Goal: Task Accomplishment & Management: Use online tool/utility

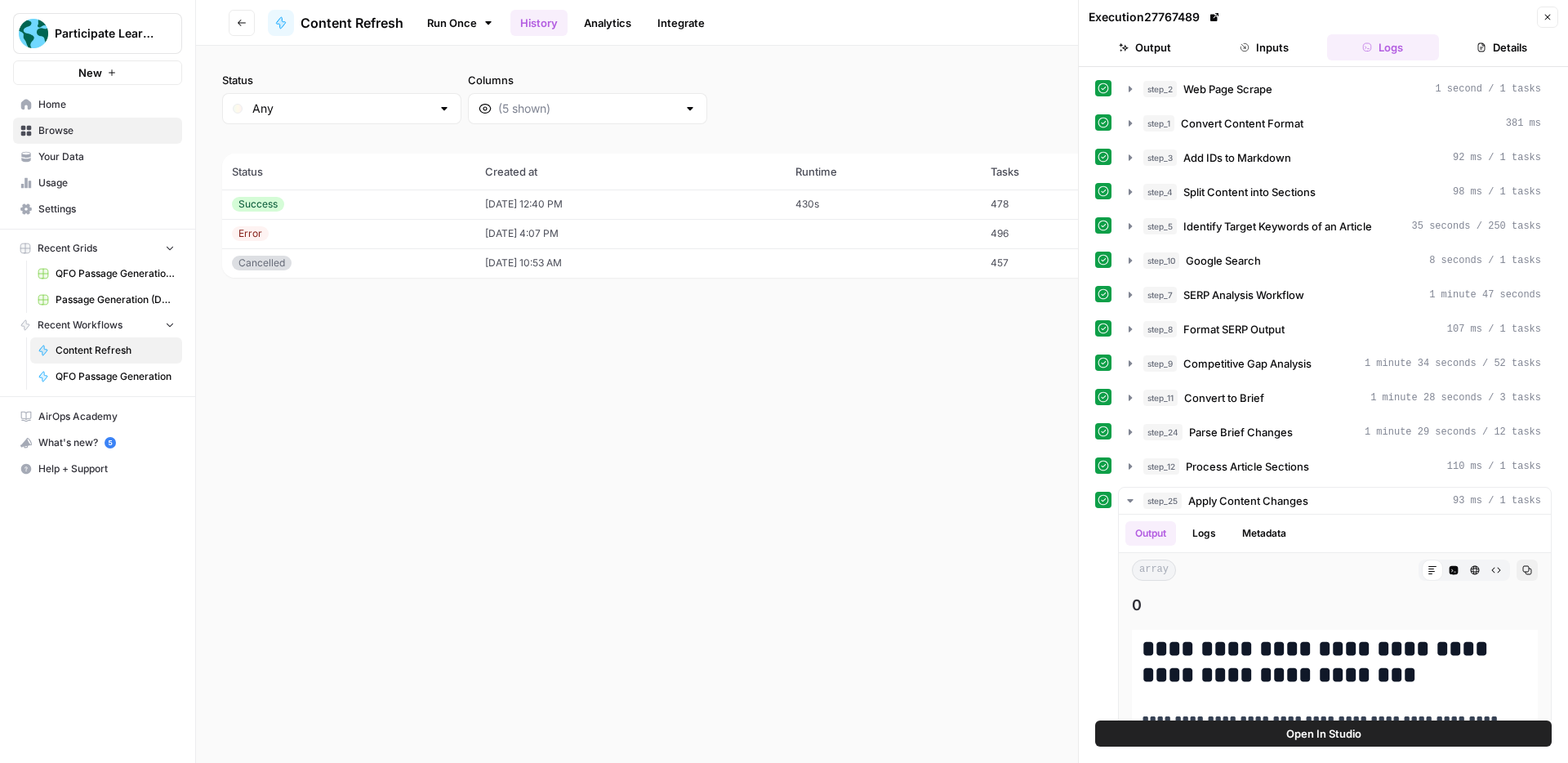
scroll to position [5256, 0]
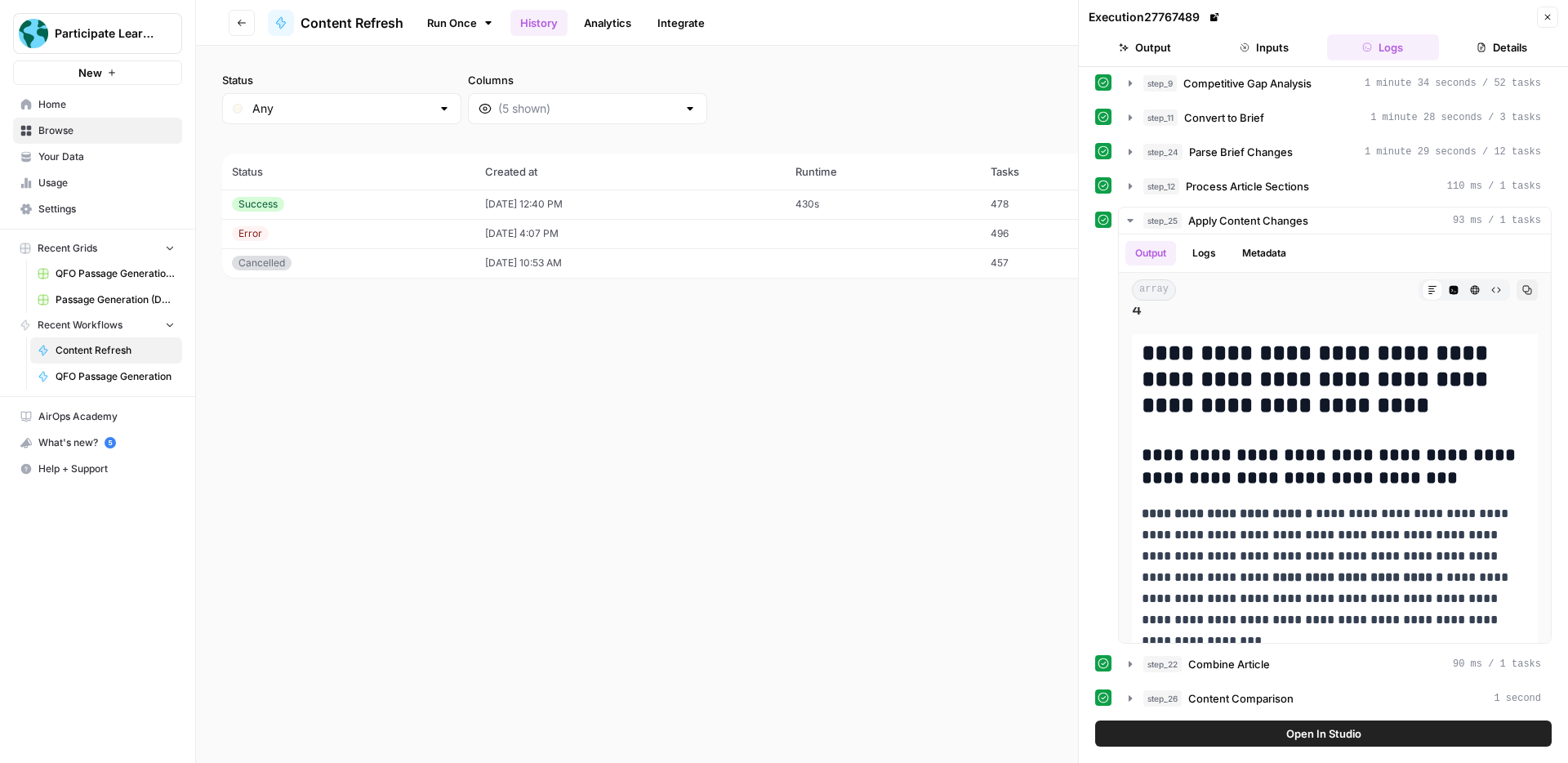
click at [1541, 14] on button "Close" at bounding box center [1547, 17] width 21 height 21
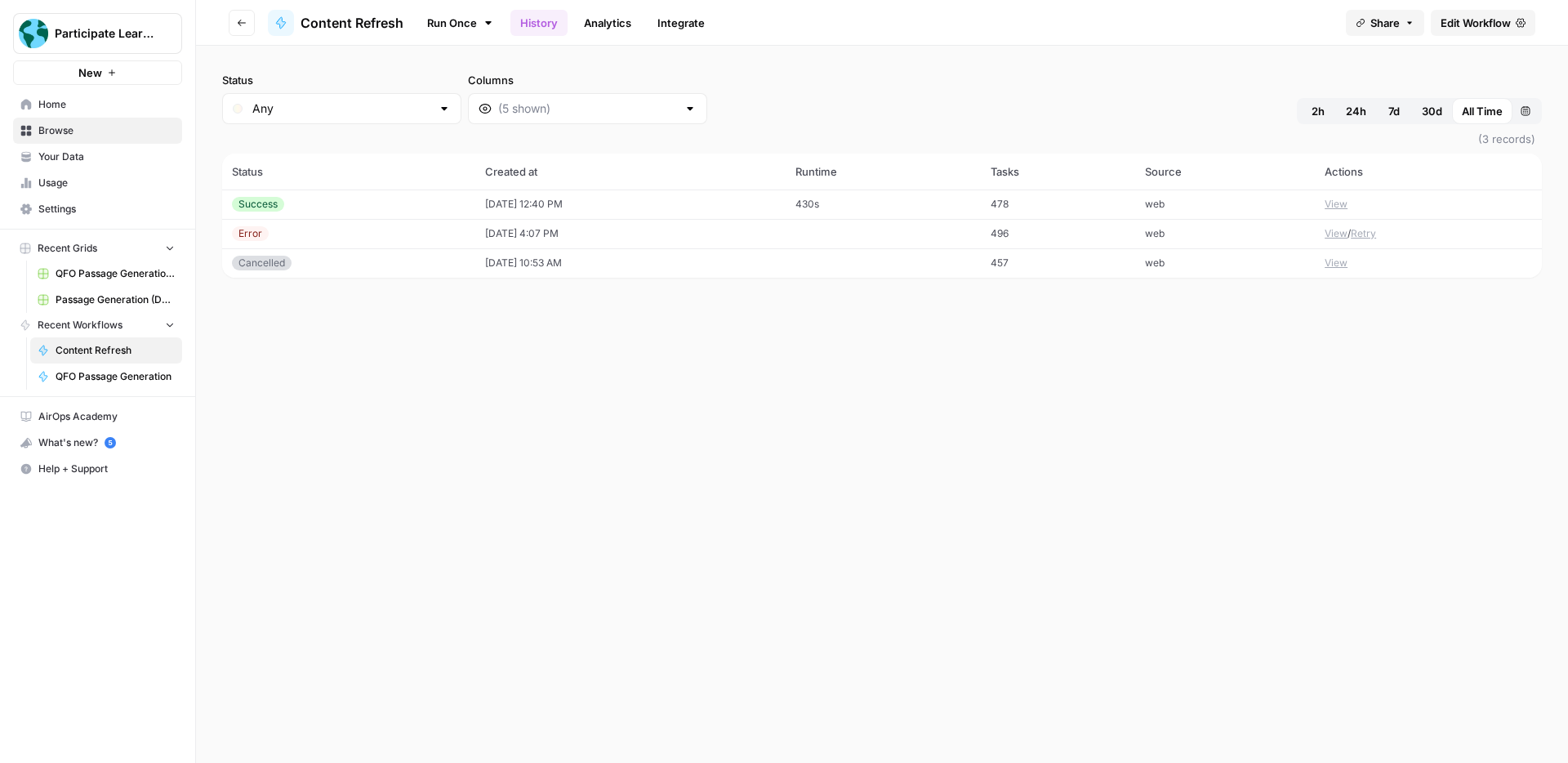
click at [75, 110] on span "Home" at bounding box center [106, 104] width 136 height 14
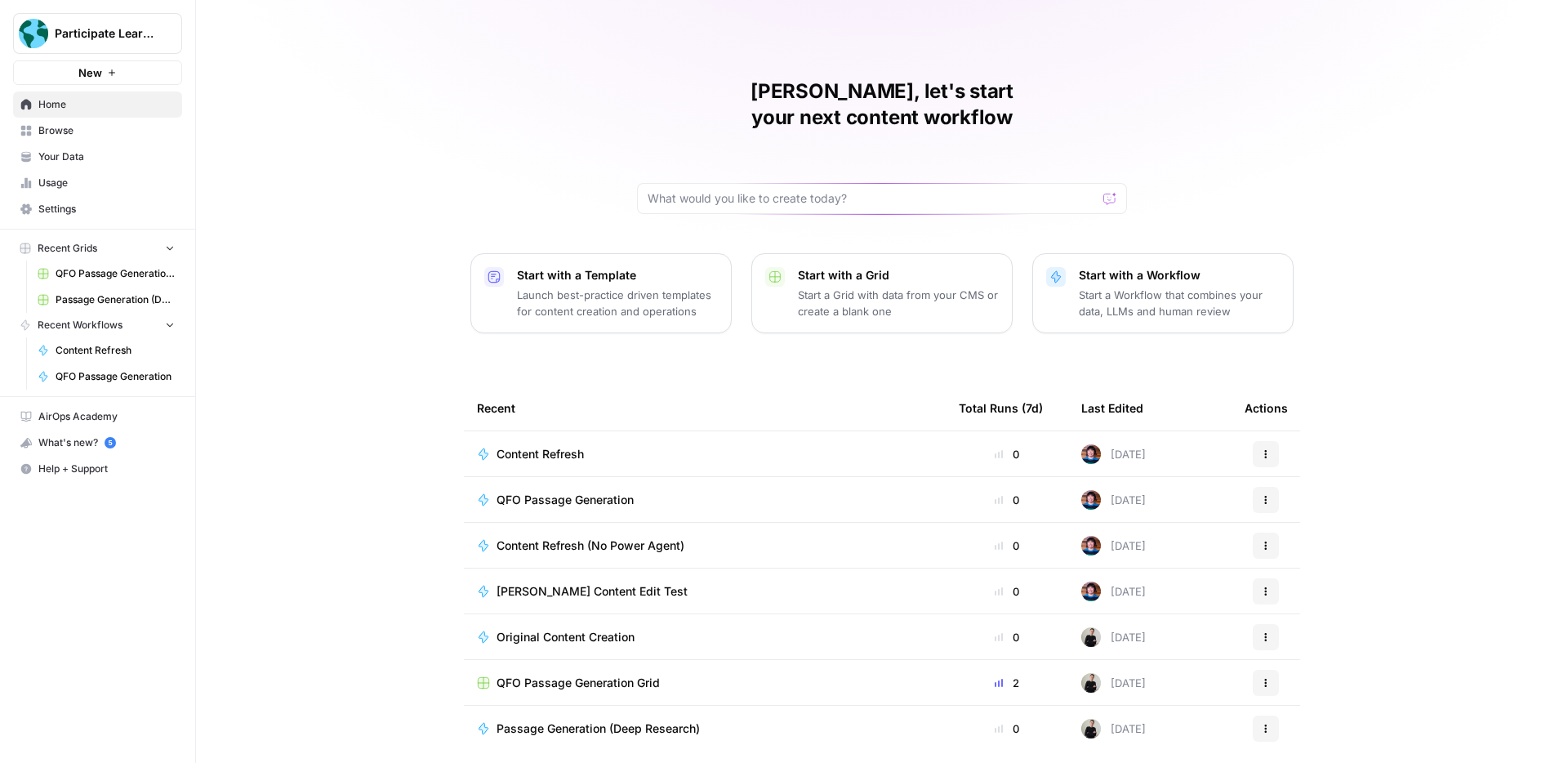
click at [623, 675] on span "QFO Passage Generation Grid" at bounding box center [578, 682] width 163 height 16
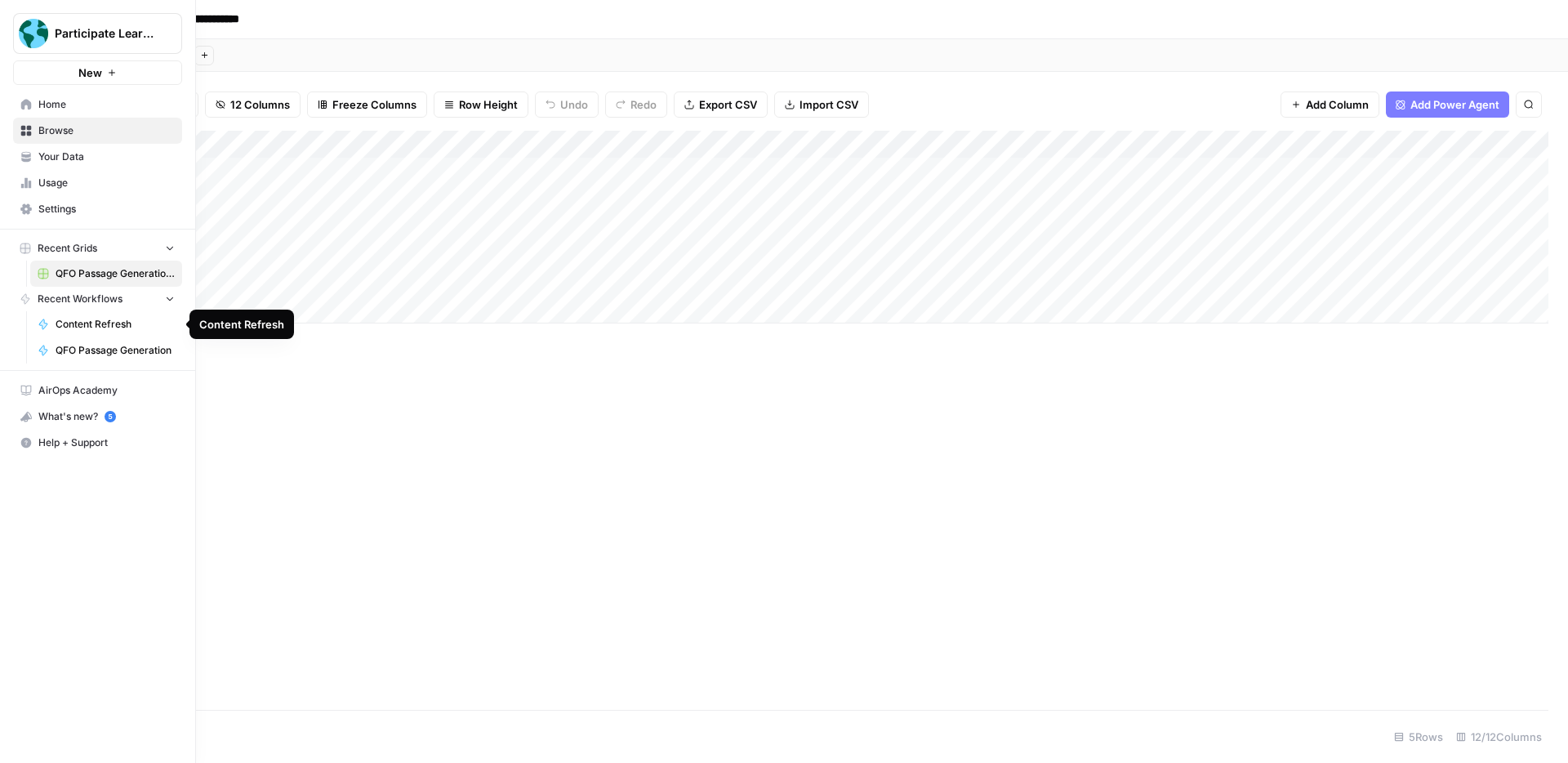
click at [120, 345] on span "QFO Passage Generation" at bounding box center [115, 350] width 119 height 14
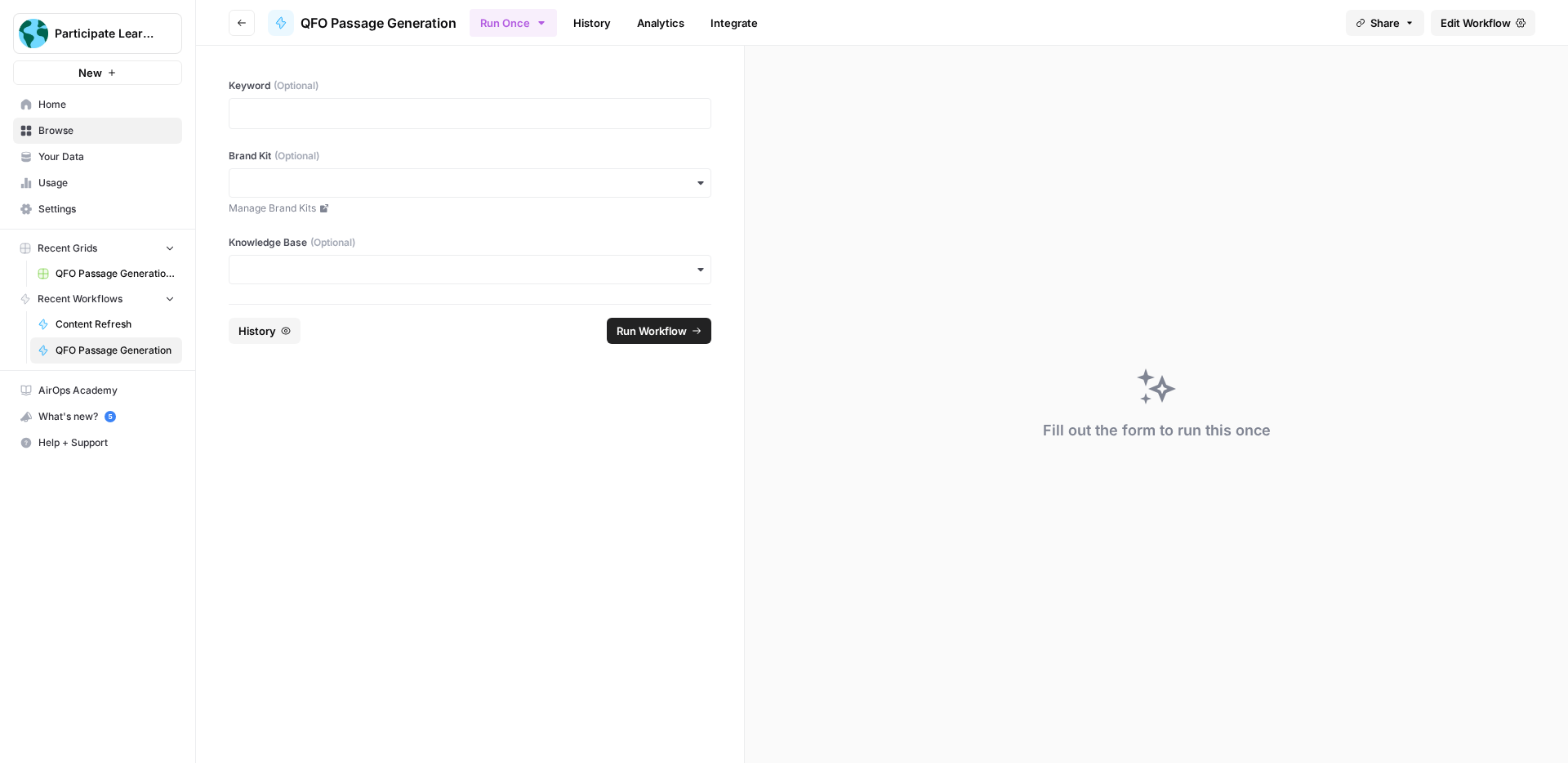
click at [595, 10] on link "History" at bounding box center [592, 23] width 57 height 26
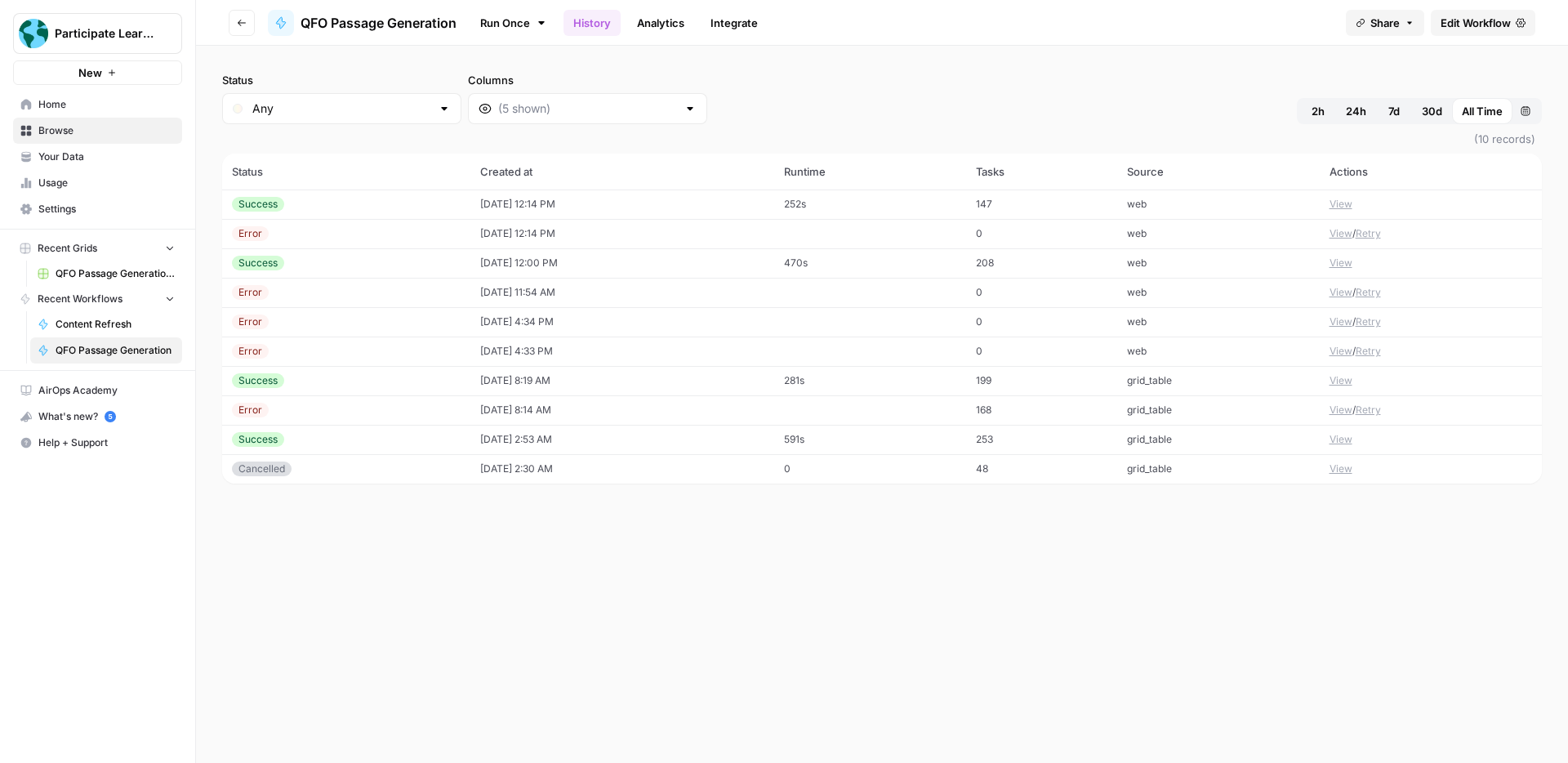
click at [1350, 200] on td "View" at bounding box center [1431, 204] width 223 height 30
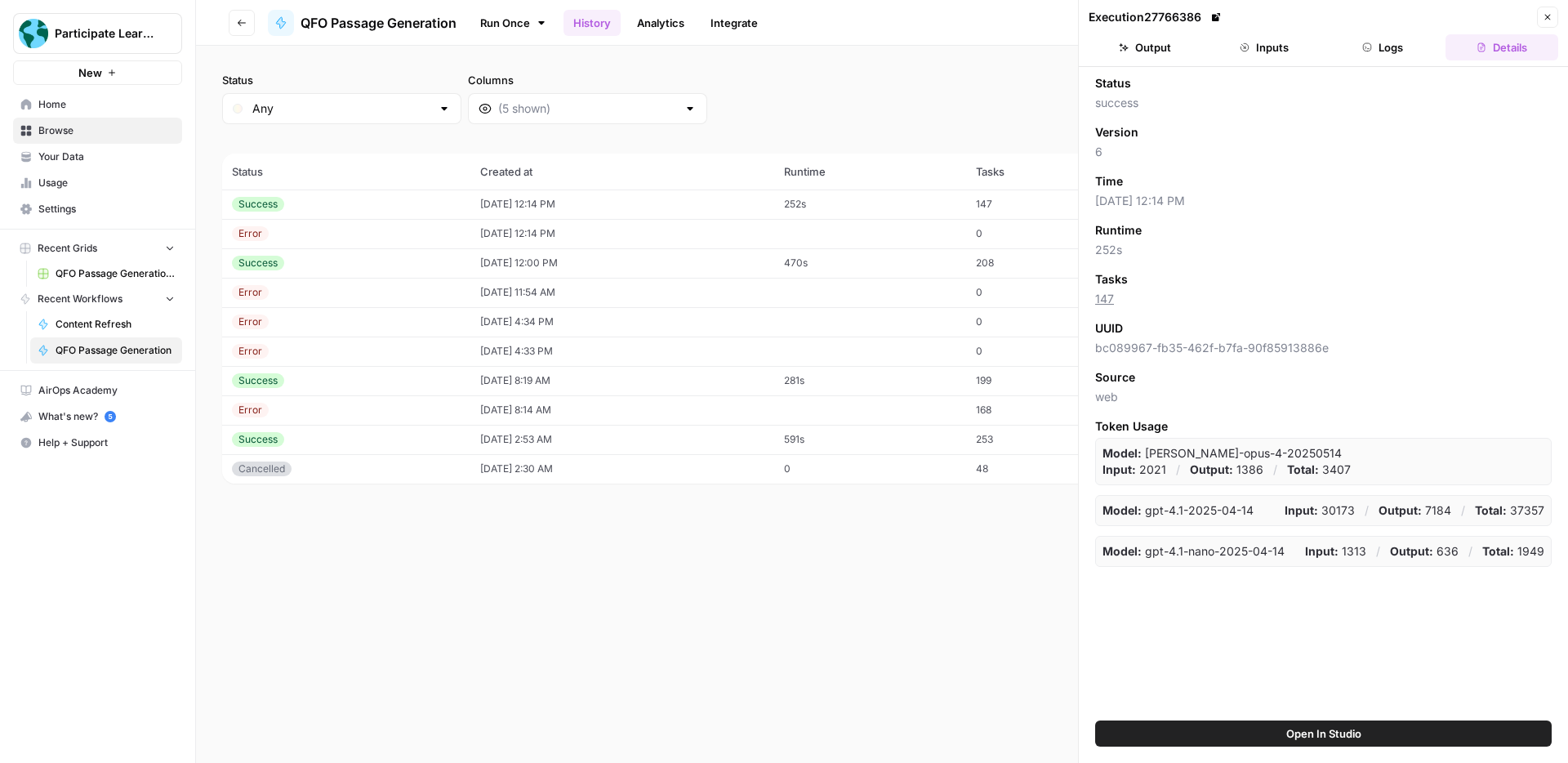
click at [1144, 44] on button "Output" at bounding box center [1145, 47] width 113 height 26
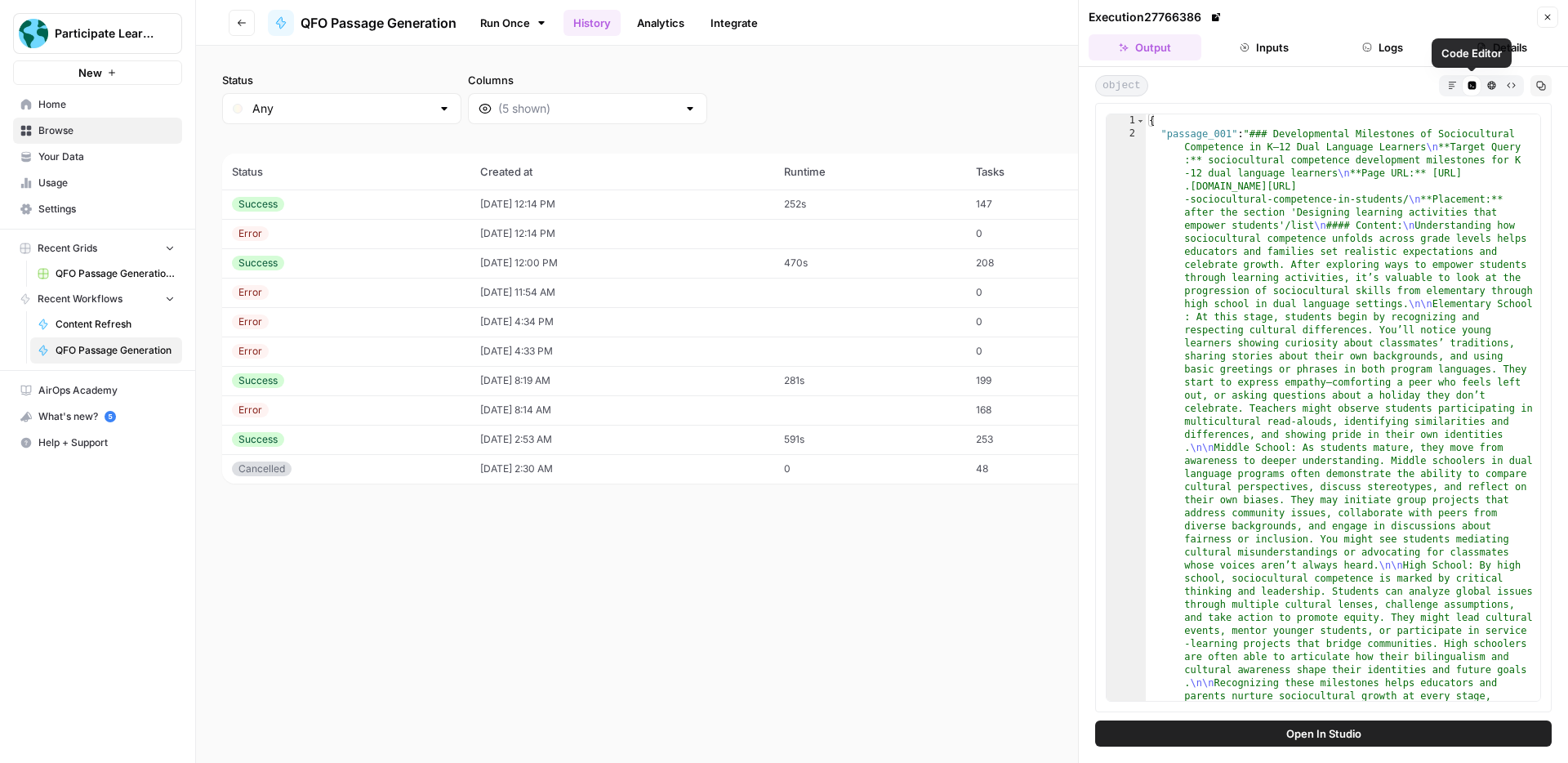
click at [1453, 84] on icon "button" at bounding box center [1452, 85] width 9 height 9
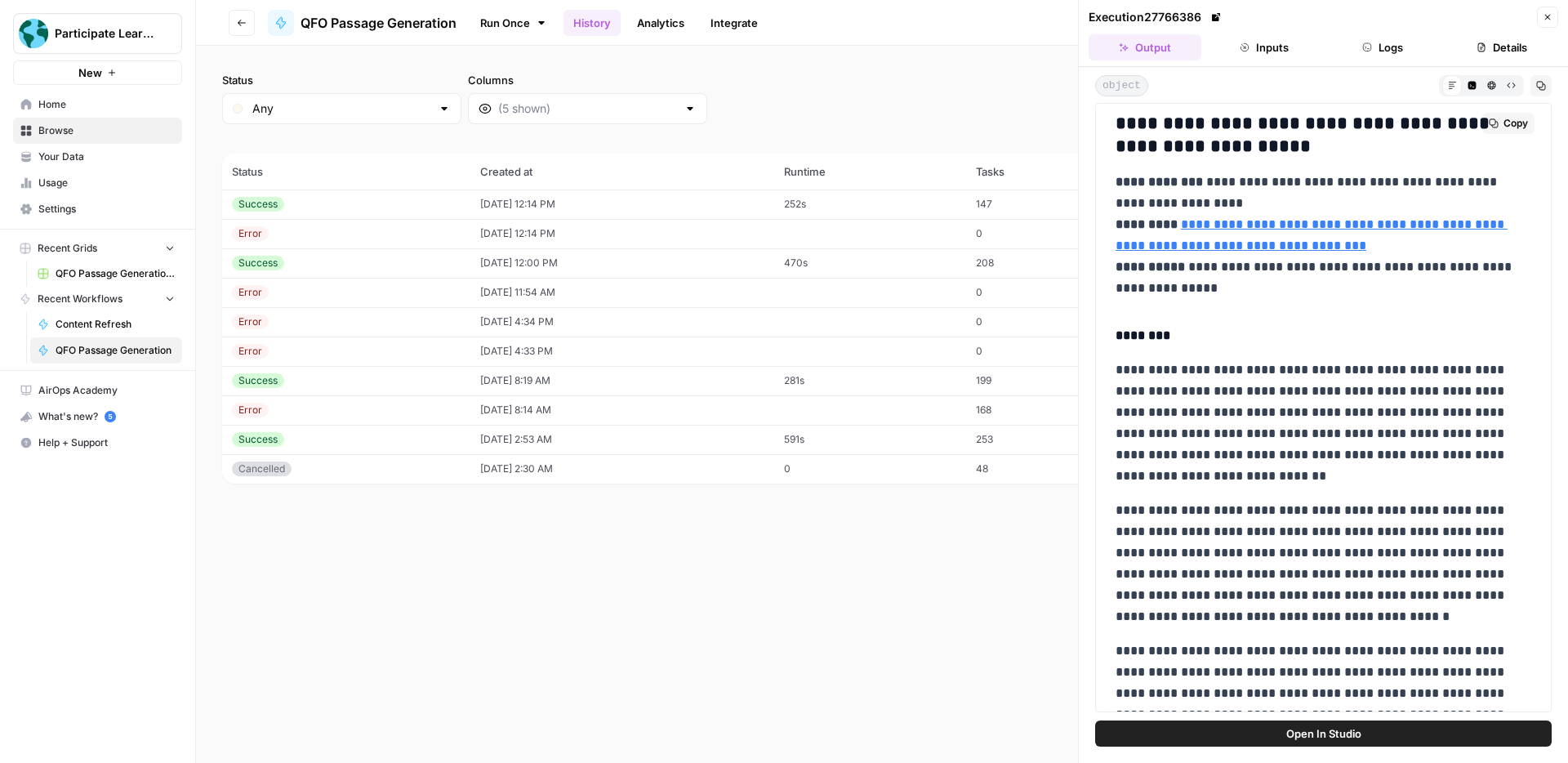
scroll to position [4697, 0]
click at [1332, 222] on link "**********" at bounding box center [1311, 232] width 392 height 33
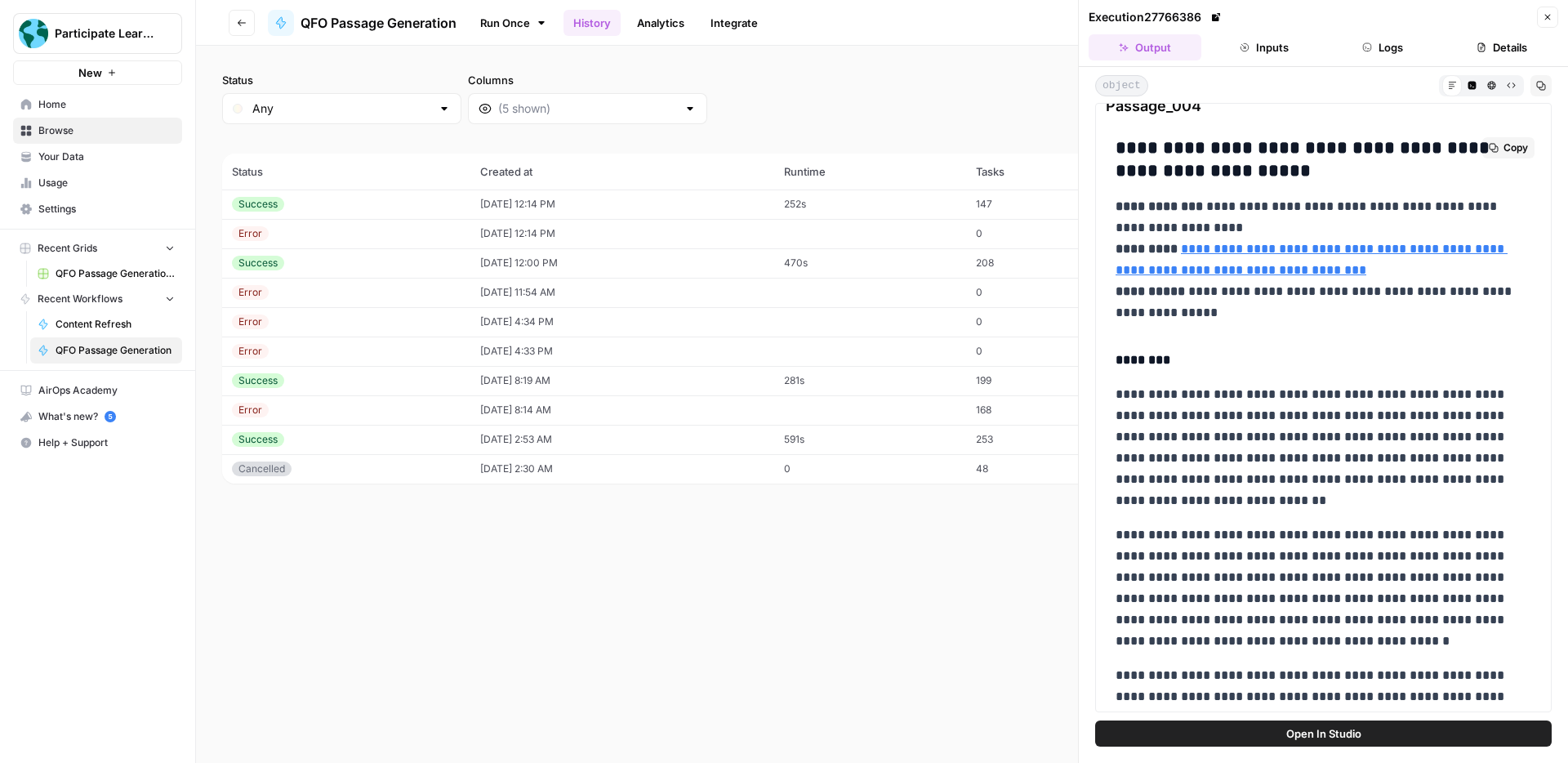
scroll to position [4668, 0]
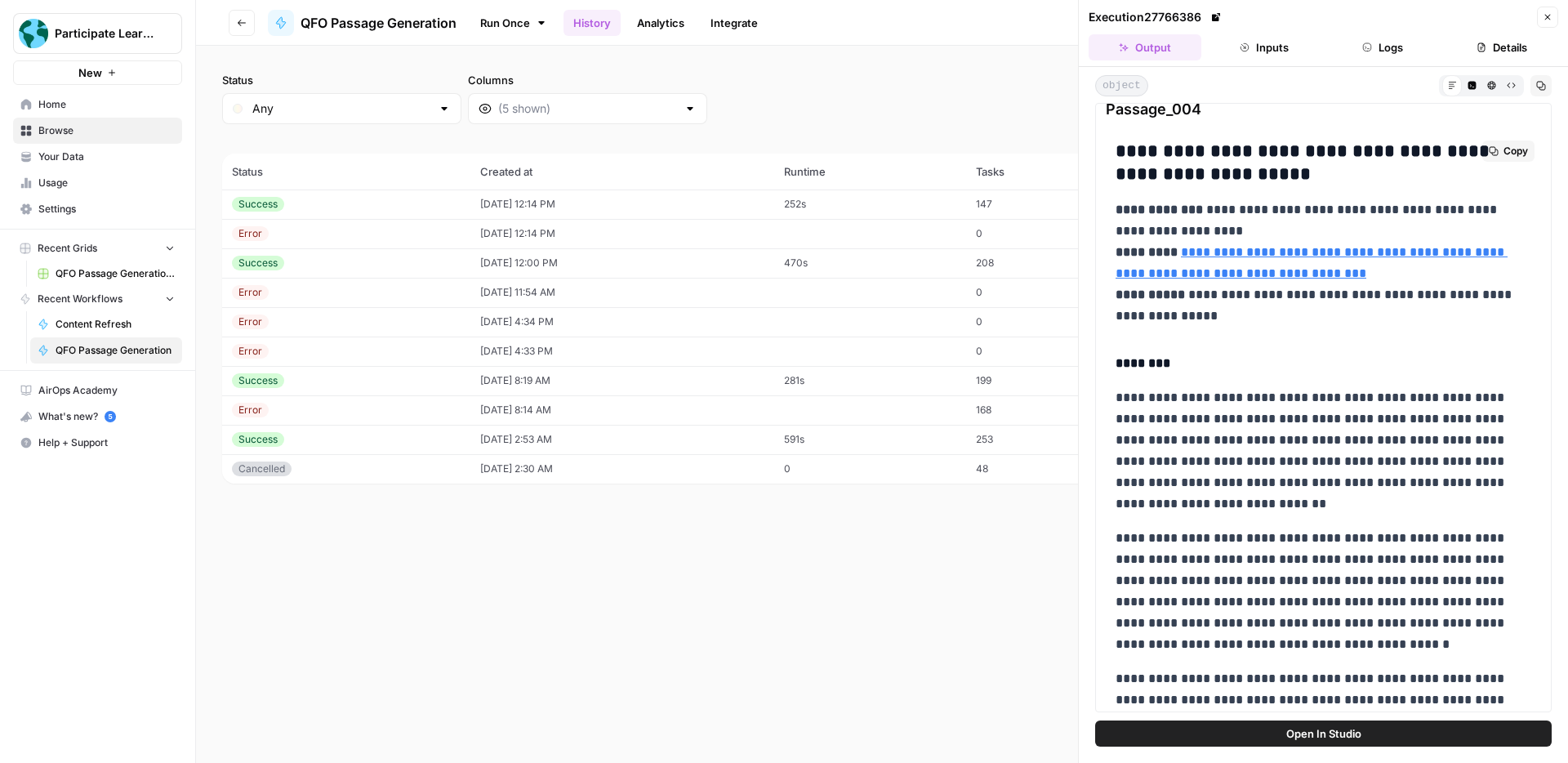
click at [1435, 365] on h4 "********" at bounding box center [1323, 363] width 416 height 21
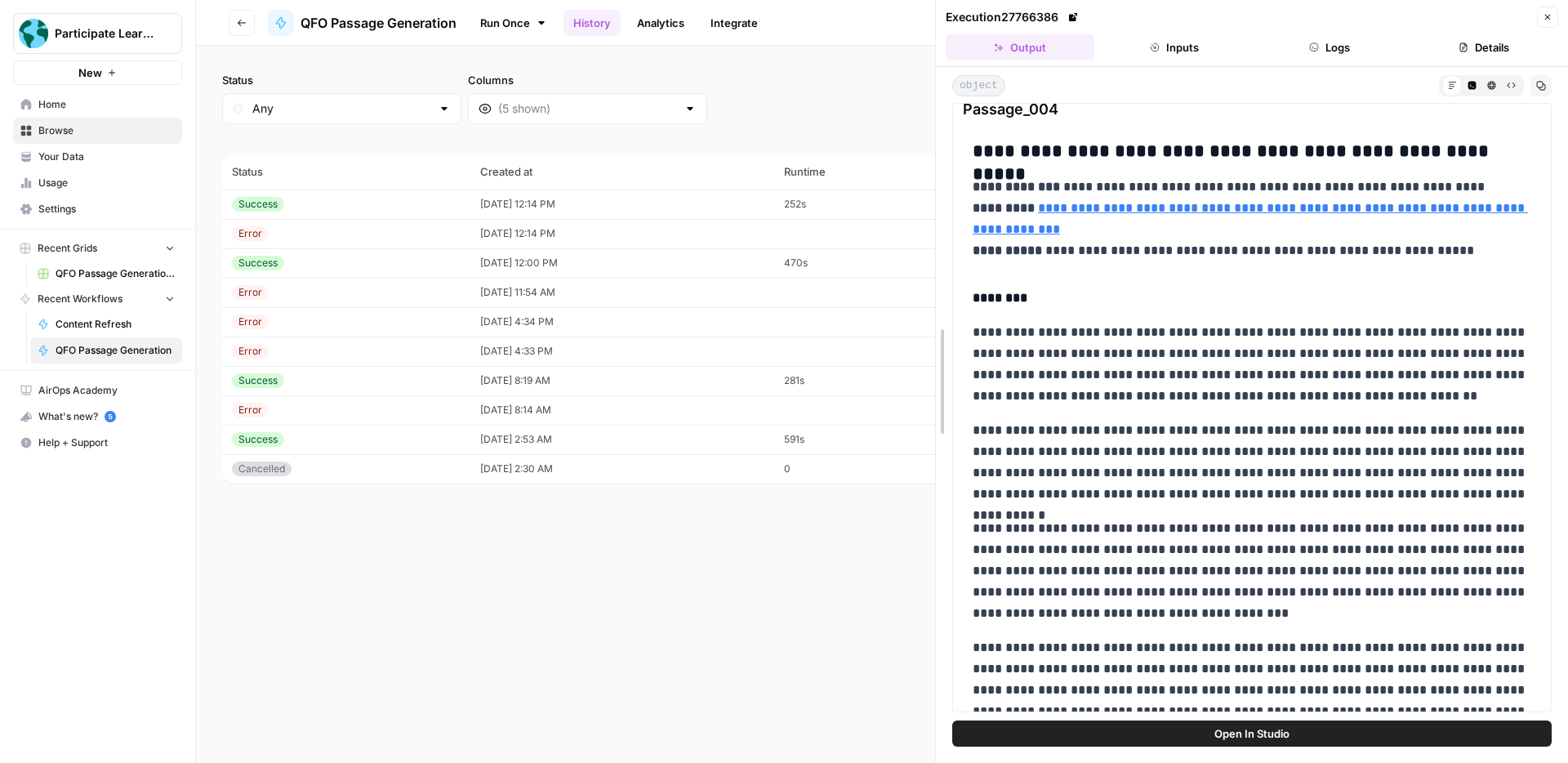
scroll to position [3670, 0]
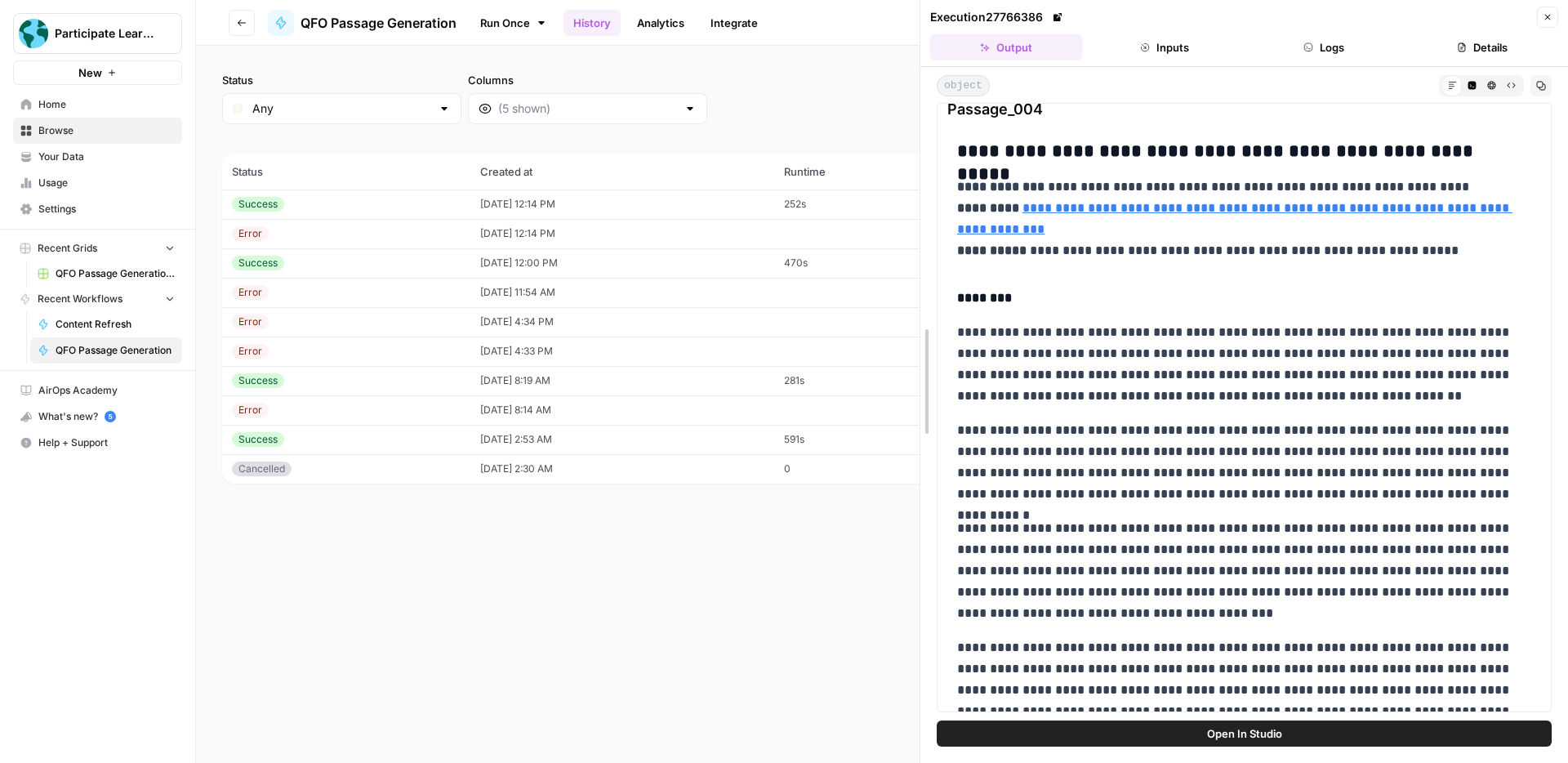
drag, startPoint x: 1069, startPoint y: 83, endPoint x: 917, endPoint y: 80, distance: 152.0
click at [917, 80] on div at bounding box center [920, 381] width 16 height 763
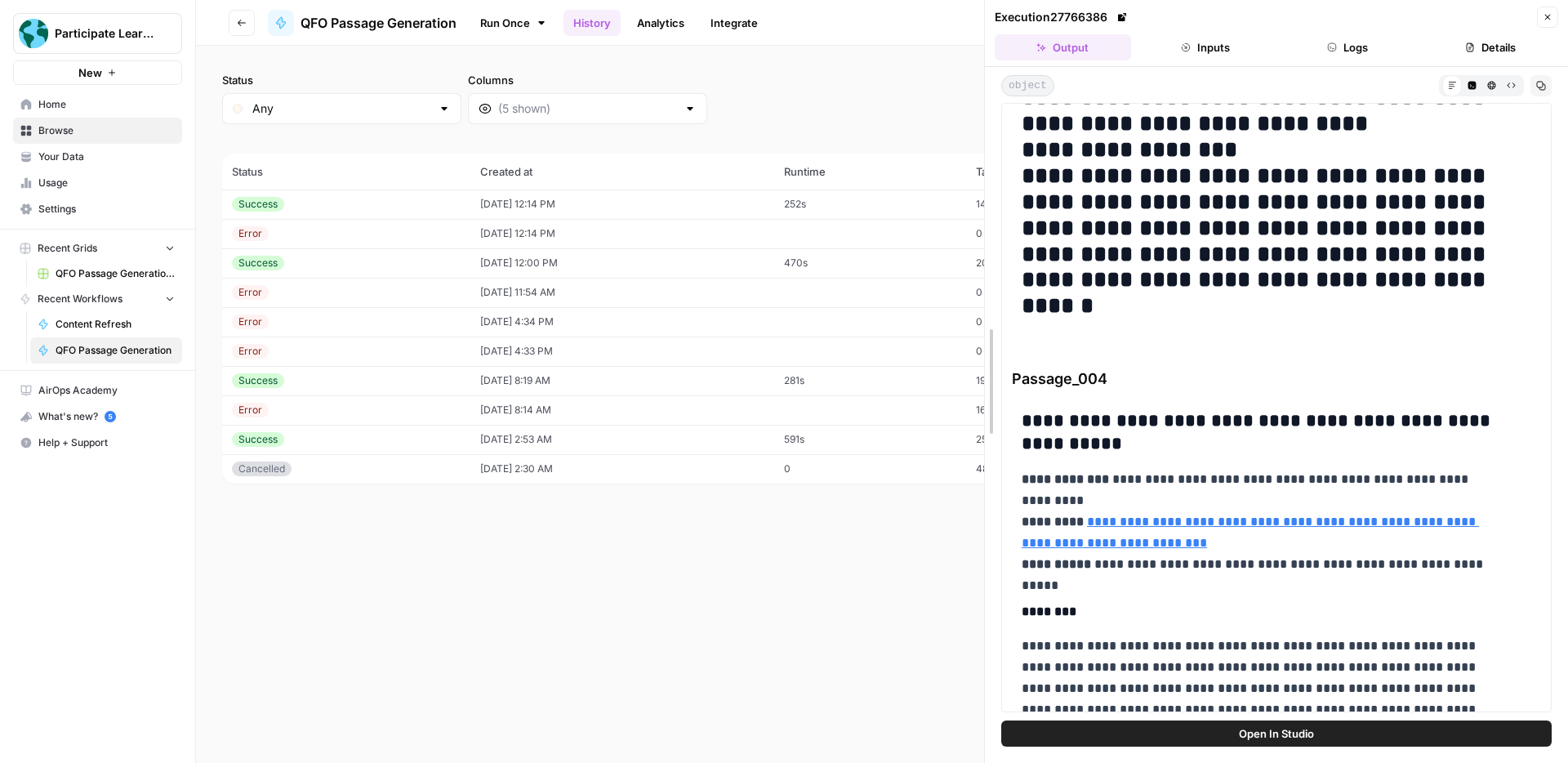
scroll to position [3586, 0]
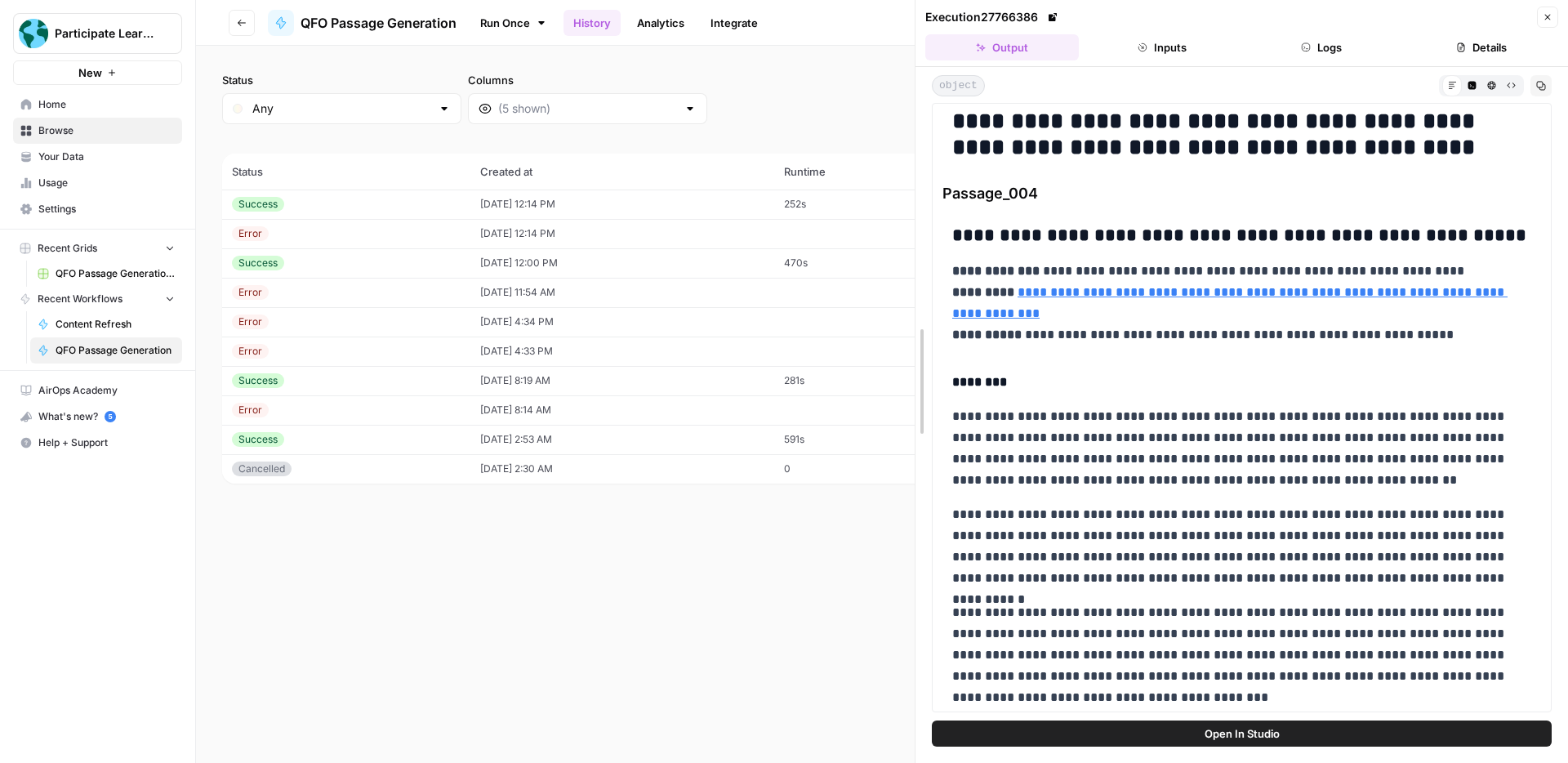
drag, startPoint x: 921, startPoint y: 220, endPoint x: 727, endPoint y: 198, distance: 195.2
click at [638, 196] on body "Participate Learning New Home Browse Your Data Usage Settings Recent Grids QFO …" at bounding box center [784, 381] width 1568 height 763
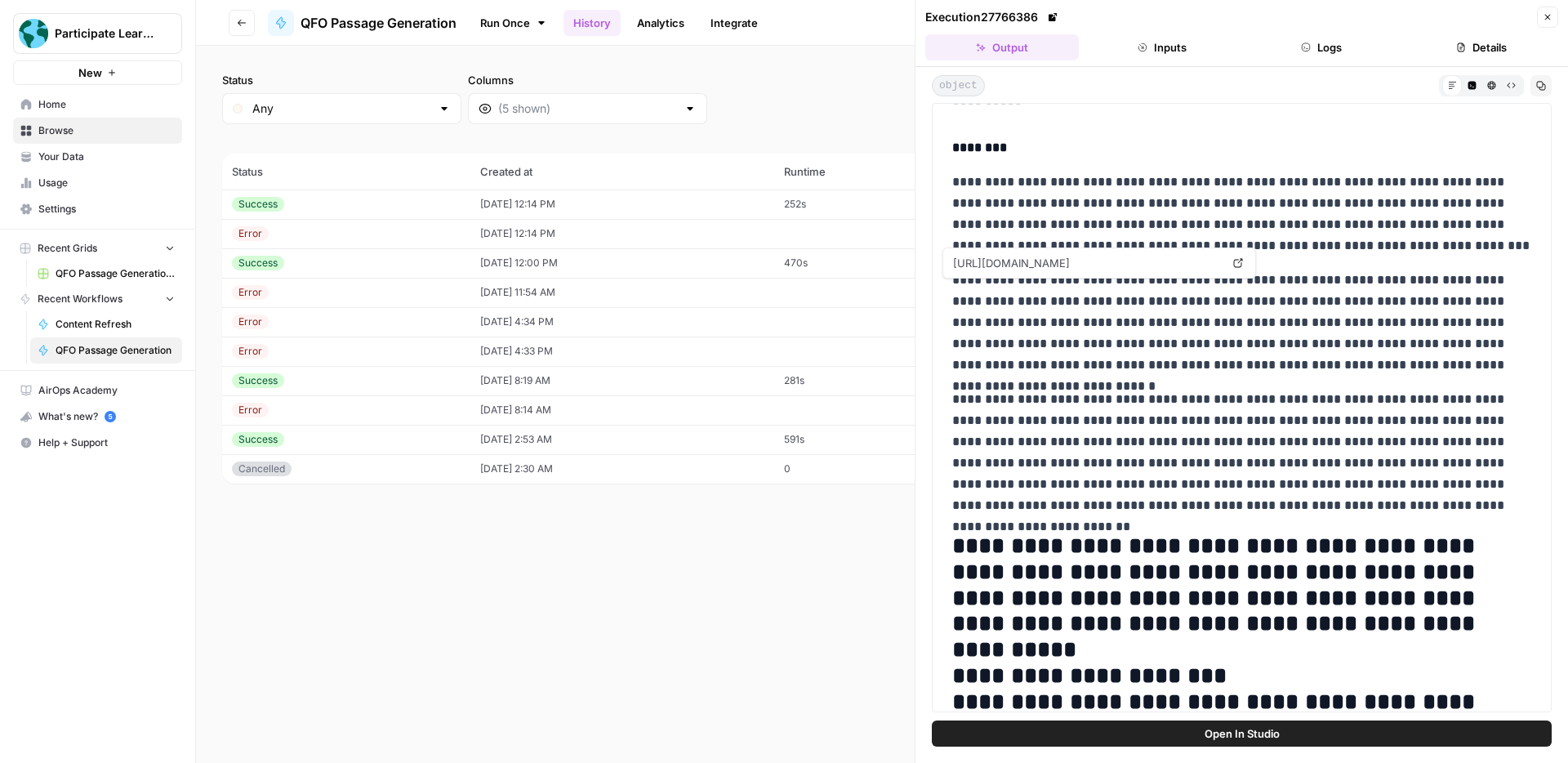
scroll to position [10292, 0]
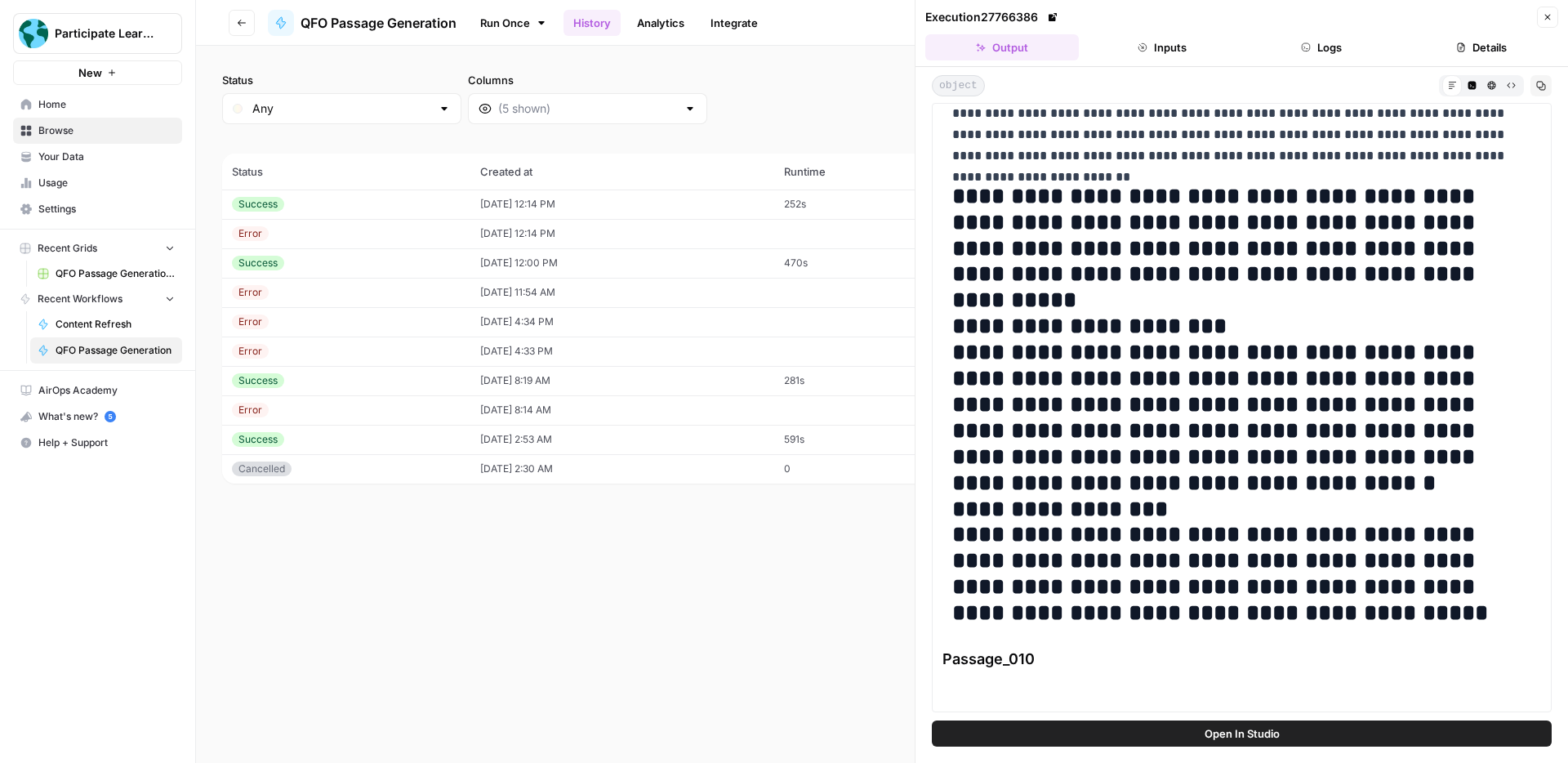
click at [1546, 15] on icon "button" at bounding box center [1548, 17] width 6 height 6
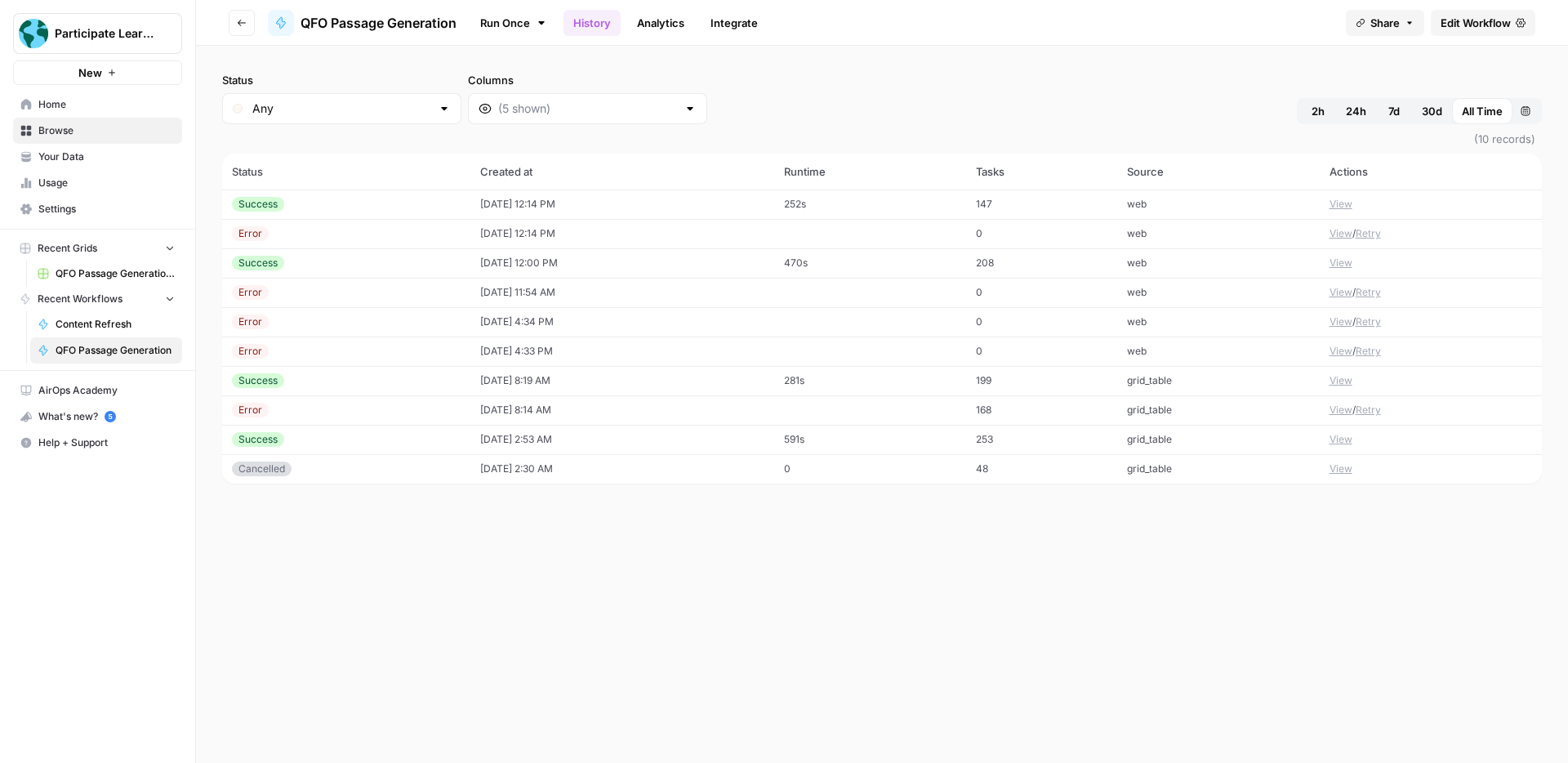
click at [1456, 28] on span "Edit Workflow" at bounding box center [1475, 22] width 71 height 16
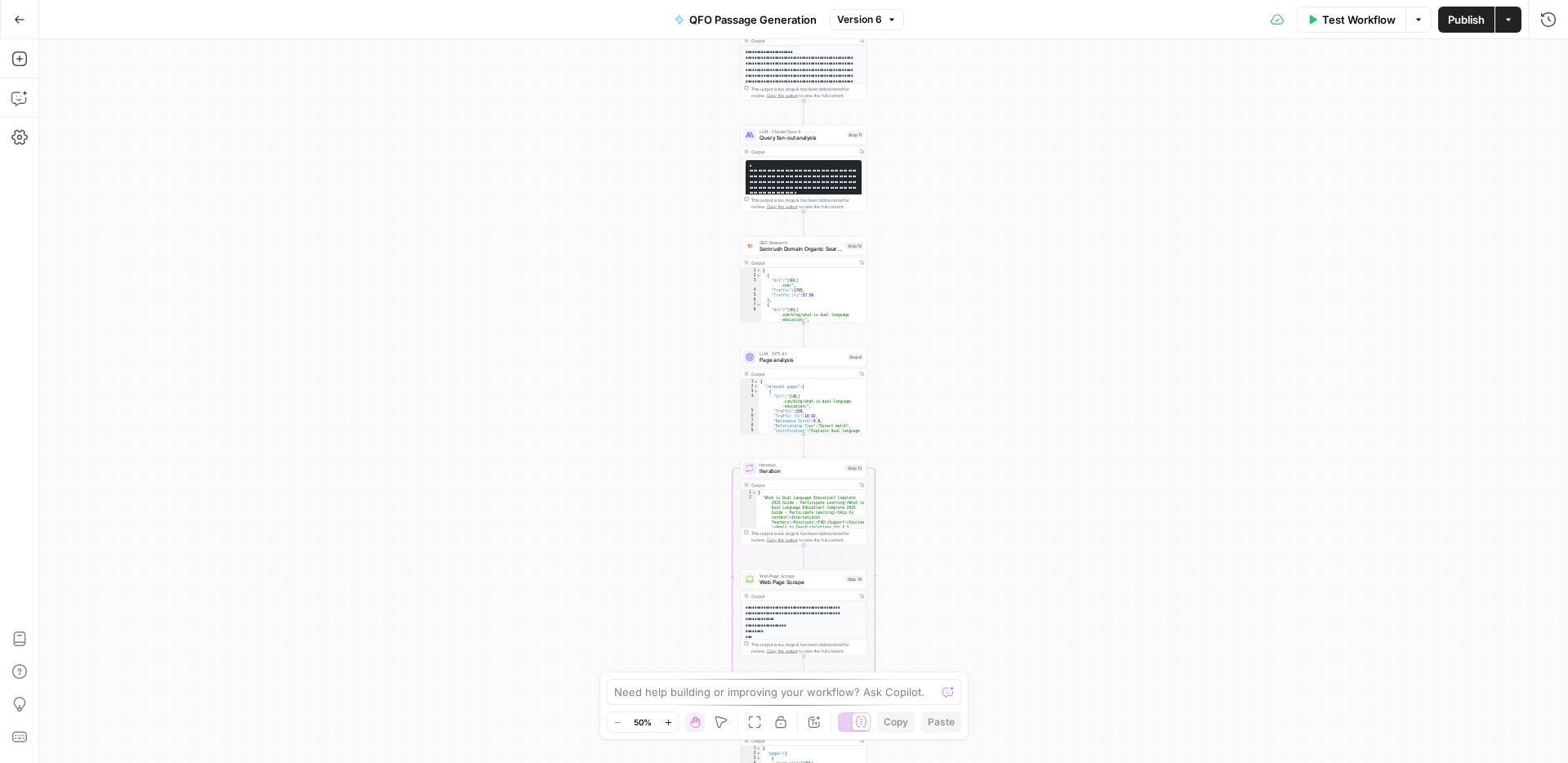
click at [668, 719] on icon "button" at bounding box center [668, 722] width 9 height 9
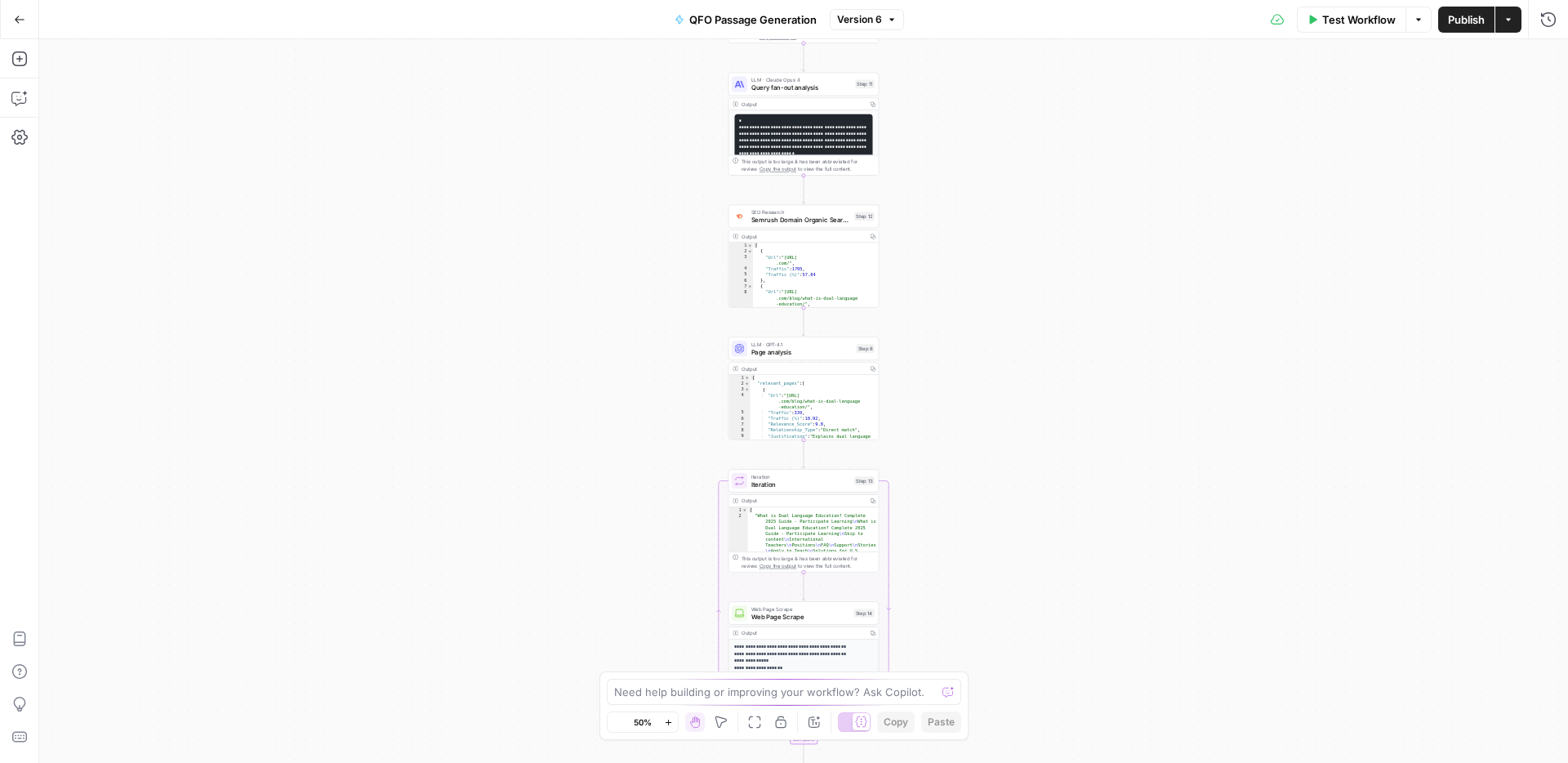
click at [668, 718] on icon "button" at bounding box center [668, 722] width 9 height 9
click at [667, 718] on icon "button" at bounding box center [668, 722] width 9 height 9
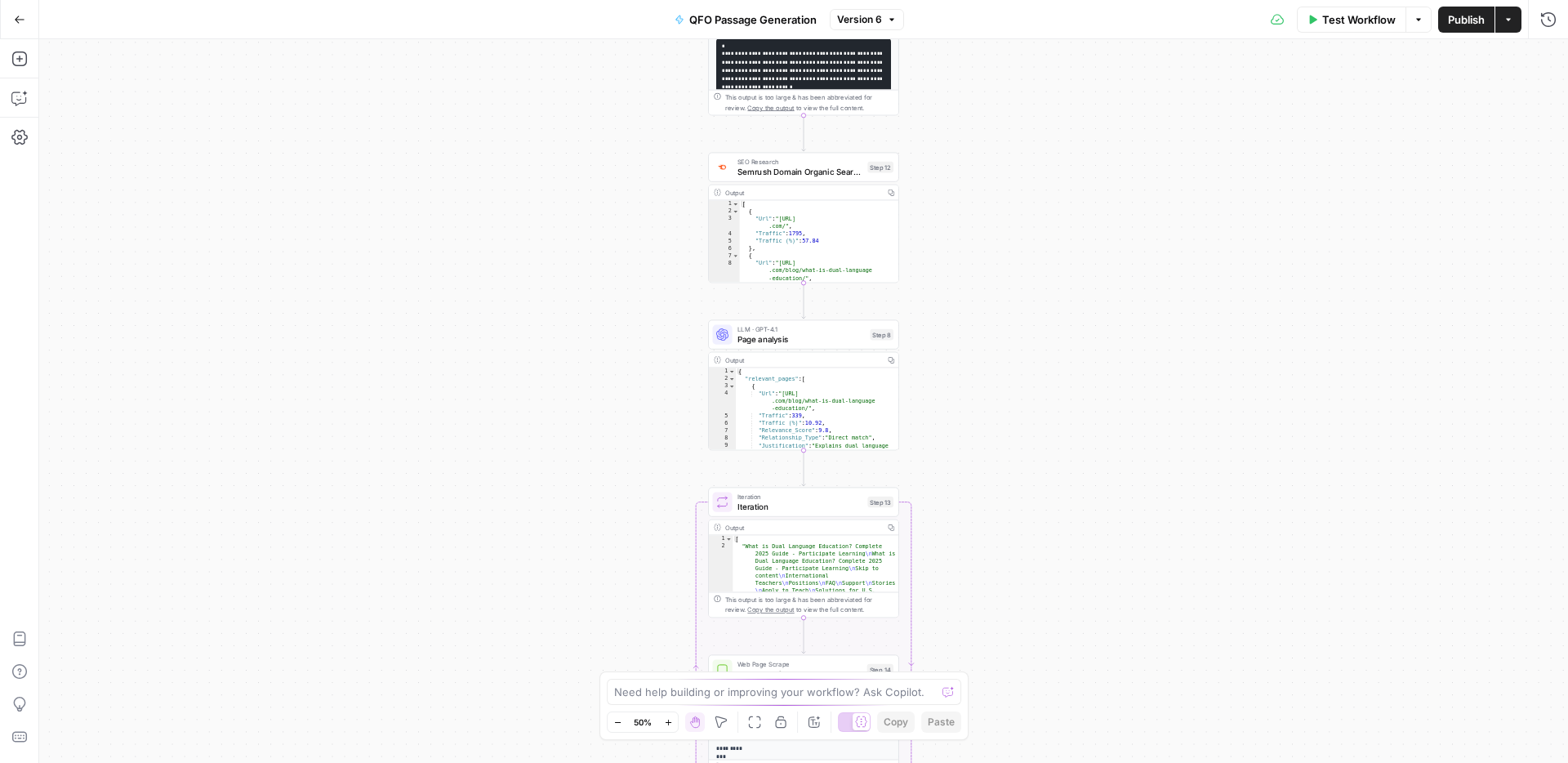
click at [667, 718] on icon "button" at bounding box center [668, 722] width 9 height 9
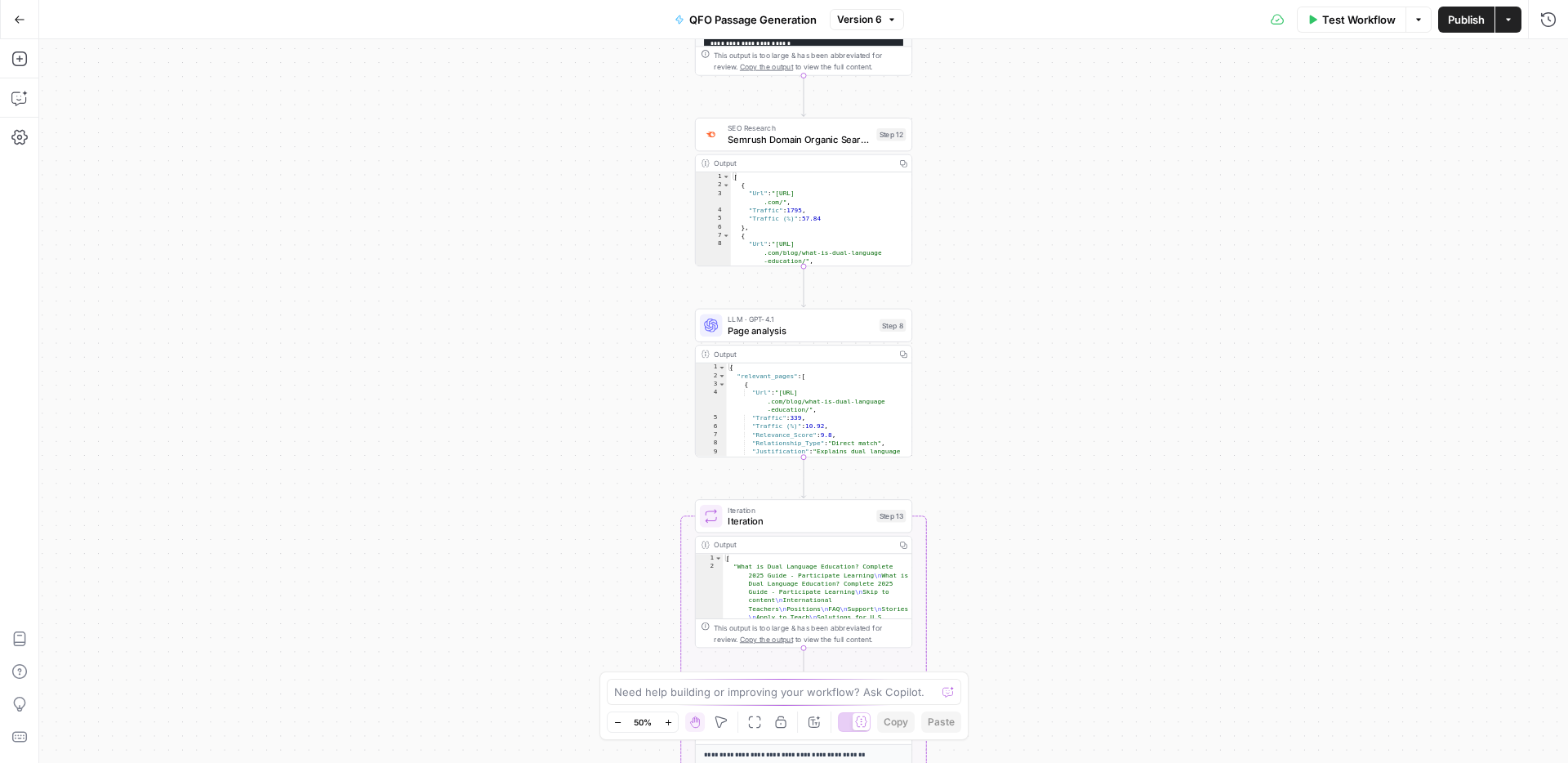
click at [667, 718] on icon "button" at bounding box center [668, 722] width 9 height 9
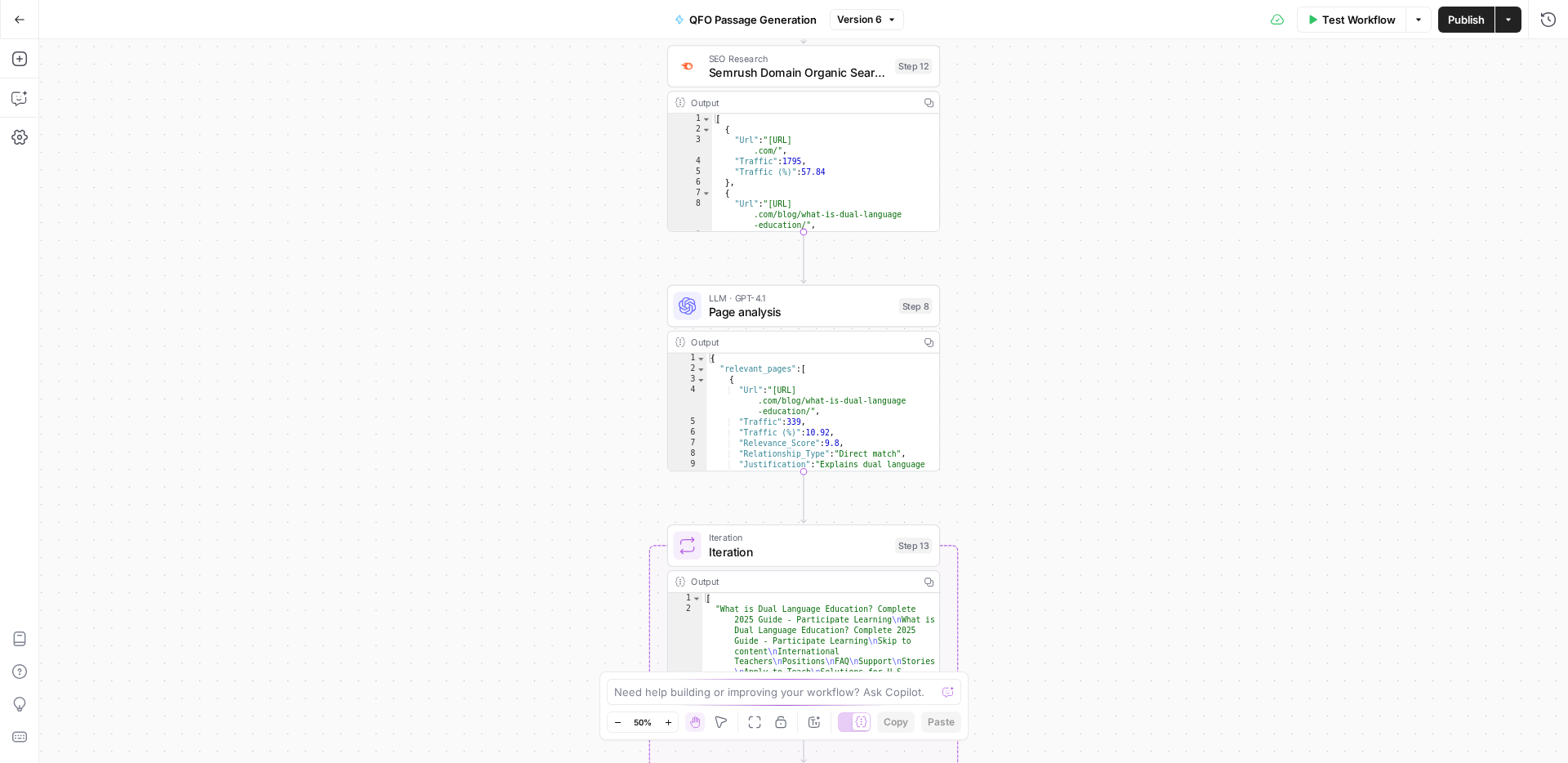
click at [667, 718] on icon "button" at bounding box center [668, 722] width 9 height 9
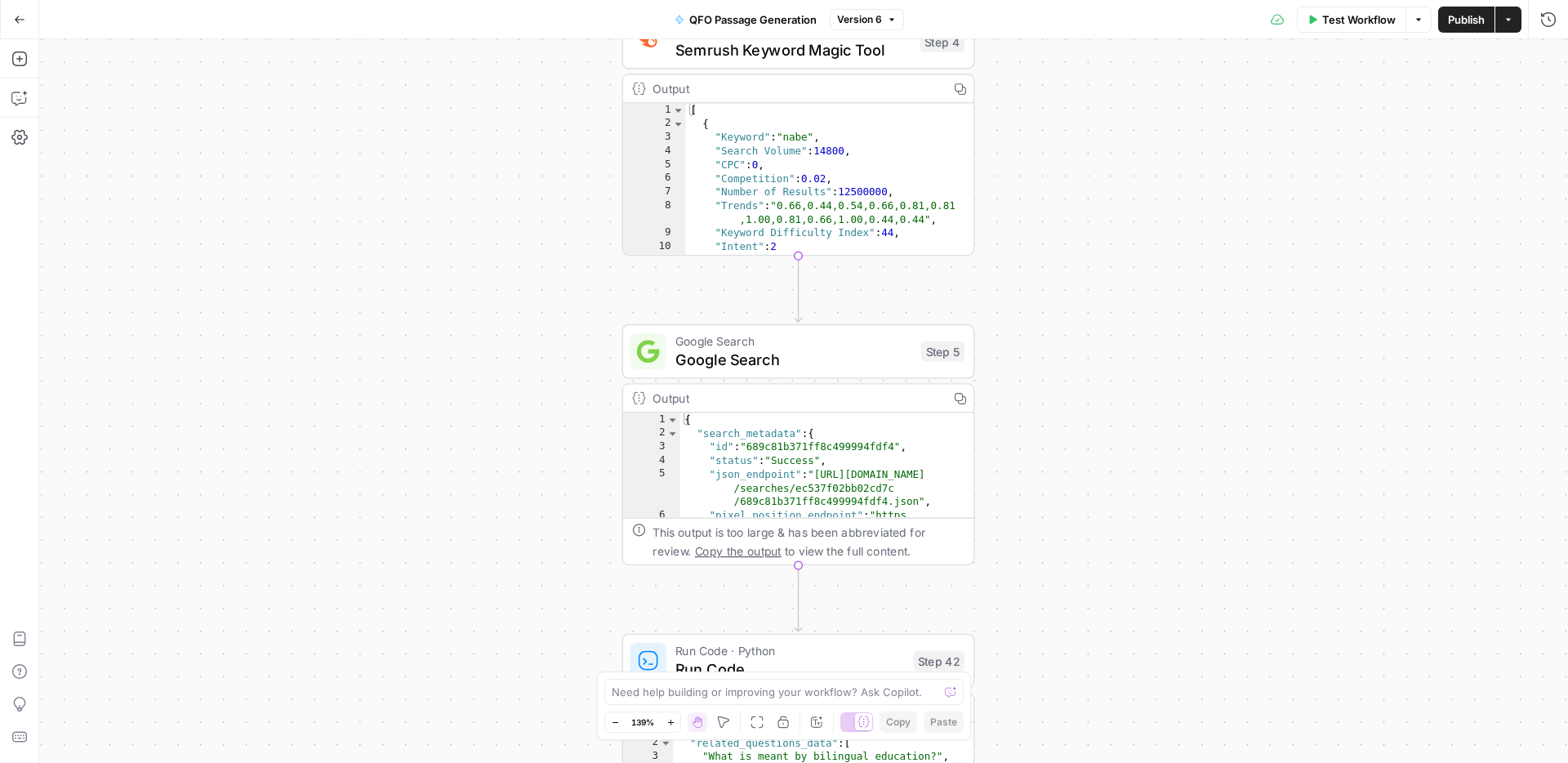
click at [847, 361] on span "Google Search" at bounding box center [793, 359] width 236 height 23
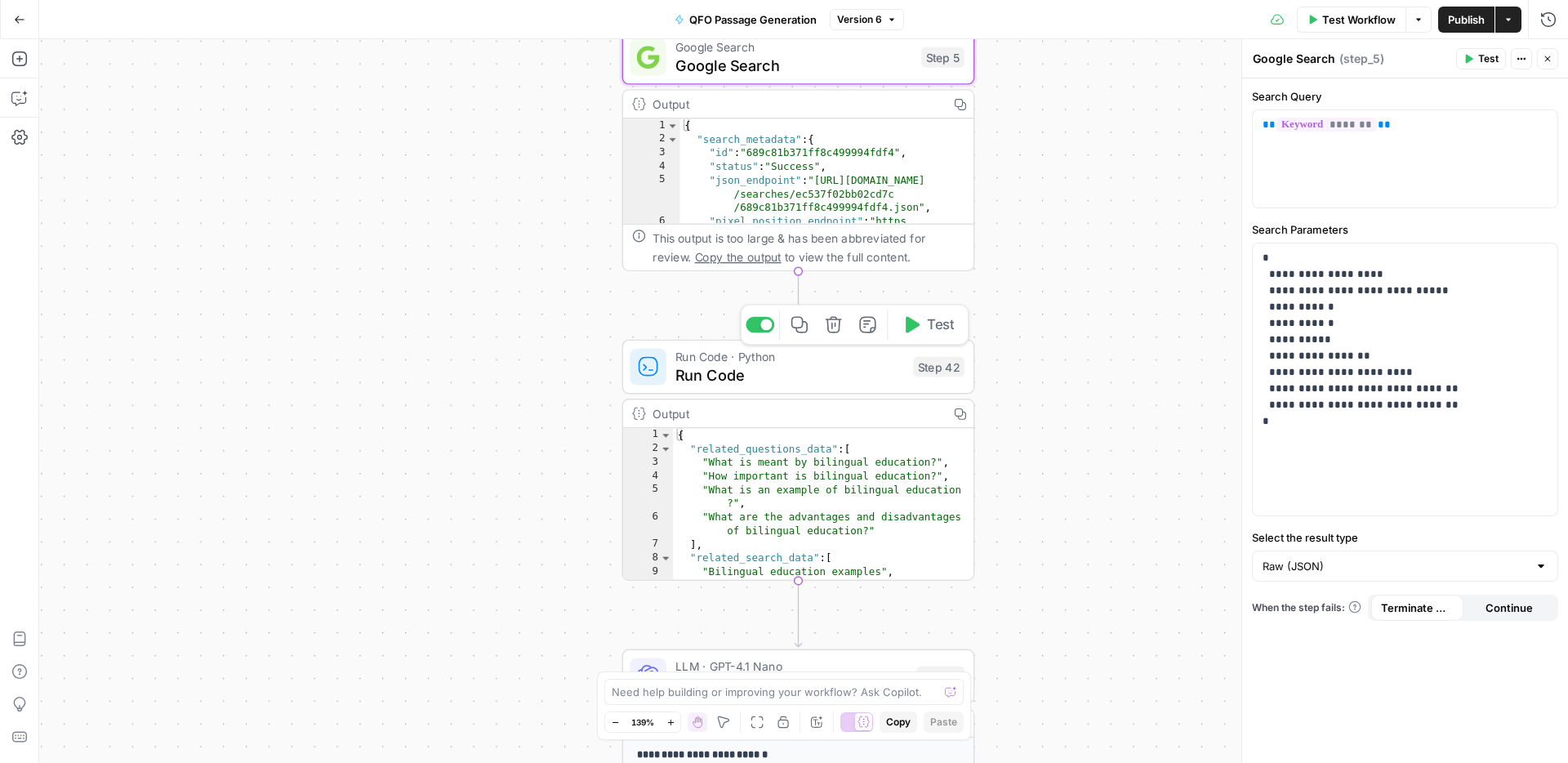
click at [866, 366] on span "Run Code" at bounding box center [789, 374] width 229 height 23
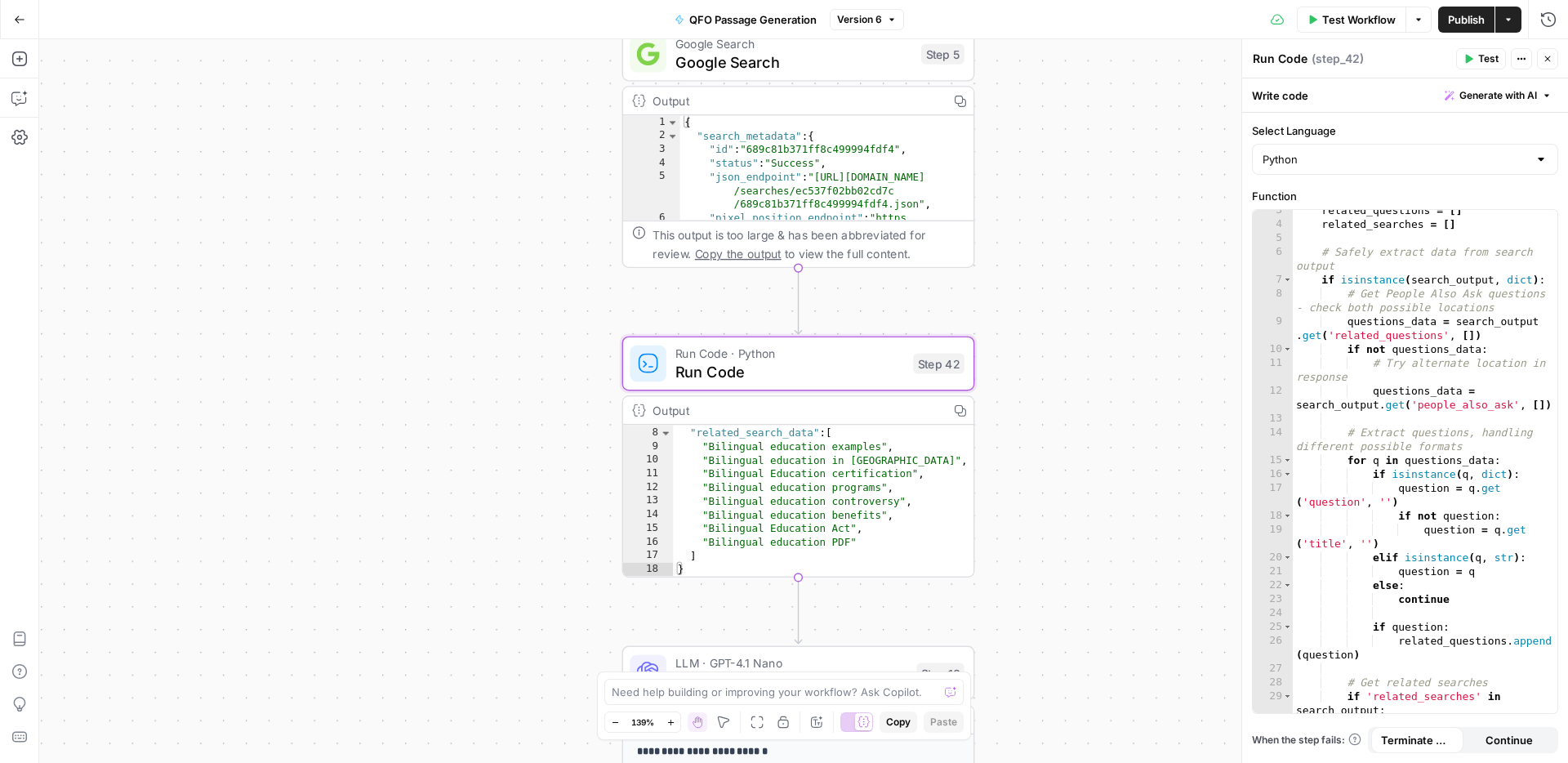
scroll to position [88, 0]
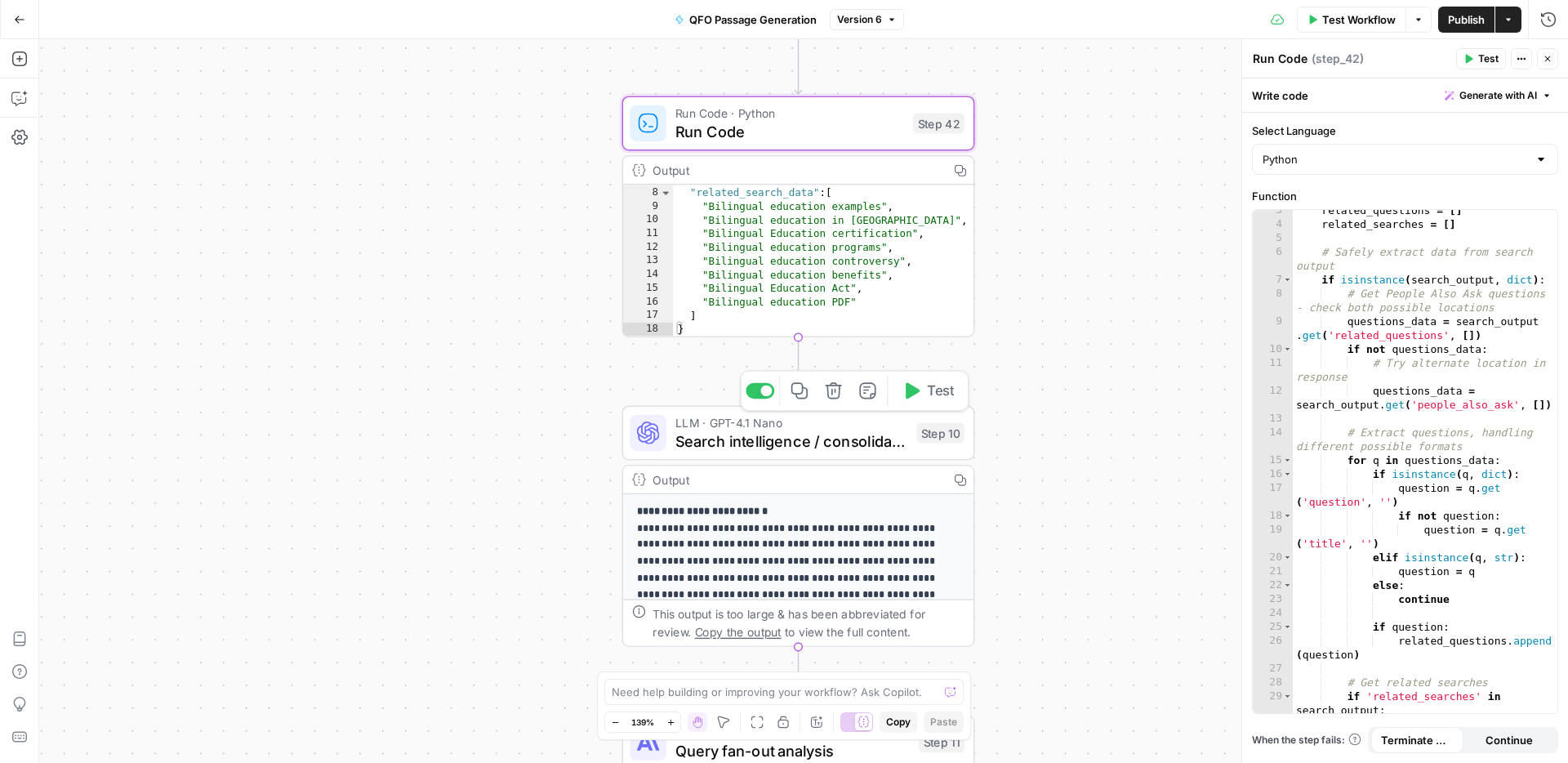
click at [841, 450] on span "Search intelligence / consolidation" at bounding box center [791, 441] width 232 height 23
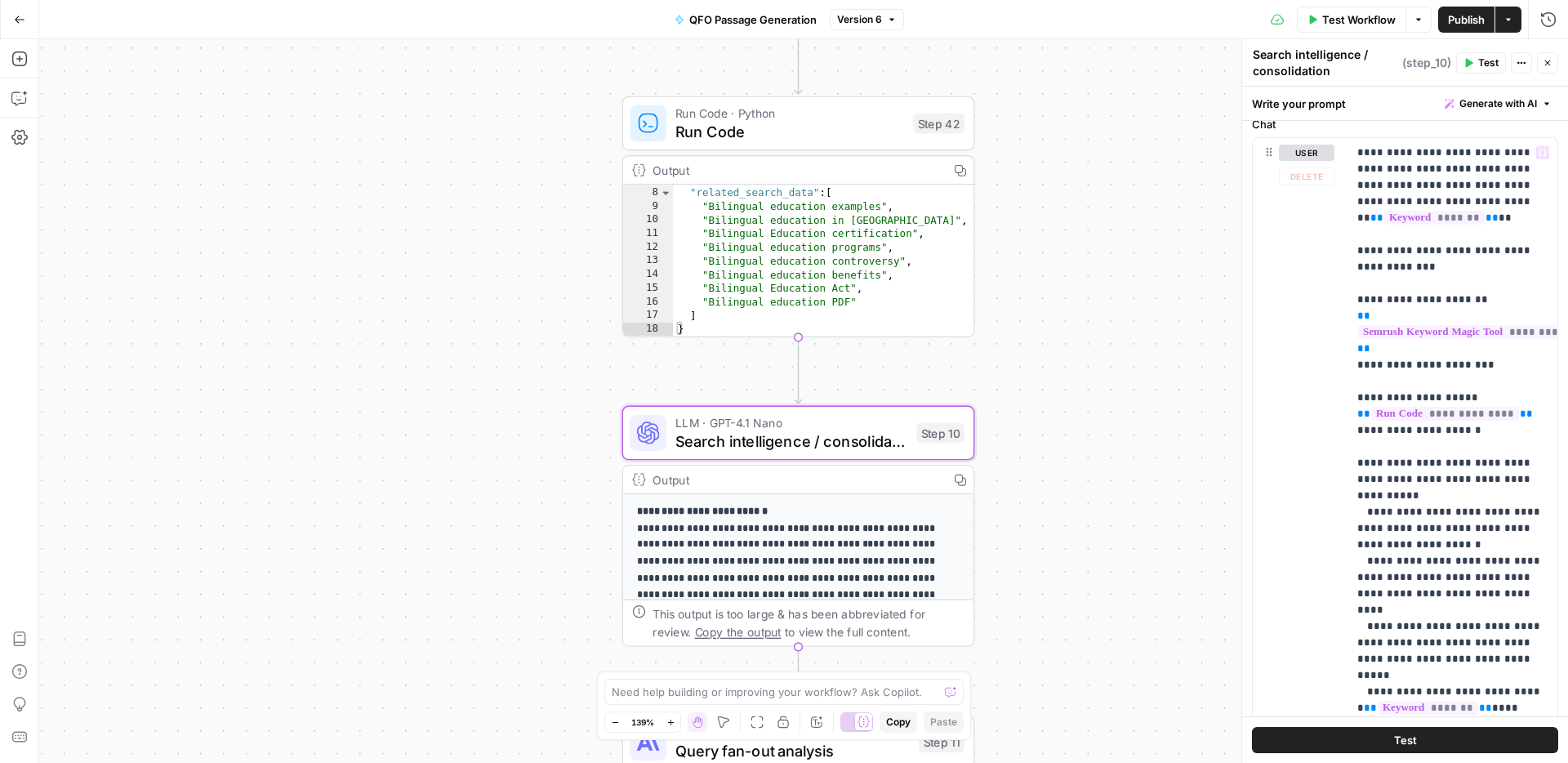
scroll to position [289, 0]
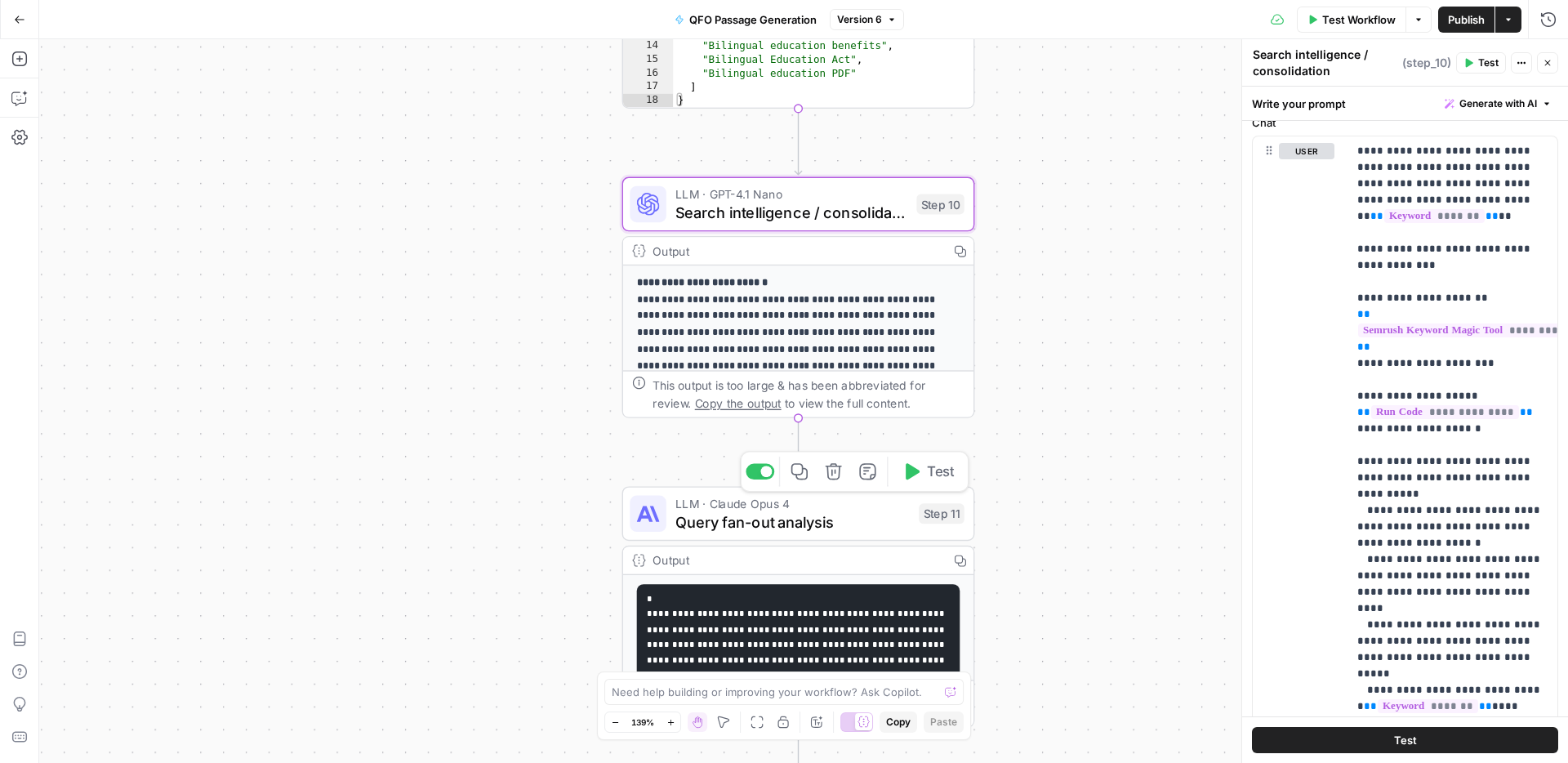
click at [847, 507] on span "LLM · Claude Opus 4" at bounding box center [793, 503] width 235 height 18
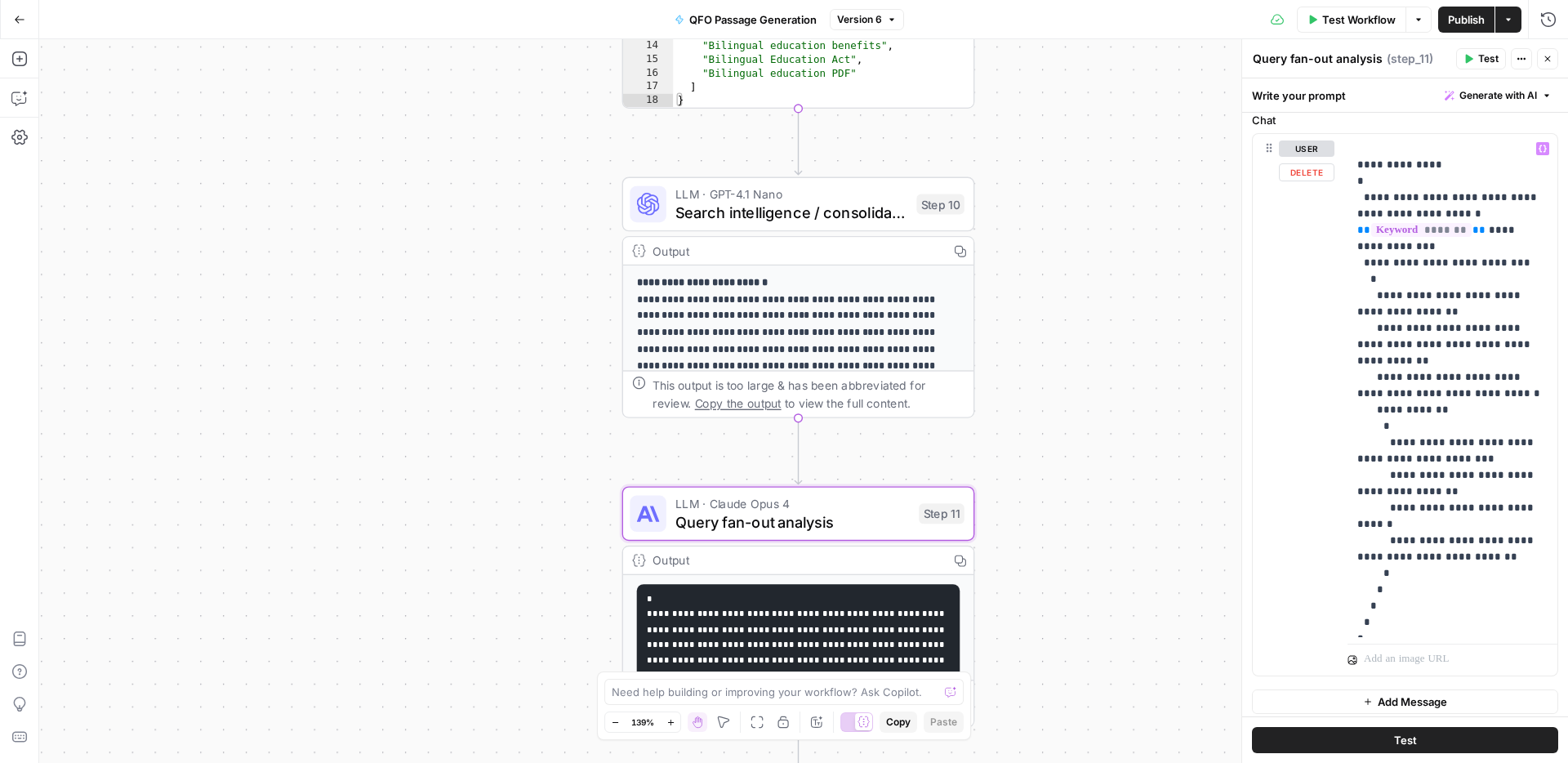
scroll to position [764, 0]
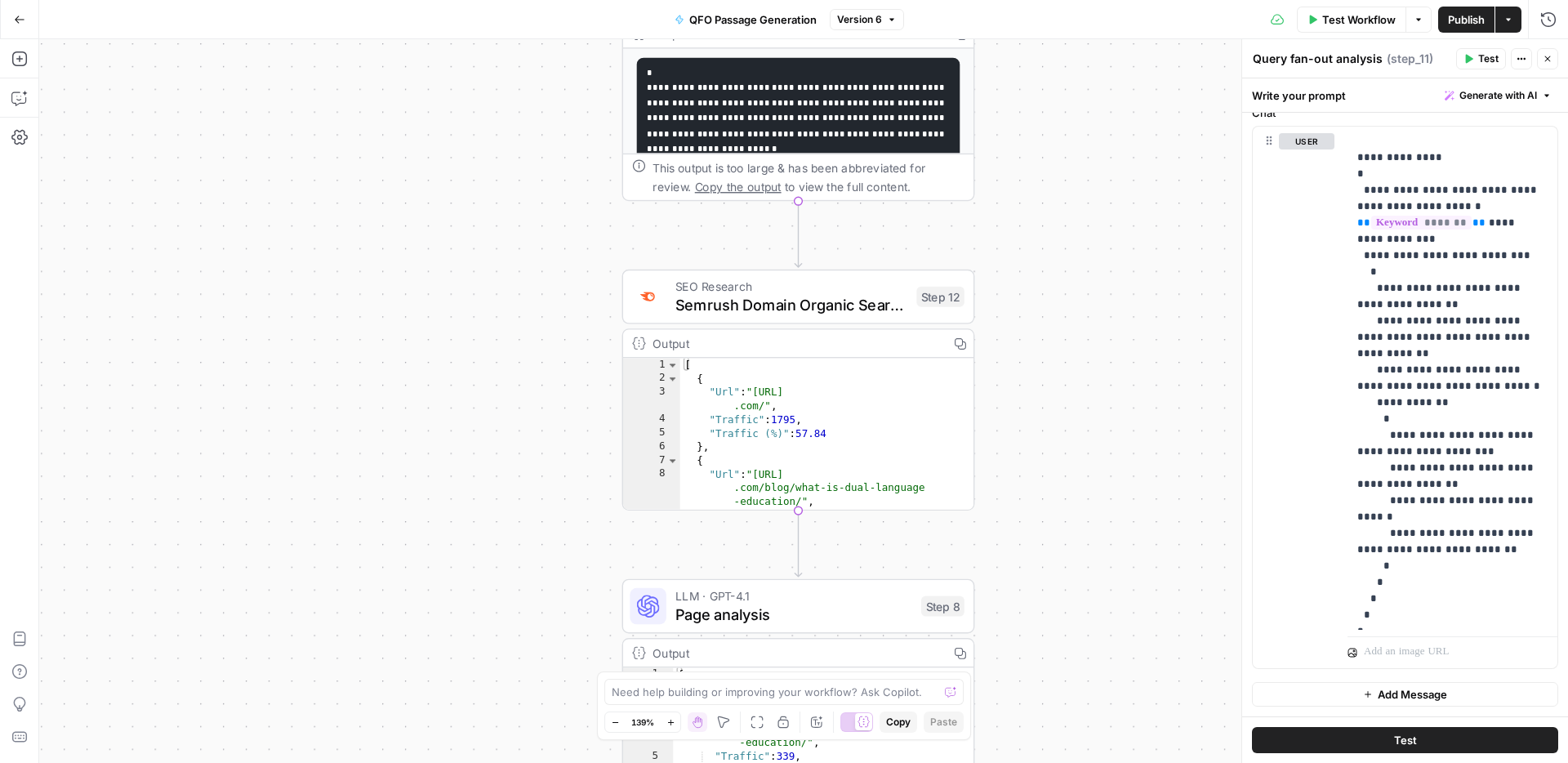
click at [809, 300] on span "Semrush Domain Organic Search Pages" at bounding box center [791, 305] width 232 height 23
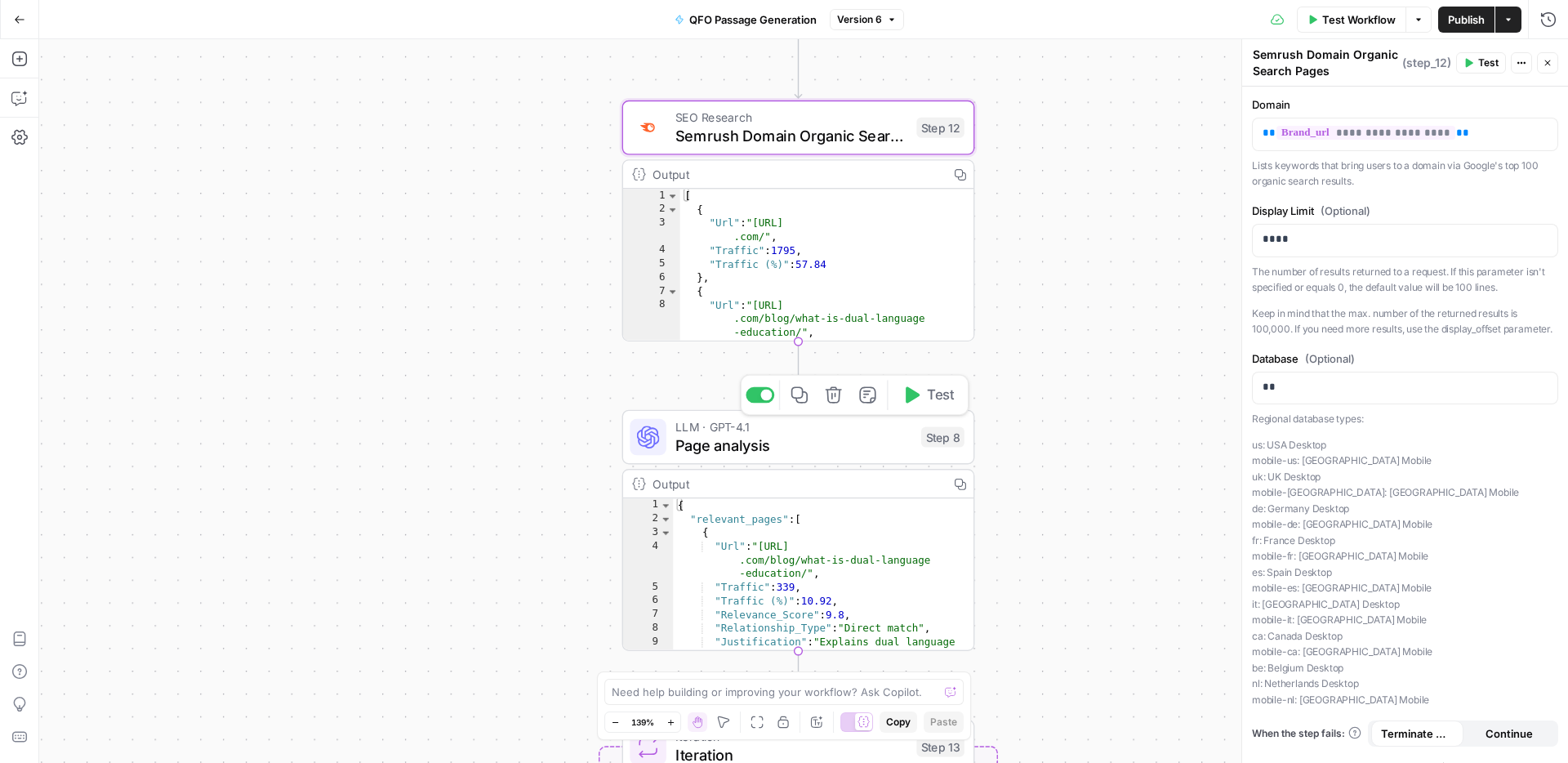
click at [830, 424] on span "LLM · GPT-4.1" at bounding box center [793, 426] width 236 height 18
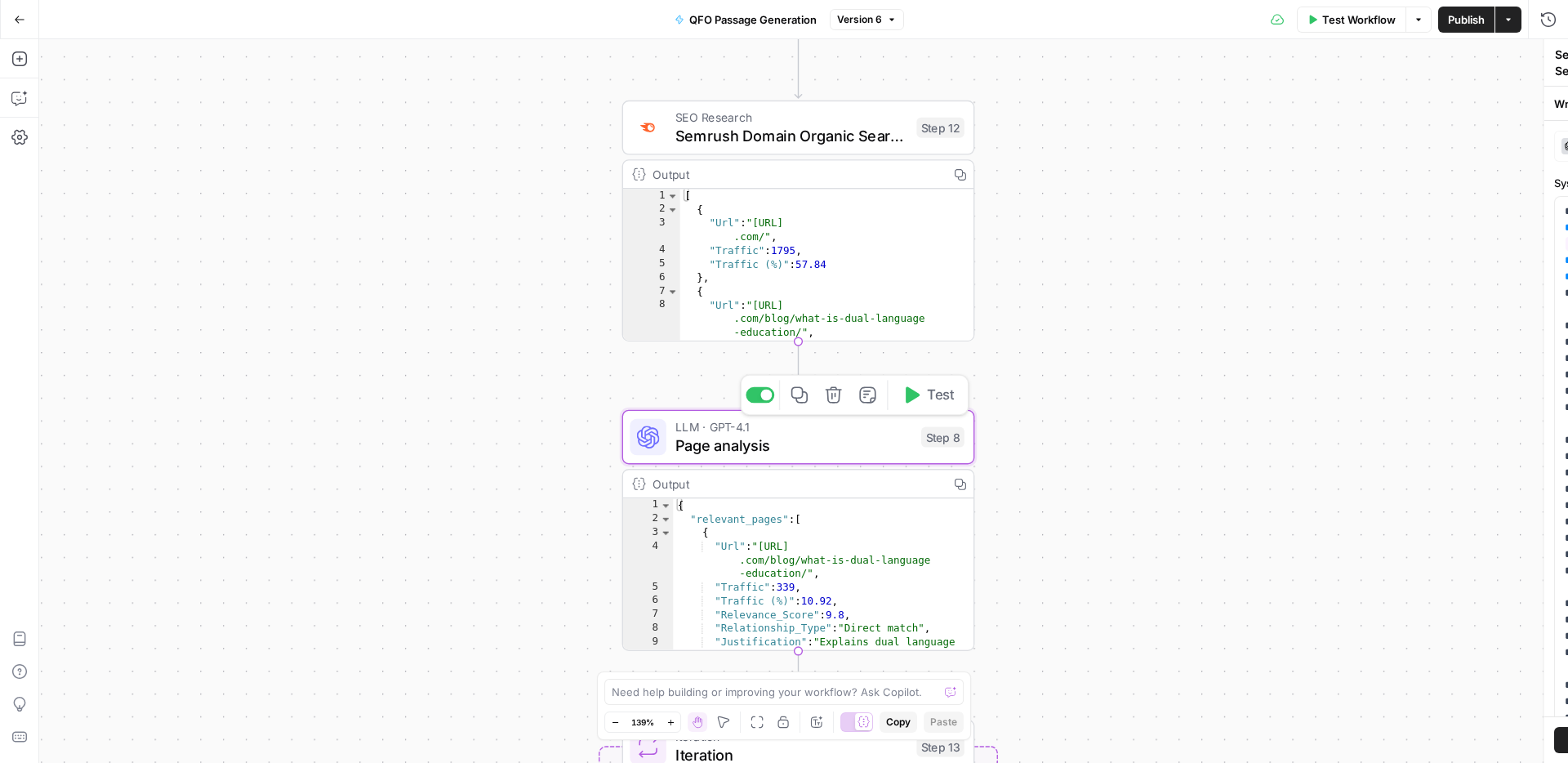
type textarea "Page analysis"
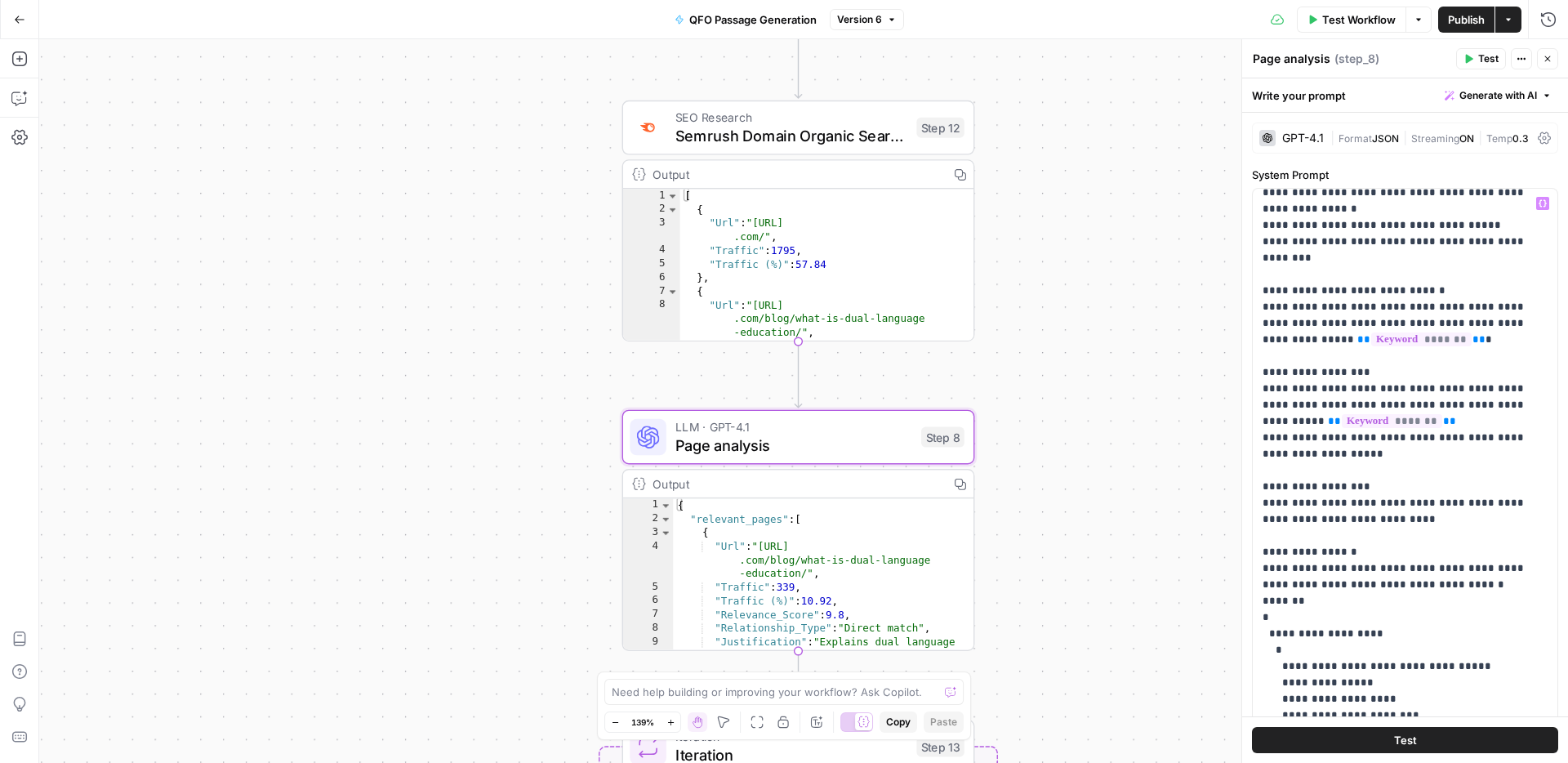
scroll to position [305, 0]
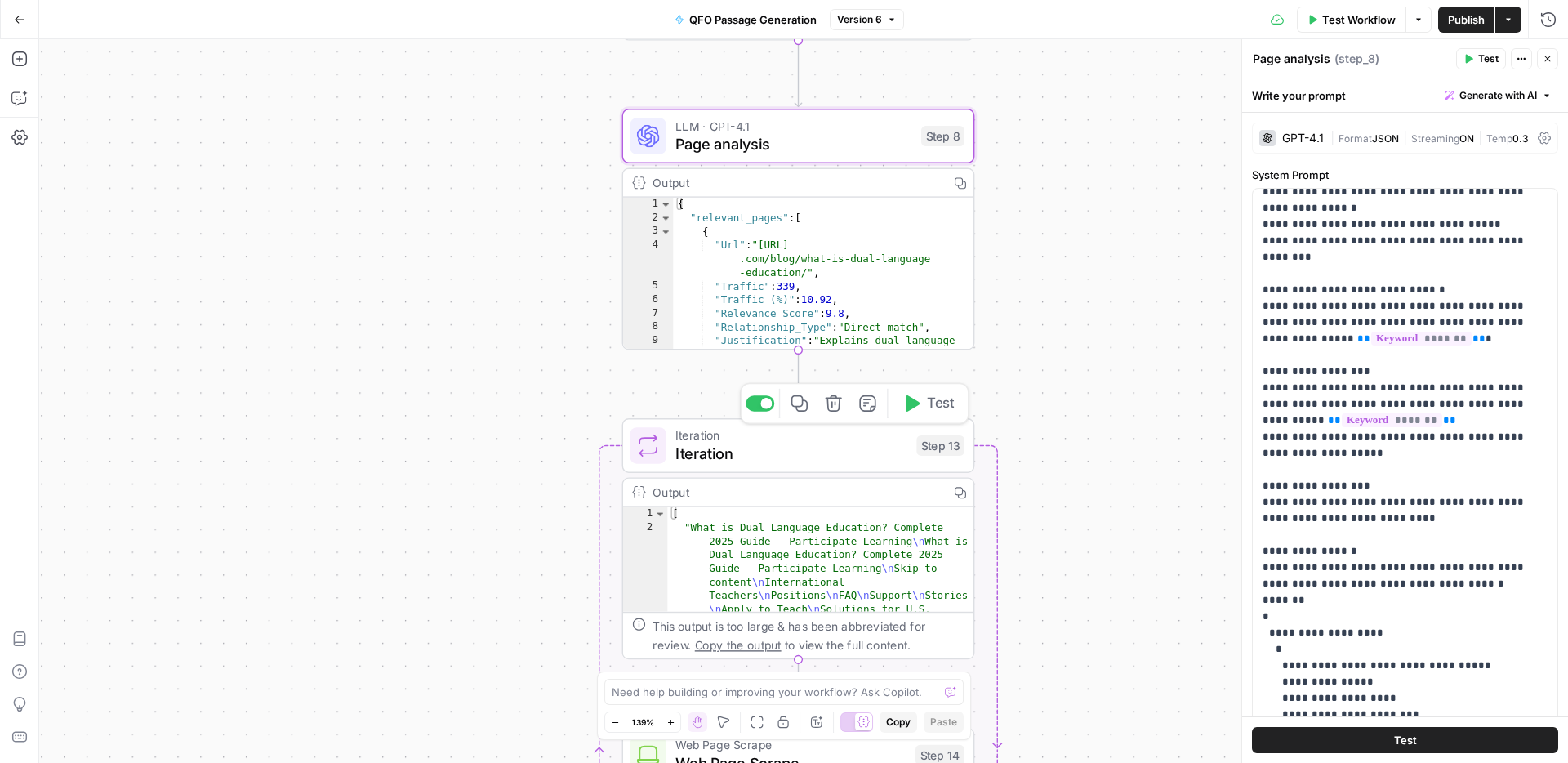
click at [846, 458] on span "Iteration" at bounding box center [791, 453] width 232 height 23
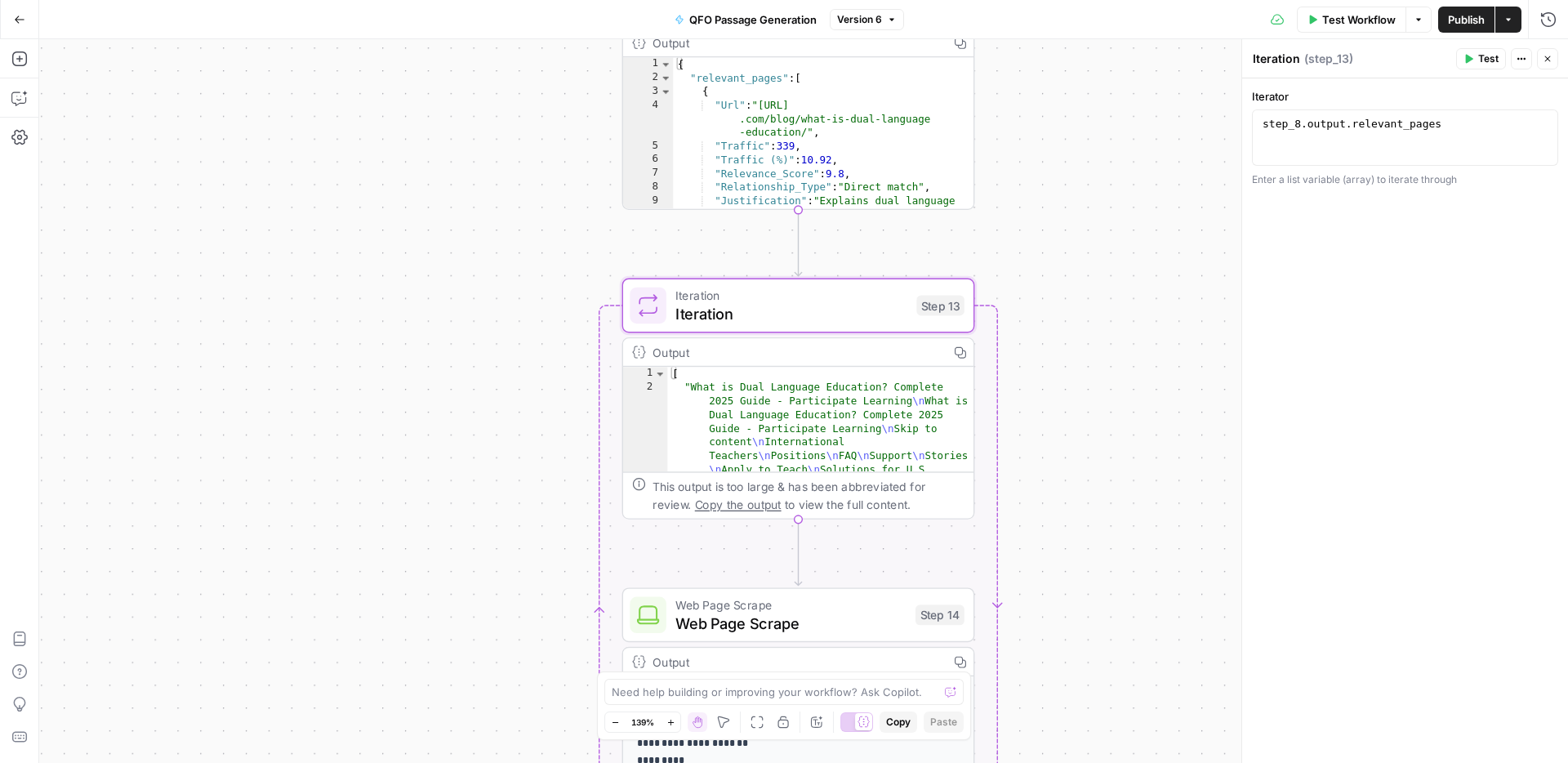
scroll to position [0, 0]
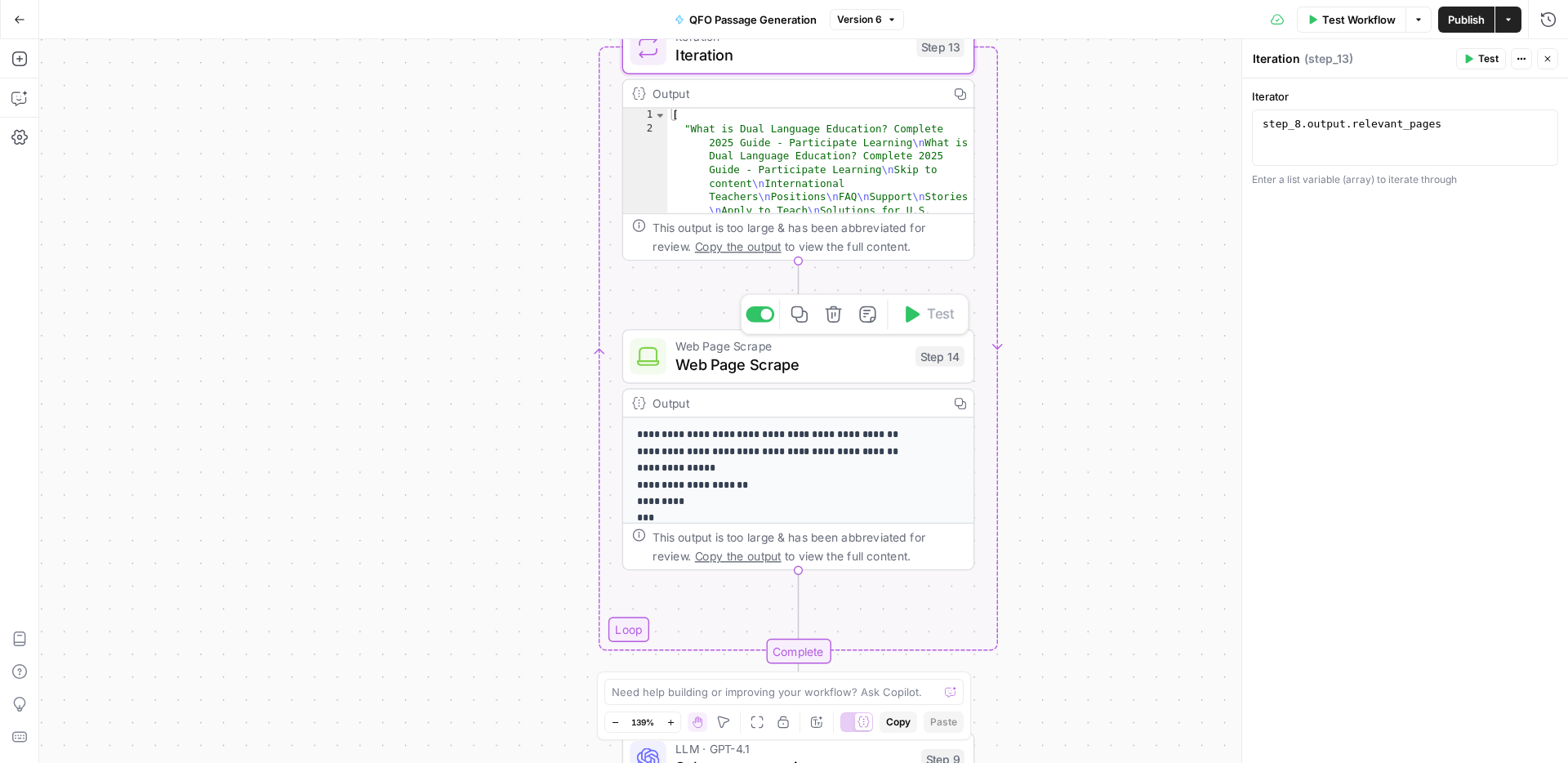
click at [856, 365] on span "Web Page Scrape" at bounding box center [791, 364] width 231 height 23
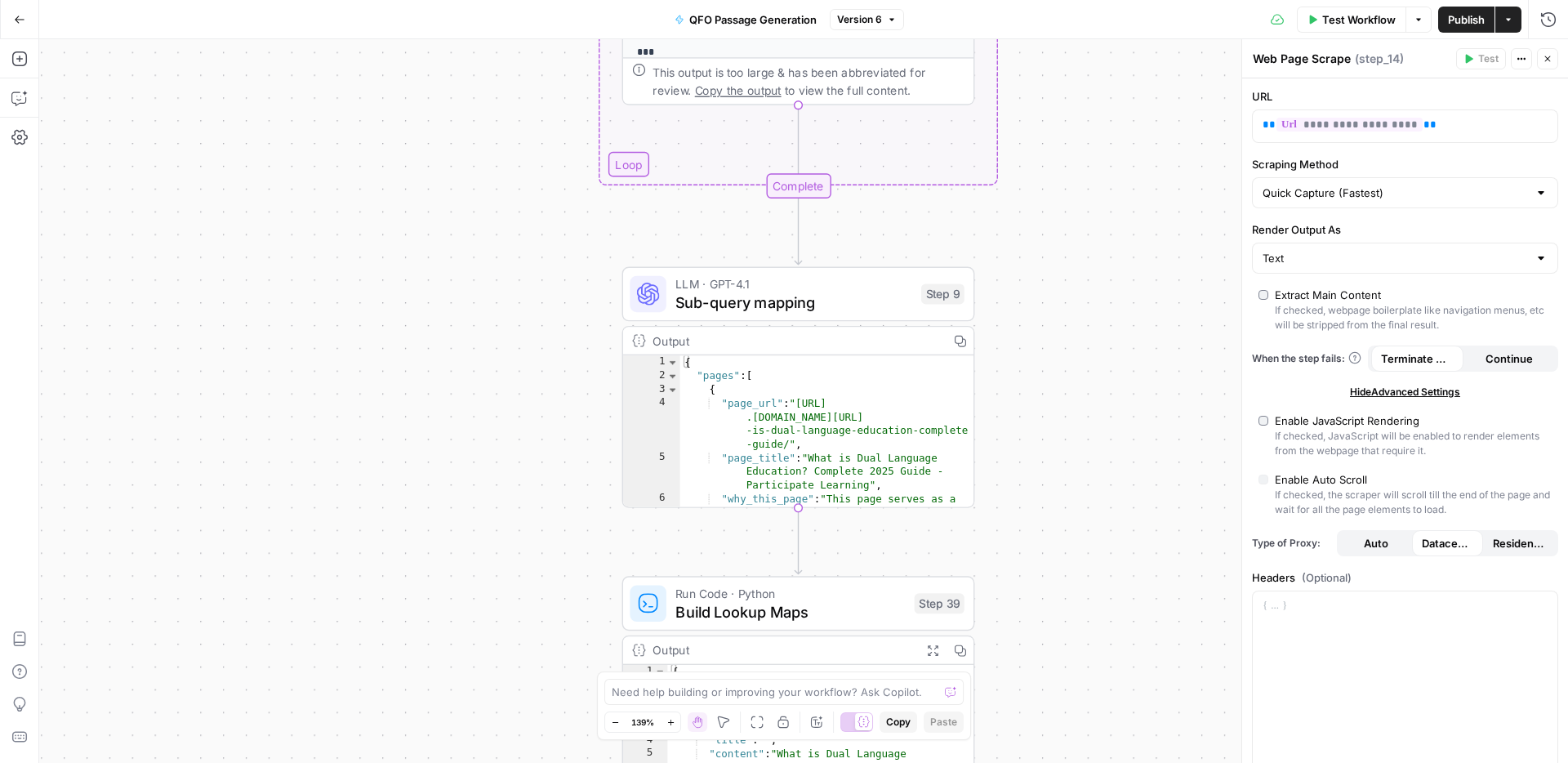
click at [842, 299] on span "Sub-query mapping" at bounding box center [793, 302] width 236 height 23
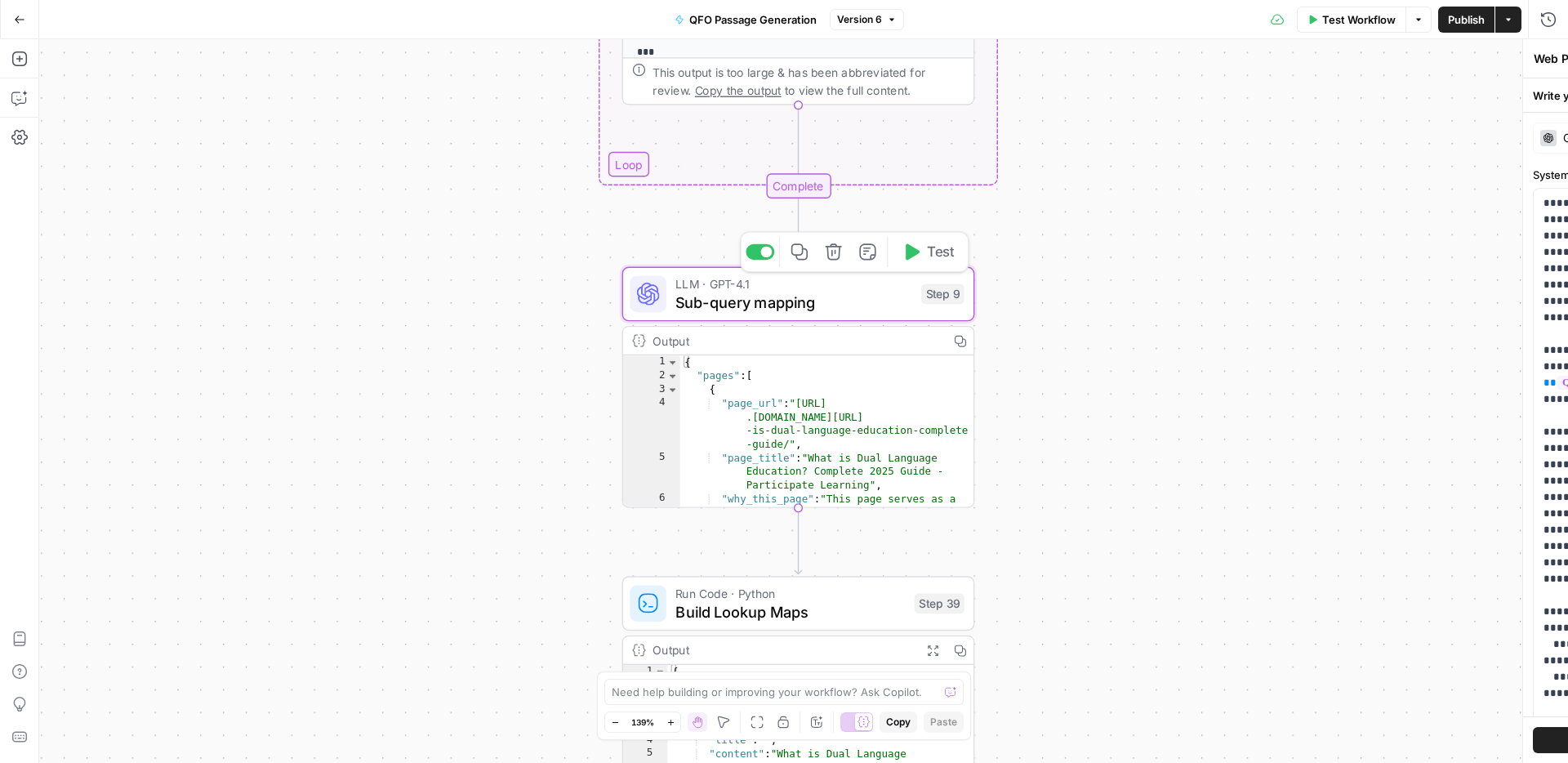
type textarea "Sub-query mapping"
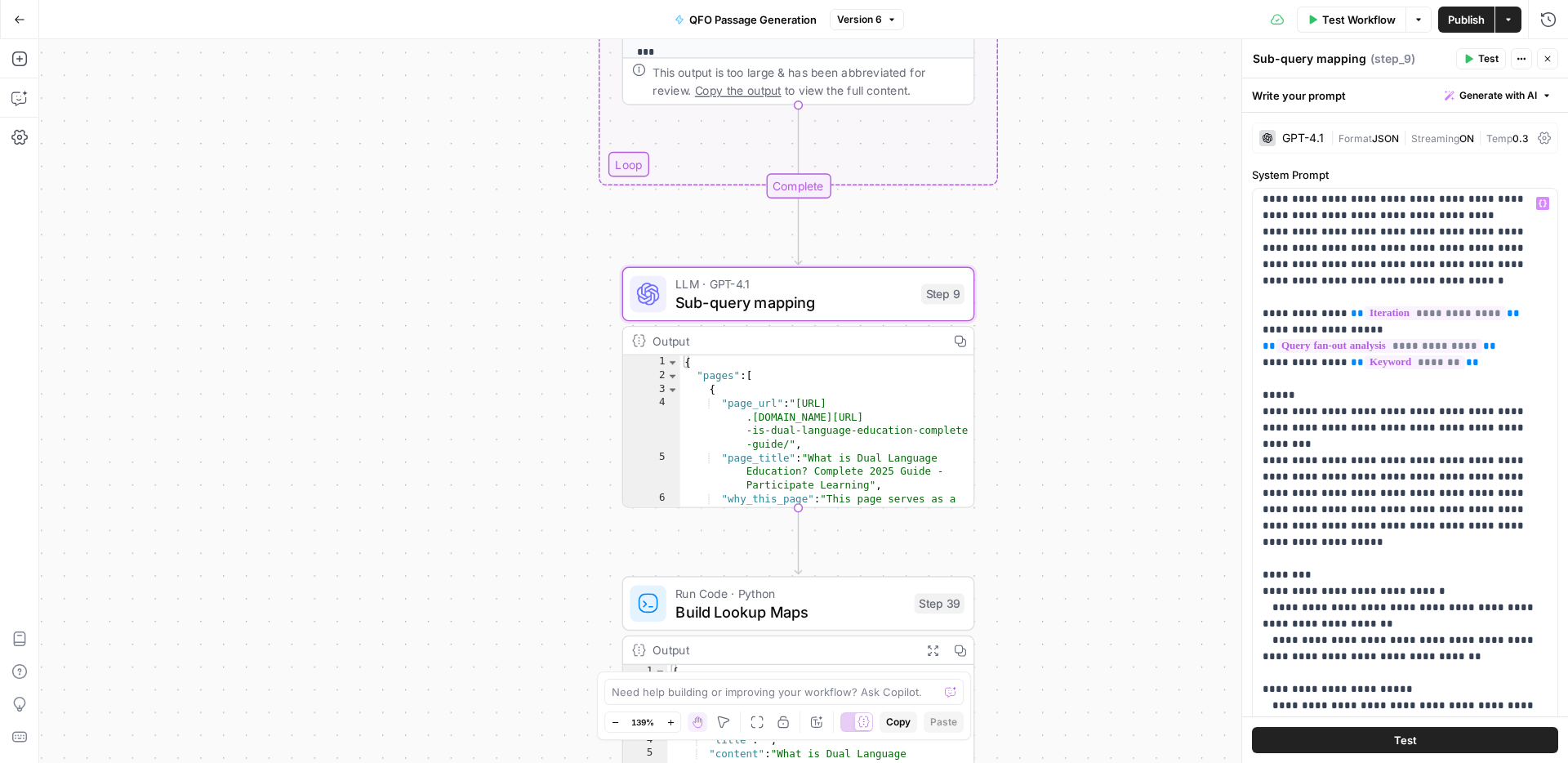
scroll to position [37, 0]
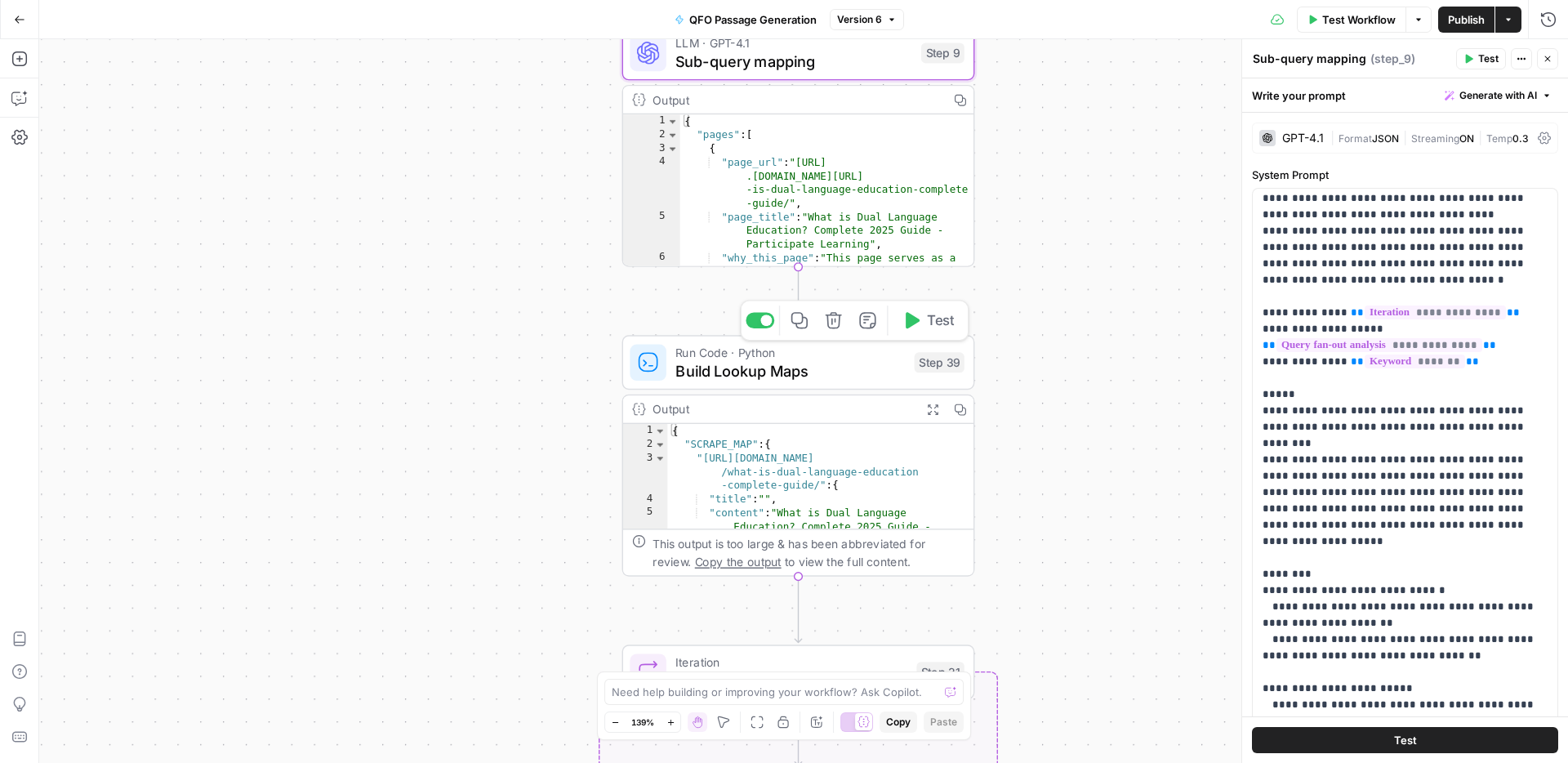
click at [796, 379] on span "Build Lookup Maps" at bounding box center [790, 370] width 230 height 23
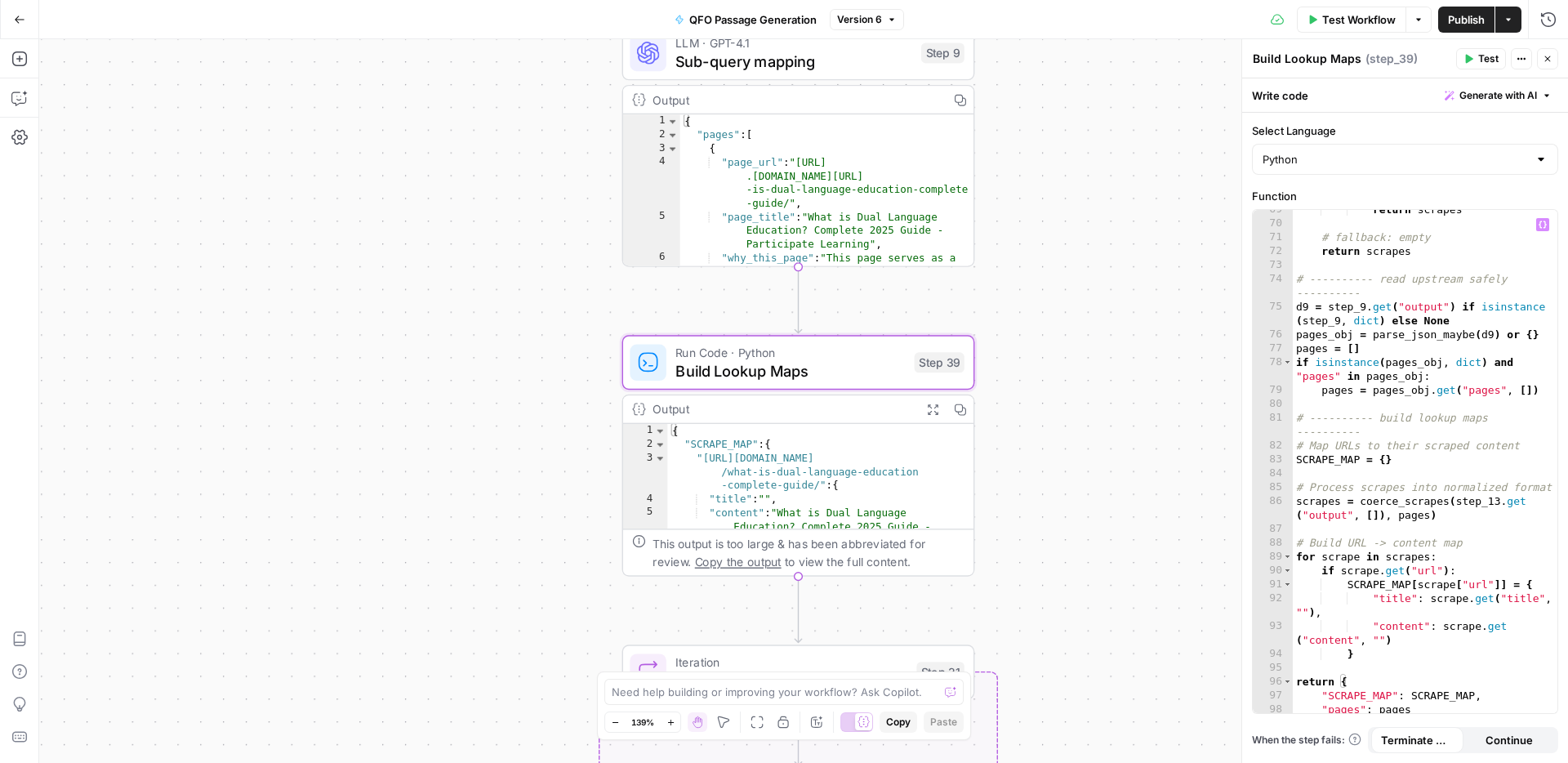
scroll to position [1302, 0]
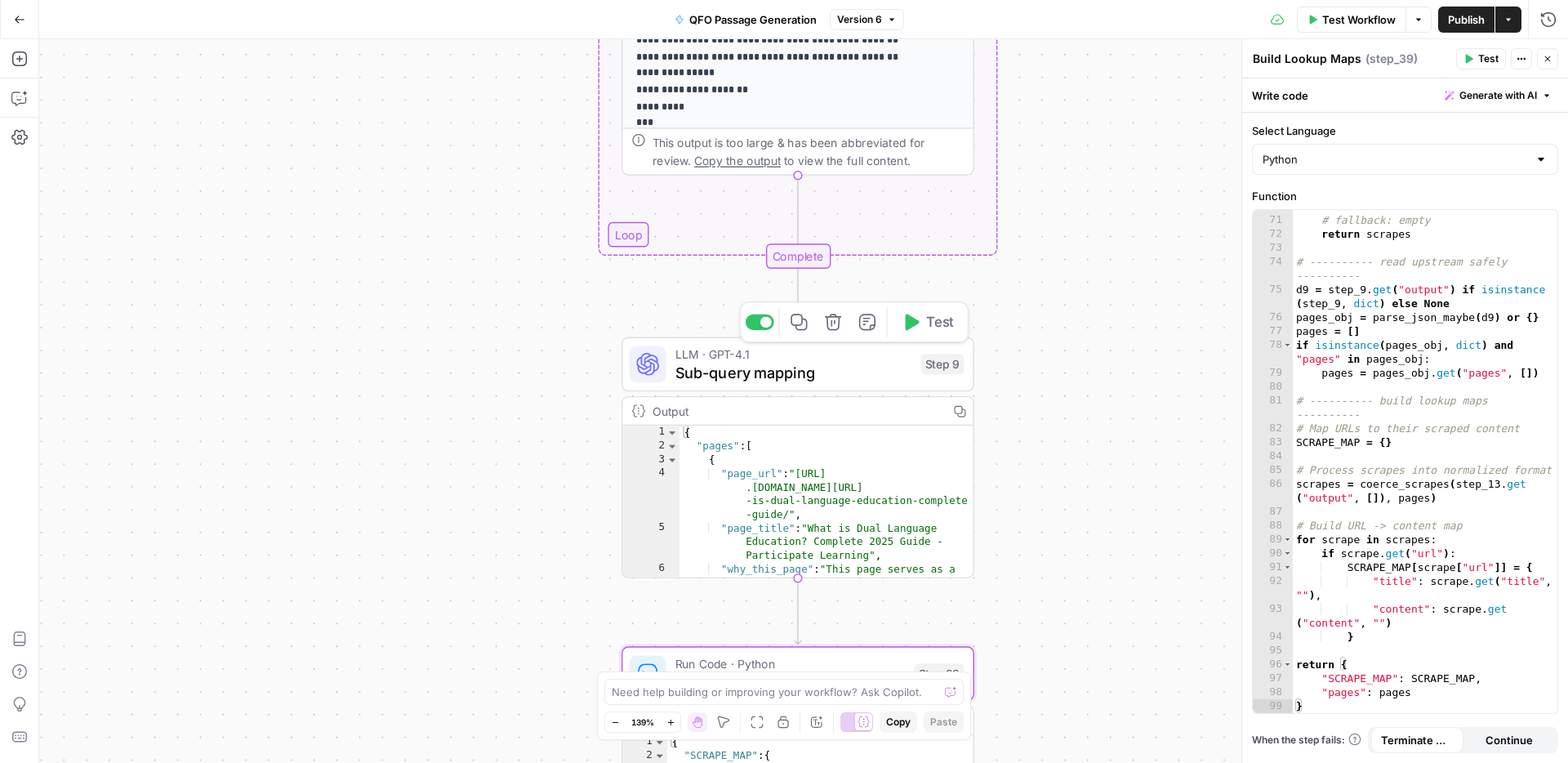
click at [847, 371] on span "Sub-query mapping" at bounding box center [793, 372] width 236 height 23
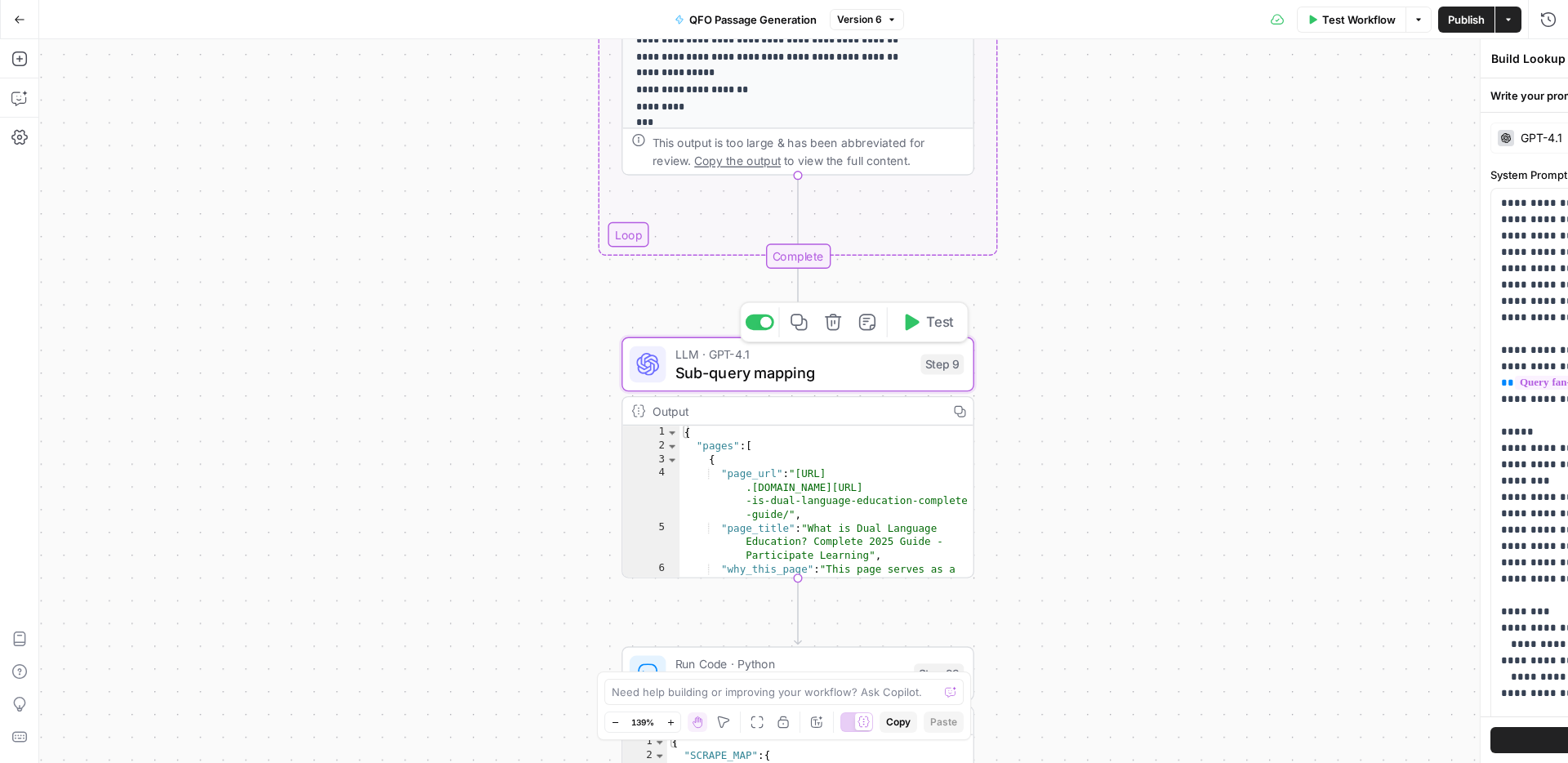
type textarea "Sub-query mapping"
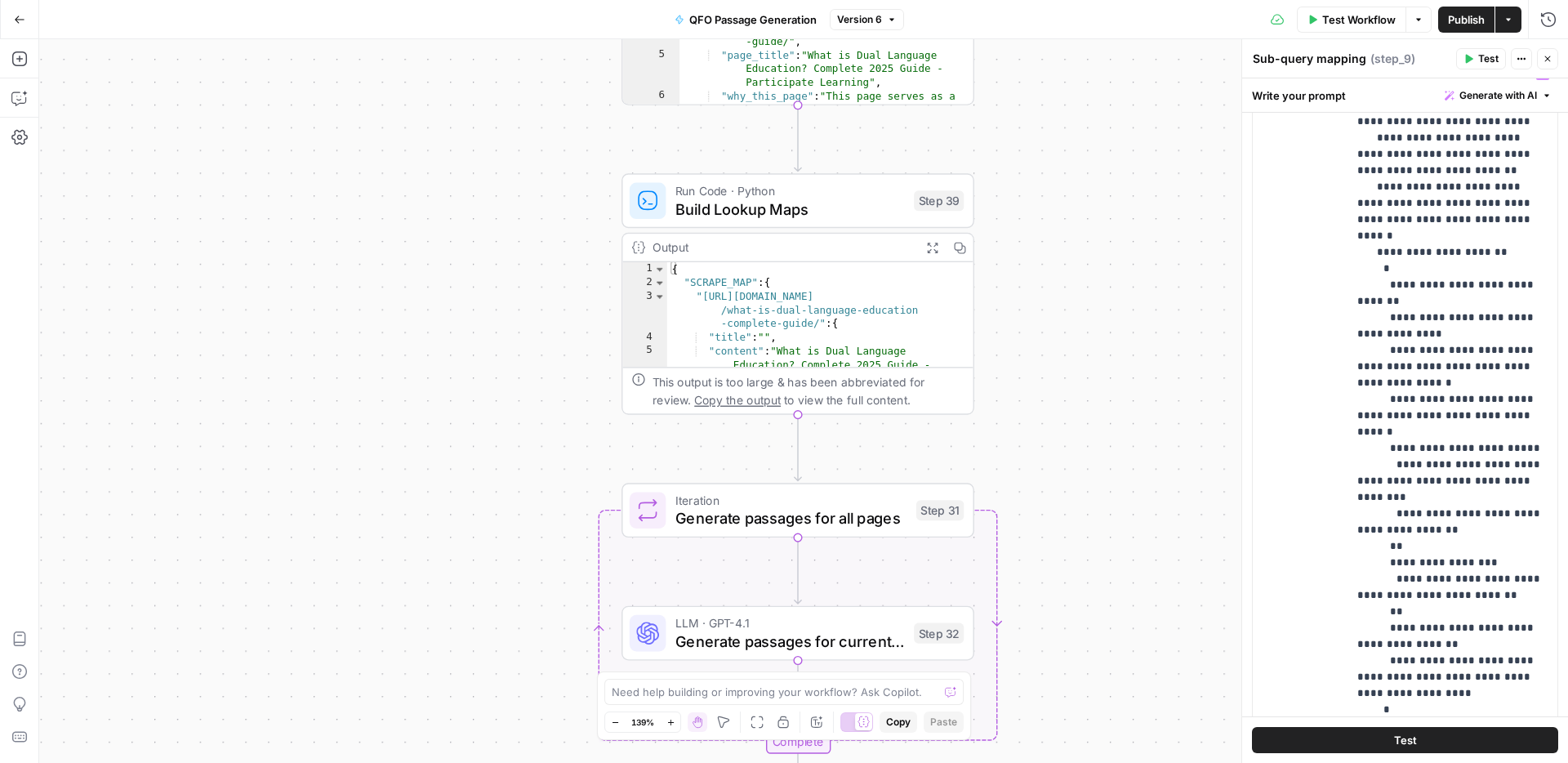
scroll to position [1052, 0]
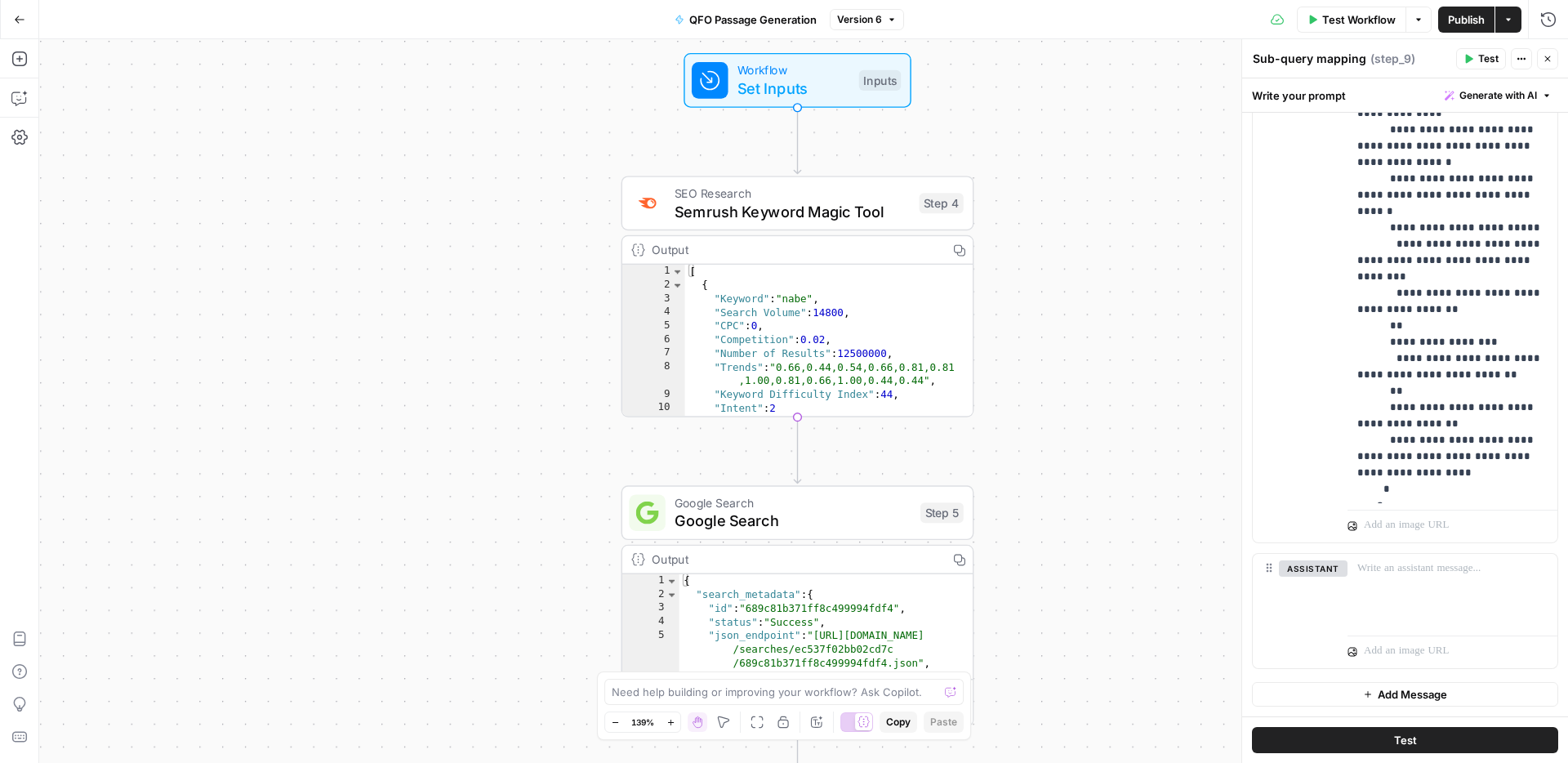
click at [22, 16] on icon "button" at bounding box center [19, 19] width 11 height 11
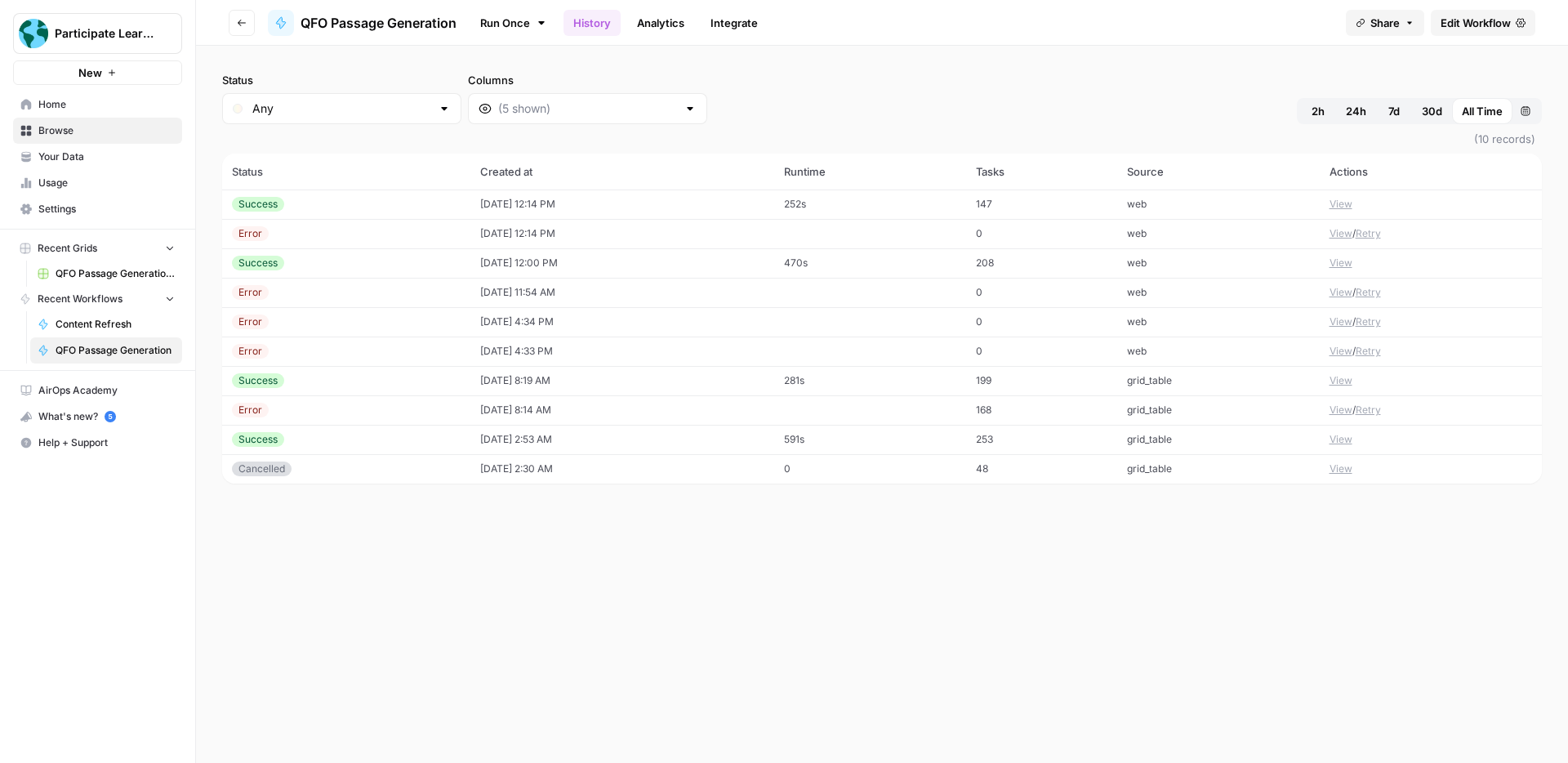
click at [109, 265] on link "QFO Passage Generation Grid" at bounding box center [106, 273] width 152 height 26
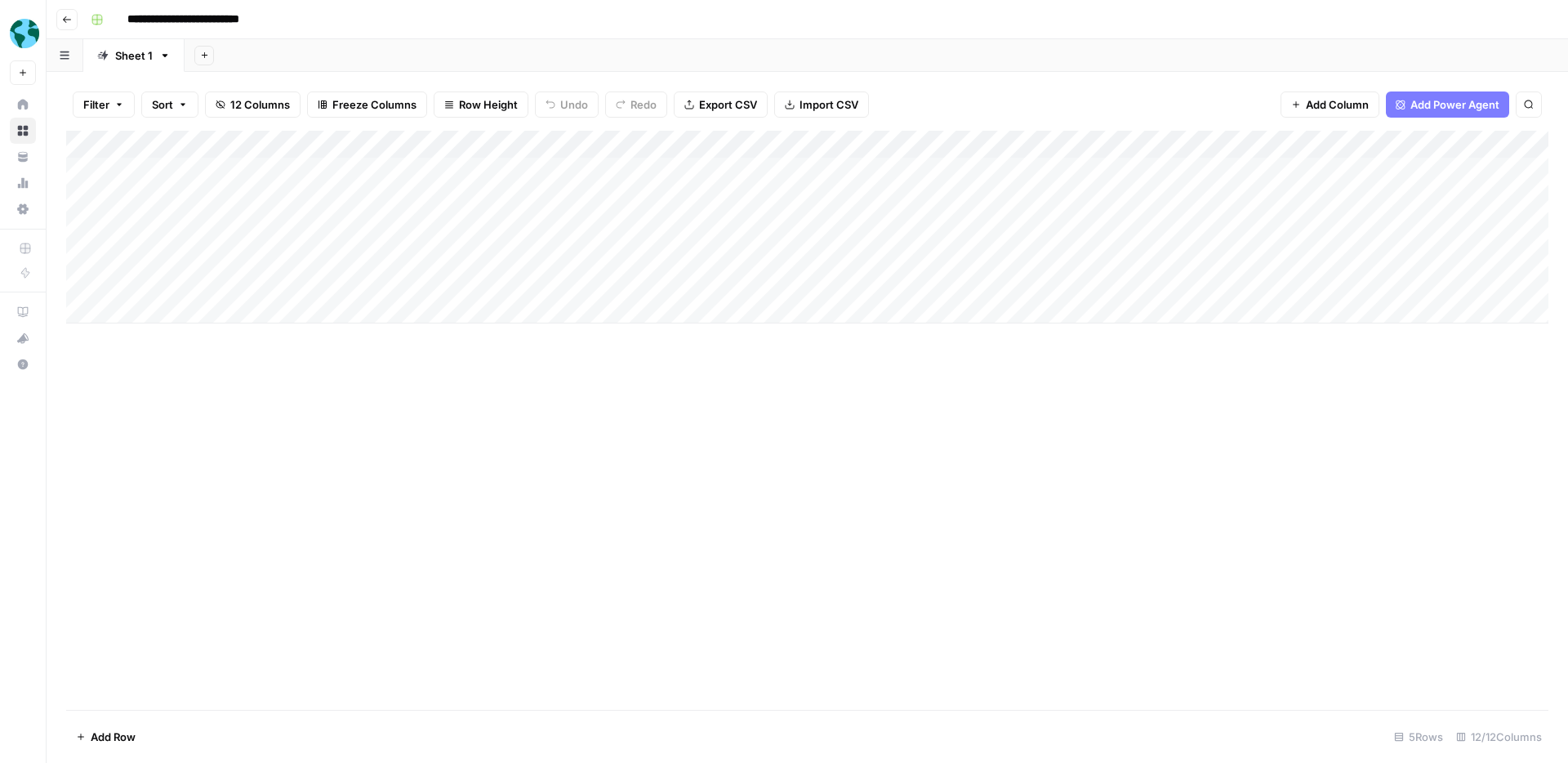
click at [218, 226] on div "Add Column" at bounding box center [807, 227] width 1482 height 193
click at [202, 228] on div "Add Column" at bounding box center [807, 227] width 1482 height 193
type textarea "**********"
click at [348, 428] on div "Add Column" at bounding box center [807, 420] width 1482 height 579
click at [154, 261] on div "Add Column" at bounding box center [807, 227] width 1482 height 193
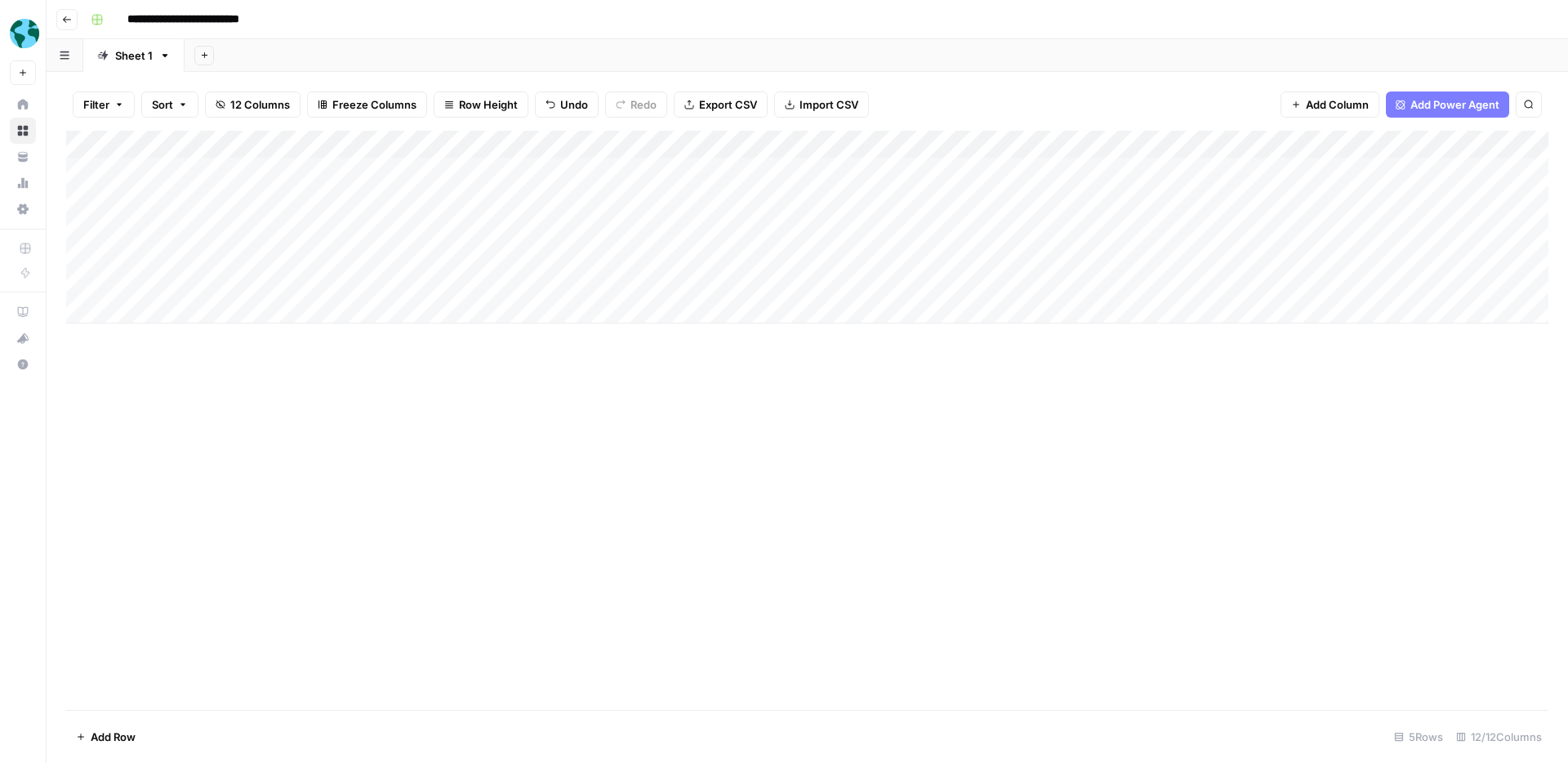
click at [158, 259] on div "Add Column" at bounding box center [807, 227] width 1482 height 193
type textarea "**********"
click at [253, 282] on div "Add Column" at bounding box center [807, 227] width 1482 height 193
click at [225, 283] on div "Add Column" at bounding box center [807, 227] width 1482 height 193
type textarea "**********"
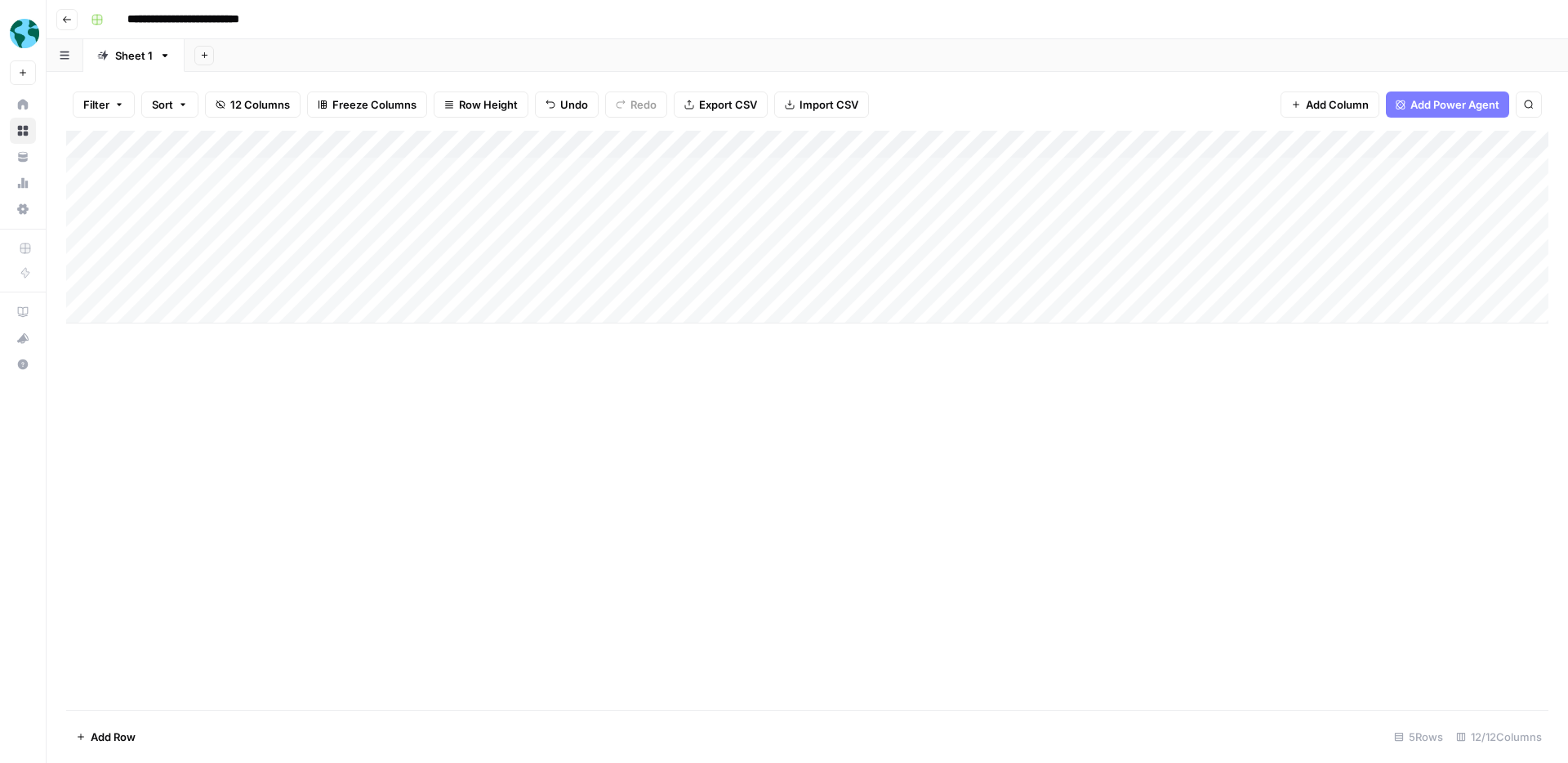
click at [249, 332] on div "Add Column" at bounding box center [807, 420] width 1482 height 579
click at [208, 309] on div "Add Column" at bounding box center [807, 227] width 1482 height 193
paste textarea "**********"
type textarea "**********"
click at [336, 483] on div "Add Column" at bounding box center [807, 420] width 1482 height 579
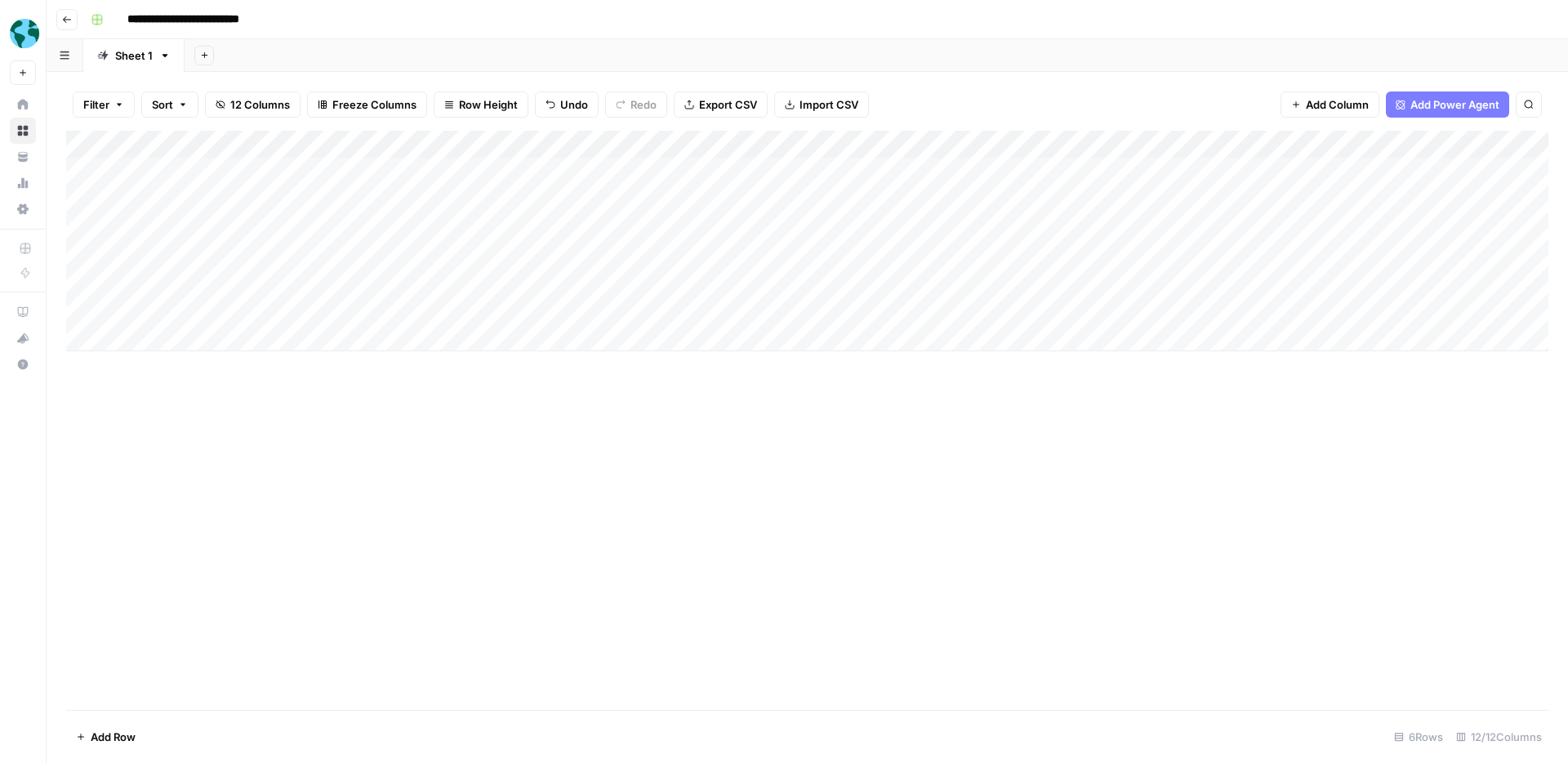
click at [339, 224] on div "Add Column" at bounding box center [807, 241] width 1482 height 220
click at [340, 252] on div "Add Column" at bounding box center [807, 241] width 1482 height 220
click at [336, 281] on div "Add Column" at bounding box center [807, 241] width 1482 height 220
click at [342, 303] on div "Add Column" at bounding box center [807, 241] width 1482 height 220
click at [286, 225] on div "Add Column" at bounding box center [807, 241] width 1482 height 220
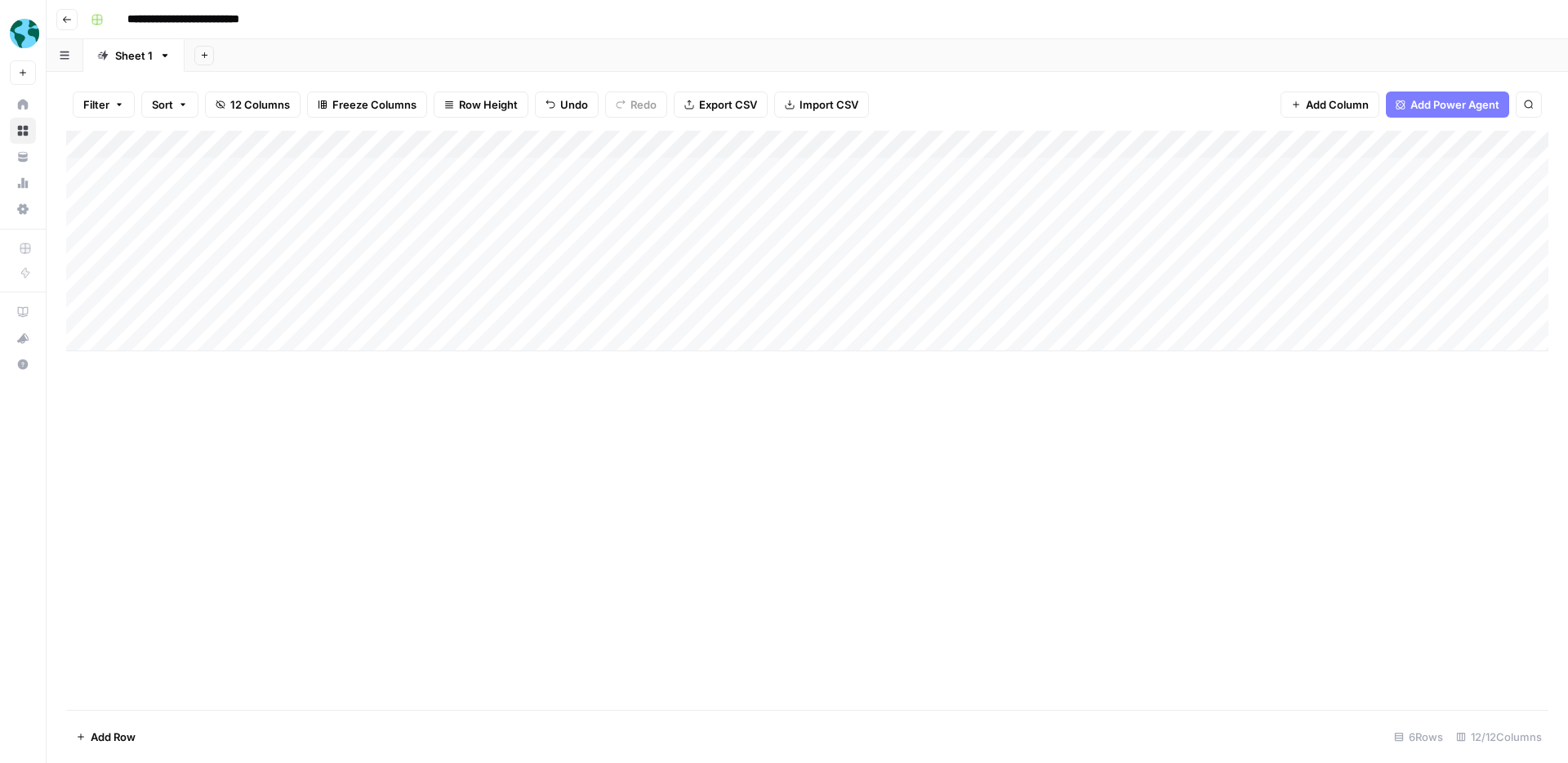
click at [285, 225] on div "Add Column" at bounding box center [807, 241] width 1482 height 220
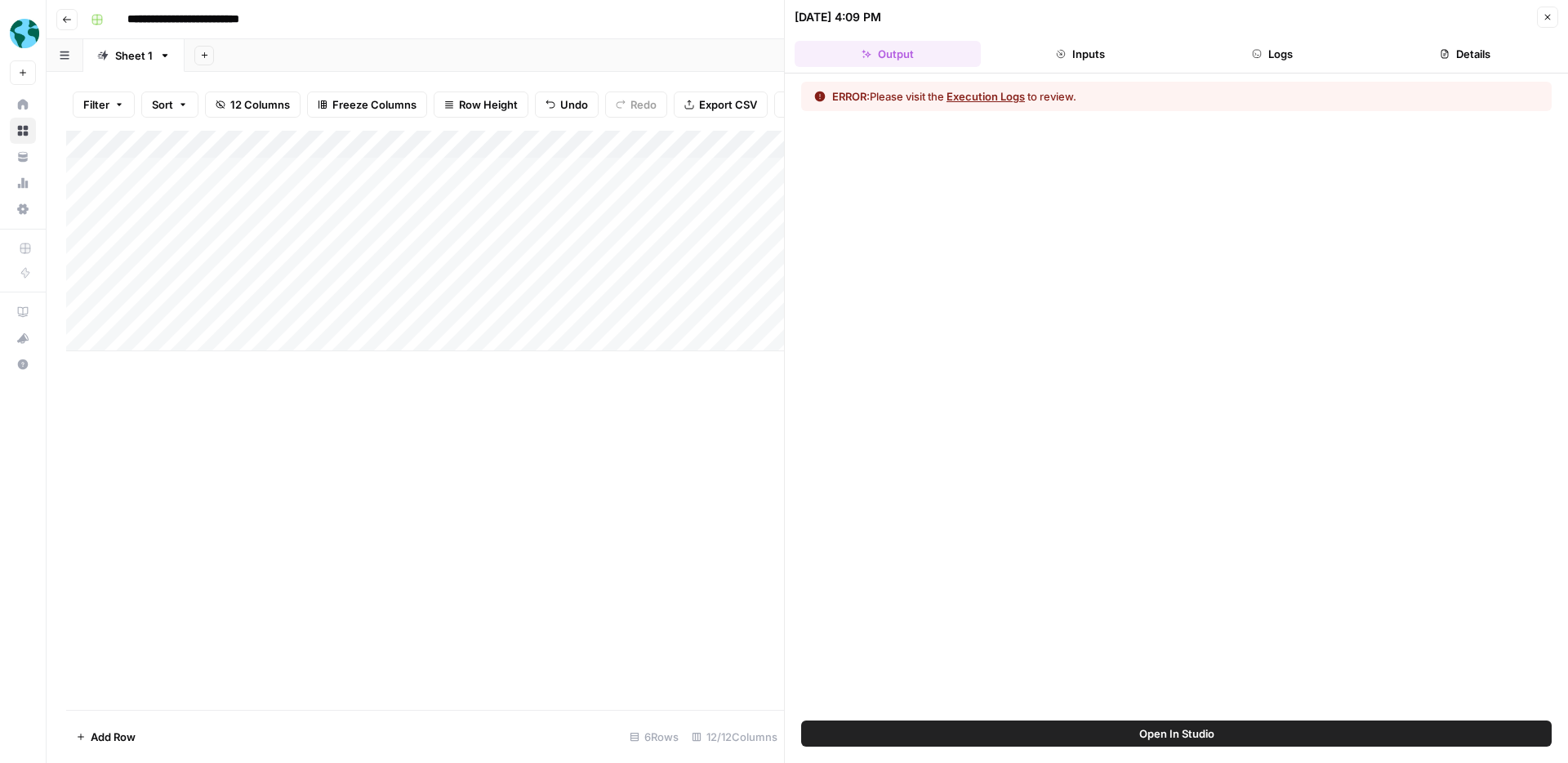
click at [1283, 52] on button "Logs" at bounding box center [1273, 54] width 186 height 26
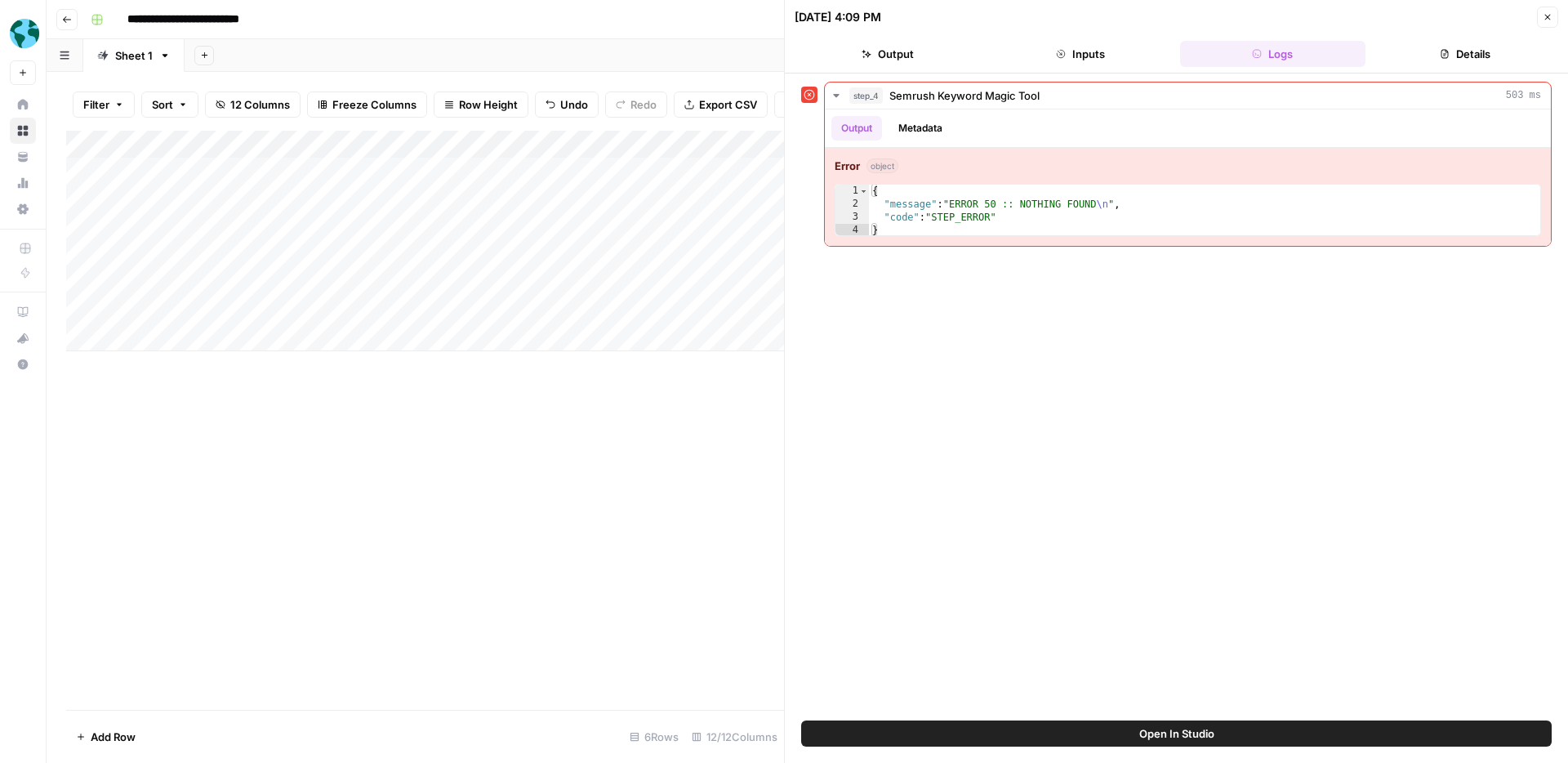
click at [317, 252] on div "Add Column" at bounding box center [425, 241] width 718 height 220
click at [1068, 55] on button "Inputs" at bounding box center [1080, 54] width 186 height 26
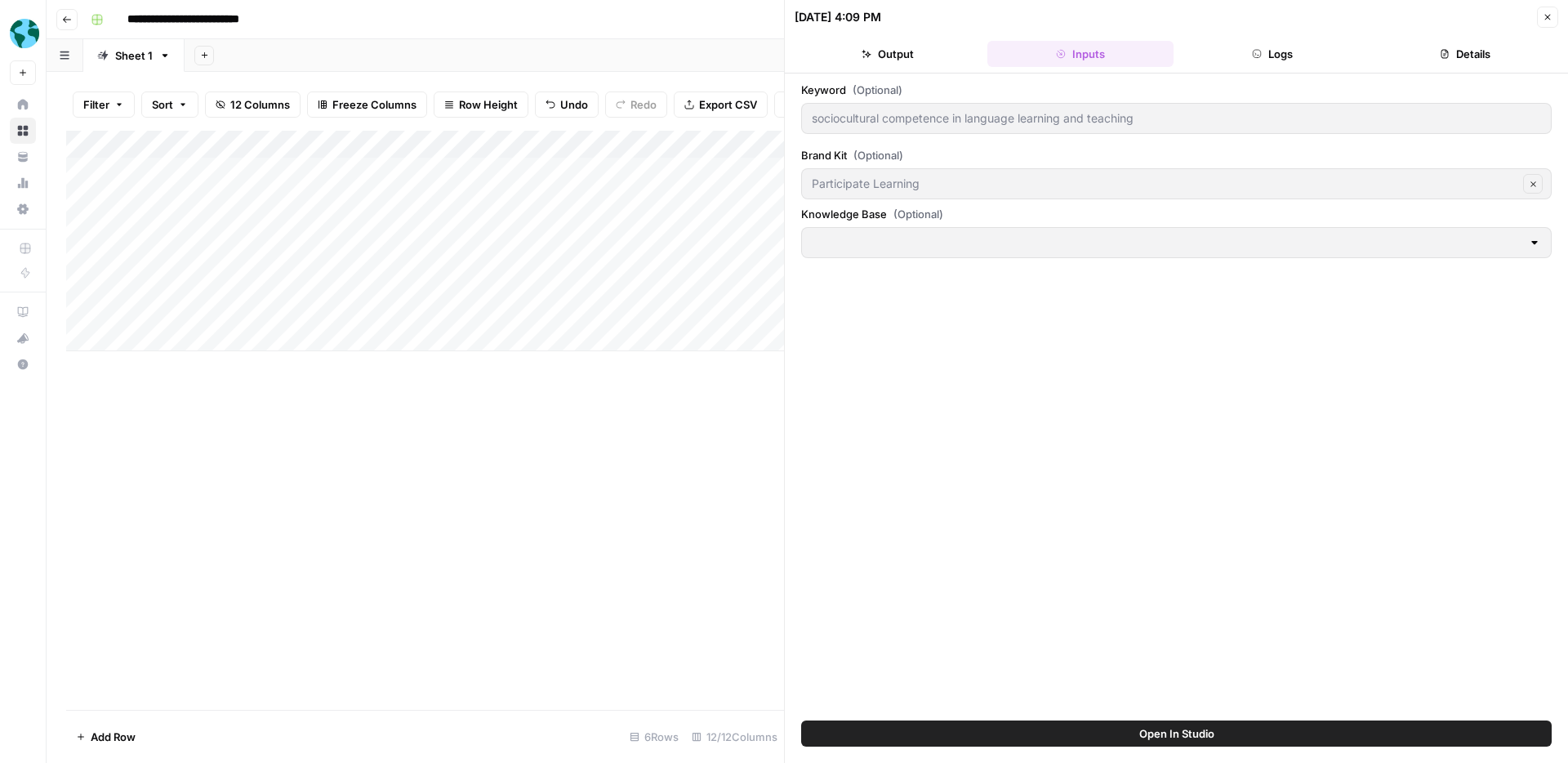
click at [355, 257] on div "Add Column" at bounding box center [425, 241] width 718 height 220
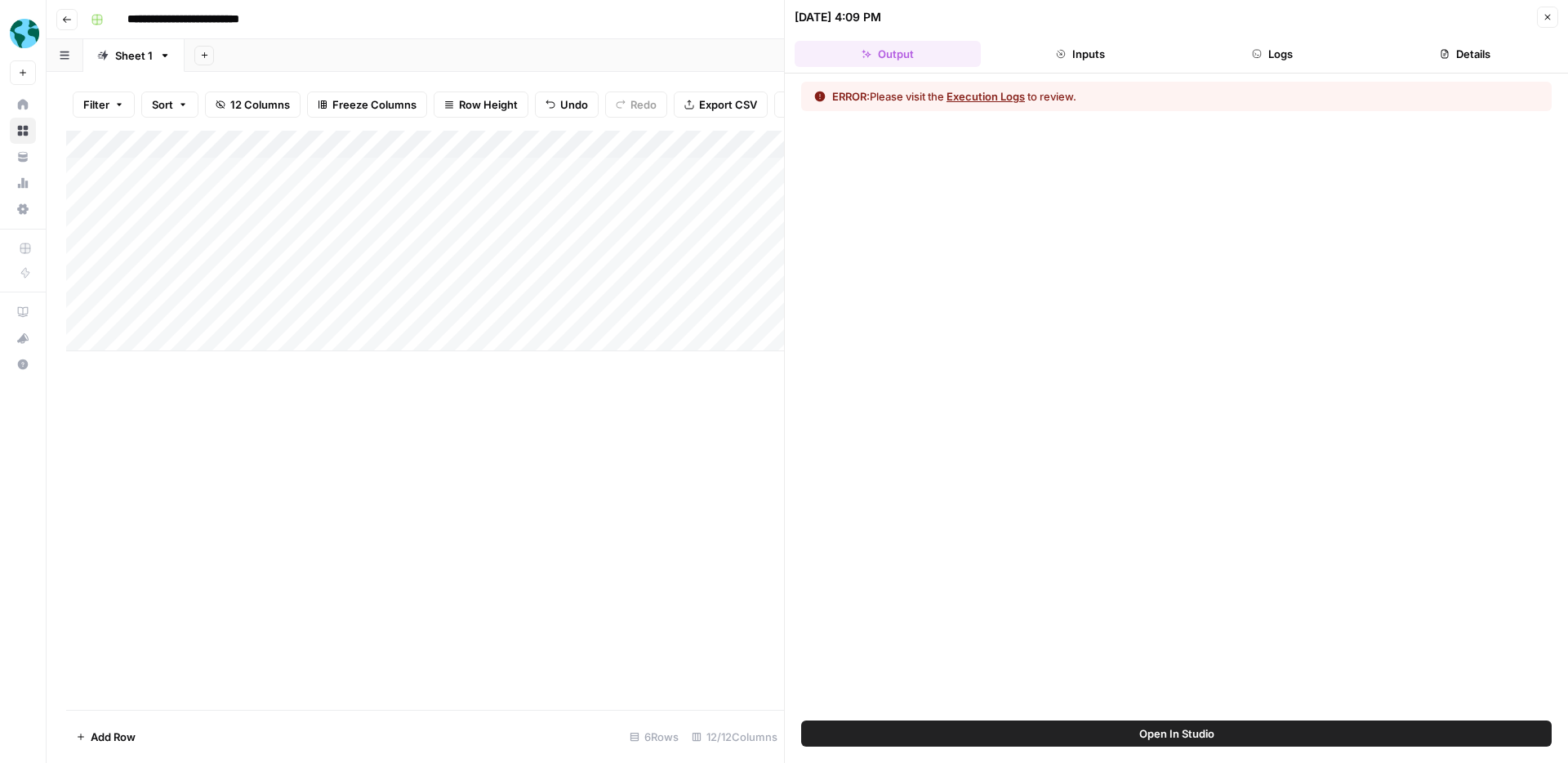
click at [1294, 63] on button "Logs" at bounding box center [1273, 54] width 186 height 26
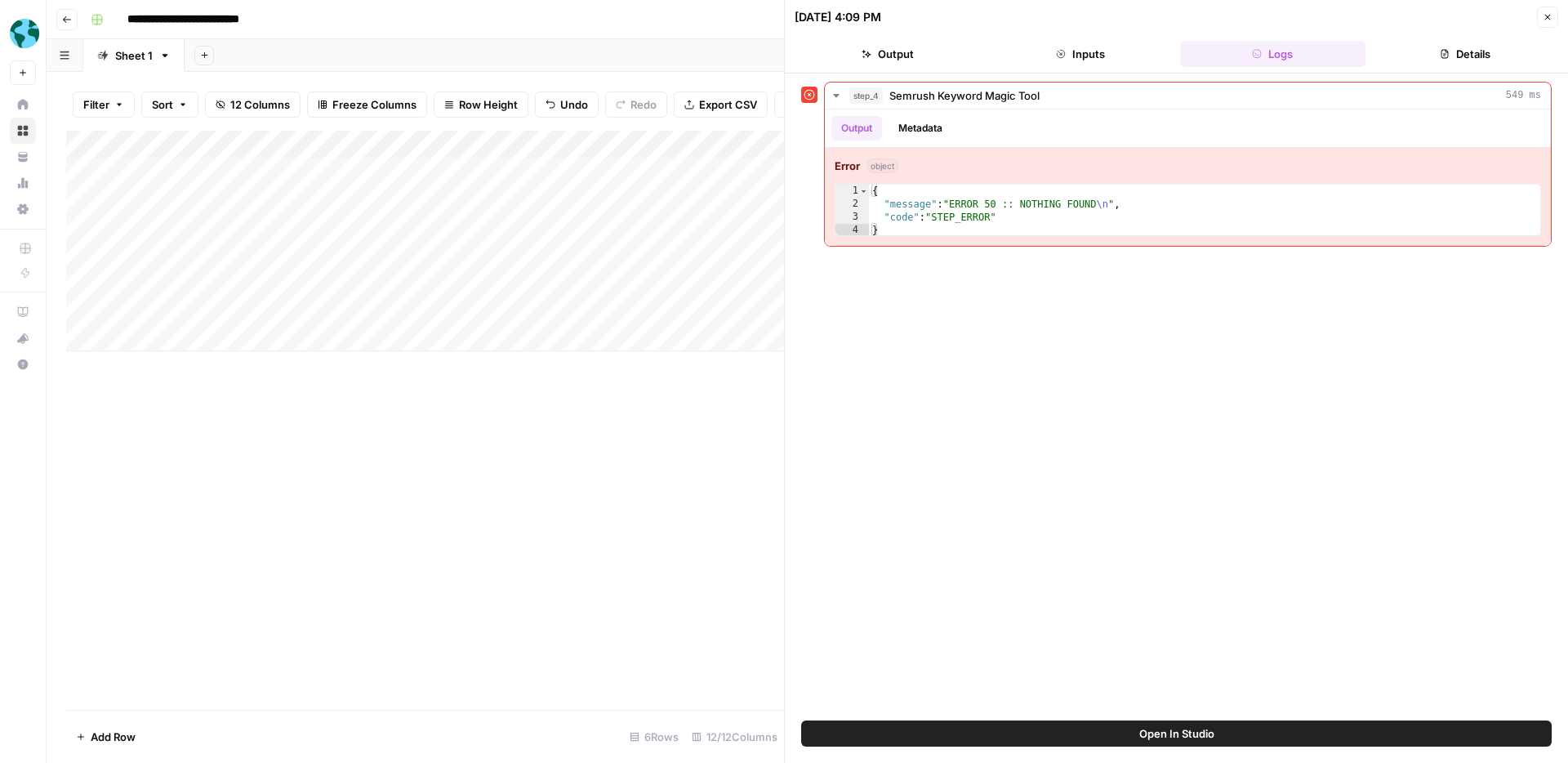
click at [317, 285] on div "Add Column" at bounding box center [425, 241] width 718 height 220
click at [319, 282] on div "Add Column" at bounding box center [425, 241] width 718 height 220
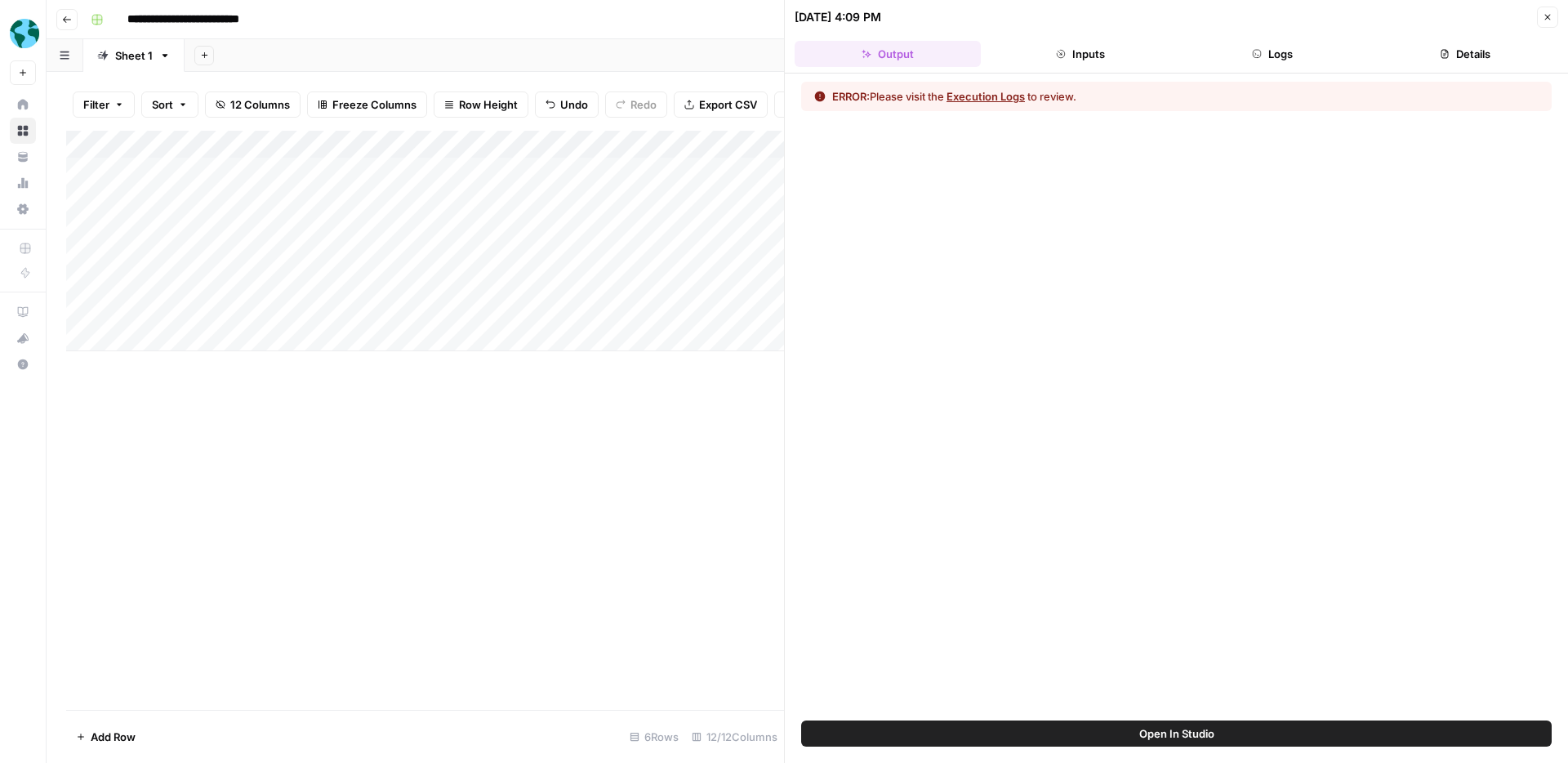
click at [1275, 60] on button "Logs" at bounding box center [1273, 54] width 186 height 26
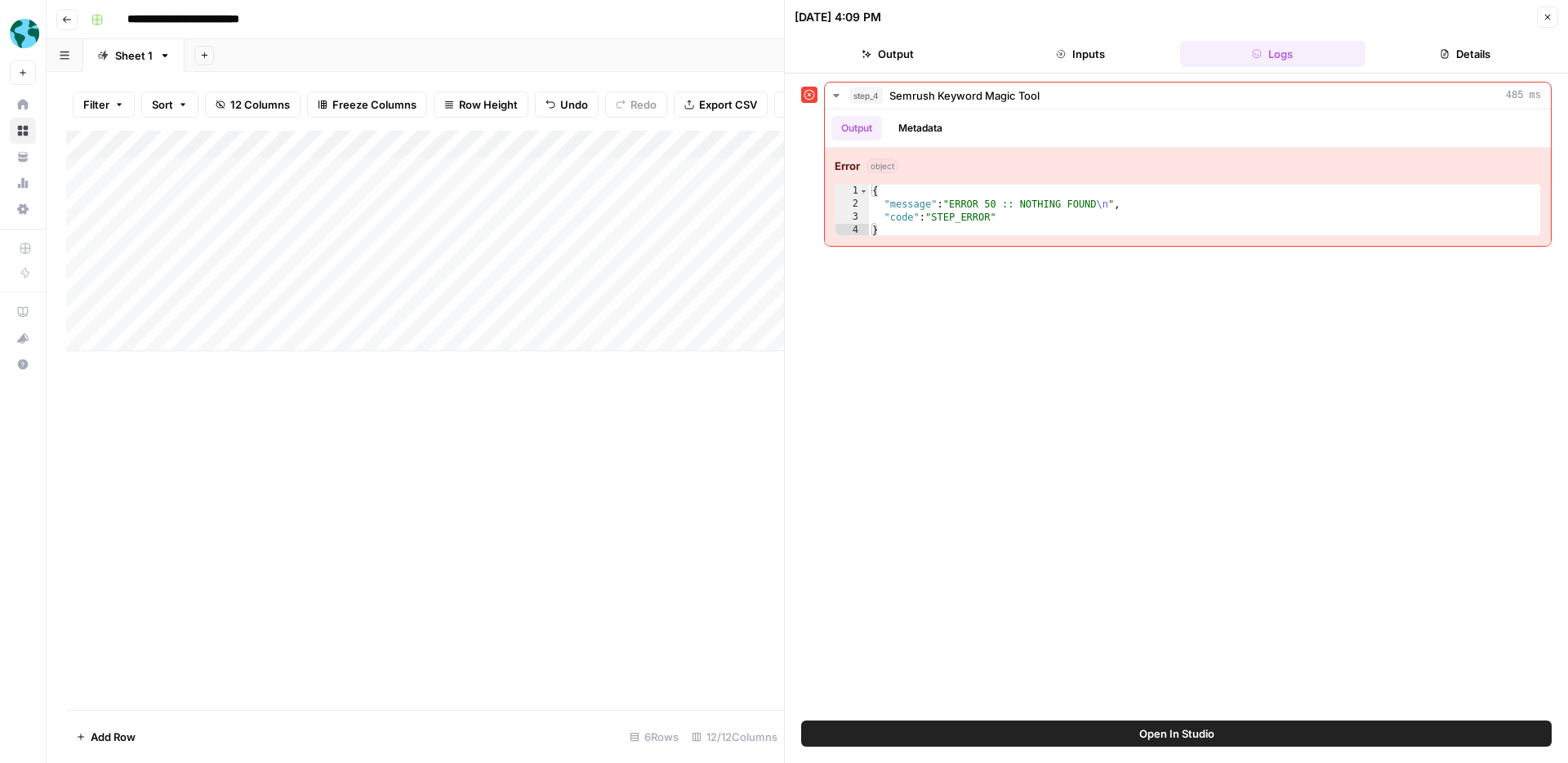
click at [330, 306] on div "Add Column" at bounding box center [425, 241] width 718 height 220
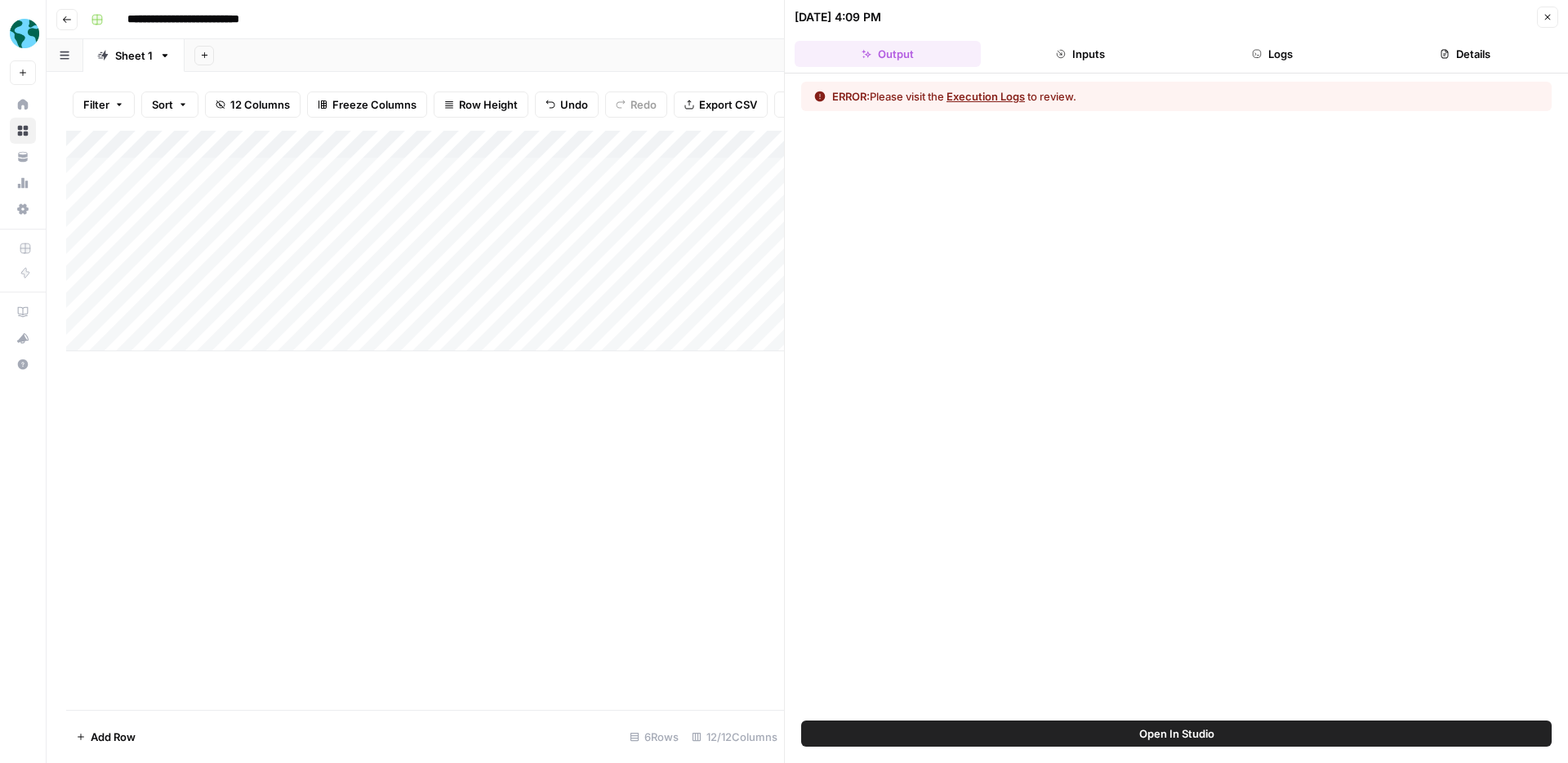
click at [1304, 58] on button "Logs" at bounding box center [1273, 54] width 186 height 26
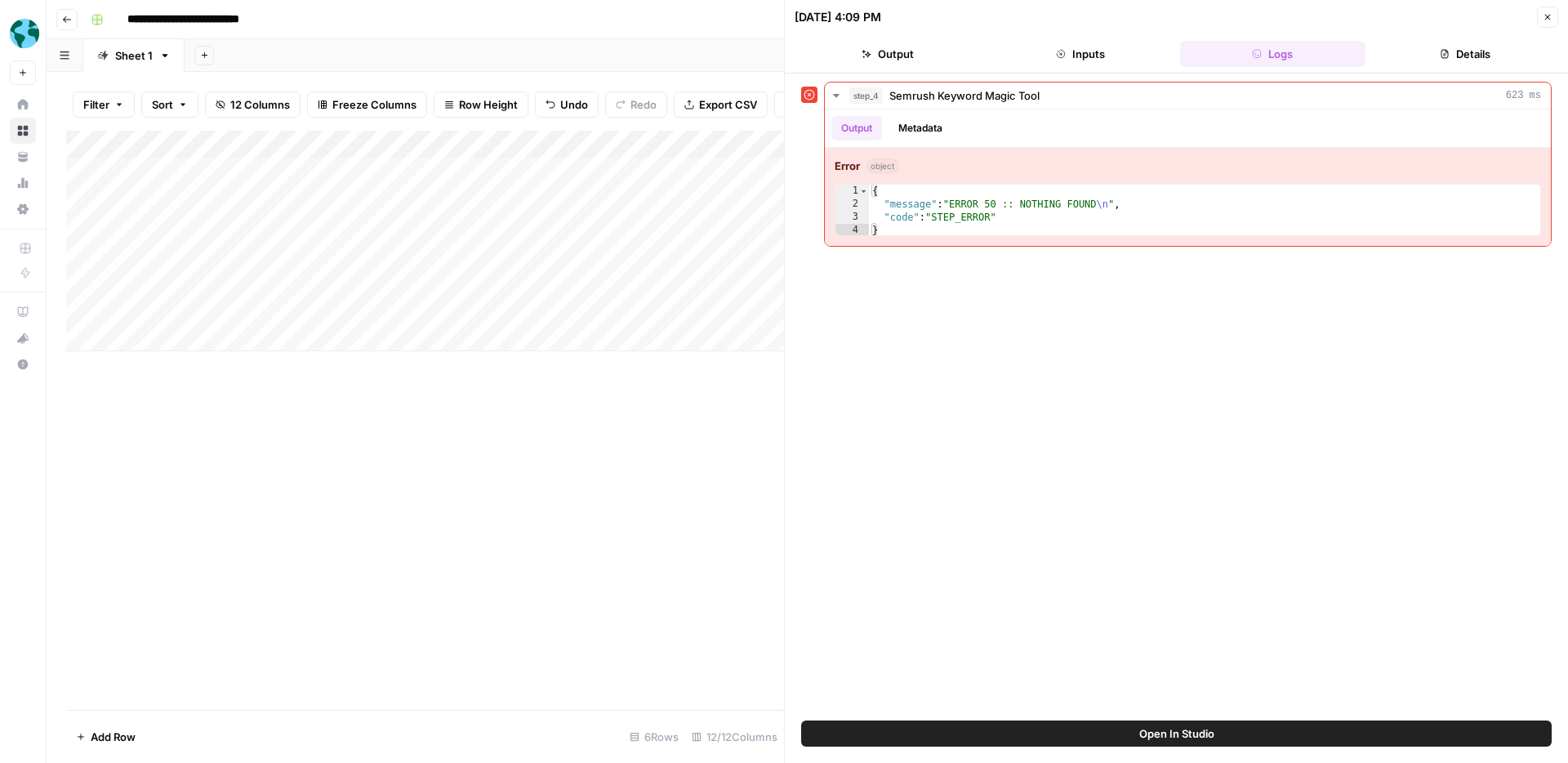
click at [216, 311] on div "Add Column" at bounding box center [425, 241] width 718 height 220
click at [205, 310] on div "Add Column" at bounding box center [425, 241] width 718 height 220
click at [205, 310] on textarea "**********" at bounding box center [253, 310] width 261 height 23
drag, startPoint x: 375, startPoint y: 310, endPoint x: 58, endPoint y: 306, distance: 317.0
click at [58, 306] on body "**********" at bounding box center [784, 381] width 1568 height 763
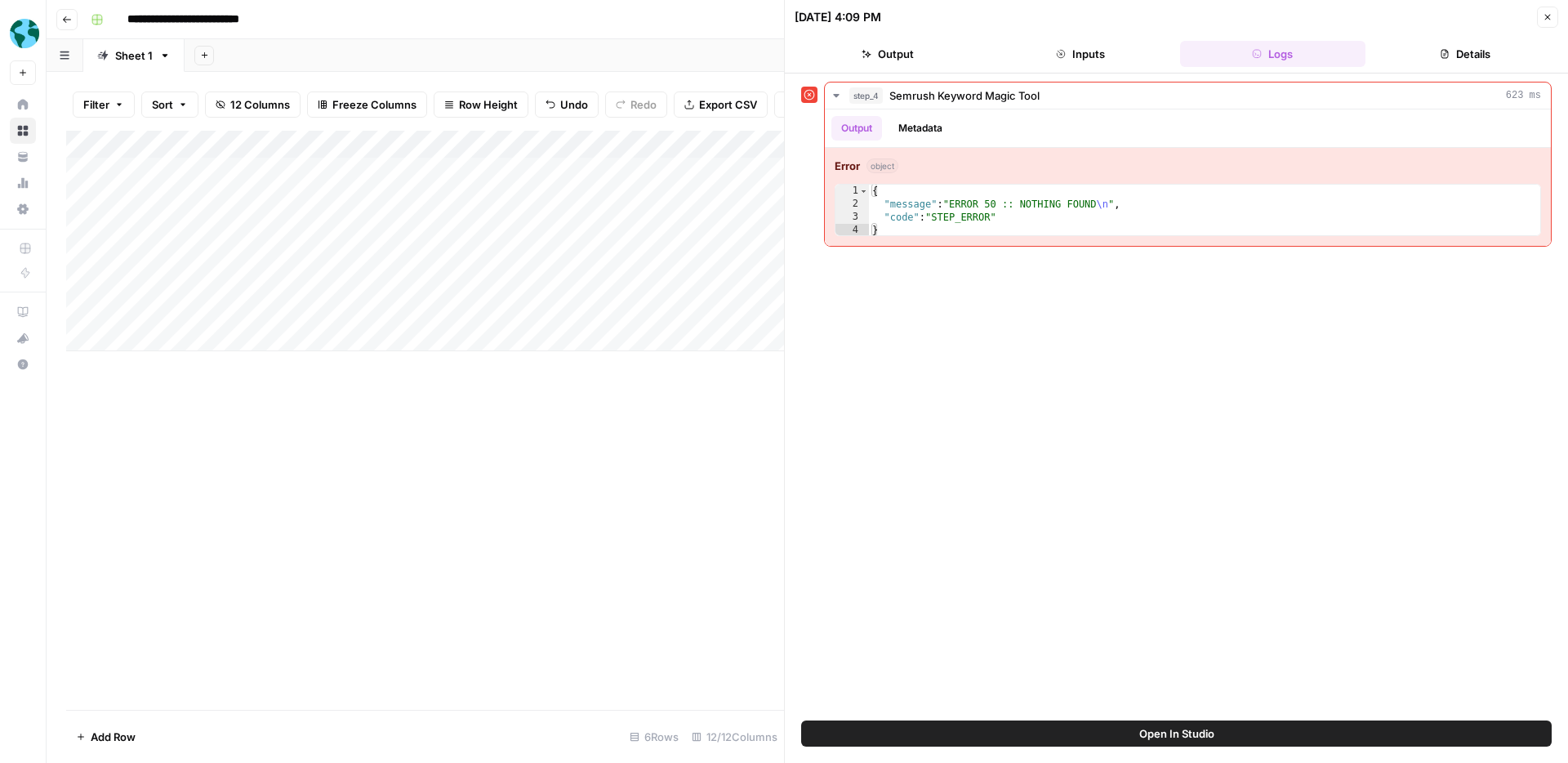
click at [671, 458] on div "Add Column" at bounding box center [425, 420] width 718 height 579
click at [1551, 10] on button "Close" at bounding box center [1547, 17] width 21 height 21
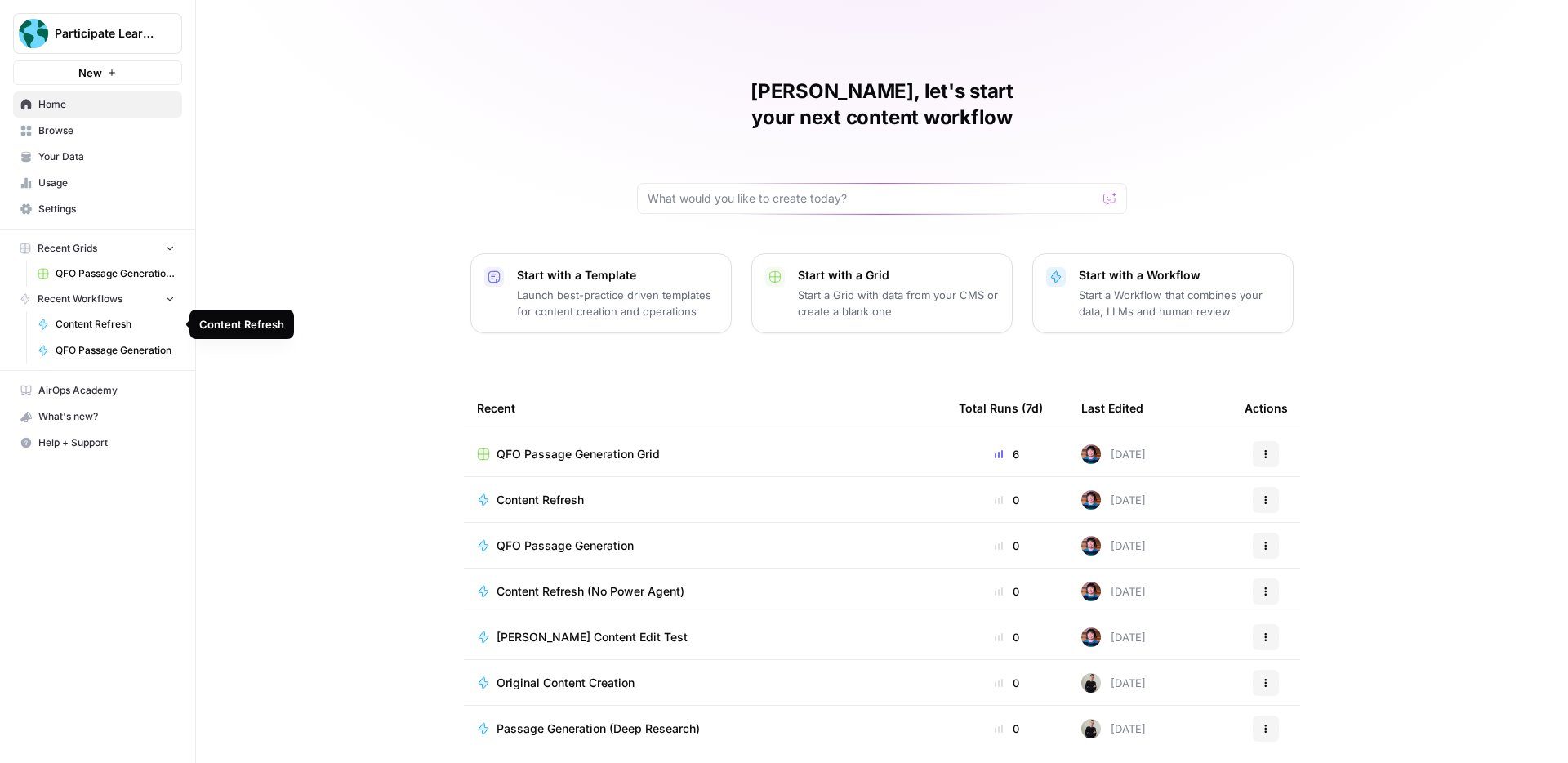
click at [114, 327] on span "Content Refresh" at bounding box center [115, 324] width 119 height 14
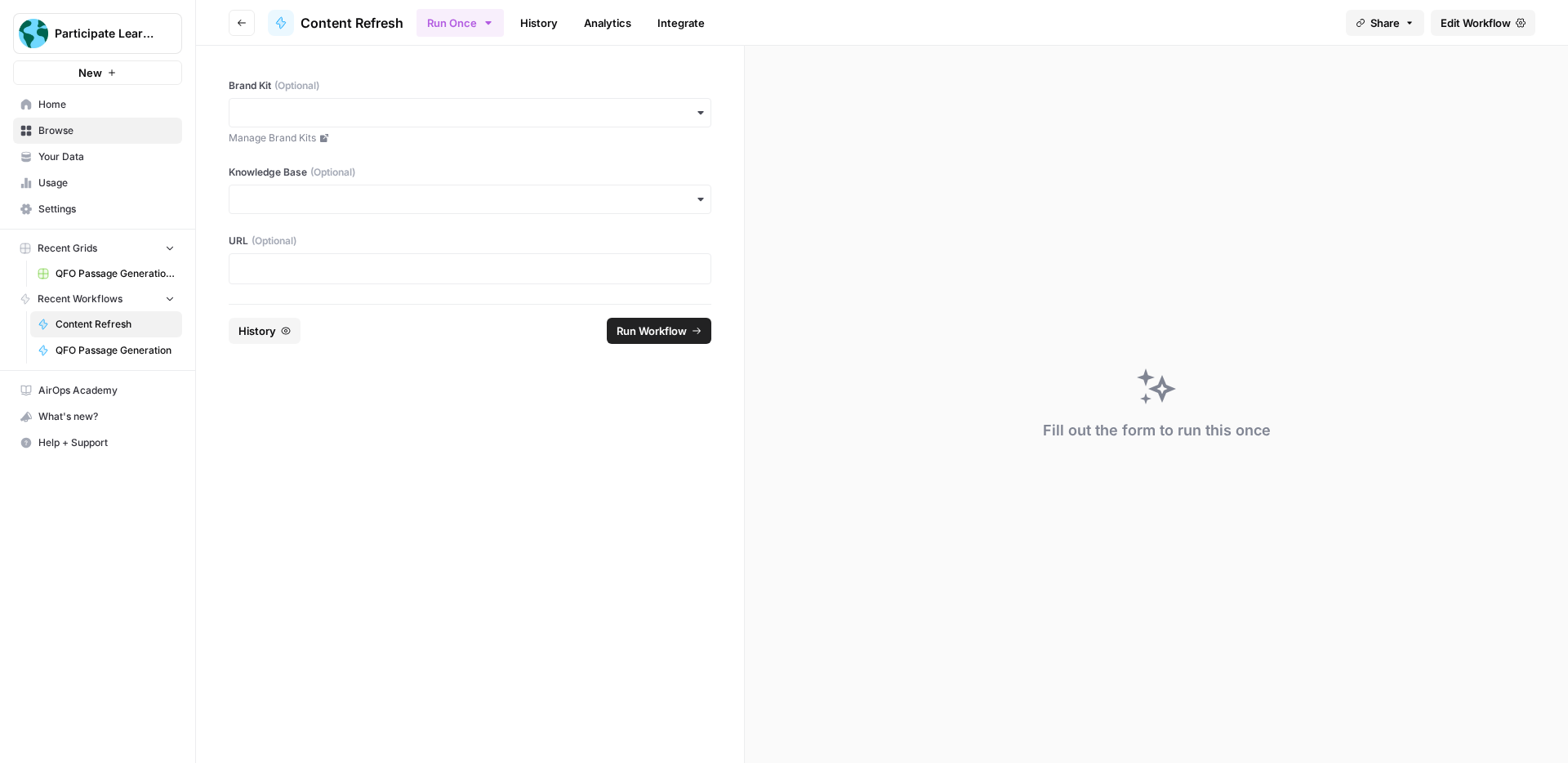
click at [1463, 25] on span "Edit Workflow" at bounding box center [1475, 22] width 71 height 16
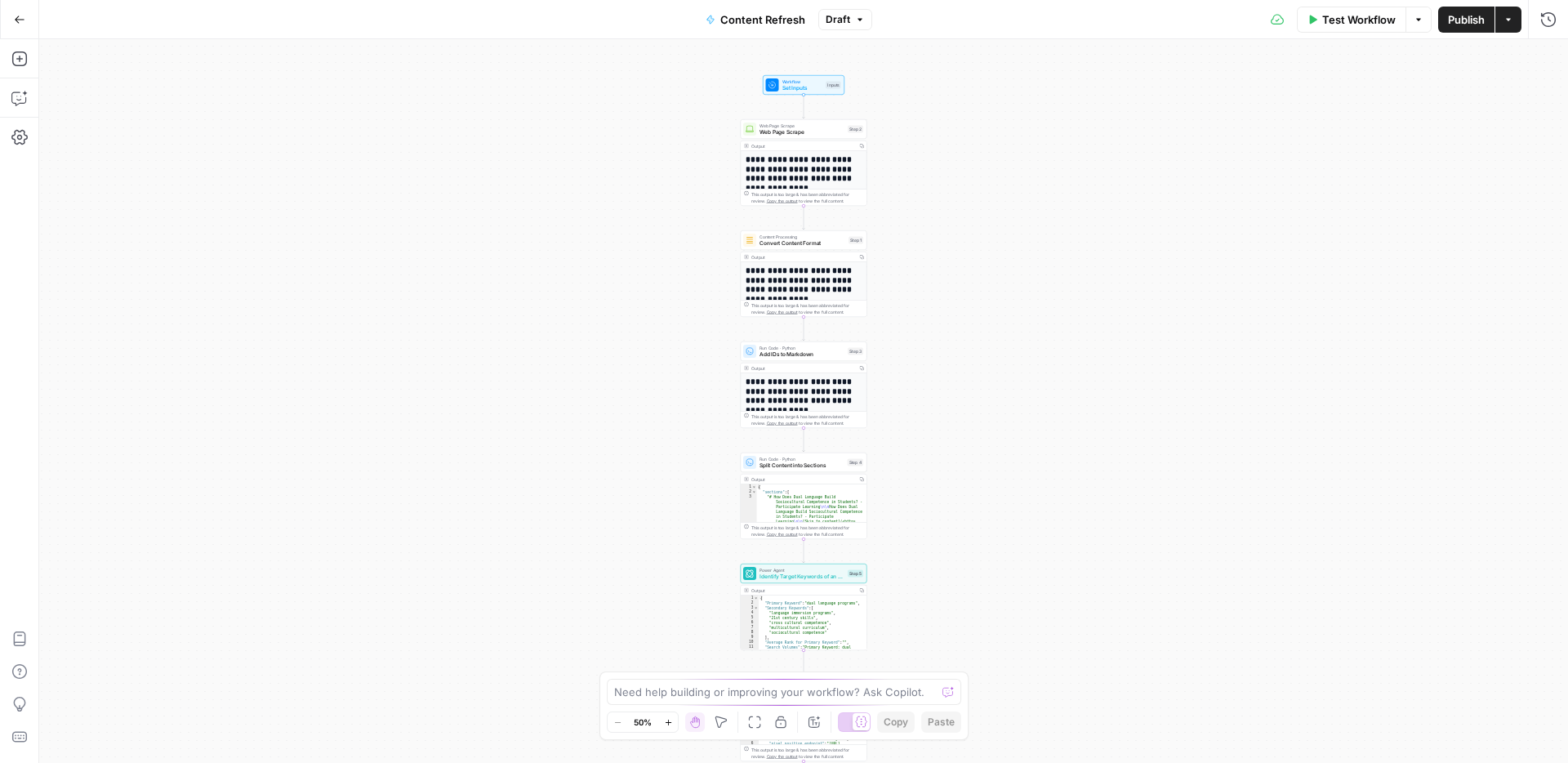
click at [667, 725] on icon "button" at bounding box center [668, 722] width 9 height 9
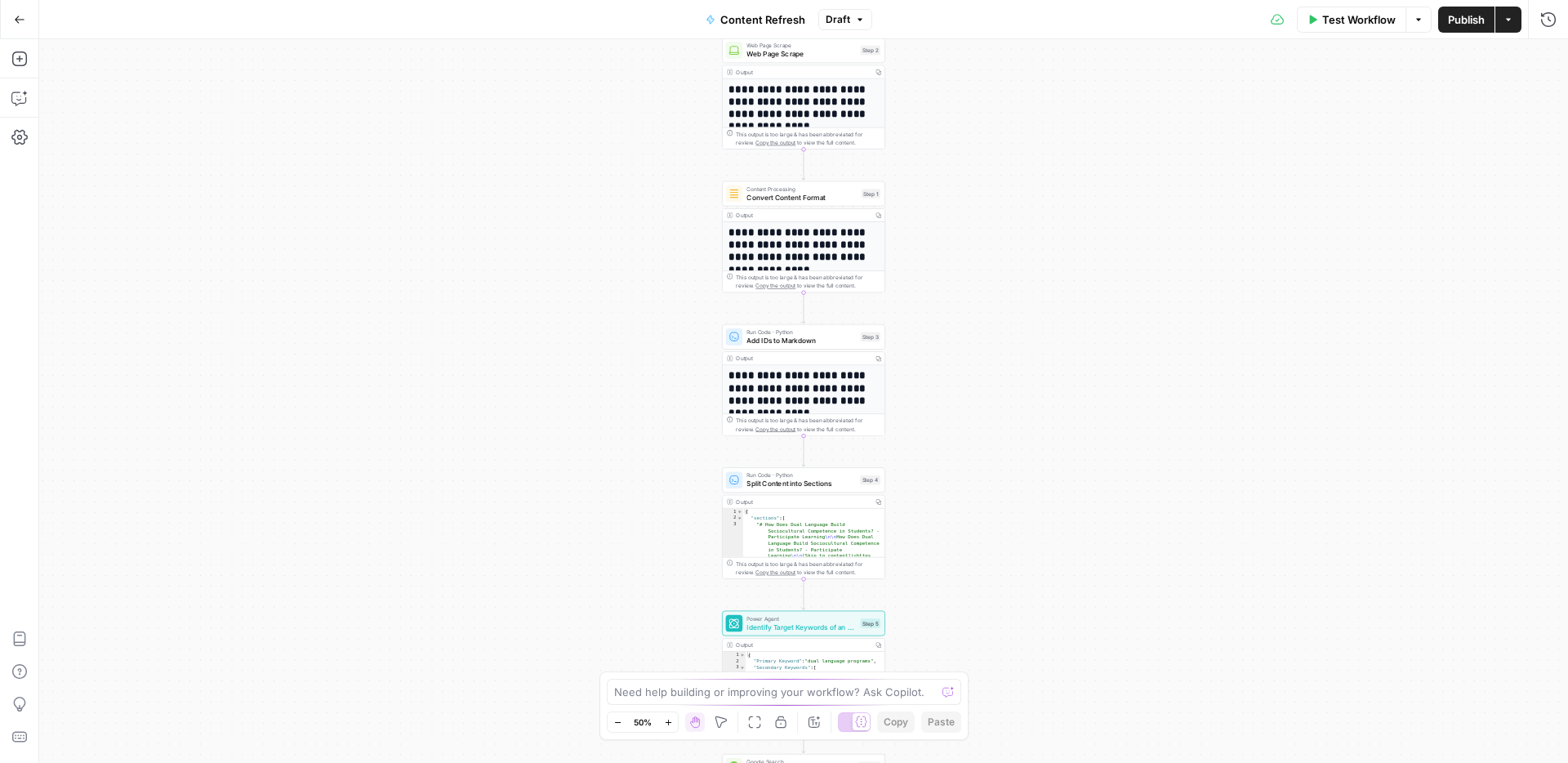
click at [668, 725] on icon "button" at bounding box center [668, 722] width 9 height 9
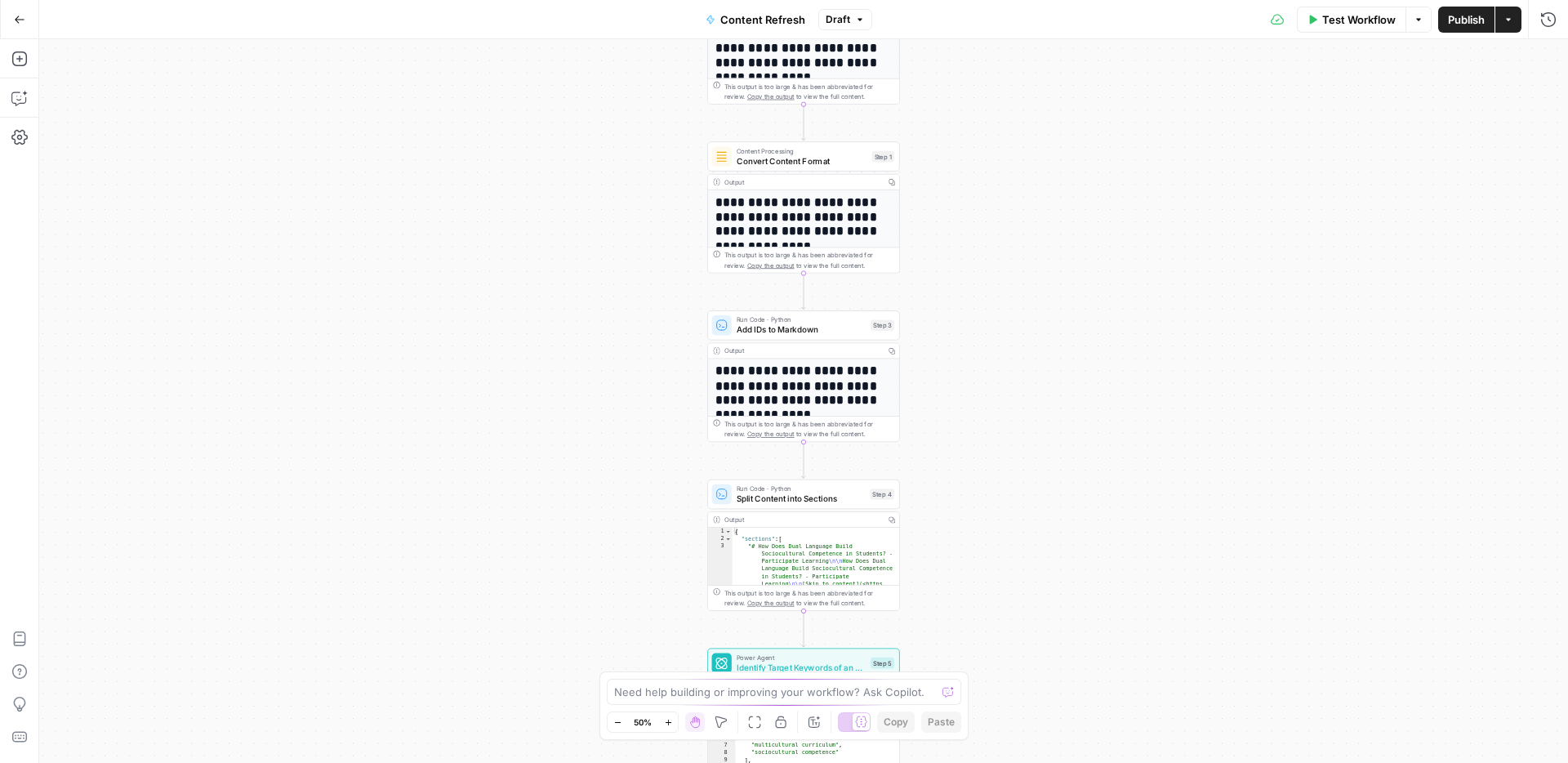
click at [668, 725] on icon "button" at bounding box center [668, 722] width 9 height 9
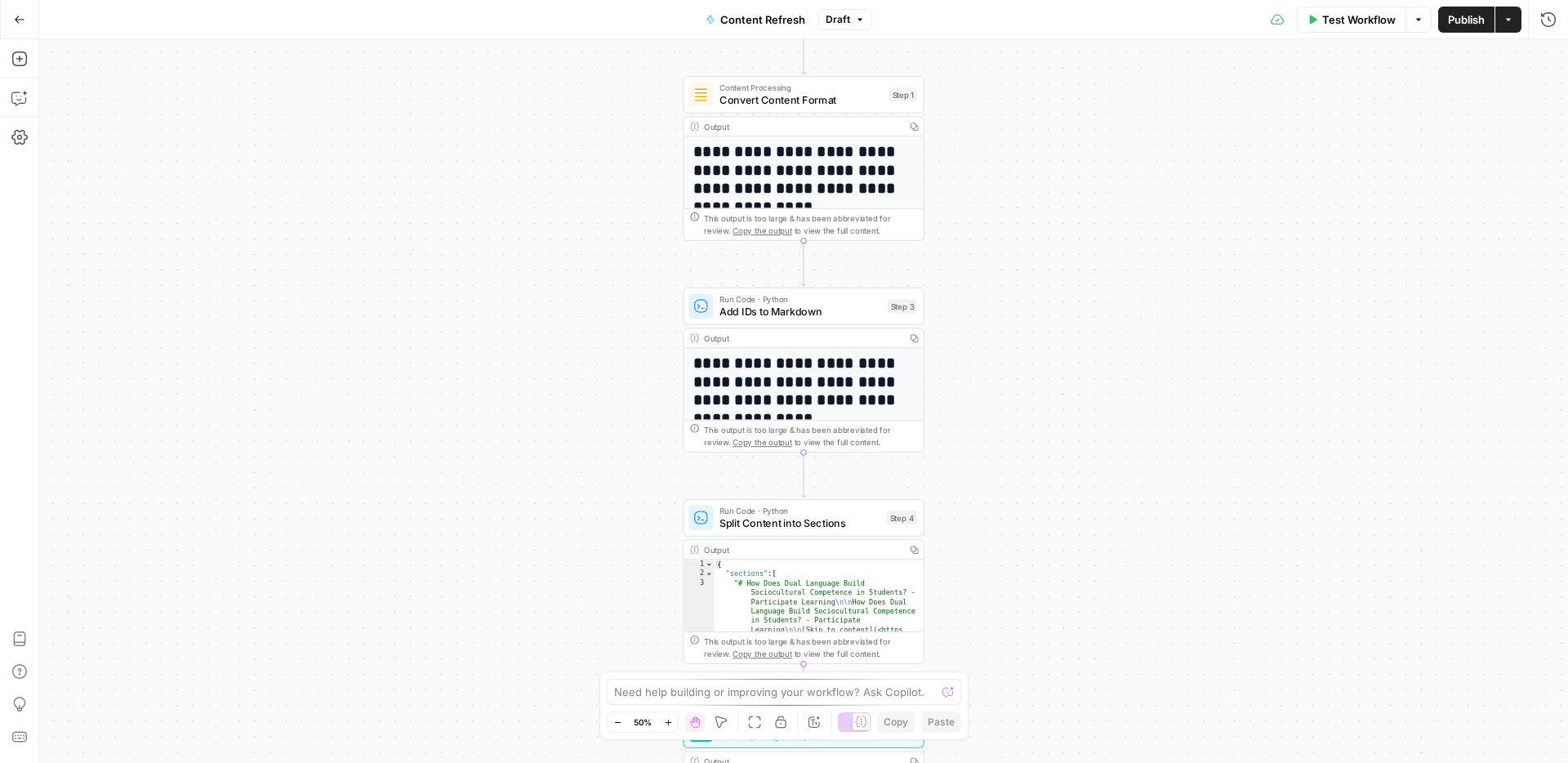
click at [668, 725] on icon "button" at bounding box center [668, 722] width 9 height 9
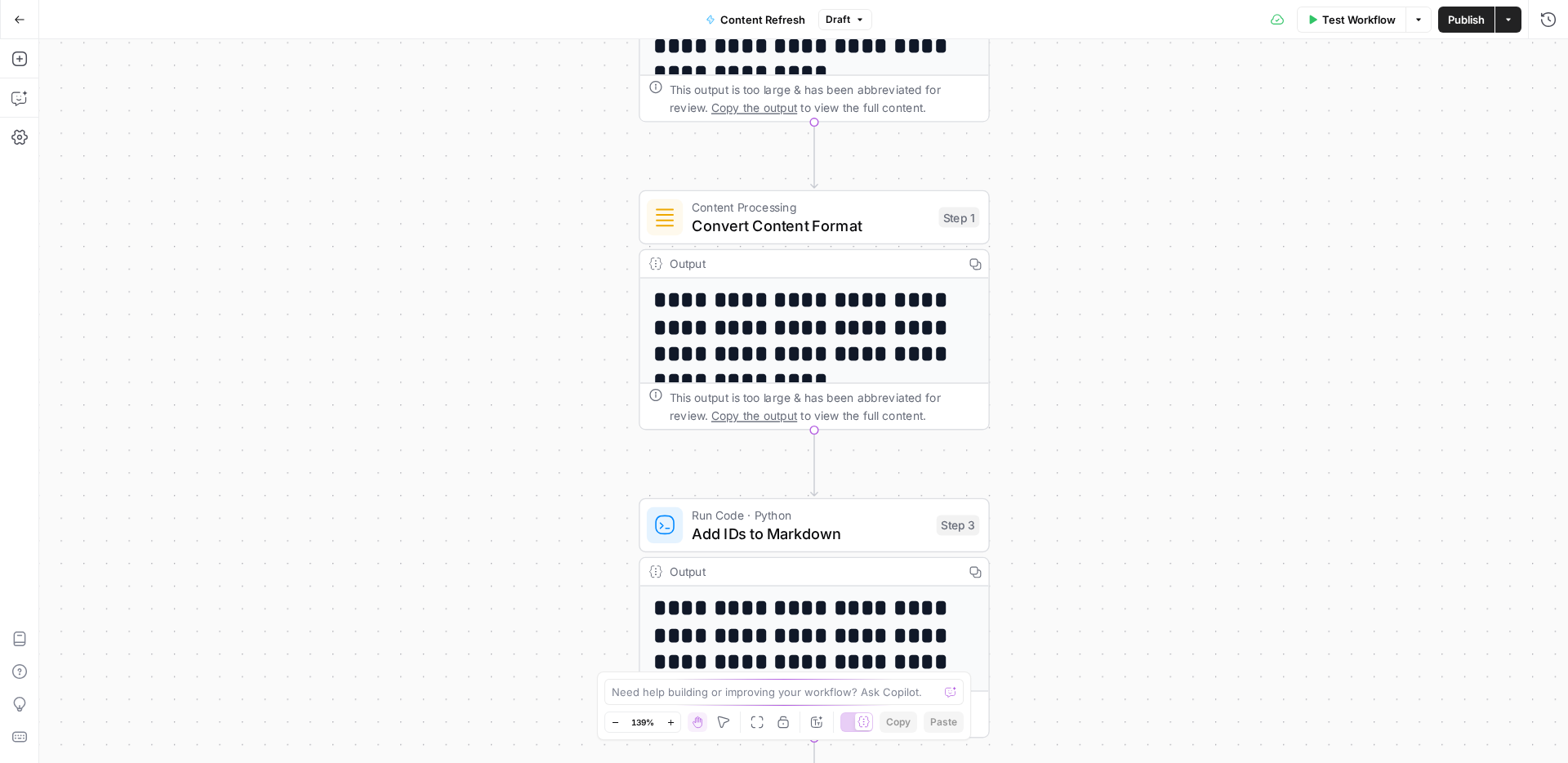
drag, startPoint x: 1098, startPoint y: 362, endPoint x: 1118, endPoint y: 475, distance: 114.8
click at [1108, 625] on div "**********" at bounding box center [804, 401] width 1529 height 724
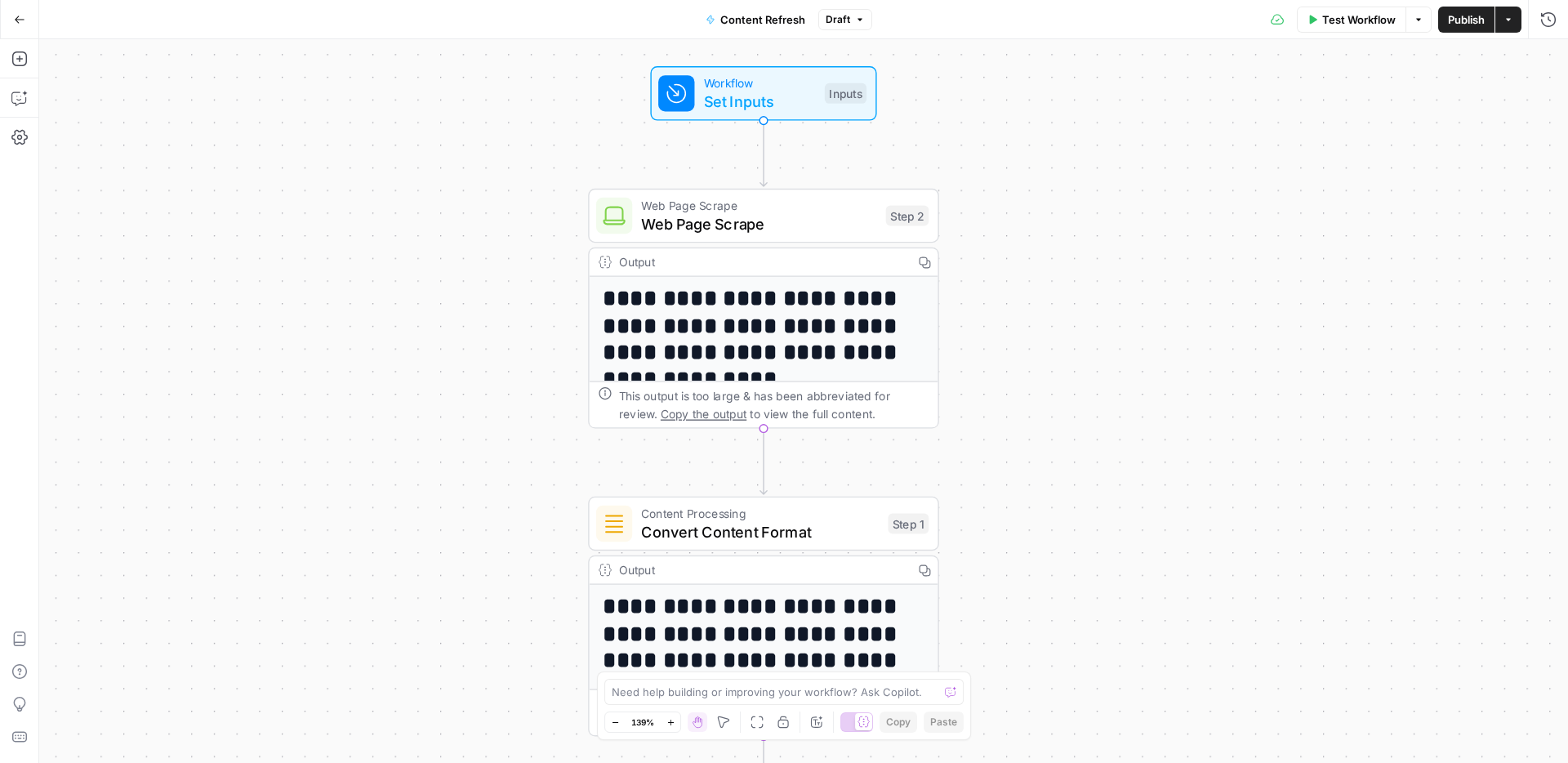
drag, startPoint x: 1173, startPoint y: 422, endPoint x: 1156, endPoint y: 414, distance: 18.8
click at [1156, 414] on div "**********" at bounding box center [804, 401] width 1529 height 724
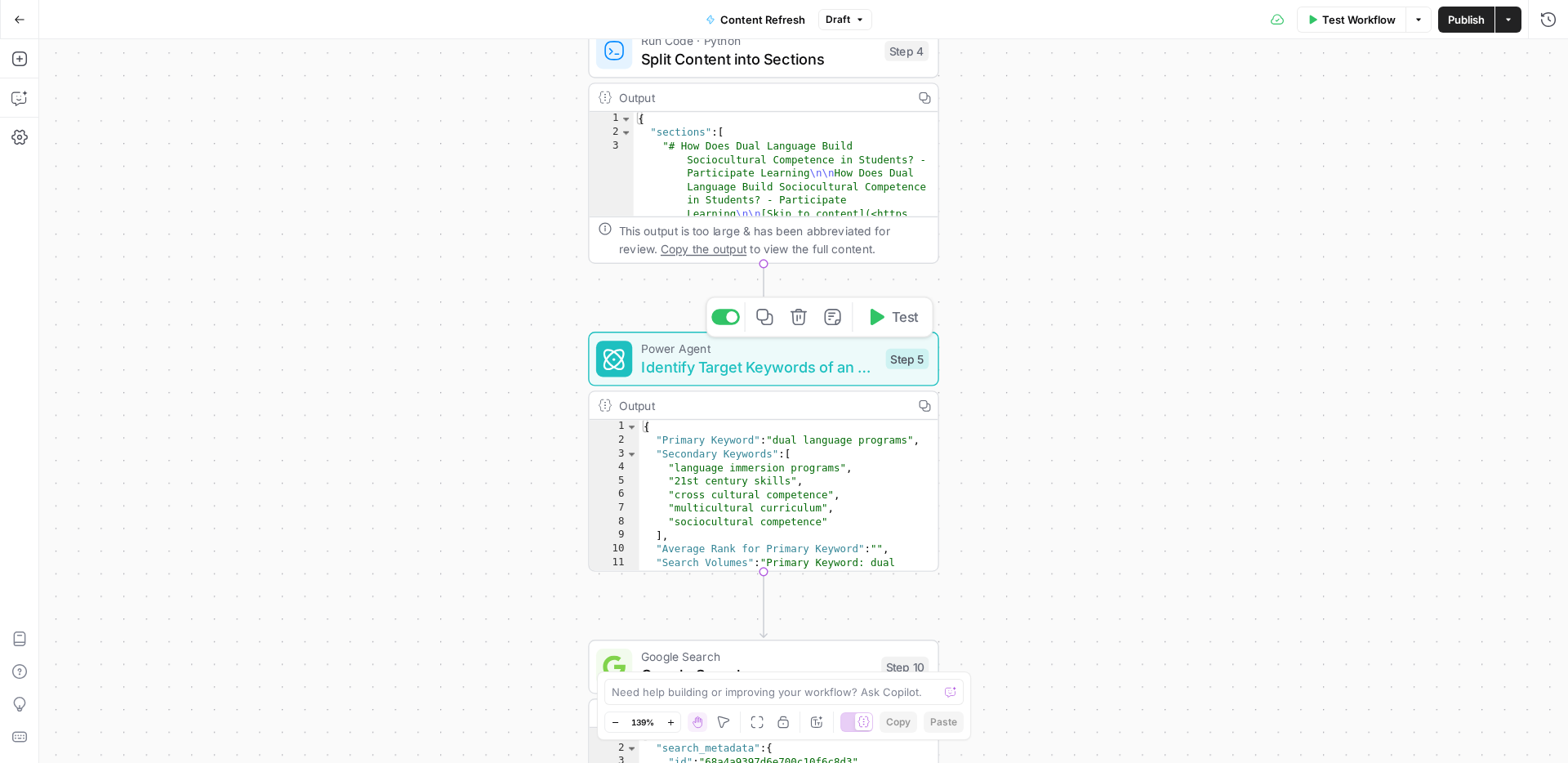
click at [798, 368] on span "Identify Target Keywords of an Article" at bounding box center [758, 367] width 236 height 23
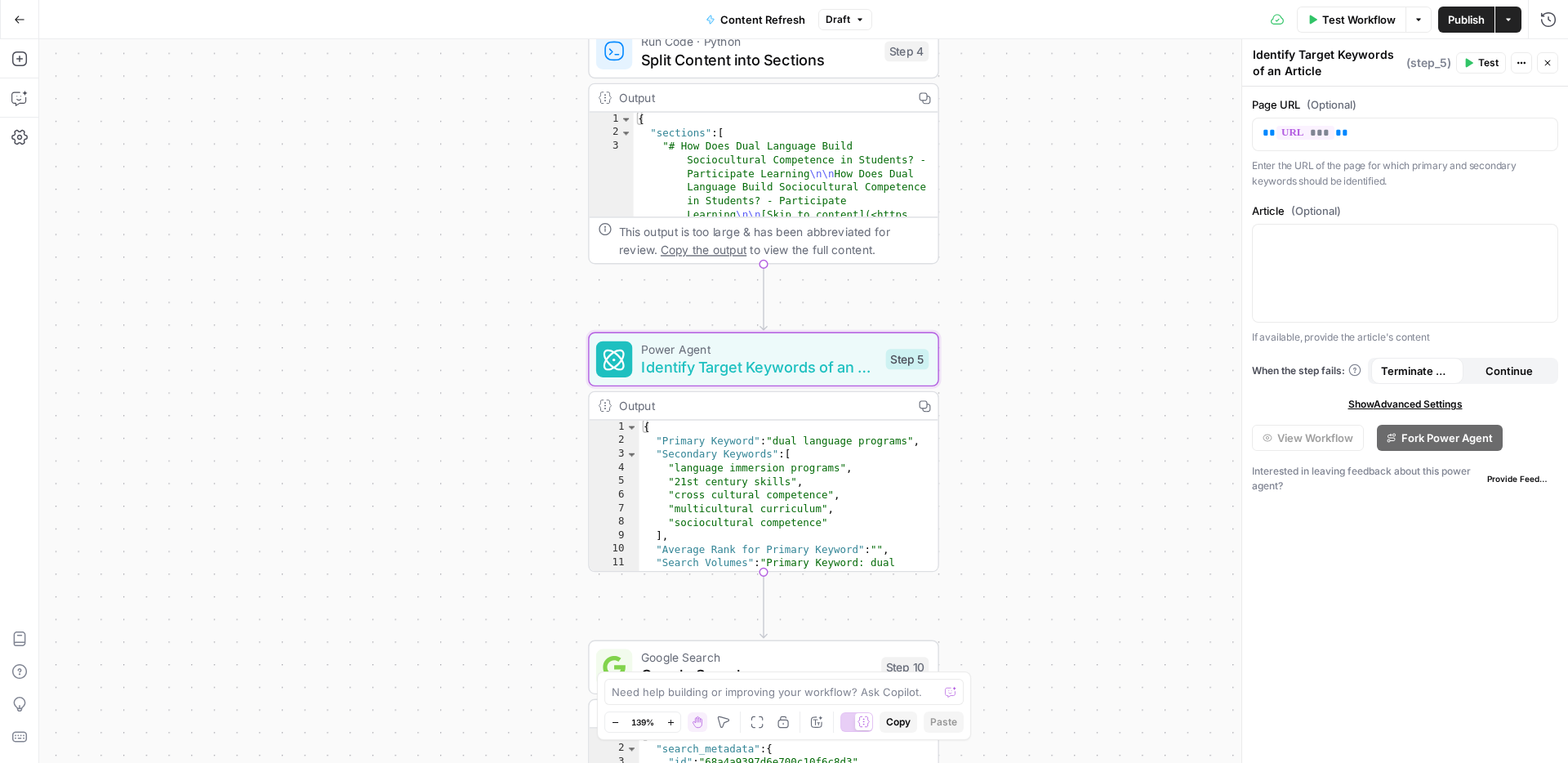
click at [1054, 360] on div "**********" at bounding box center [804, 401] width 1529 height 724
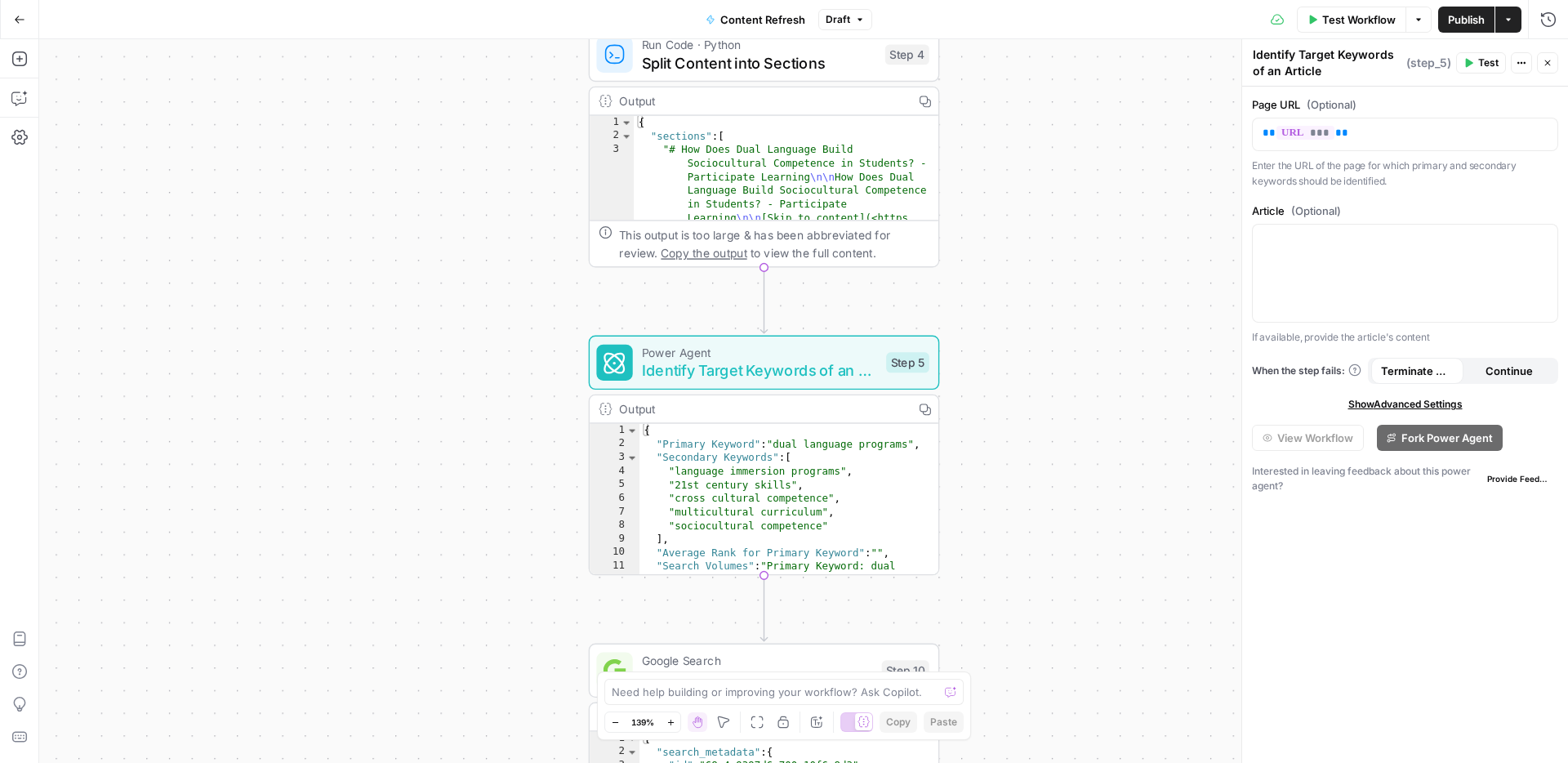
click at [1552, 71] on button "Close" at bounding box center [1547, 62] width 21 height 21
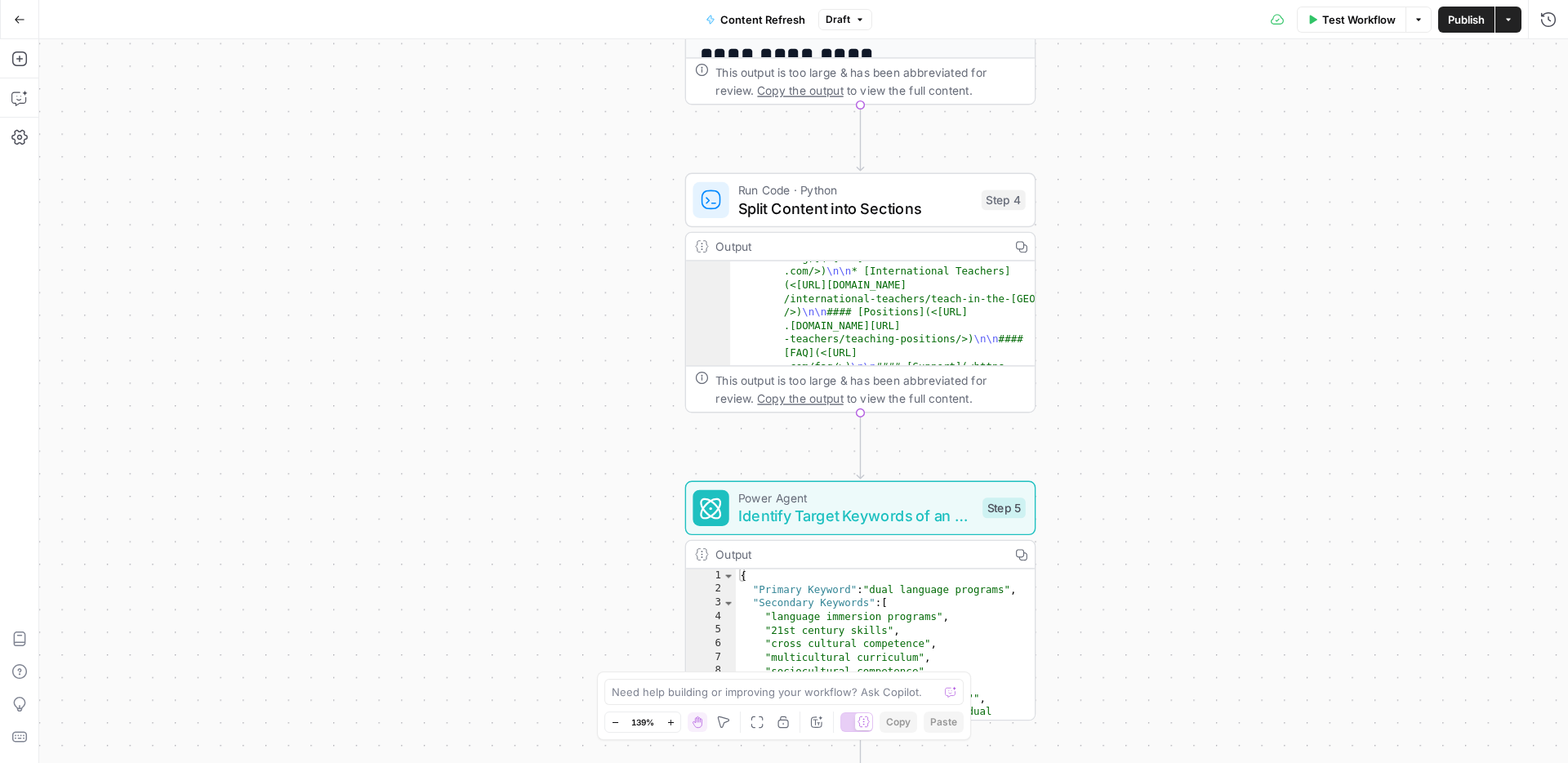
scroll to position [172, 0]
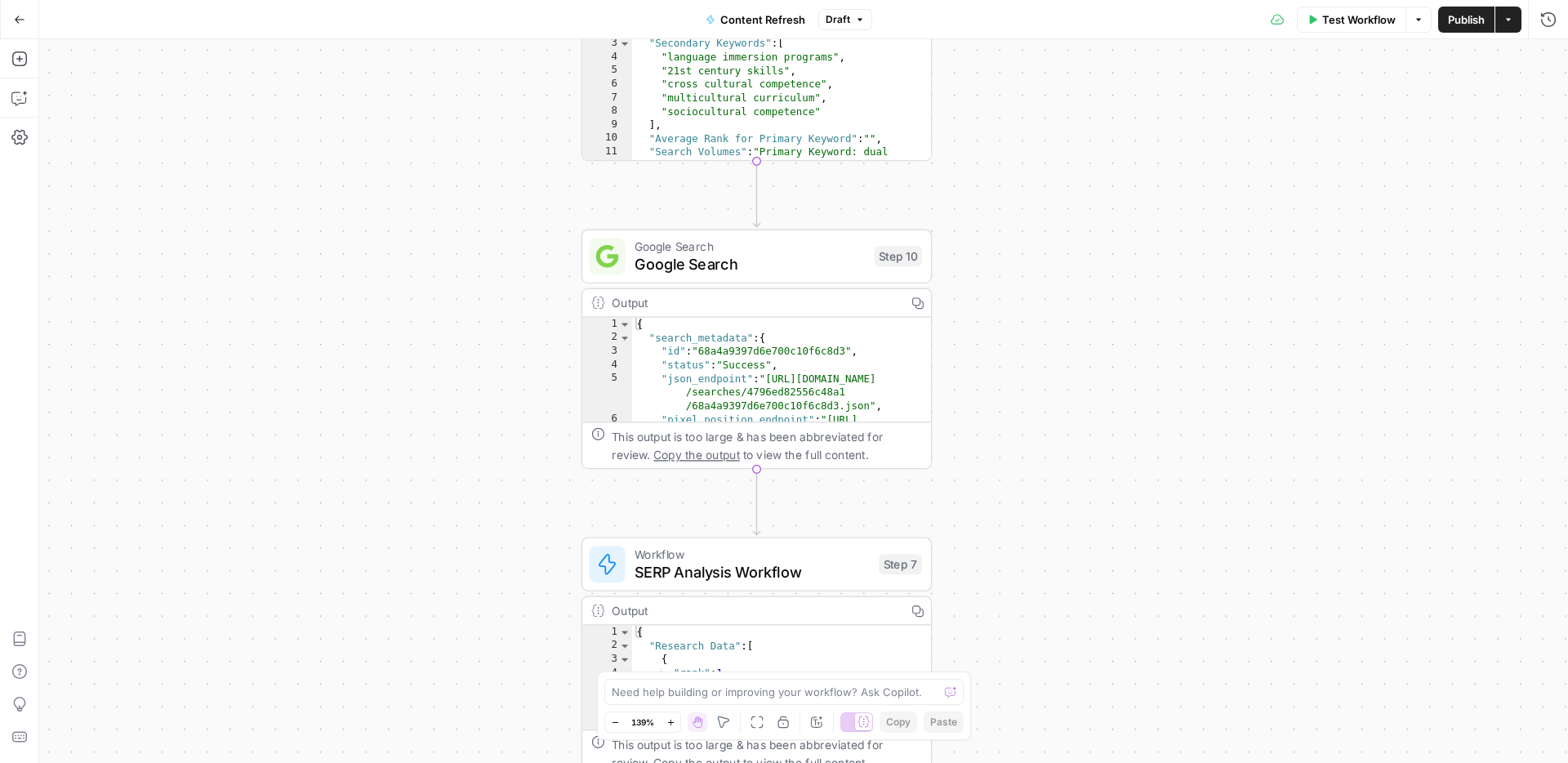
click at [771, 267] on span "Google Search" at bounding box center [750, 265] width 231 height 23
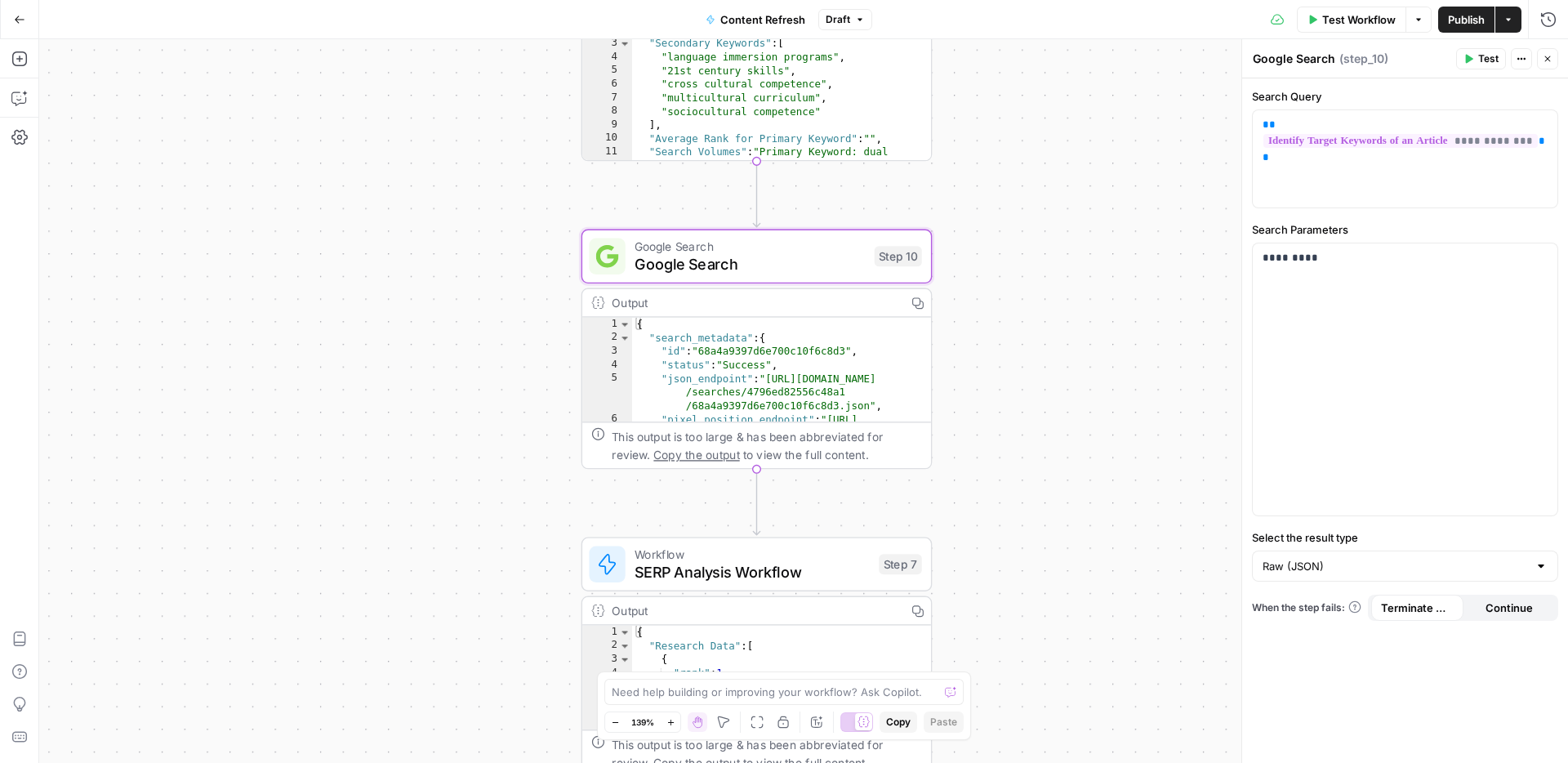
scroll to position [0, 0]
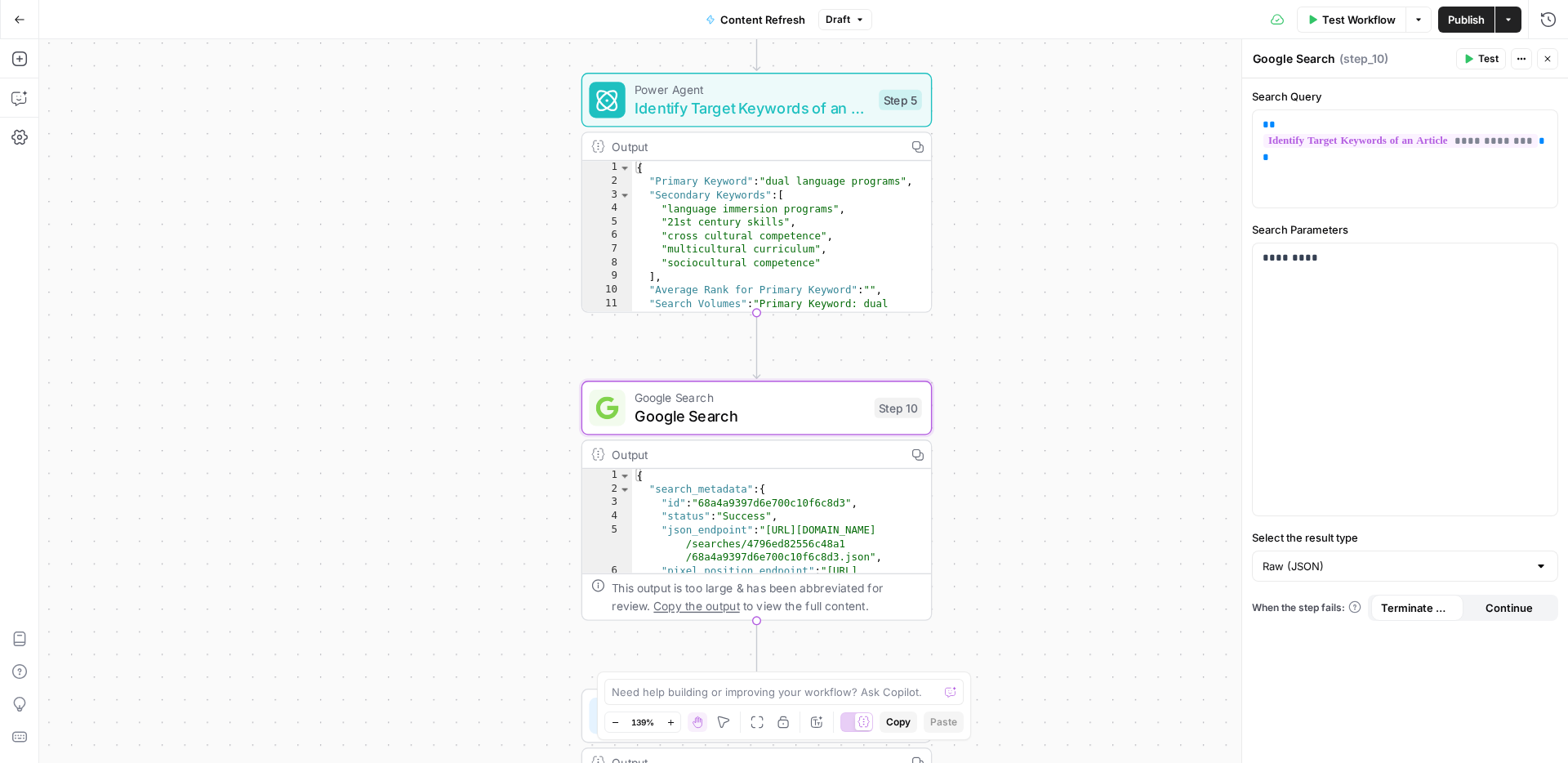
click at [832, 153] on div "Output" at bounding box center [753, 145] width 285 height 18
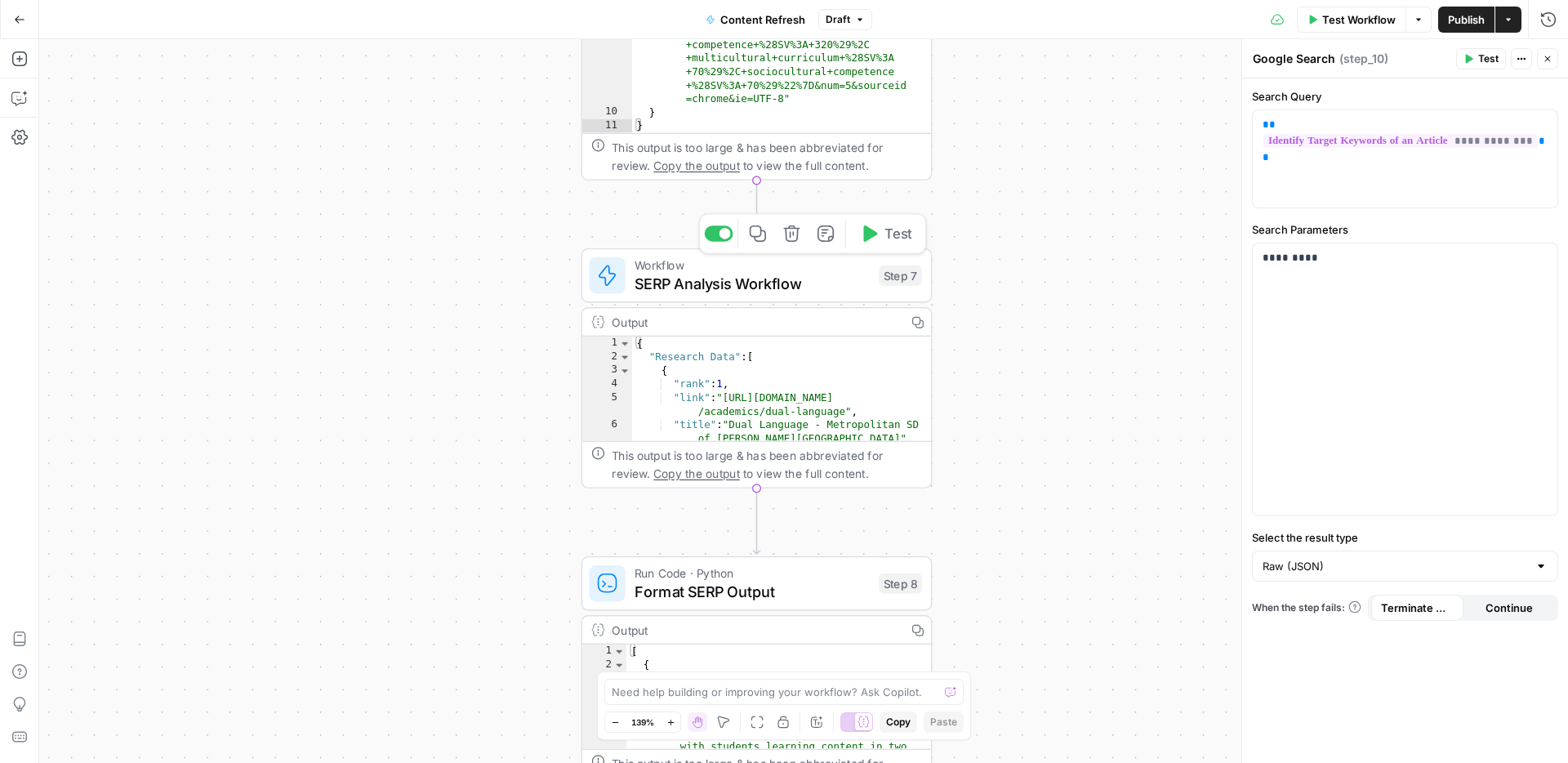
click at [834, 287] on span "SERP Analysis Workflow" at bounding box center [752, 283] width 236 height 23
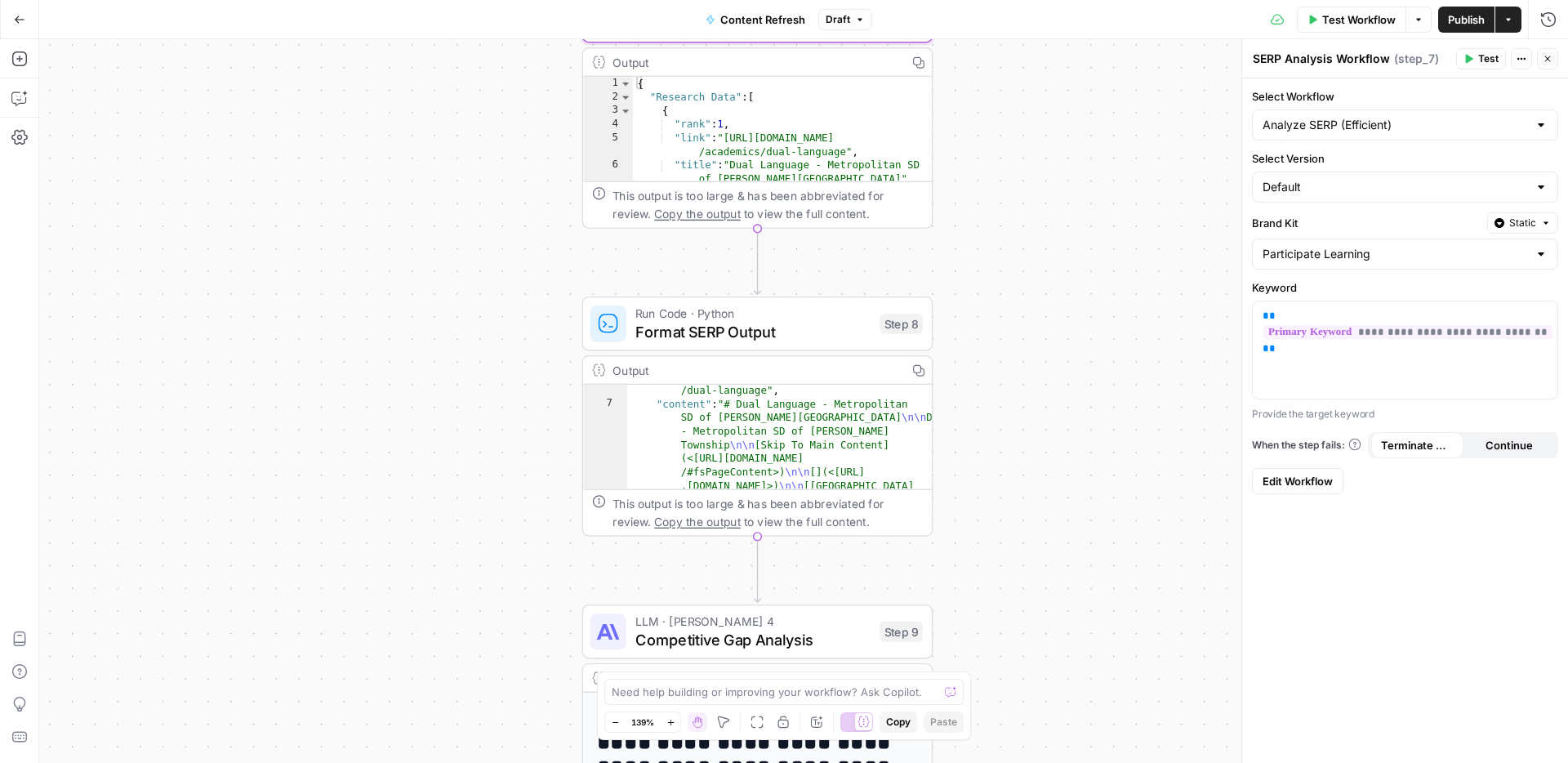
scroll to position [109, 0]
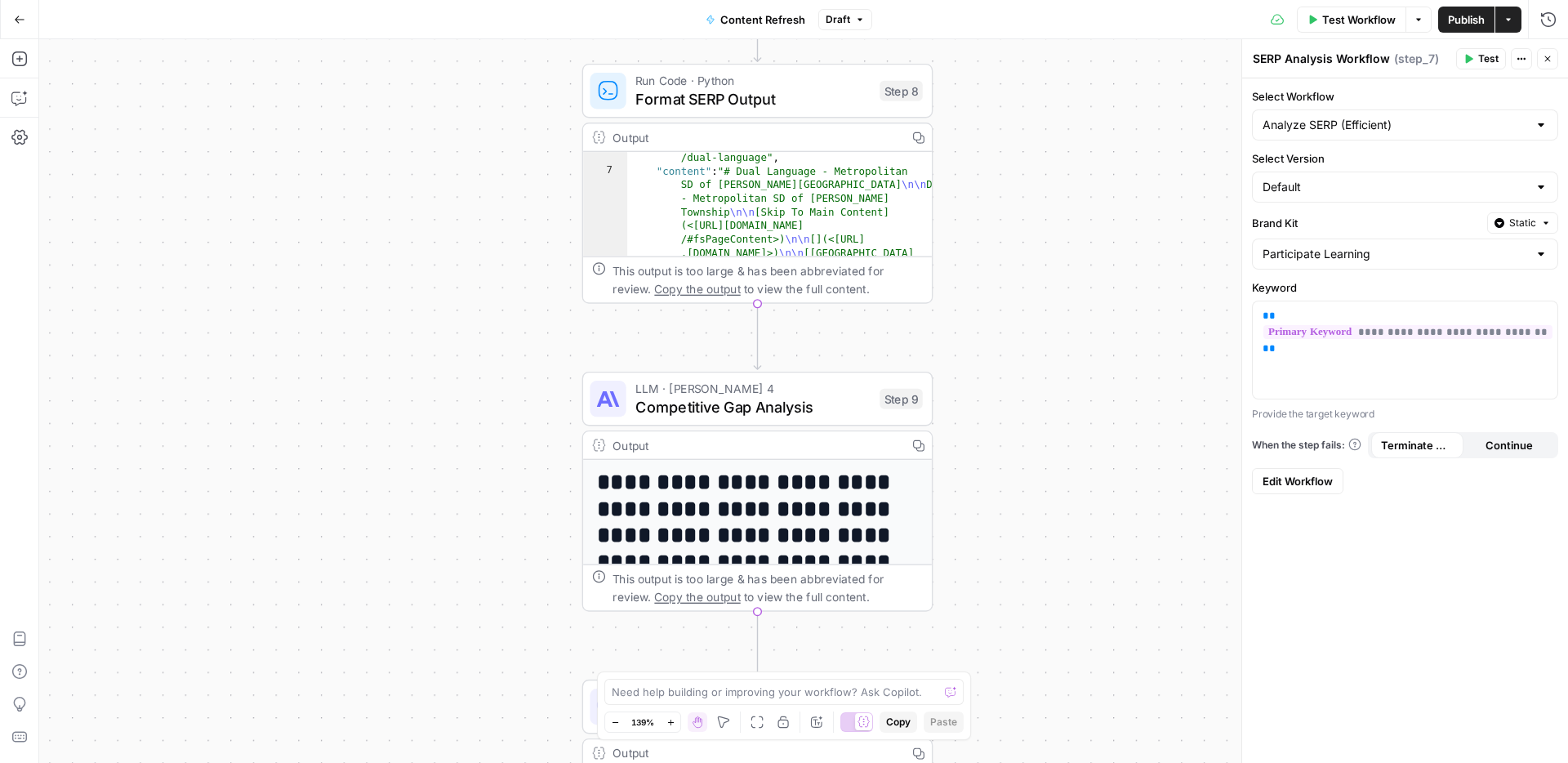
click at [824, 411] on span "Competitive Gap Analysis" at bounding box center [753, 407] width 236 height 23
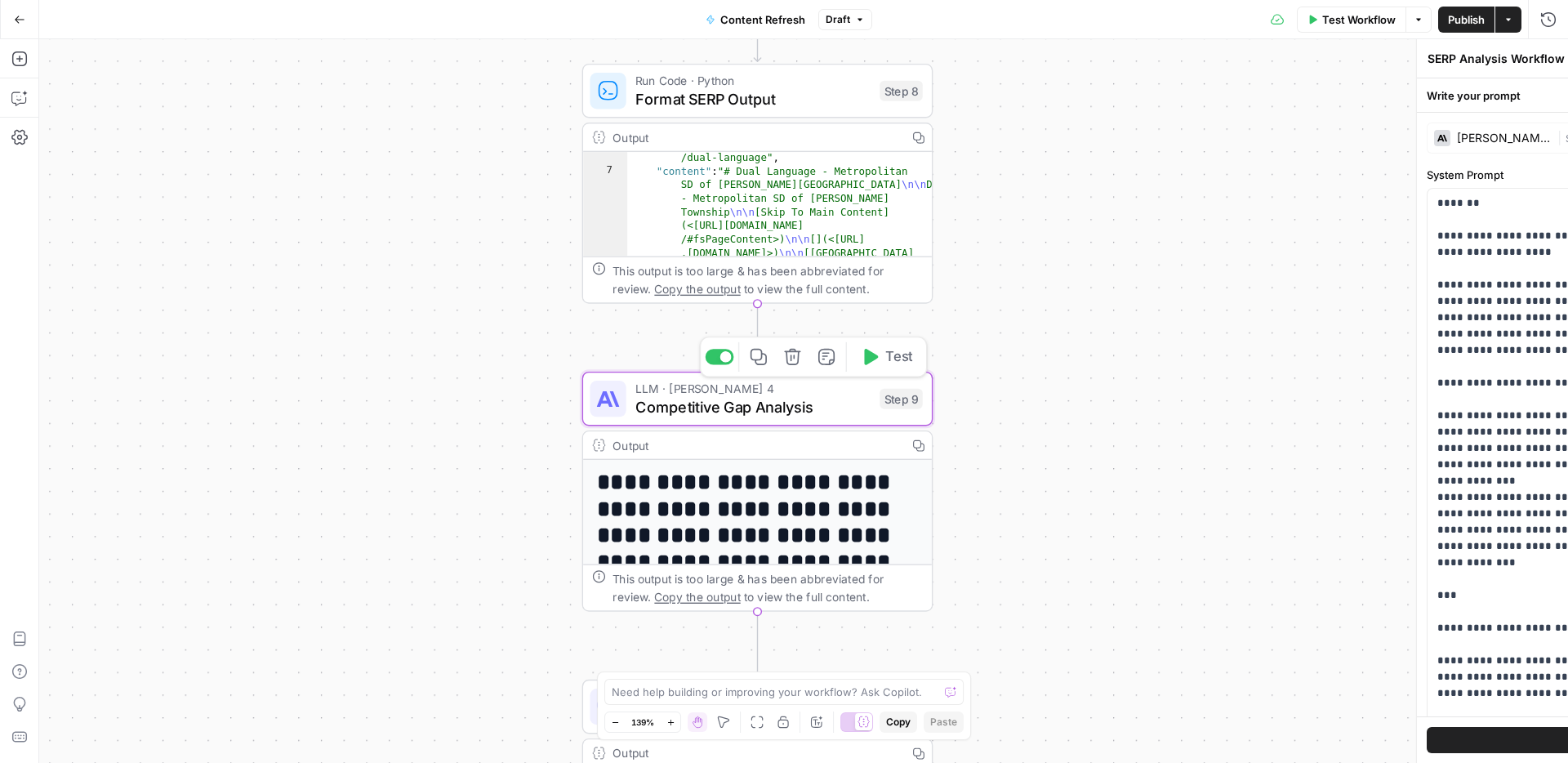
type textarea "Competitive Gap Analysis"
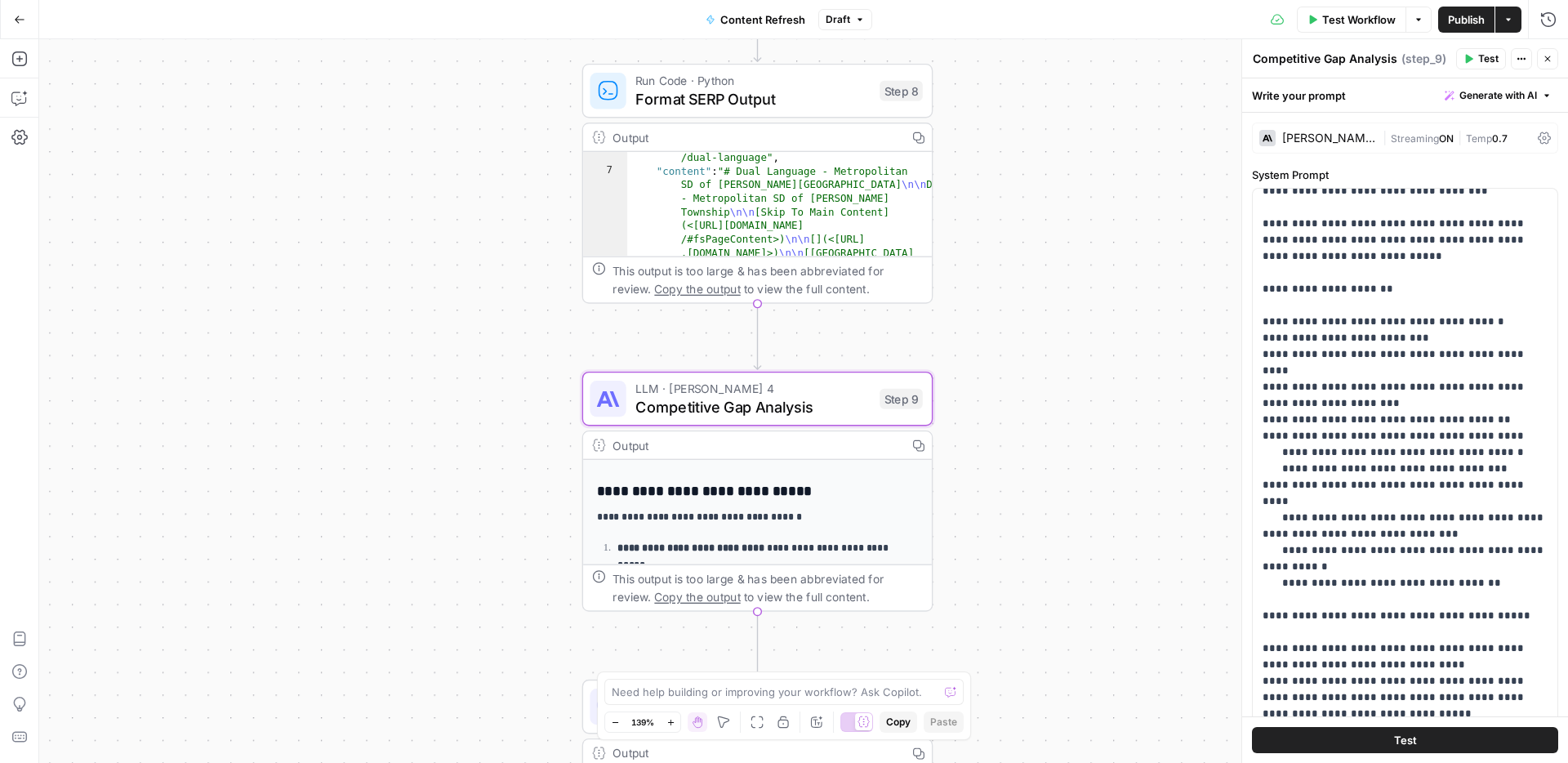
scroll to position [305, 0]
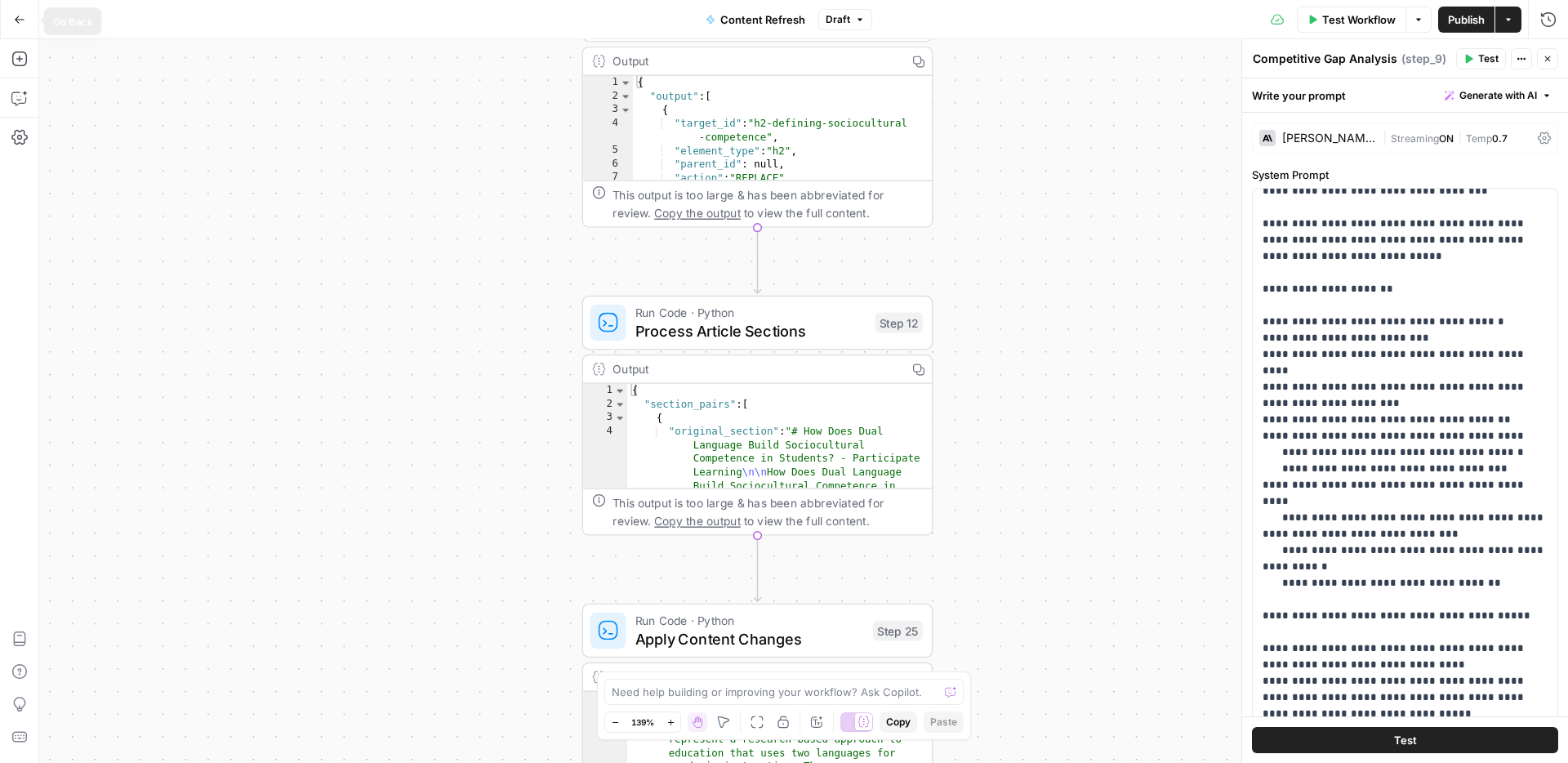
click at [15, 19] on icon "button" at bounding box center [20, 19] width 10 height 8
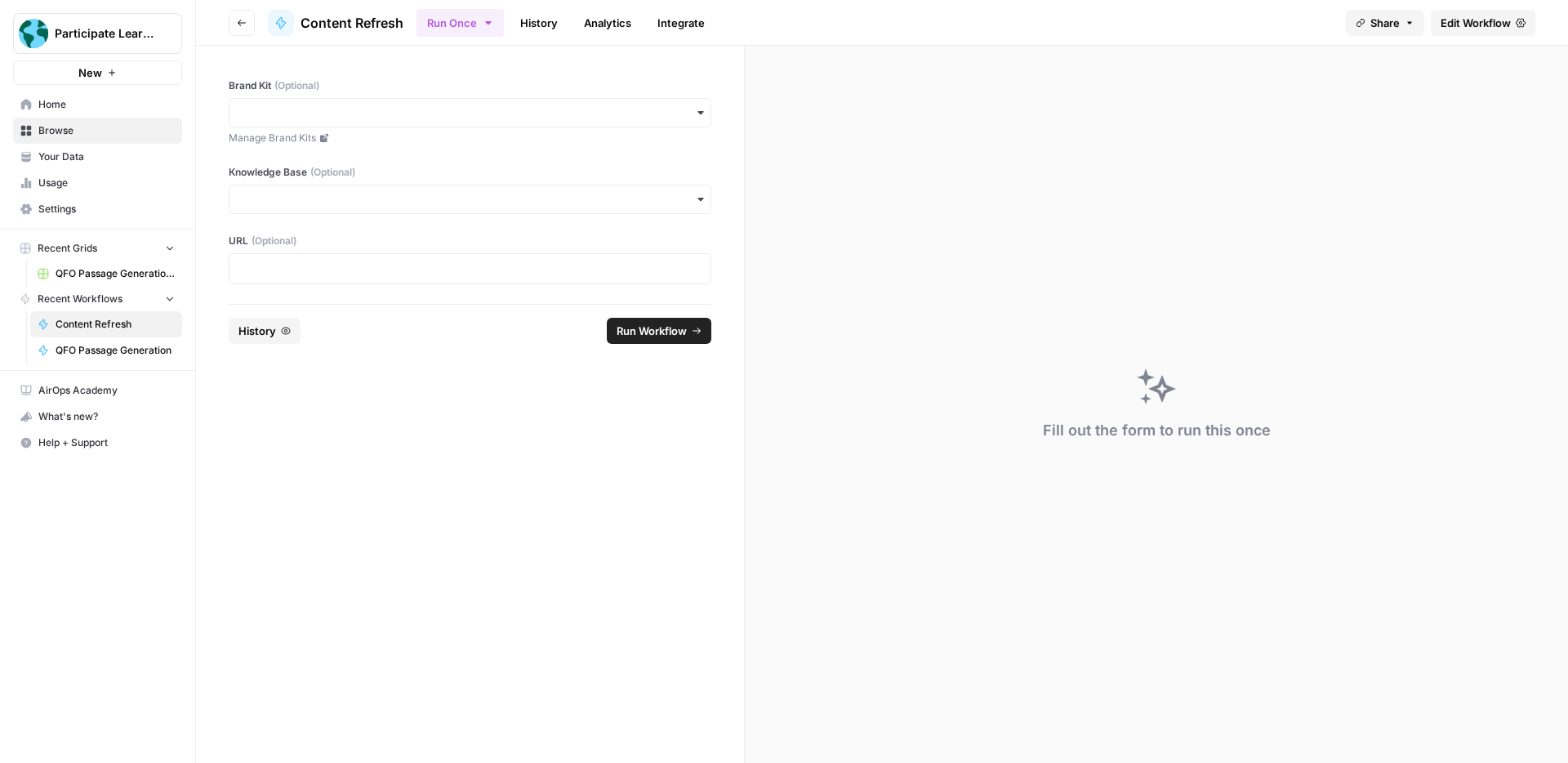
click at [128, 351] on span "QFO Passage Generation" at bounding box center [115, 350] width 119 height 14
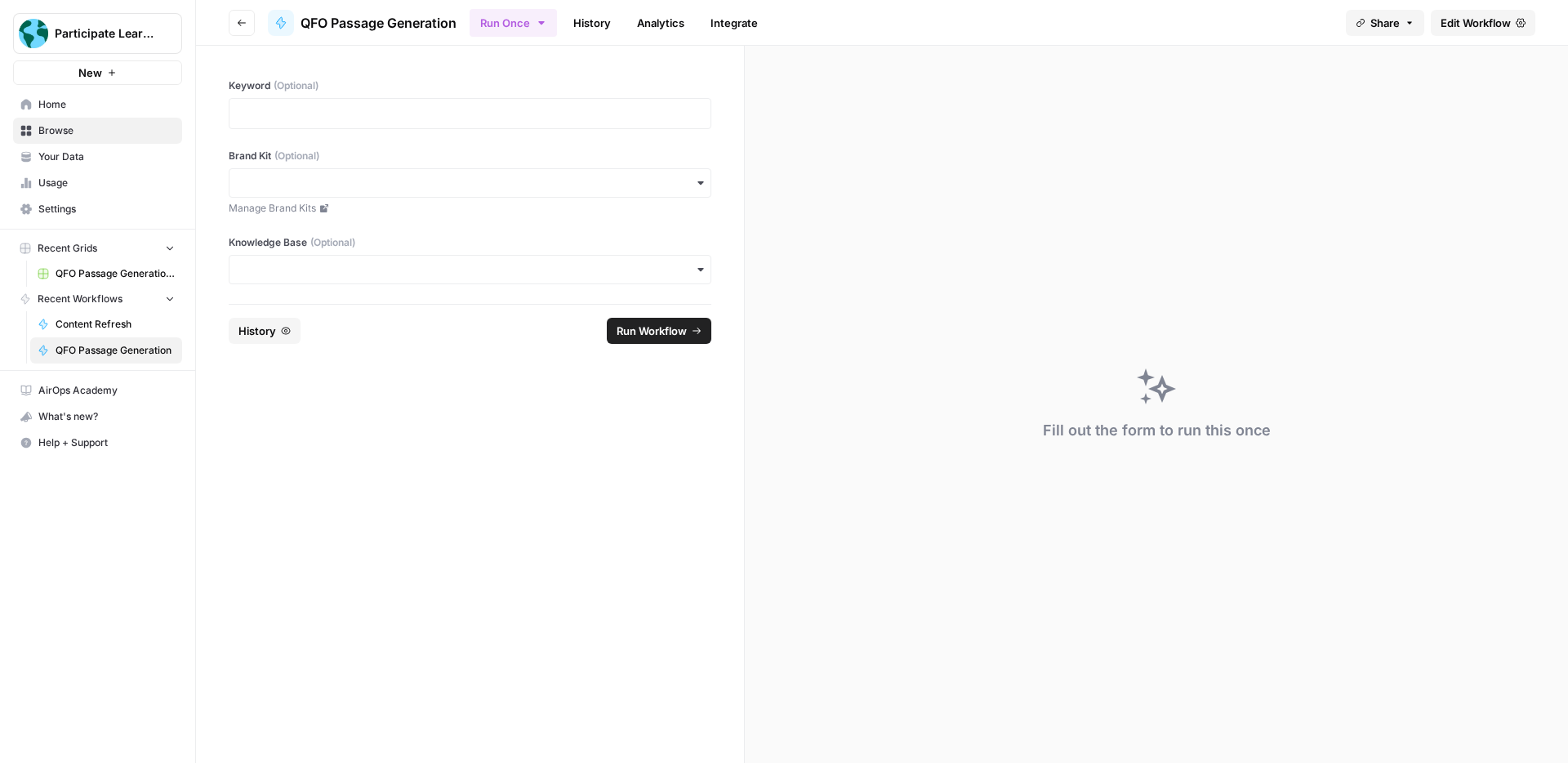
click at [1480, 28] on span "Edit Workflow" at bounding box center [1475, 22] width 71 height 16
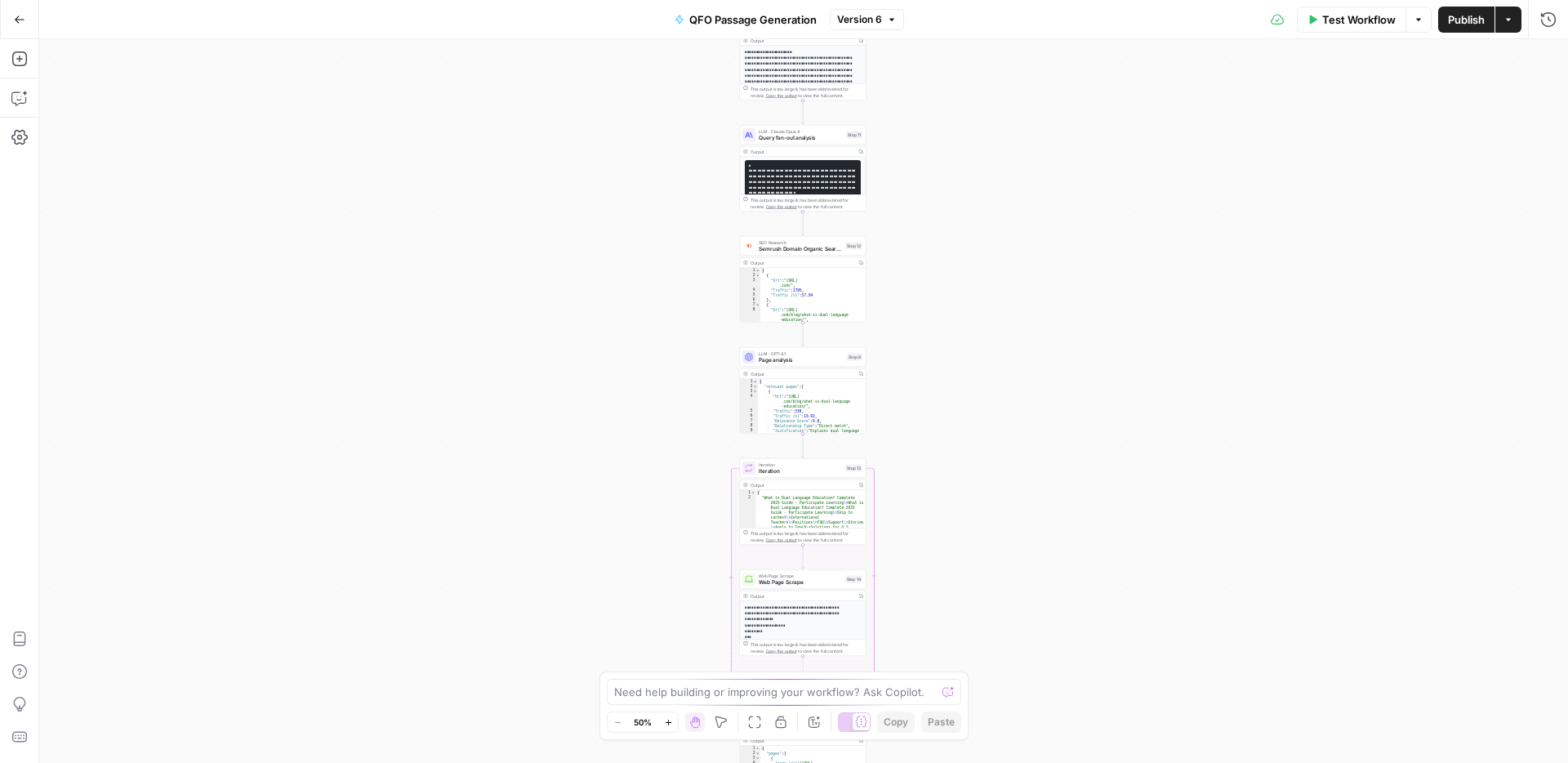
click at [666, 720] on icon "button" at bounding box center [668, 722] width 9 height 9
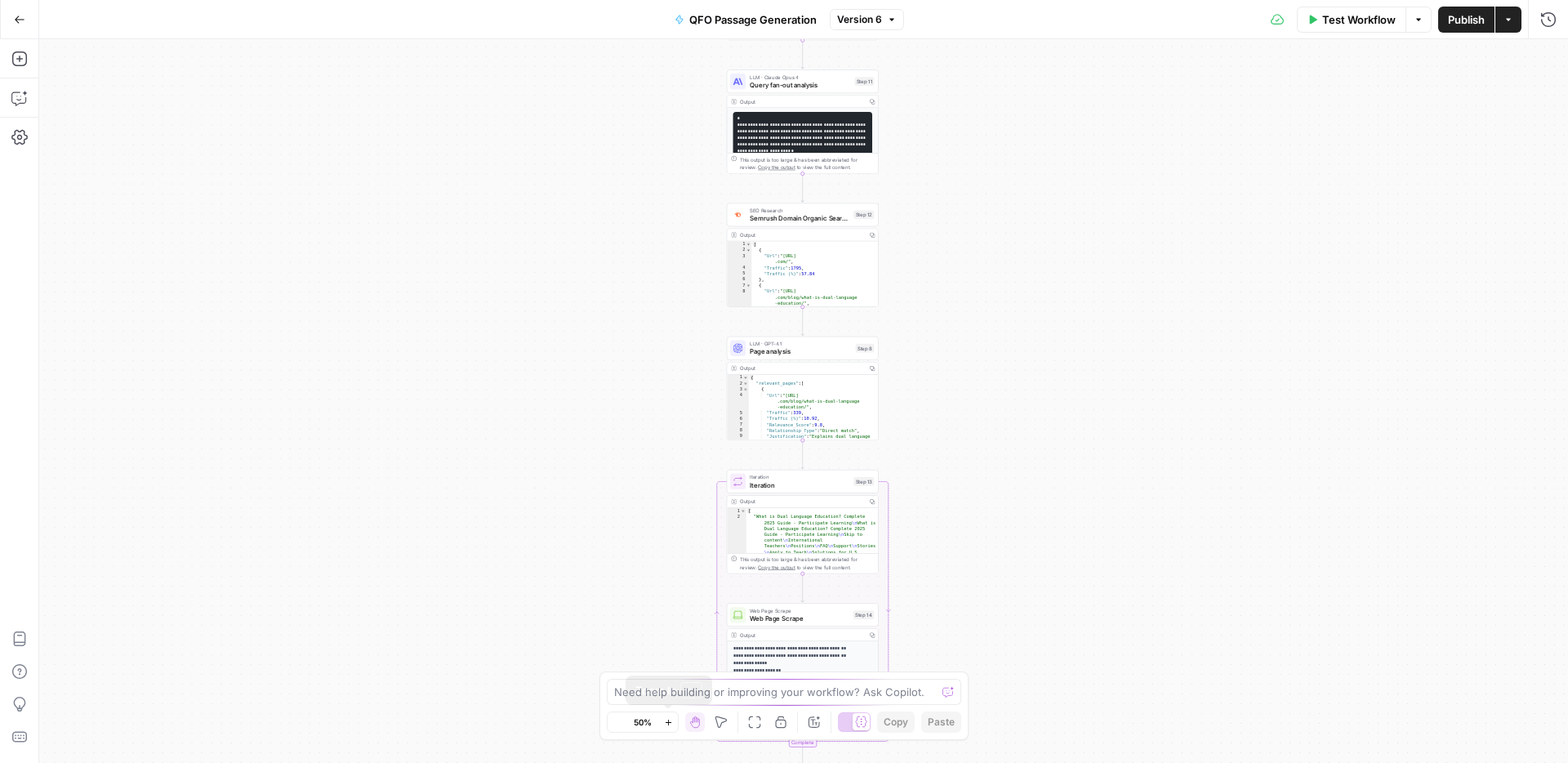
click at [666, 720] on icon "button" at bounding box center [668, 722] width 9 height 9
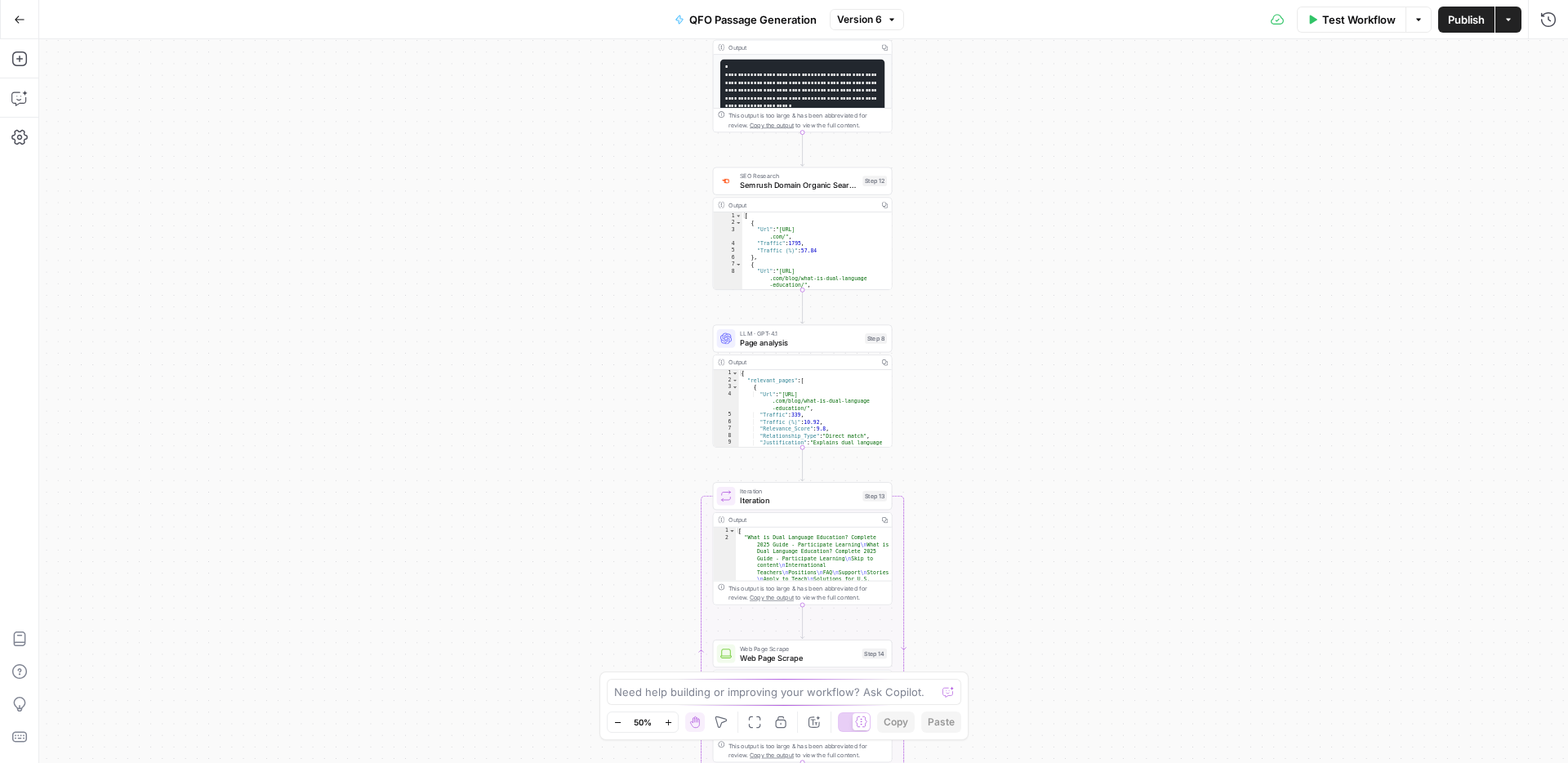
click at [666, 720] on icon "button" at bounding box center [668, 722] width 9 height 9
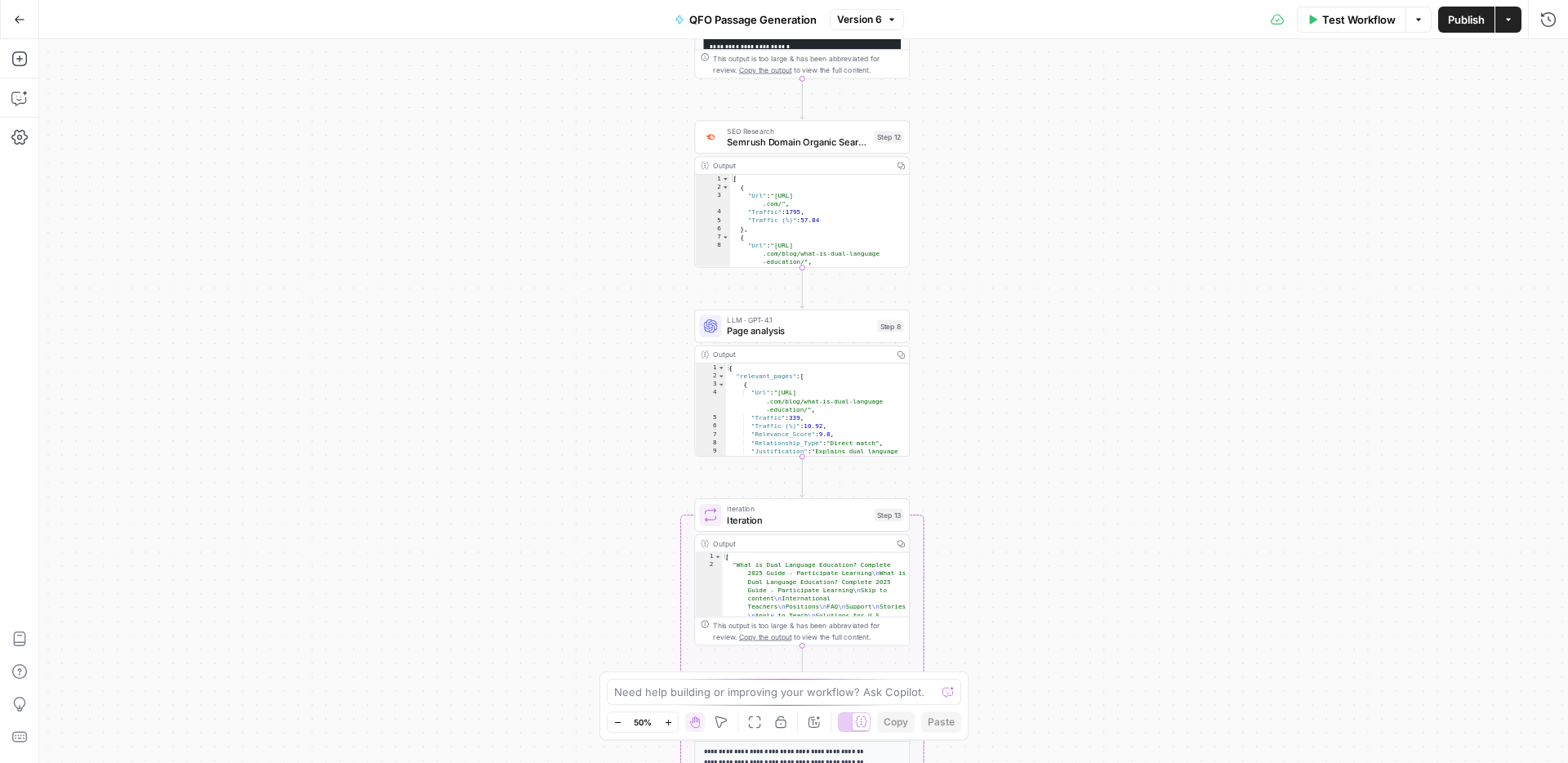
click at [666, 720] on icon "button" at bounding box center [668, 722] width 9 height 9
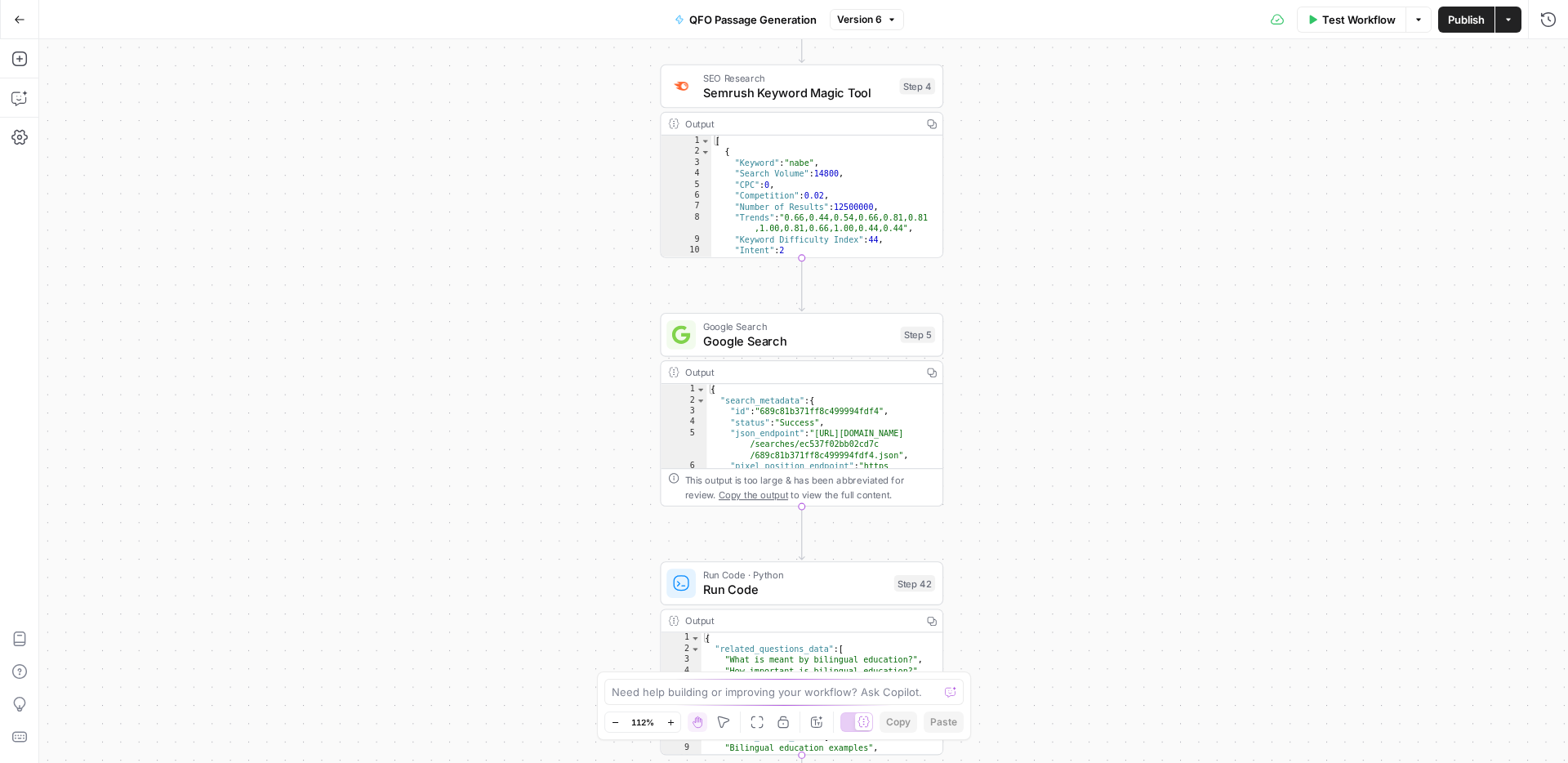
click at [846, 341] on span "Google Search" at bounding box center [798, 340] width 190 height 18
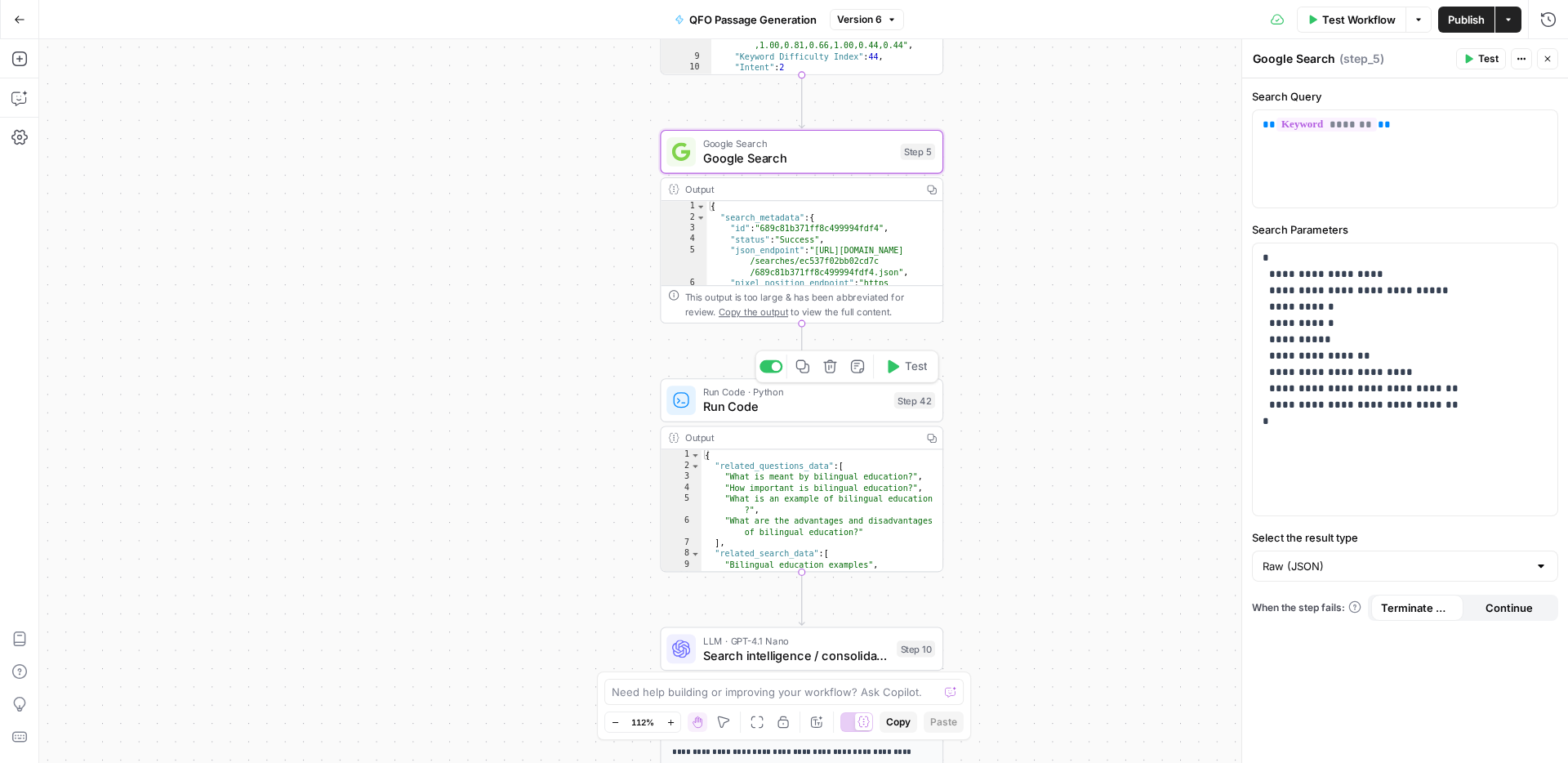
click at [836, 414] on span "Run Code" at bounding box center [795, 407] width 184 height 18
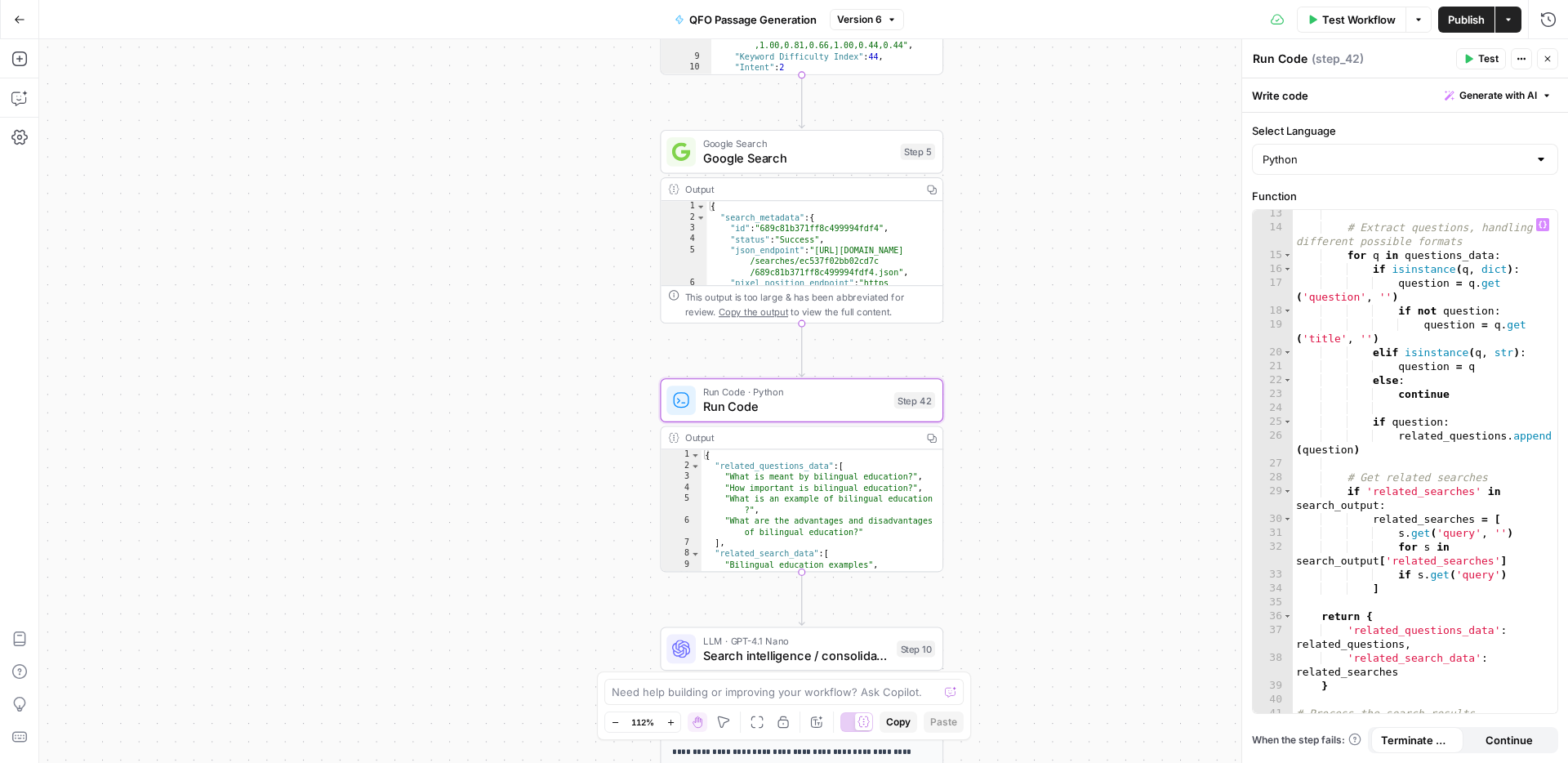
scroll to position [288, 0]
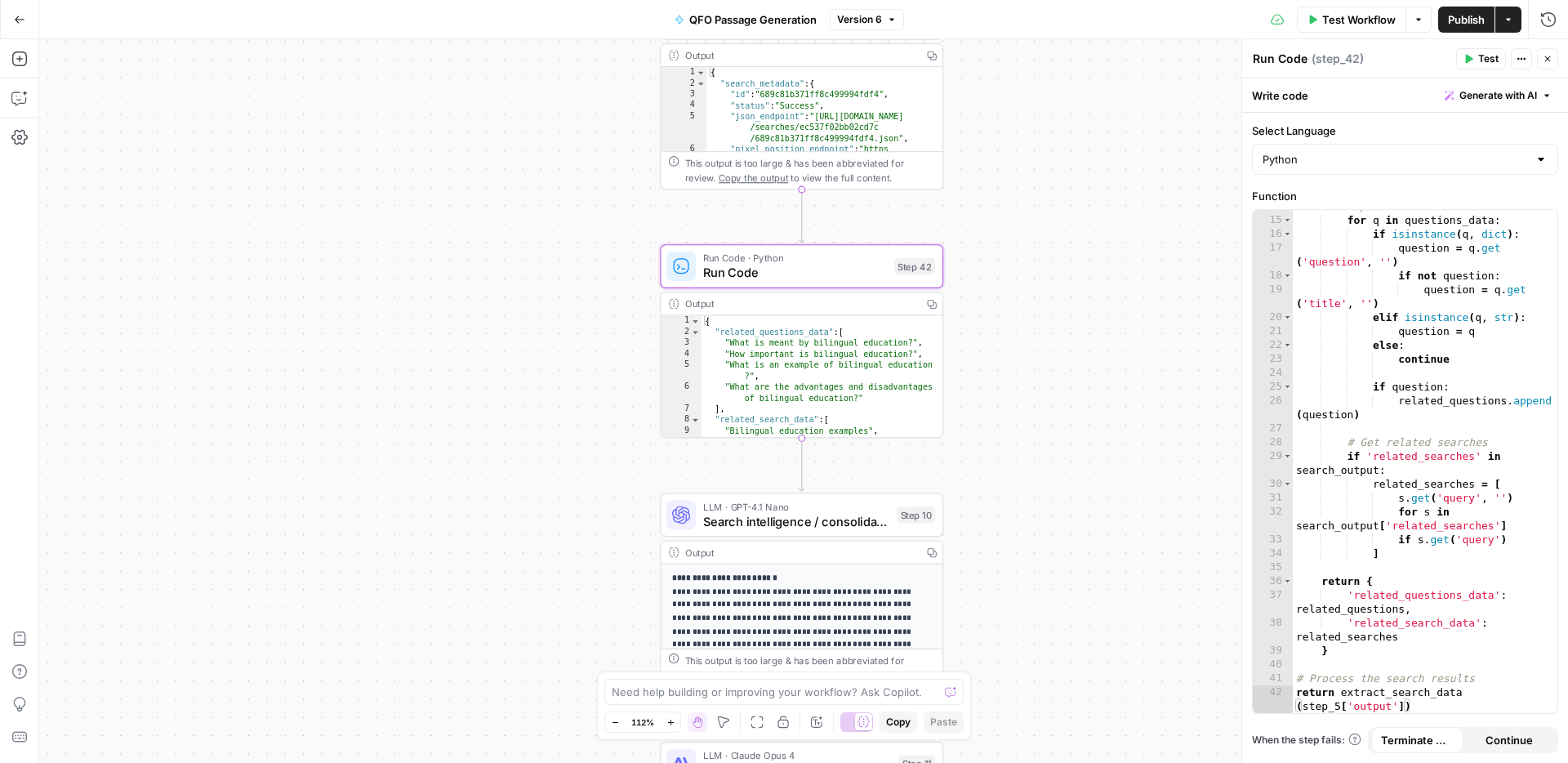
click at [830, 518] on span "Search intelligence / consolidation" at bounding box center [796, 521] width 186 height 18
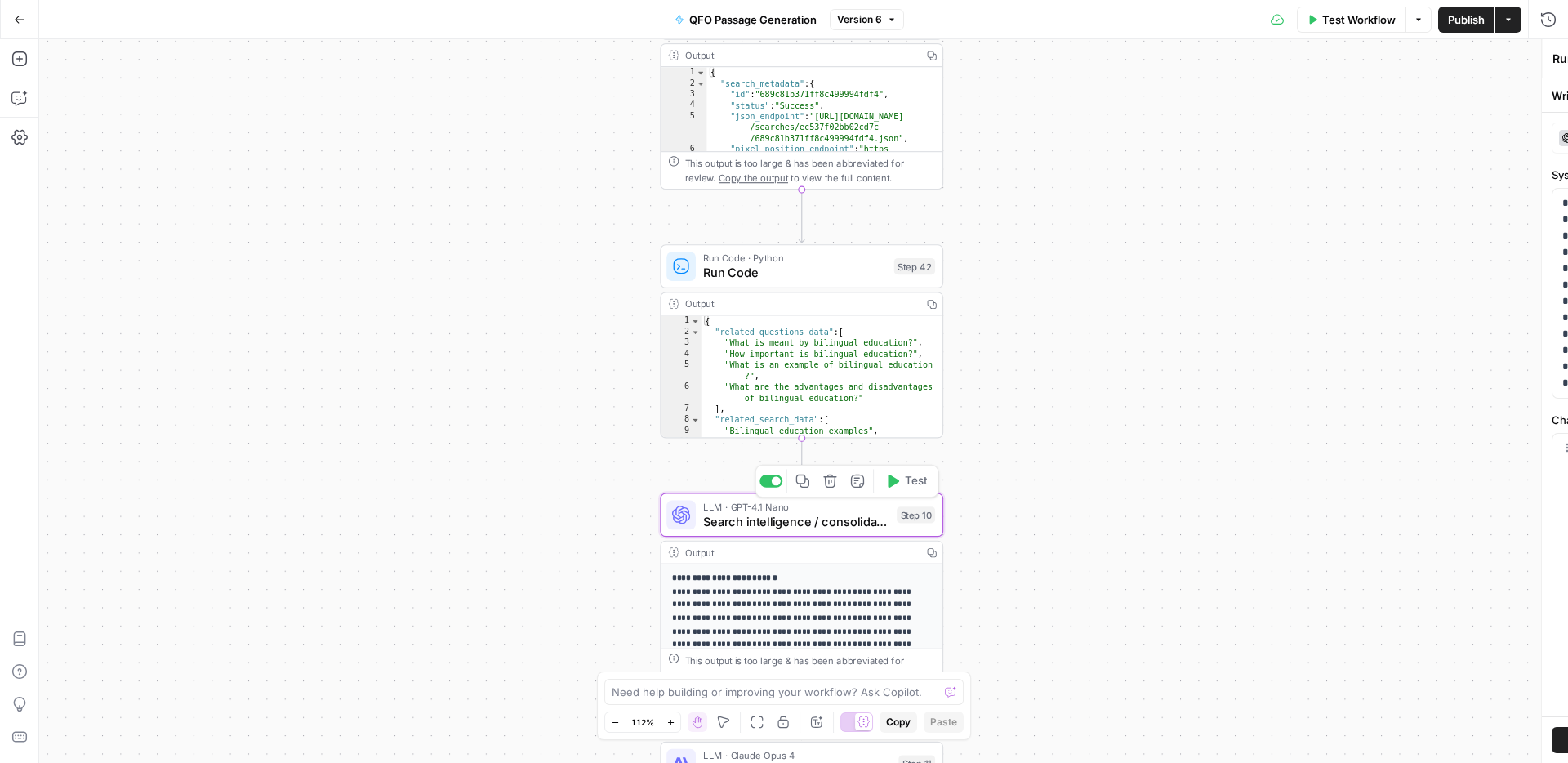
type textarea "Search intelligence / consolidation"
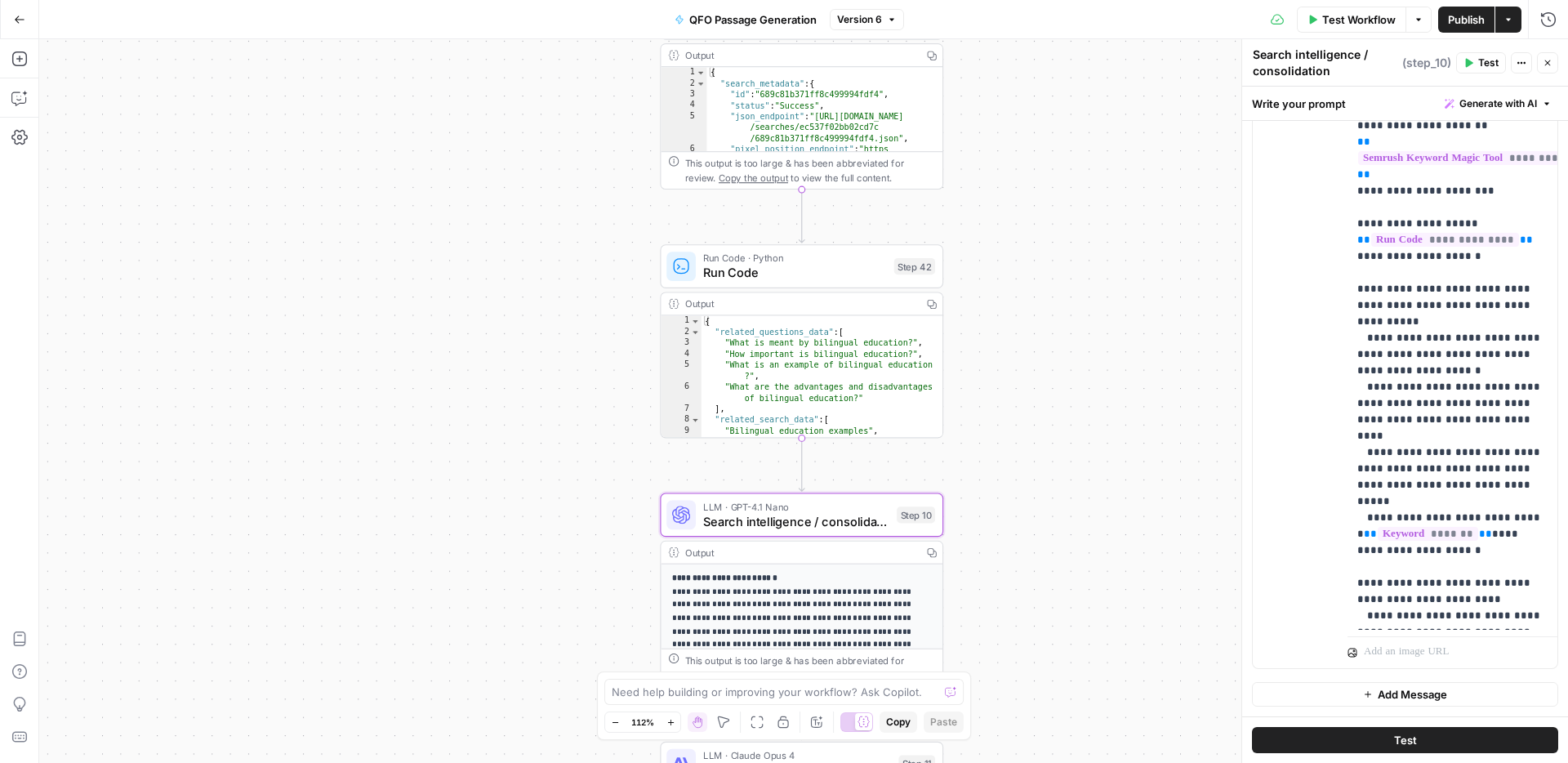
scroll to position [0, 0]
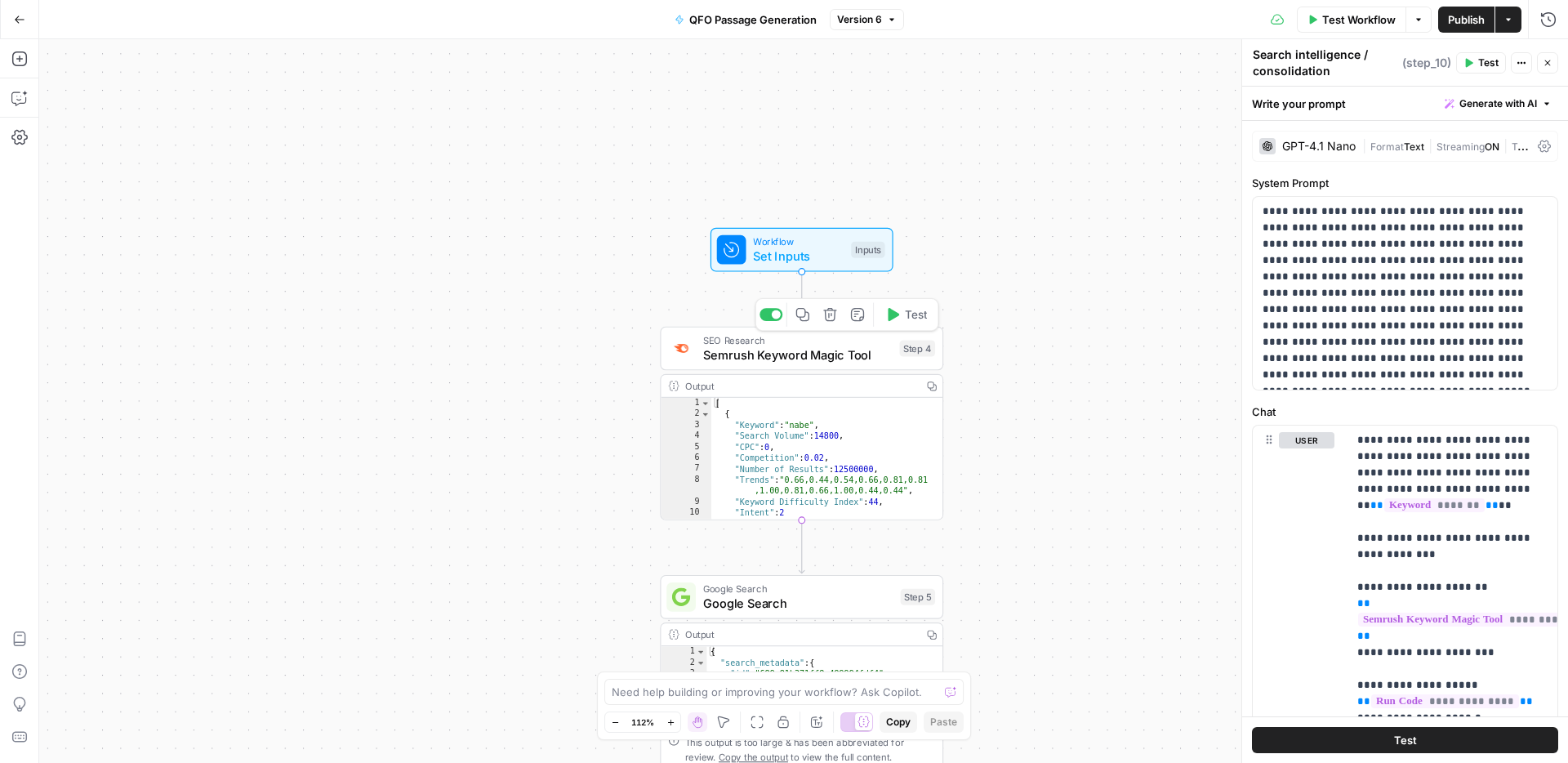
click at [839, 350] on span "Semrush Keyword Magic Tool" at bounding box center [798, 354] width 190 height 18
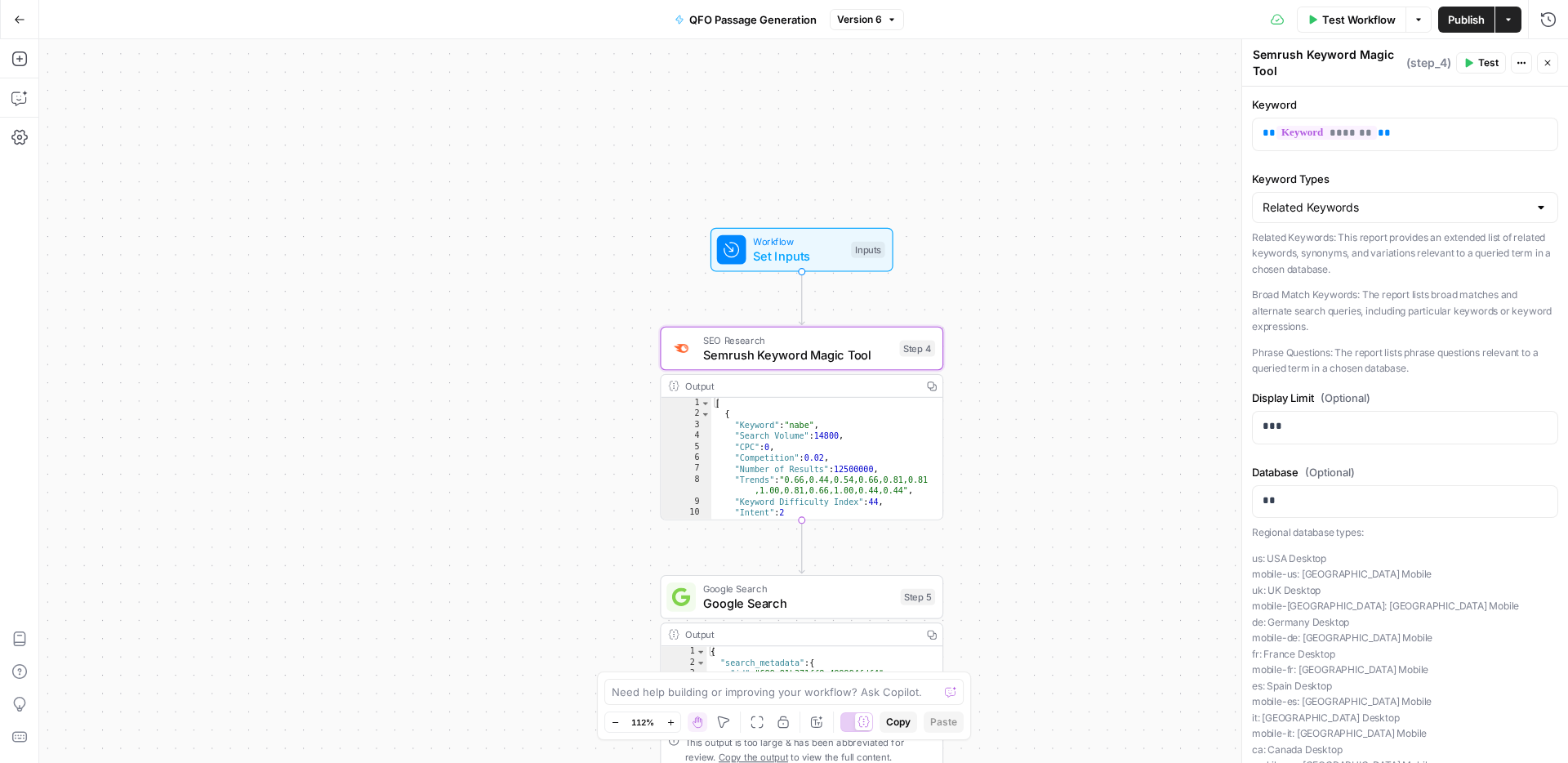
scroll to position [134, 0]
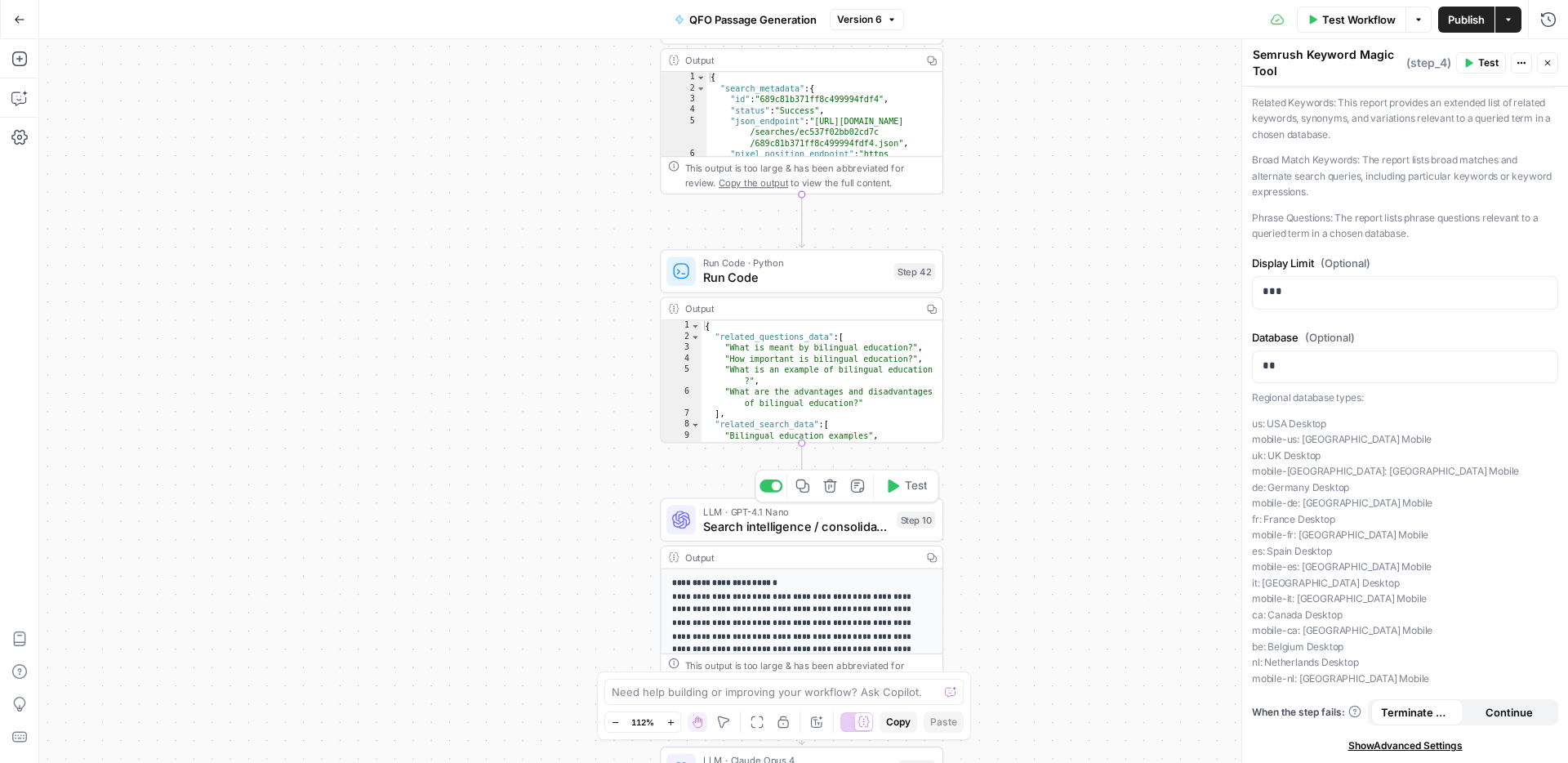
click at [832, 518] on span "Search intelligence / consolidation" at bounding box center [796, 526] width 186 height 18
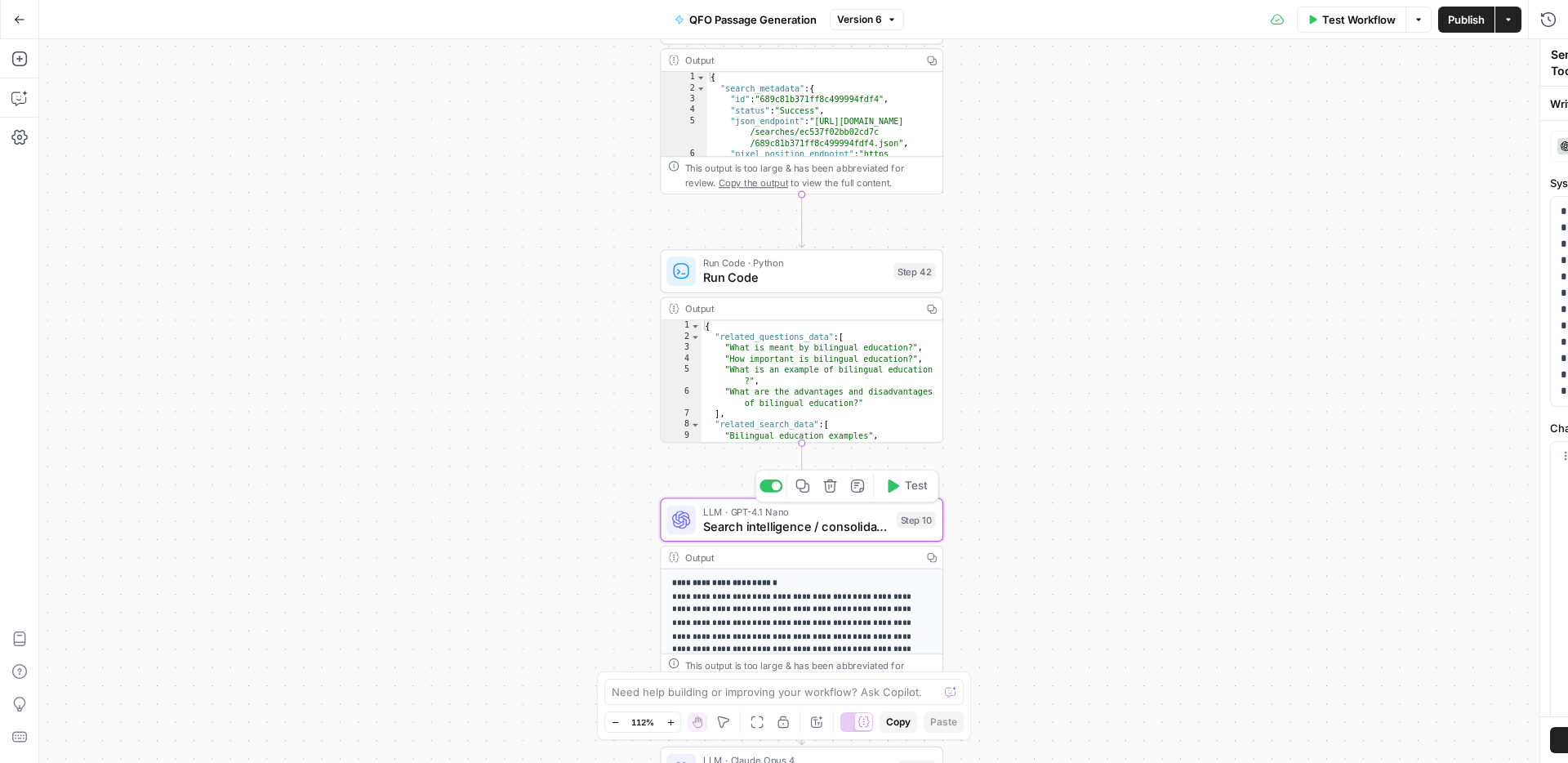
type textarea "Search intelligence / consolidation"
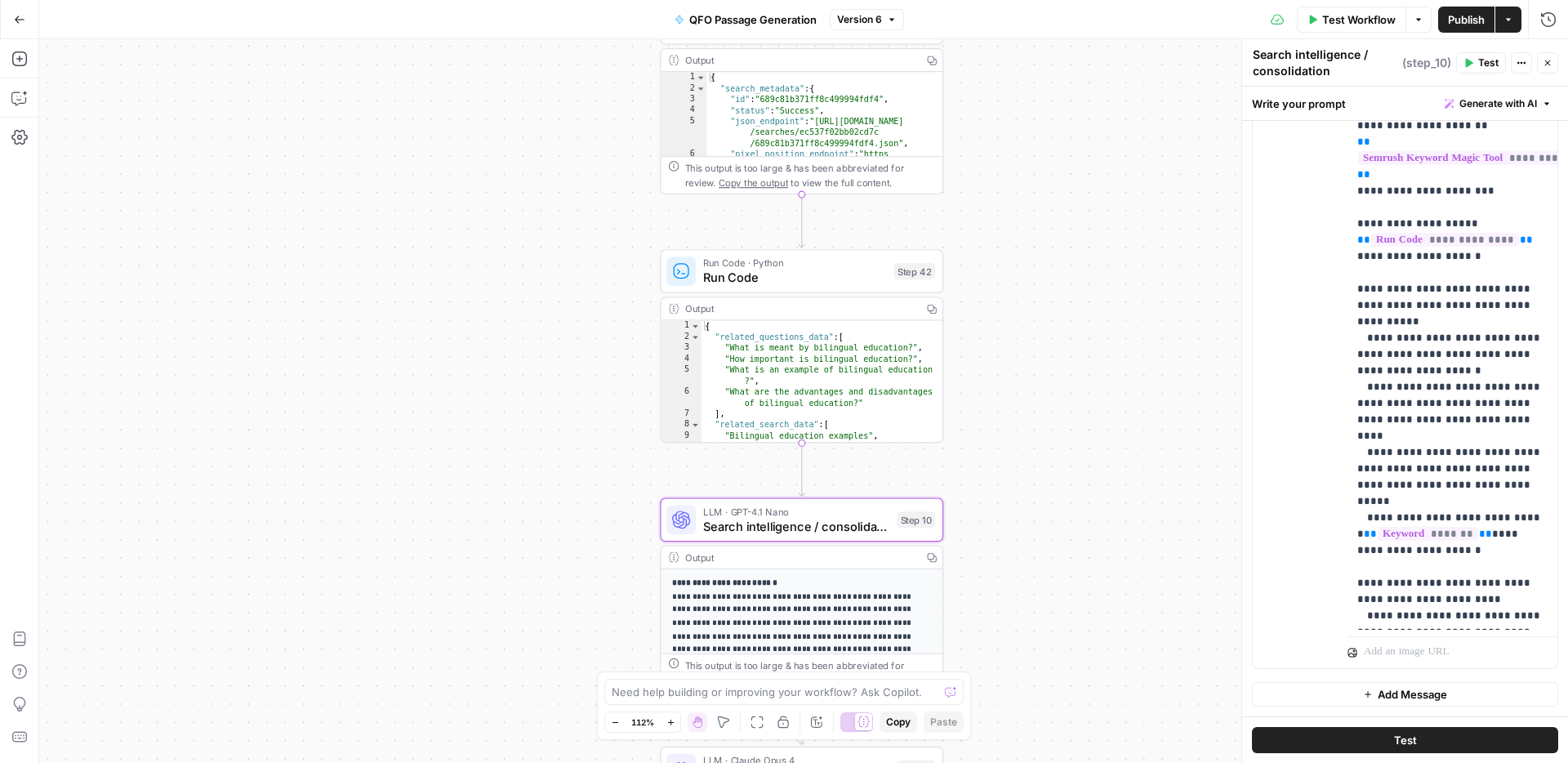
scroll to position [0, 0]
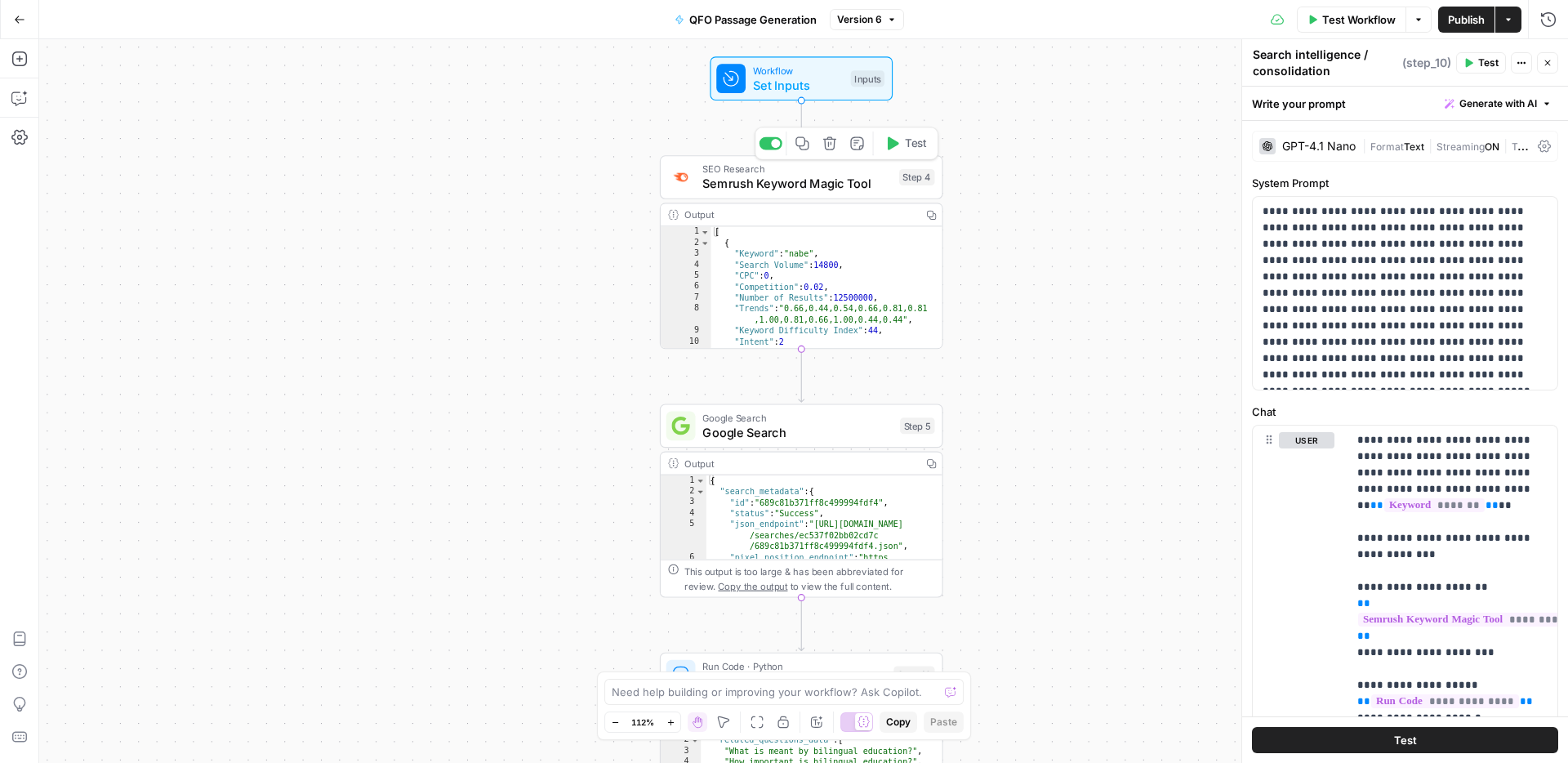
click at [857, 182] on span "Semrush Keyword Magic Tool" at bounding box center [797, 183] width 190 height 18
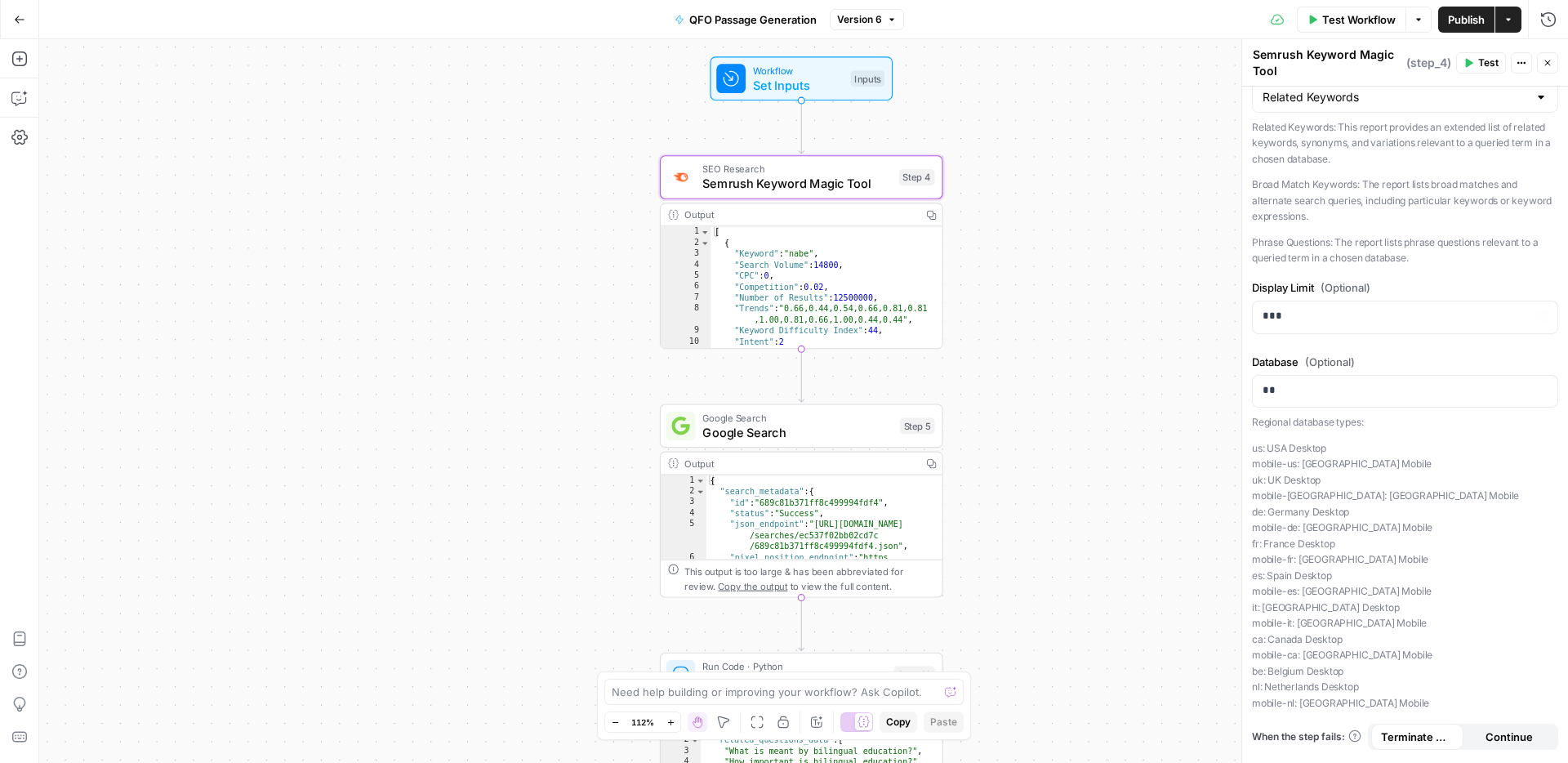
scroll to position [134, 0]
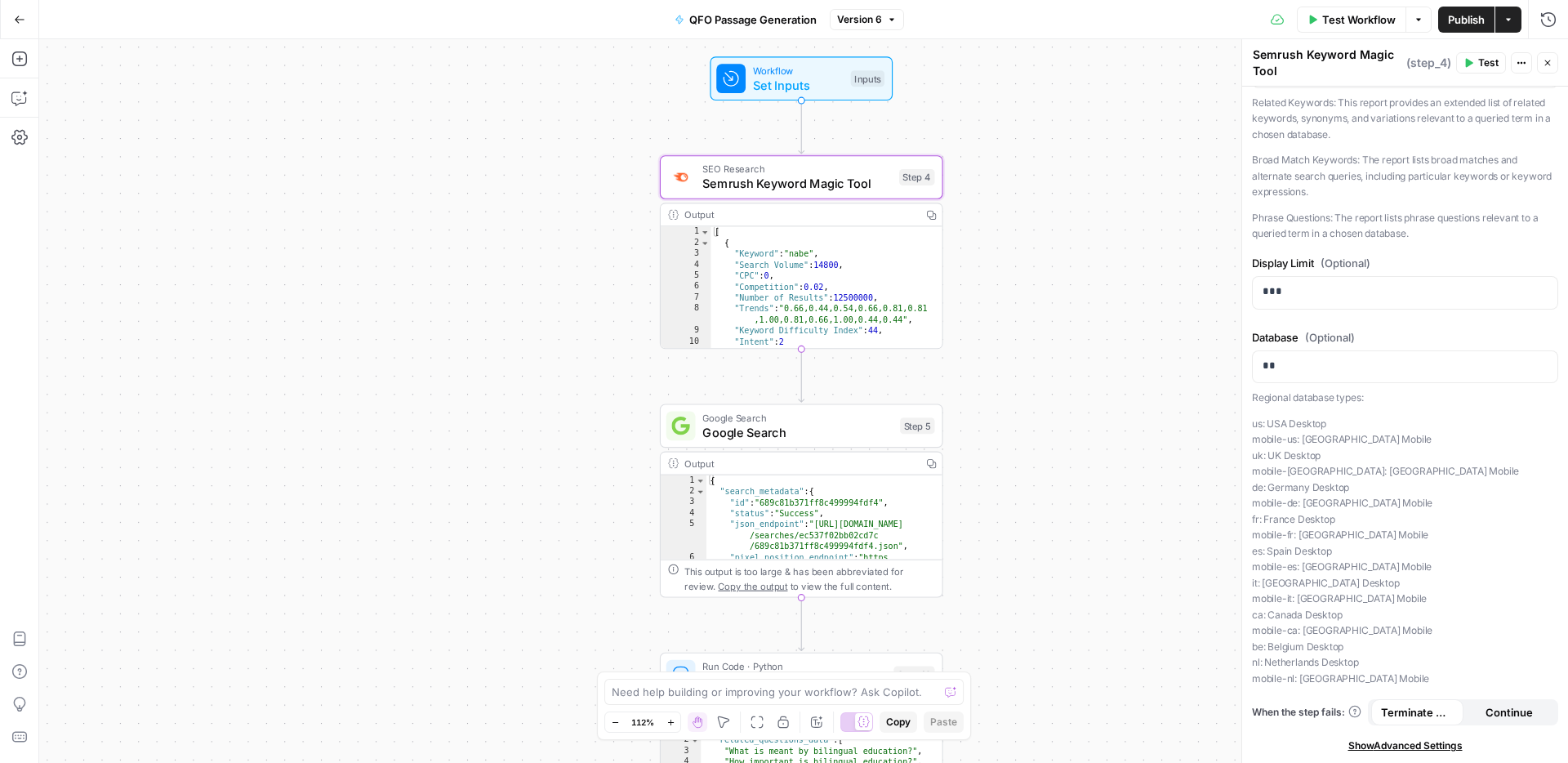
click at [1500, 709] on span "Continue" at bounding box center [1509, 712] width 48 height 16
click at [1447, 744] on span "Show Advanced Settings" at bounding box center [1405, 745] width 114 height 14
click at [1386, 743] on span "Hide Advanced Settings" at bounding box center [1405, 745] width 111 height 14
click at [1386, 743] on span "Show Advanced Settings" at bounding box center [1405, 745] width 114 height 14
click at [1386, 743] on span "Hide Advanced Settings" at bounding box center [1405, 745] width 111 height 14
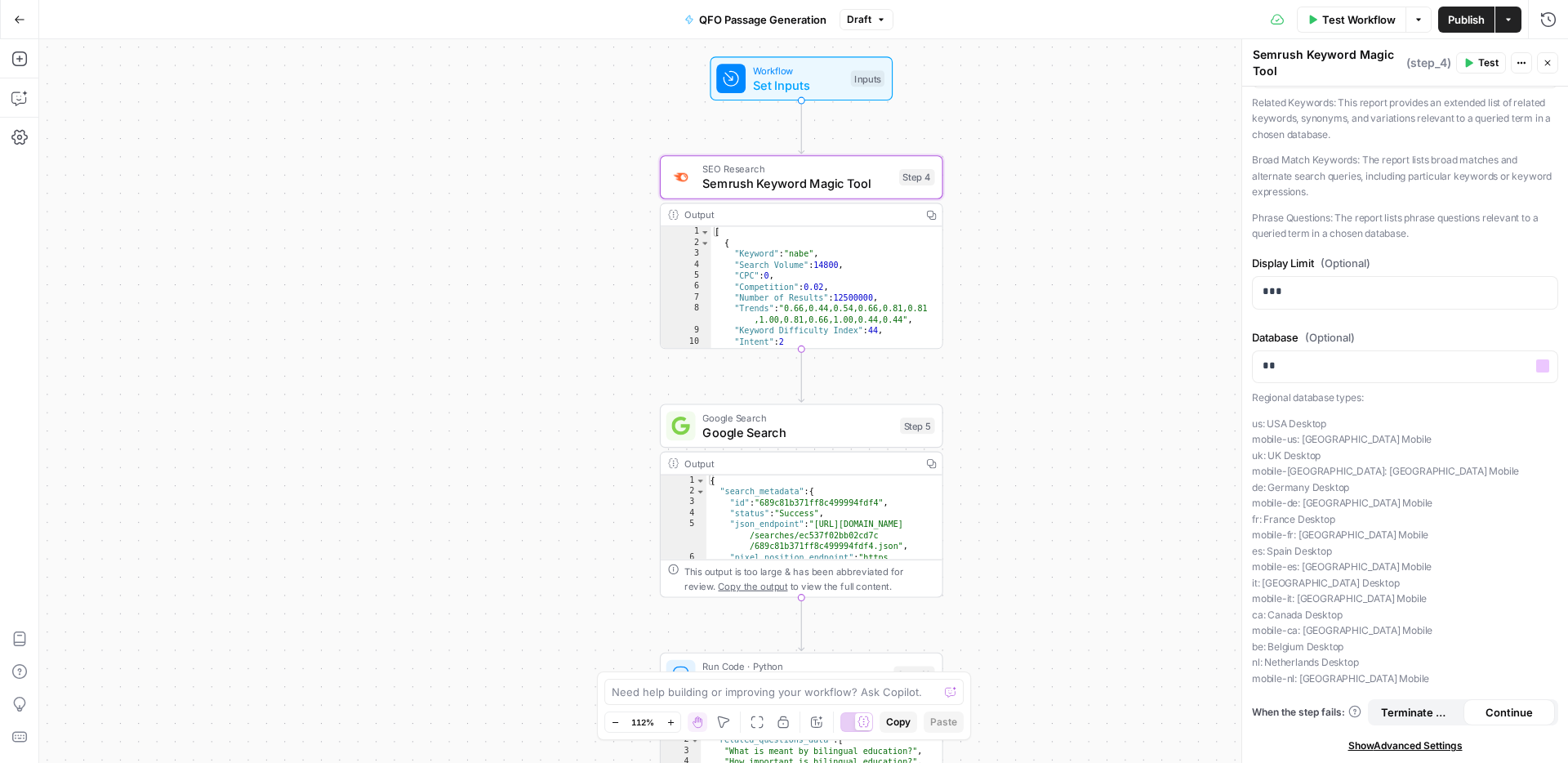
scroll to position [0, 0]
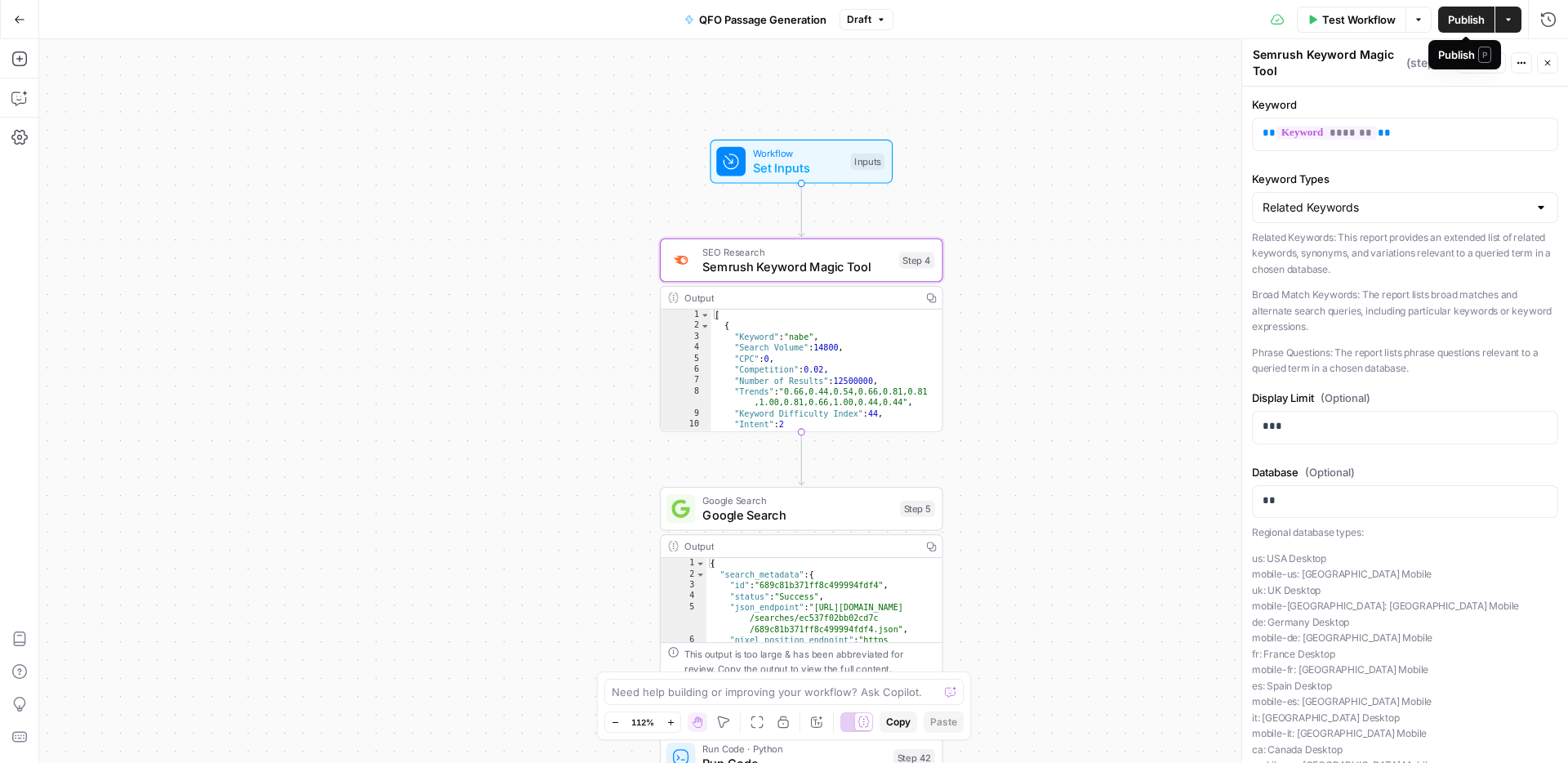
click at [1459, 21] on span "Publish" at bounding box center [1465, 19] width 37 height 16
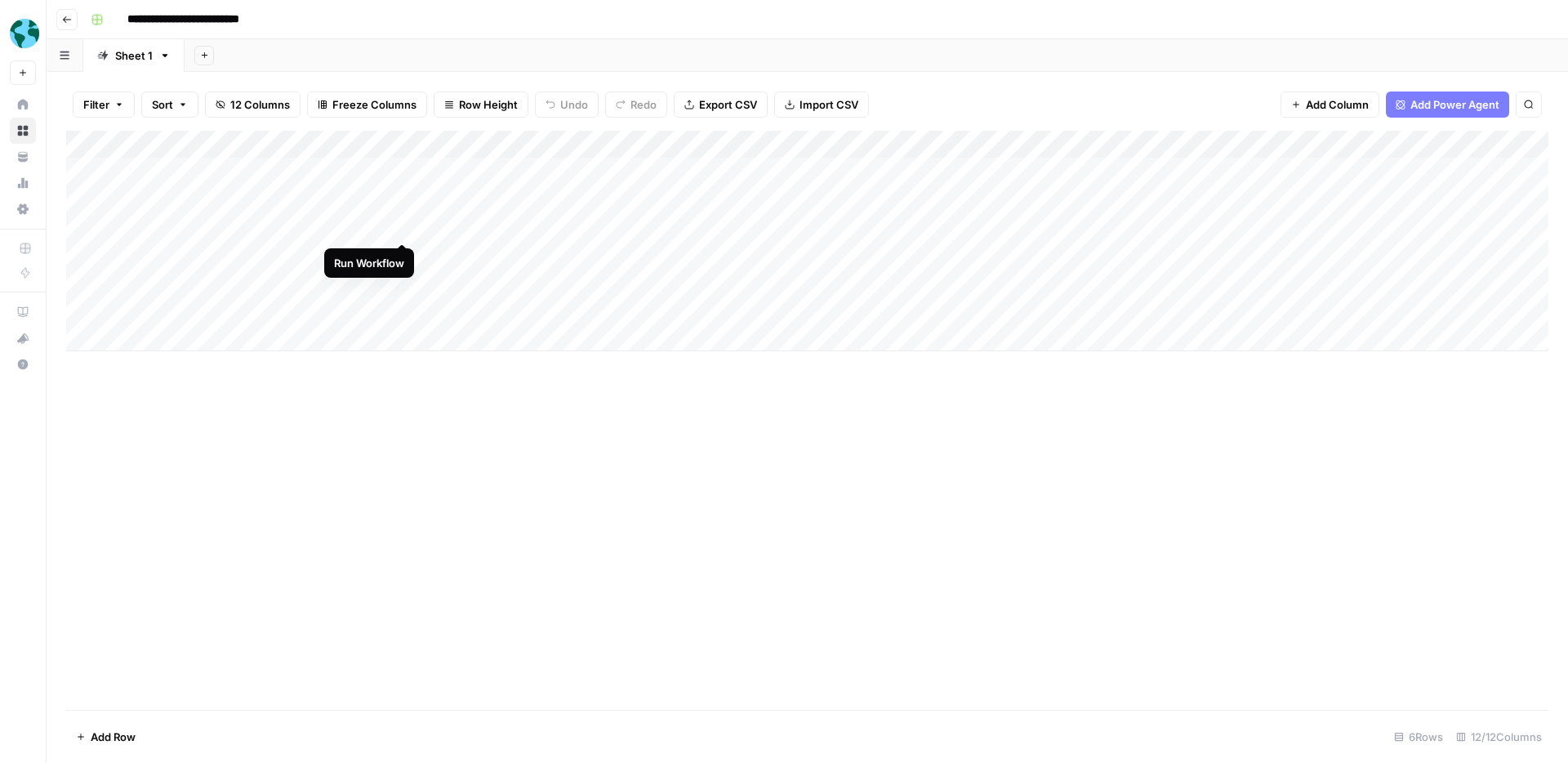
click at [405, 229] on div "Add Column" at bounding box center [807, 241] width 1482 height 220
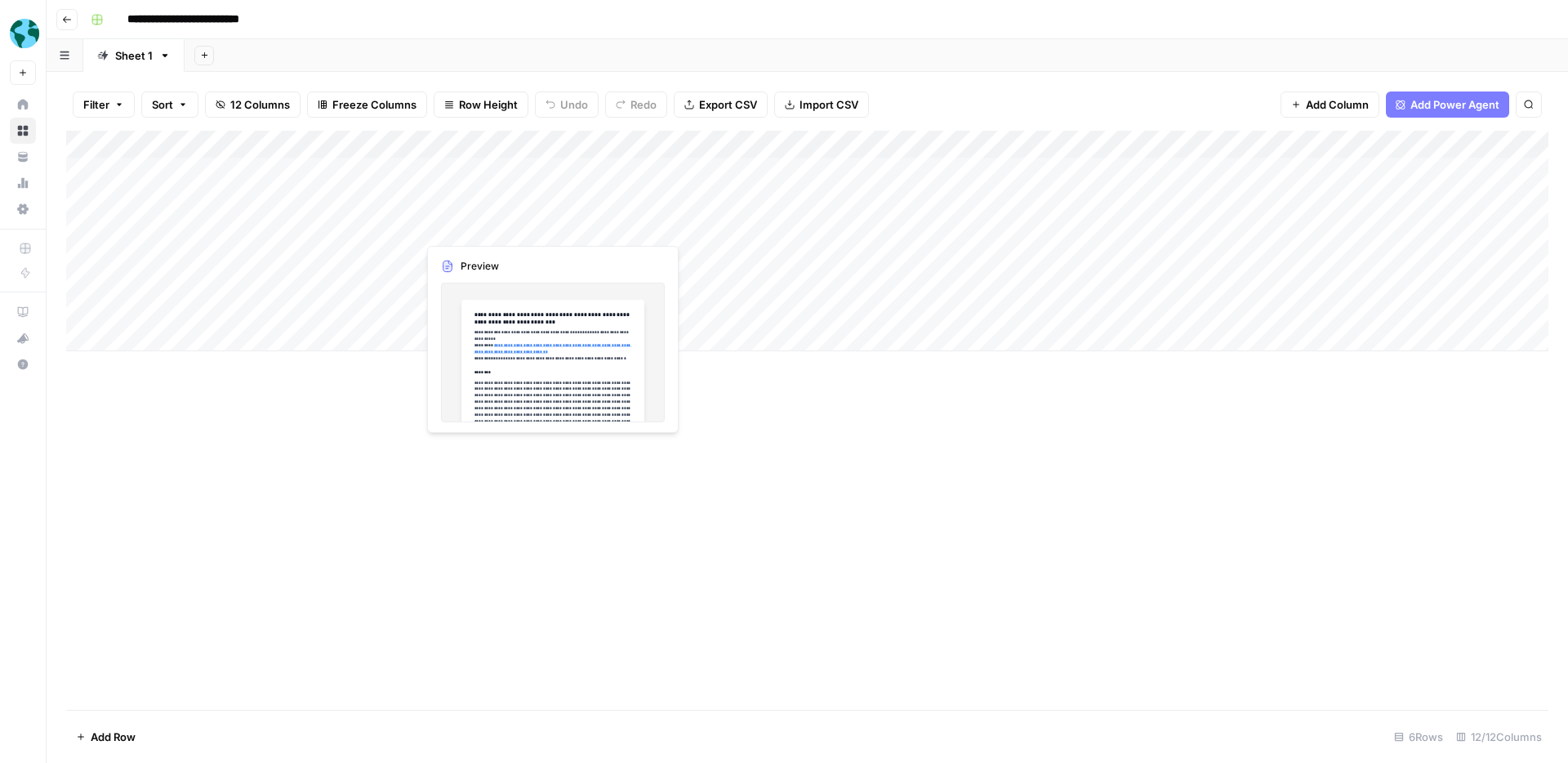
click at [524, 226] on div "Add Column" at bounding box center [807, 241] width 1482 height 220
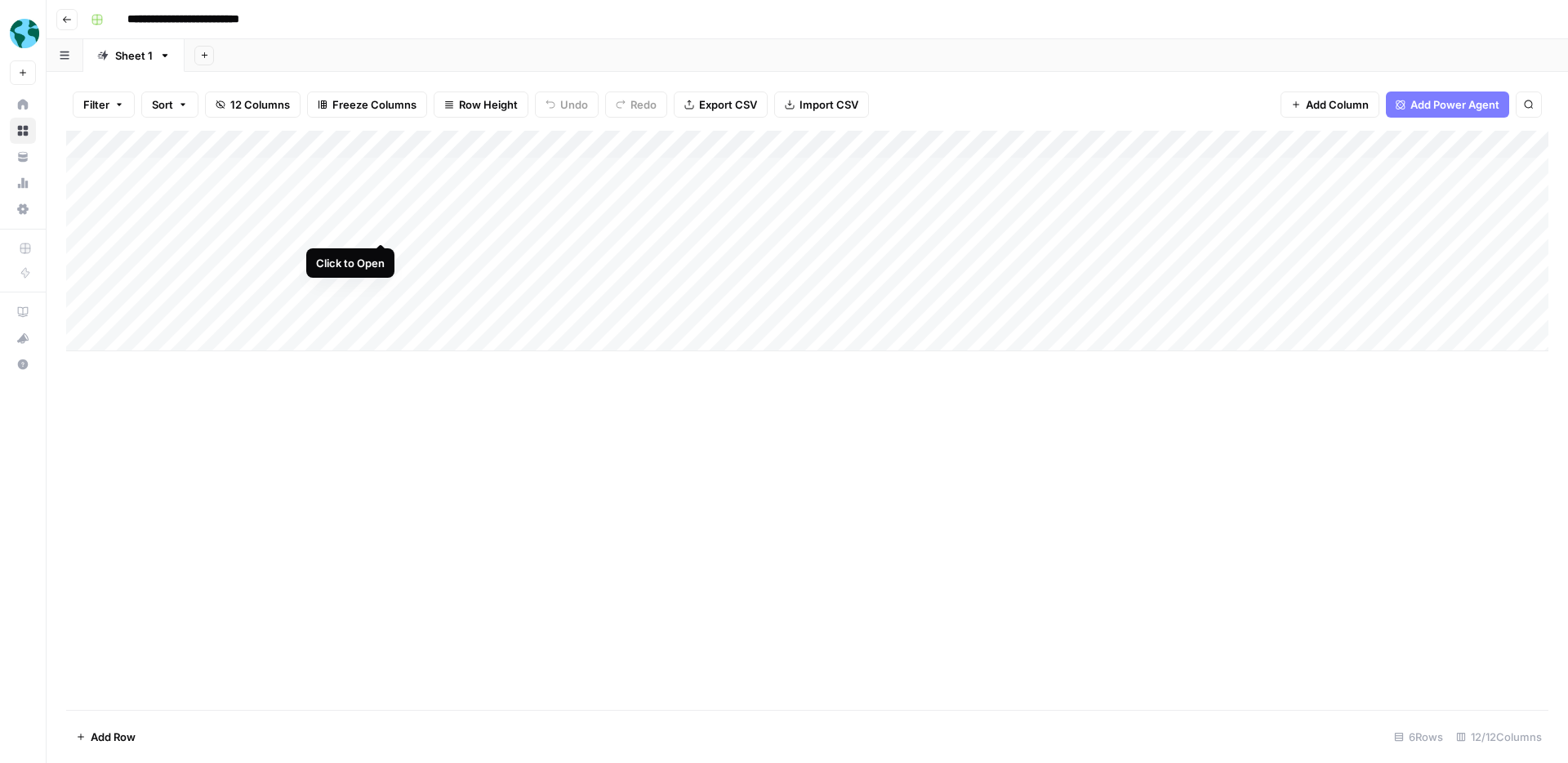
click at [382, 225] on div "Add Column" at bounding box center [807, 241] width 1482 height 220
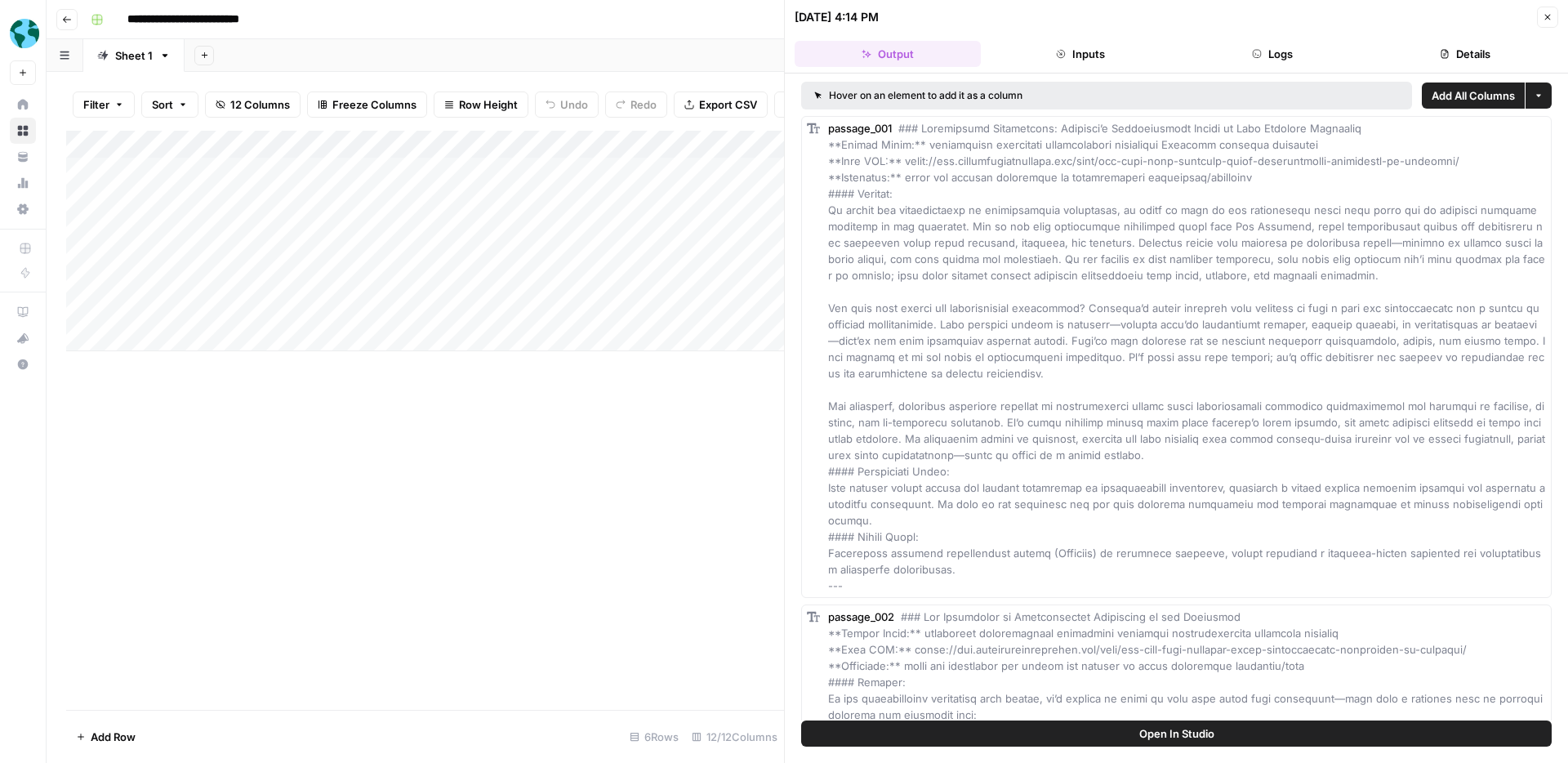
click at [1053, 96] on div "Hover on an element to add it as a column" at bounding box center [1012, 95] width 397 height 14
click at [1083, 65] on button "Inputs" at bounding box center [1080, 54] width 186 height 26
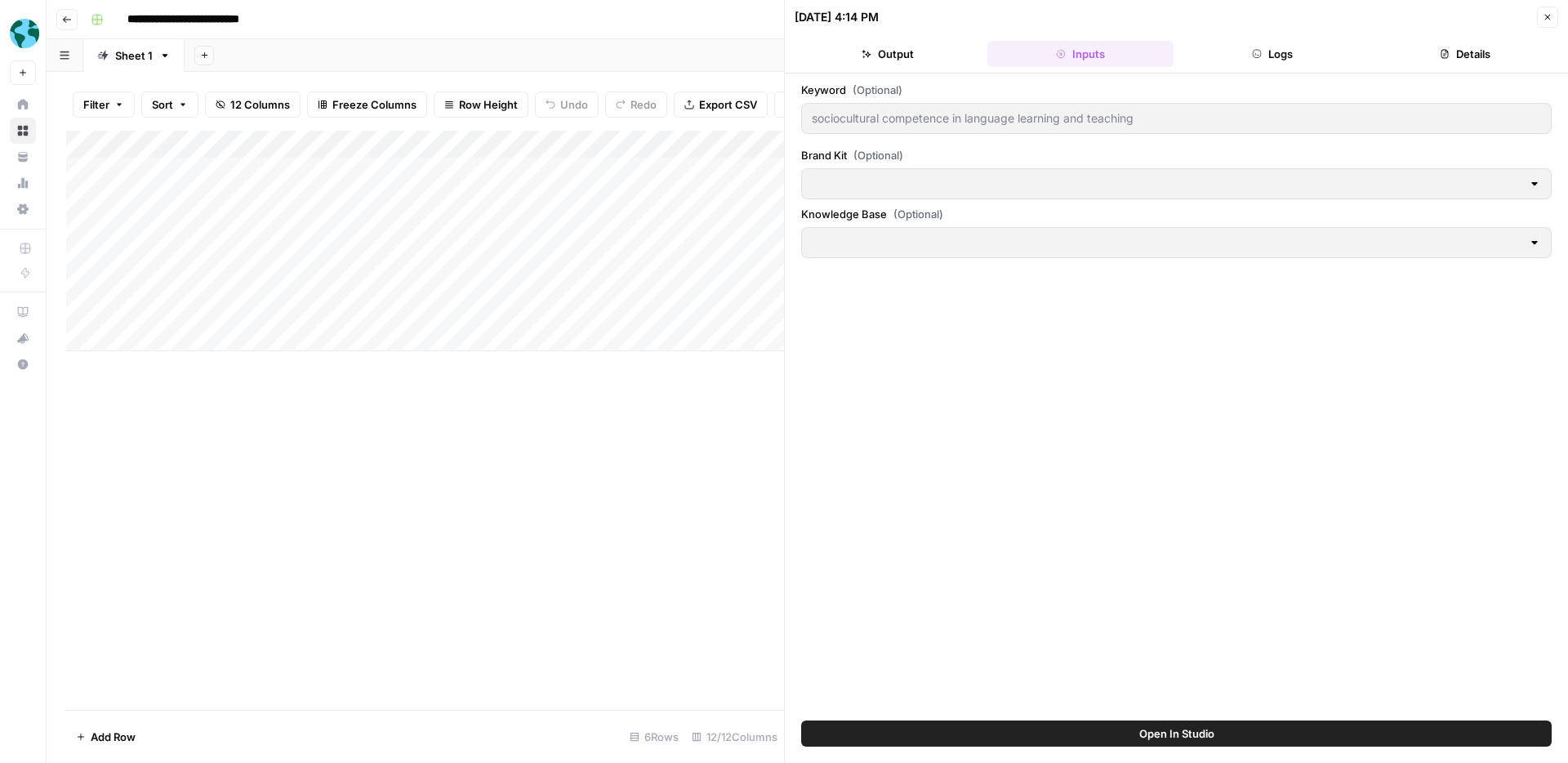
type input "Participate Learning"
click at [936, 51] on button "Output" at bounding box center [887, 54] width 186 height 26
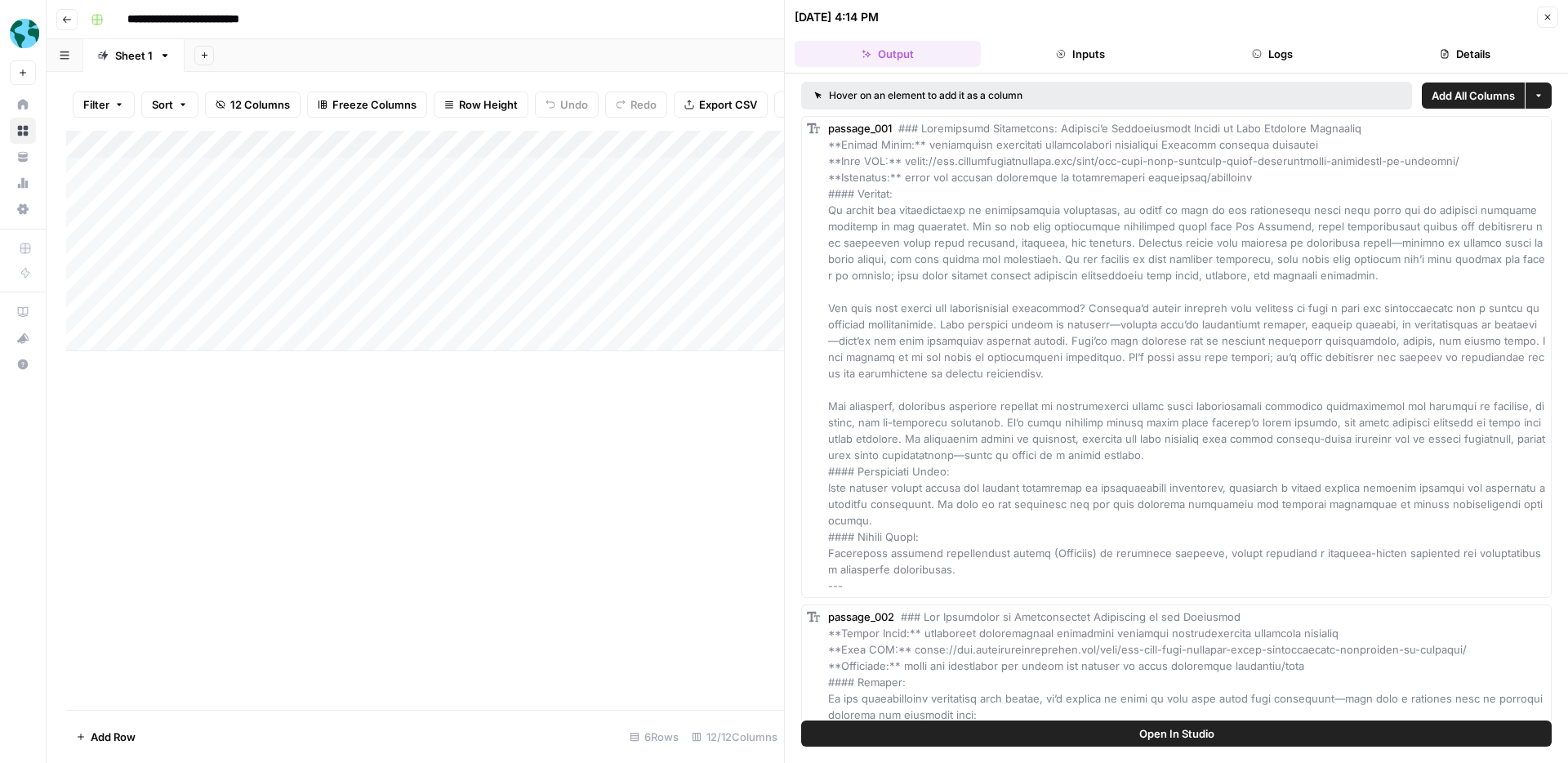
click at [1242, 732] on button "Open In Studio" at bounding box center [1176, 733] width 750 height 26
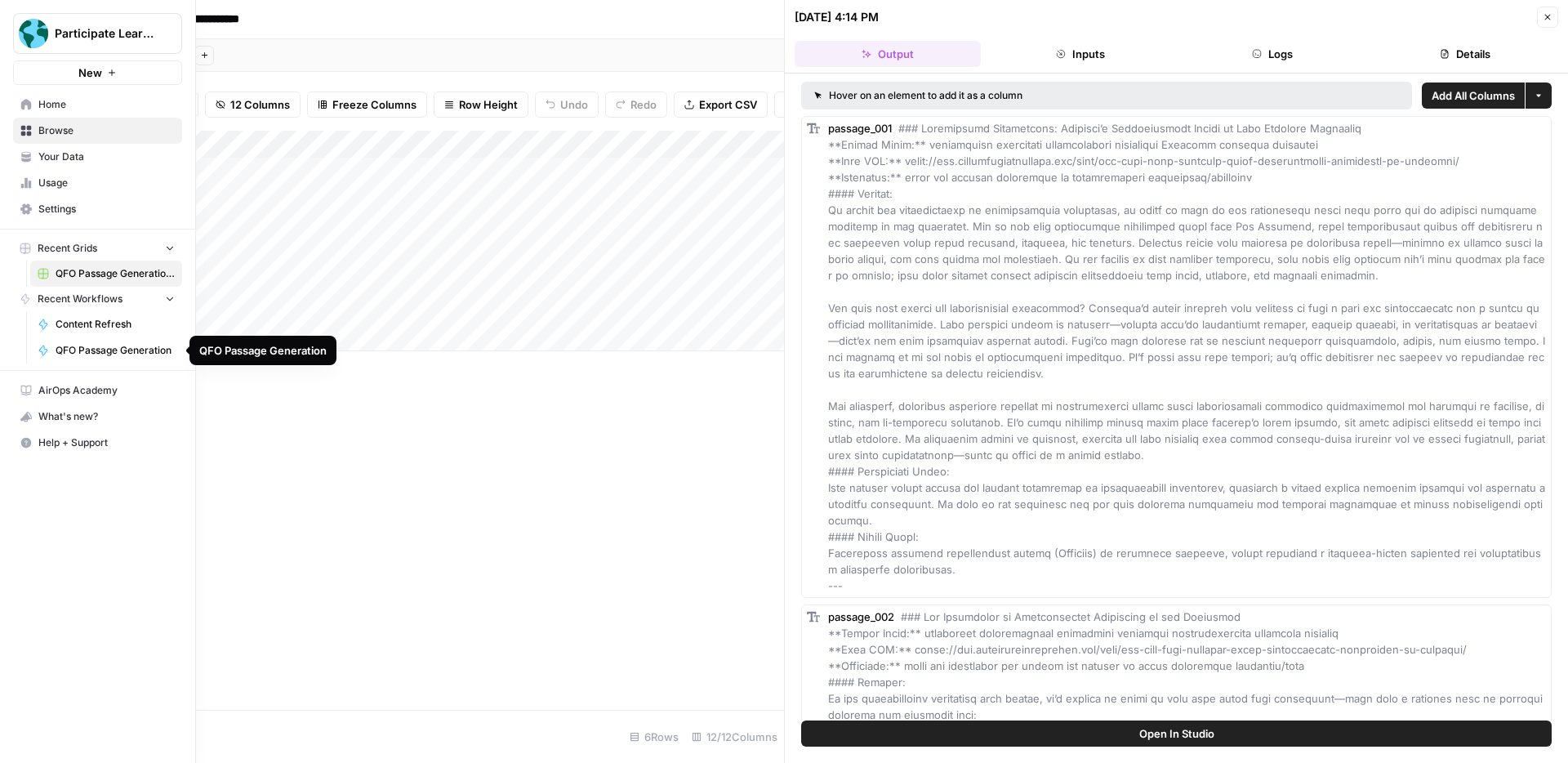
click at [115, 351] on span "QFO Passage Generation" at bounding box center [115, 350] width 119 height 14
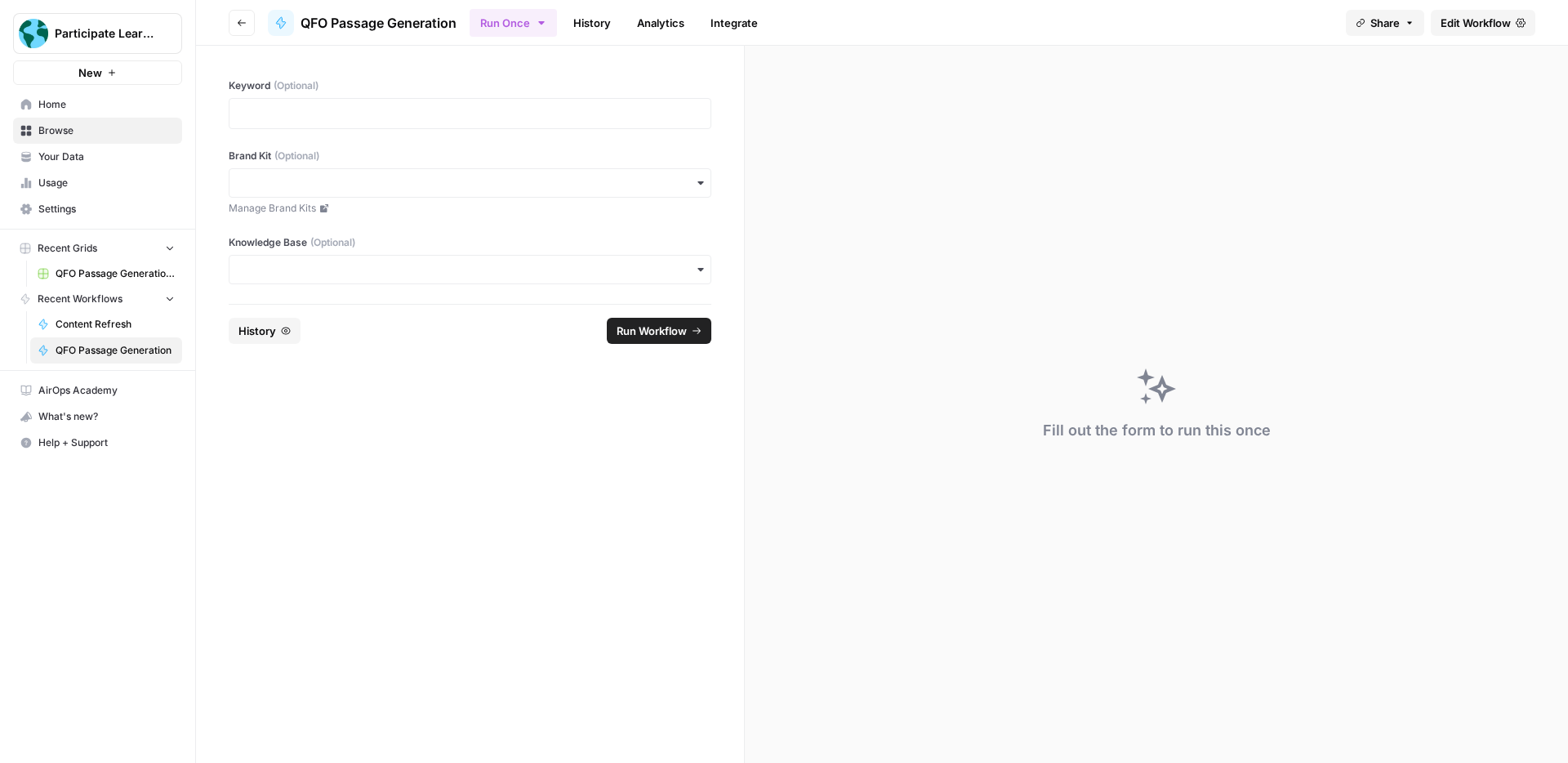
click at [593, 21] on link "History" at bounding box center [592, 23] width 57 height 26
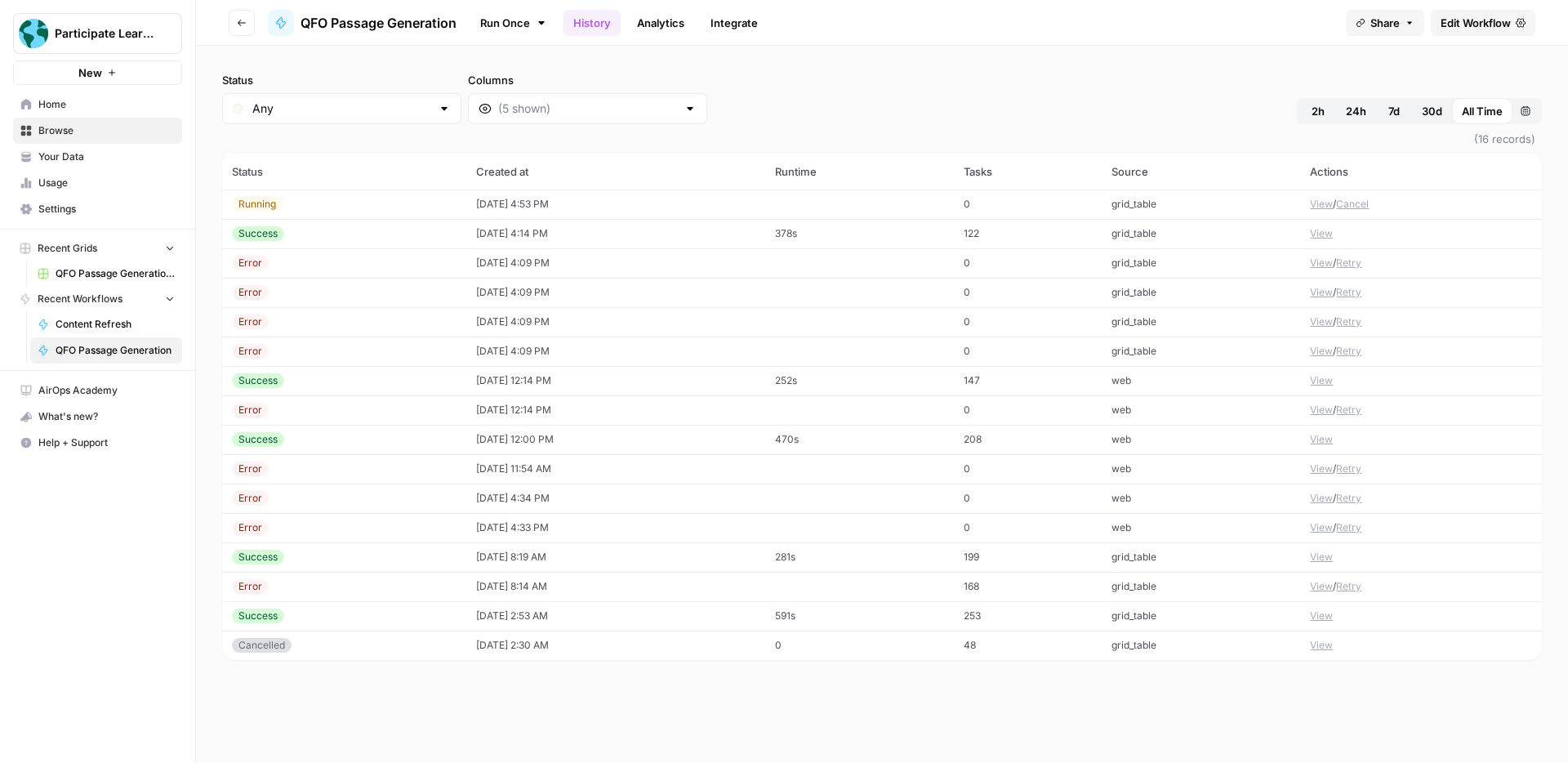
click at [1318, 440] on button "View" at bounding box center [1321, 439] width 23 height 14
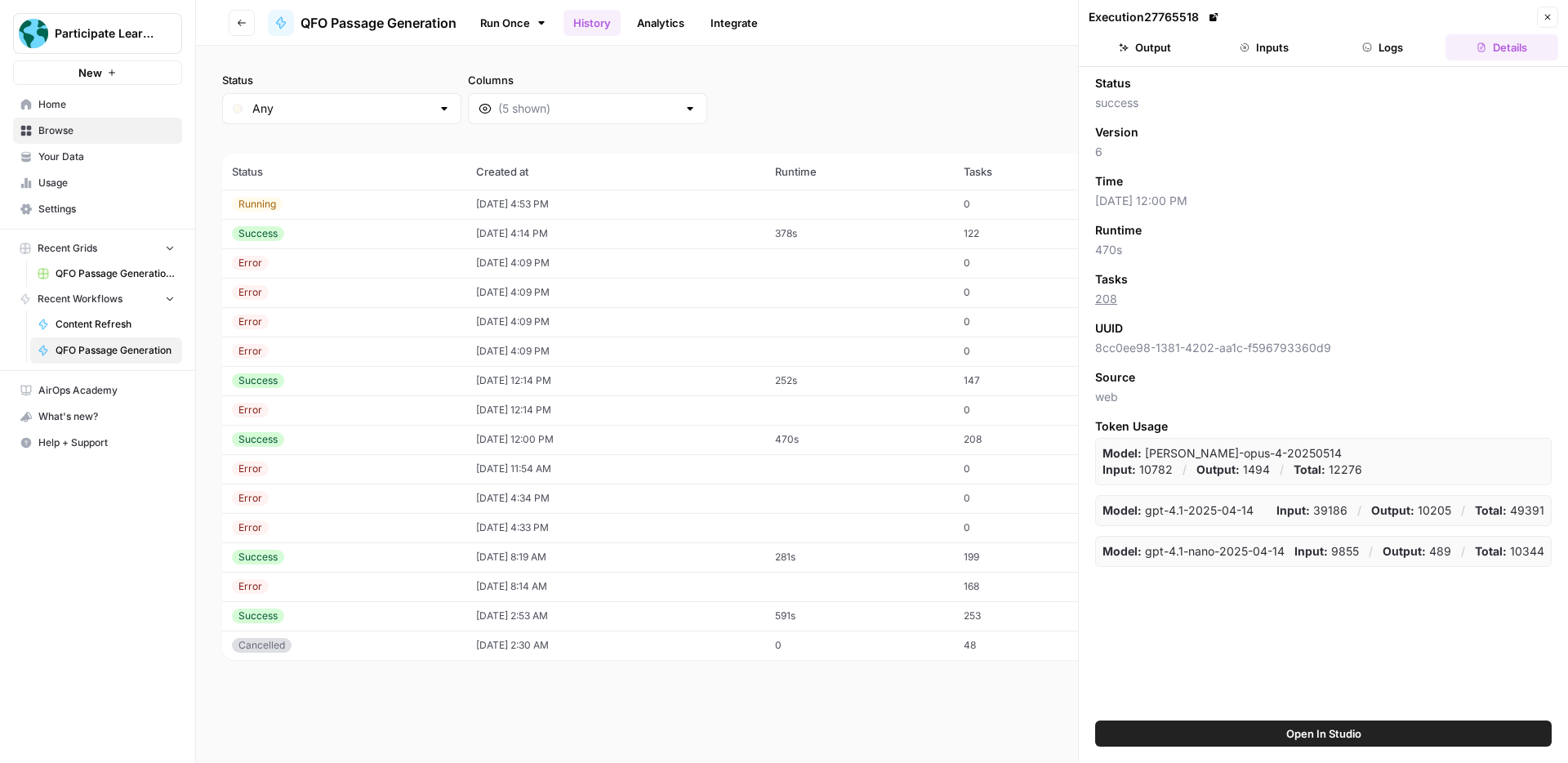
click at [1253, 51] on button "Inputs" at bounding box center [1264, 47] width 113 height 26
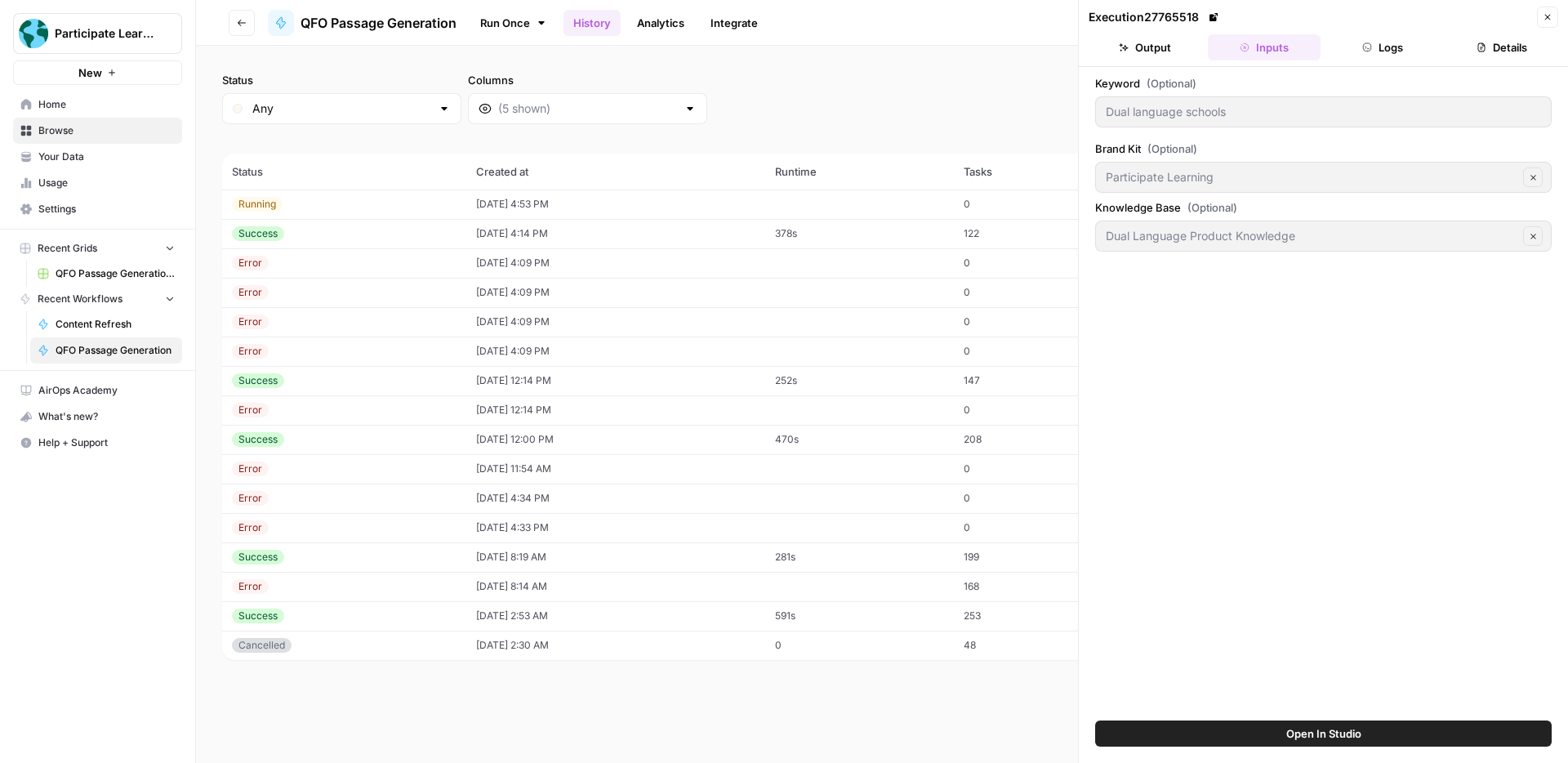
click at [1135, 48] on button "Output" at bounding box center [1145, 47] width 113 height 26
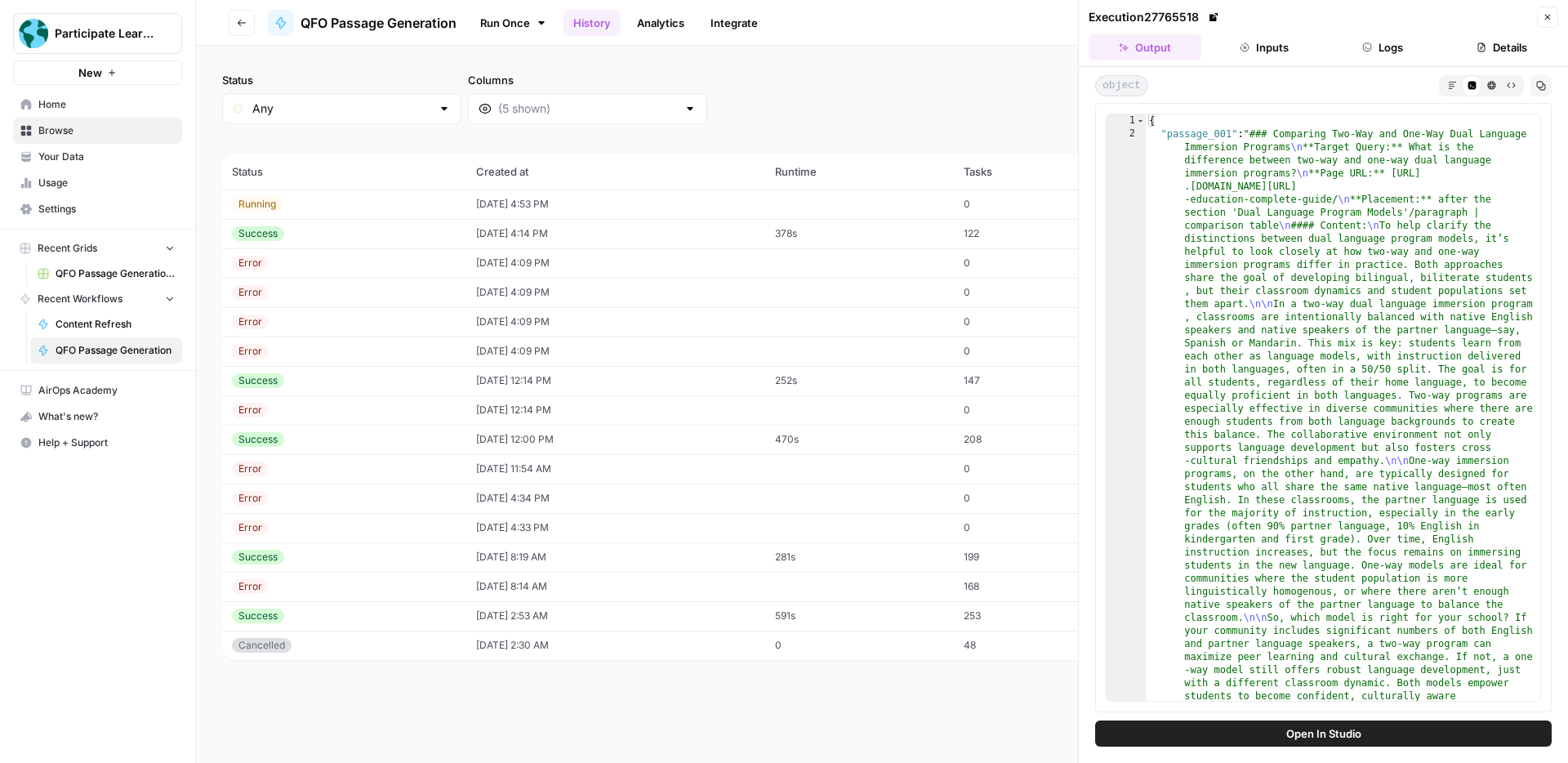
click at [1447, 83] on icon "button" at bounding box center [1452, 85] width 9 height 9
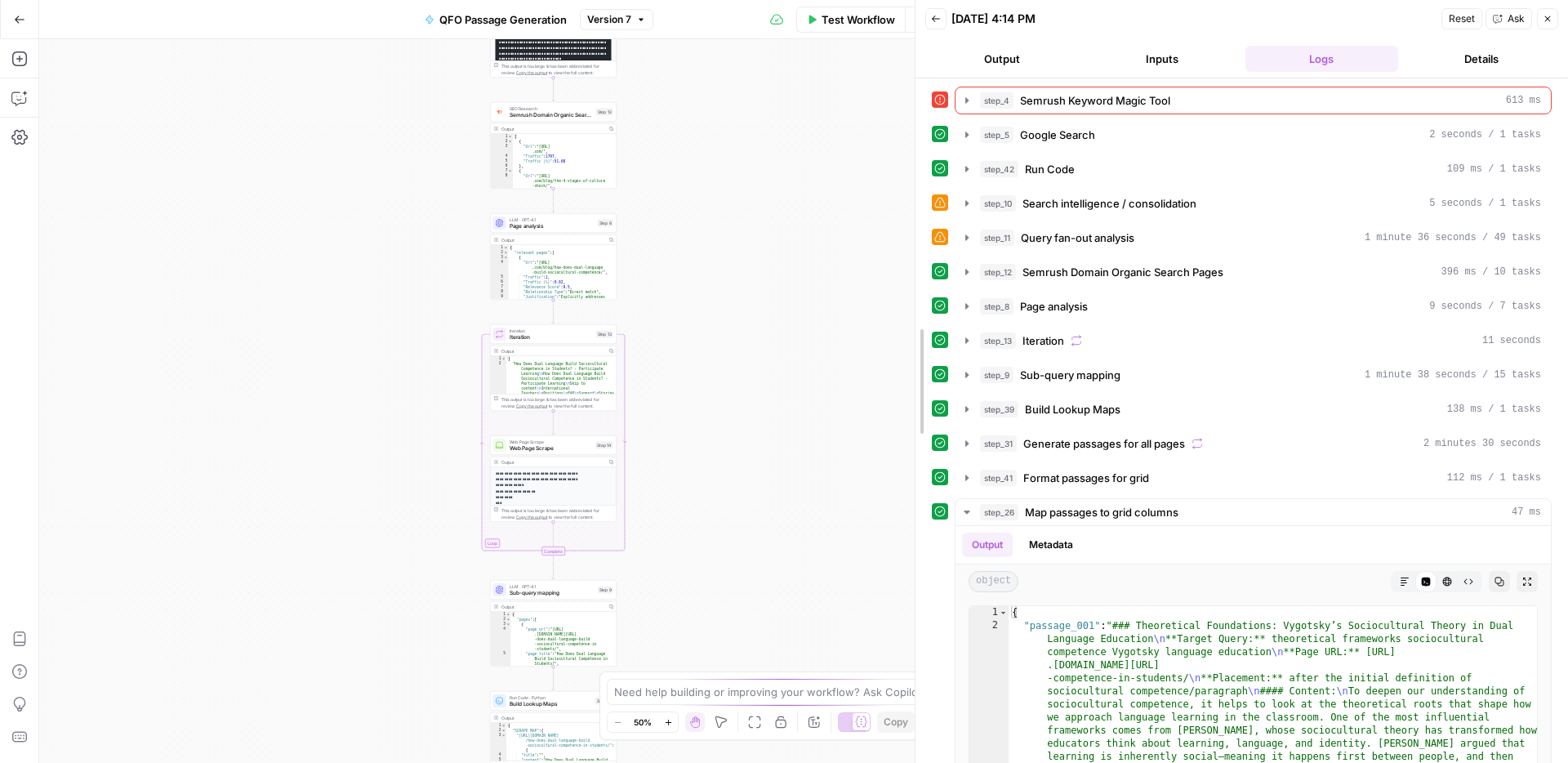
drag, startPoint x: 1065, startPoint y: 81, endPoint x: 835, endPoint y: 67, distance: 230.4
click at [789, 57] on body "Participate Learning New Home Browse Your Data Usage Settings Recent Grids QFO …" at bounding box center [784, 381] width 1568 height 763
click at [942, 100] on icon at bounding box center [939, 99] width 11 height 11
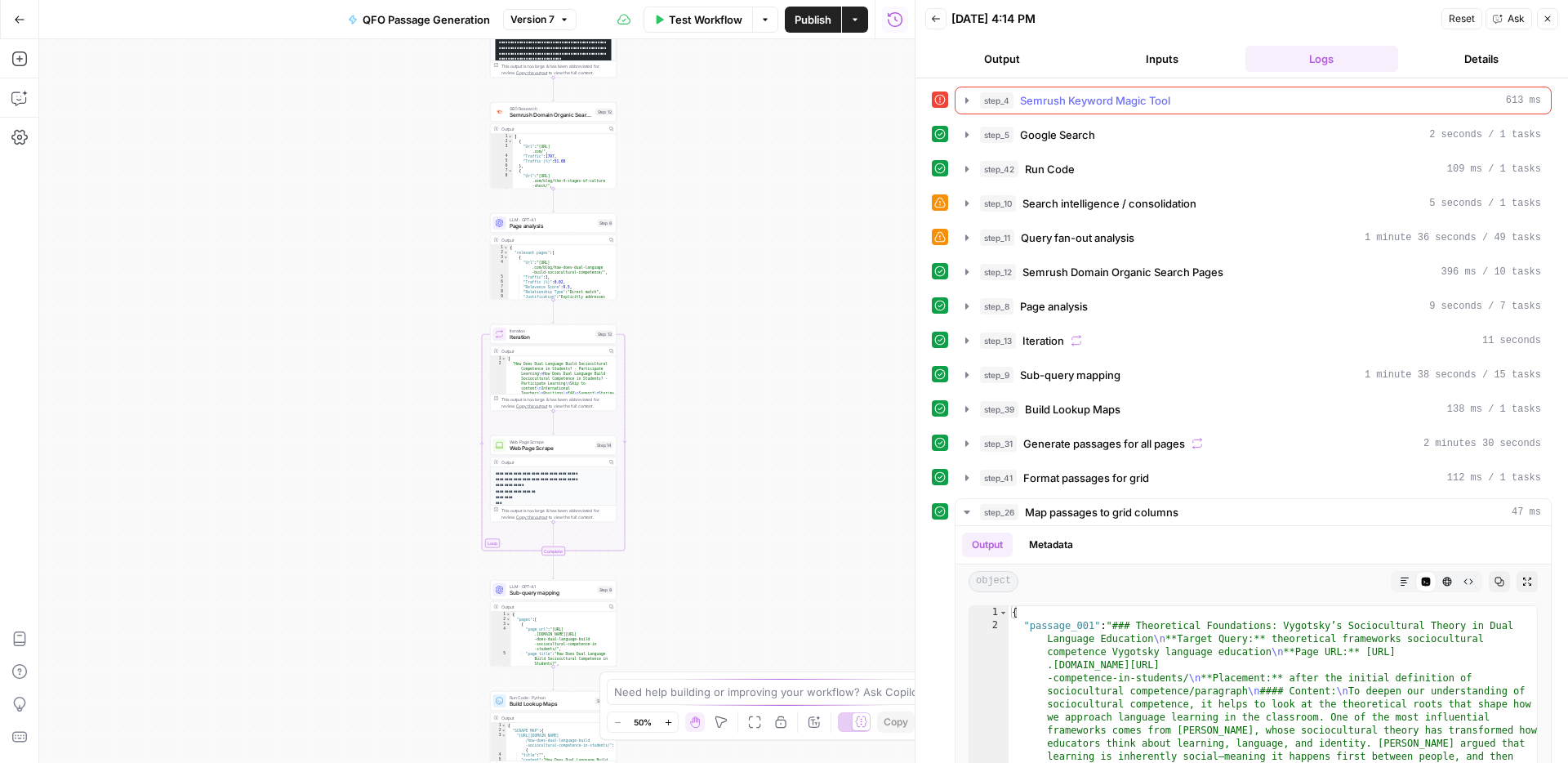
click at [972, 100] on icon "button" at bounding box center [966, 100] width 13 height 13
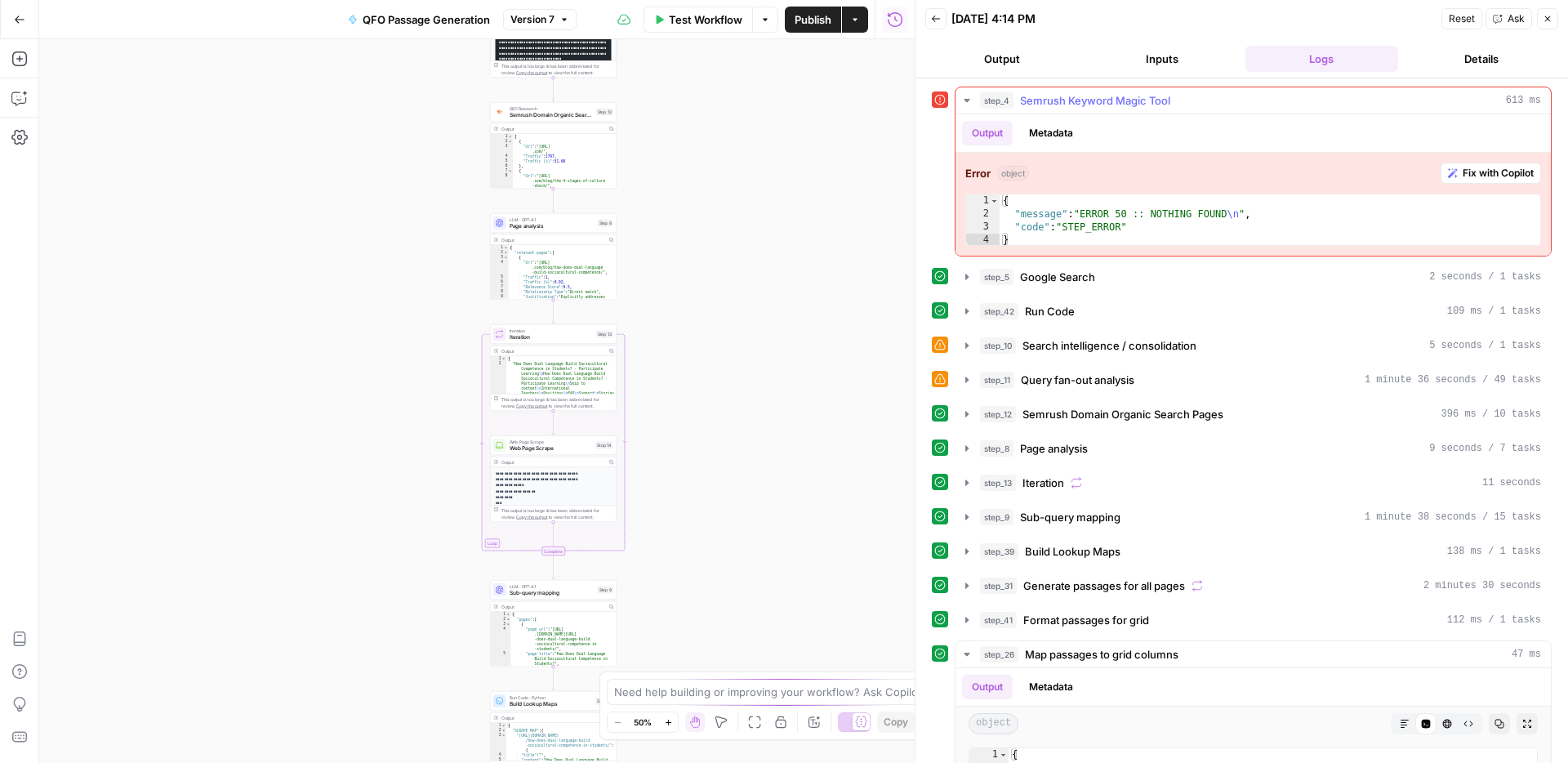
click at [968, 100] on icon "button" at bounding box center [966, 100] width 6 height 3
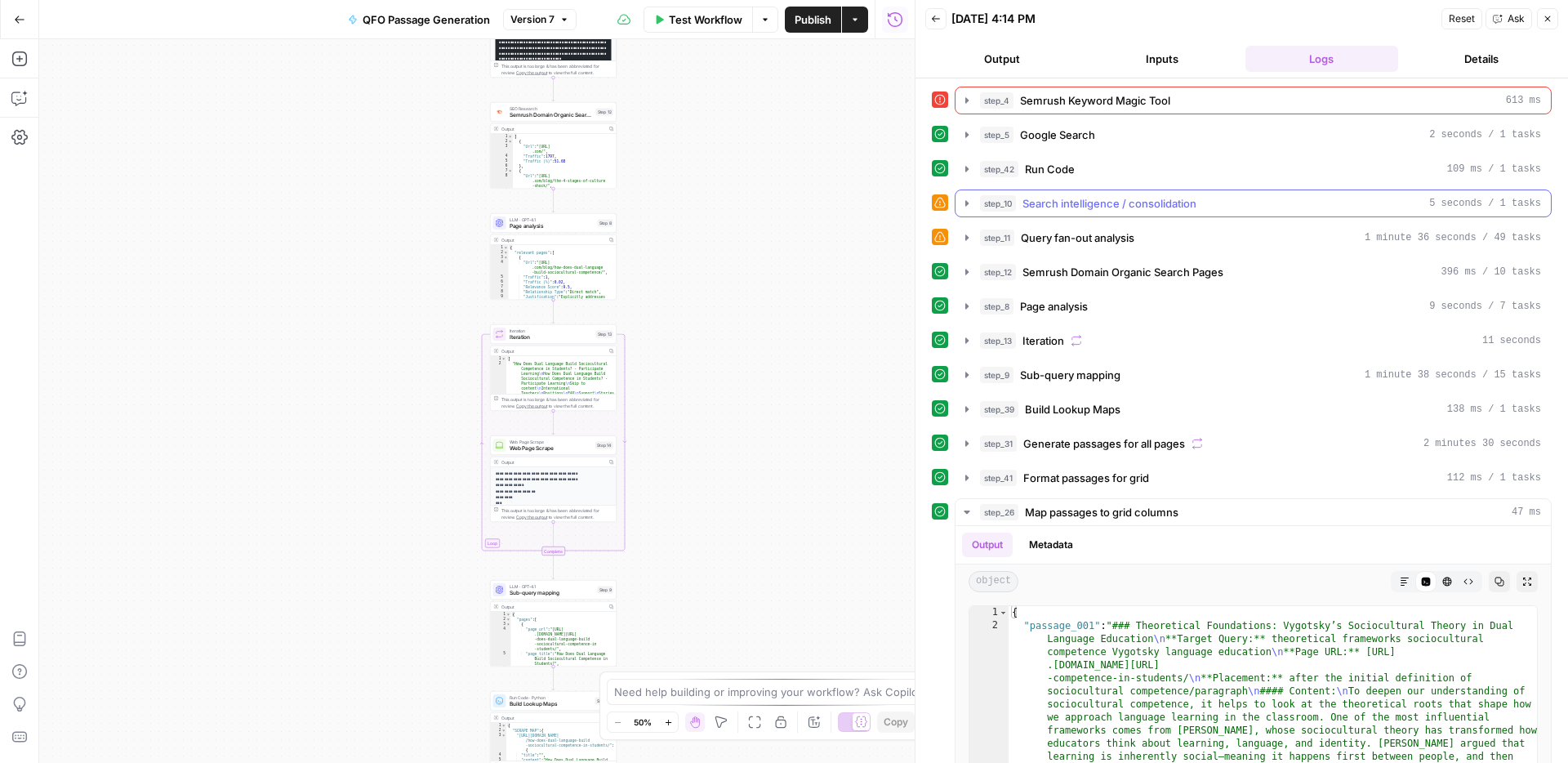
click at [961, 204] on icon "button" at bounding box center [966, 202] width 13 height 13
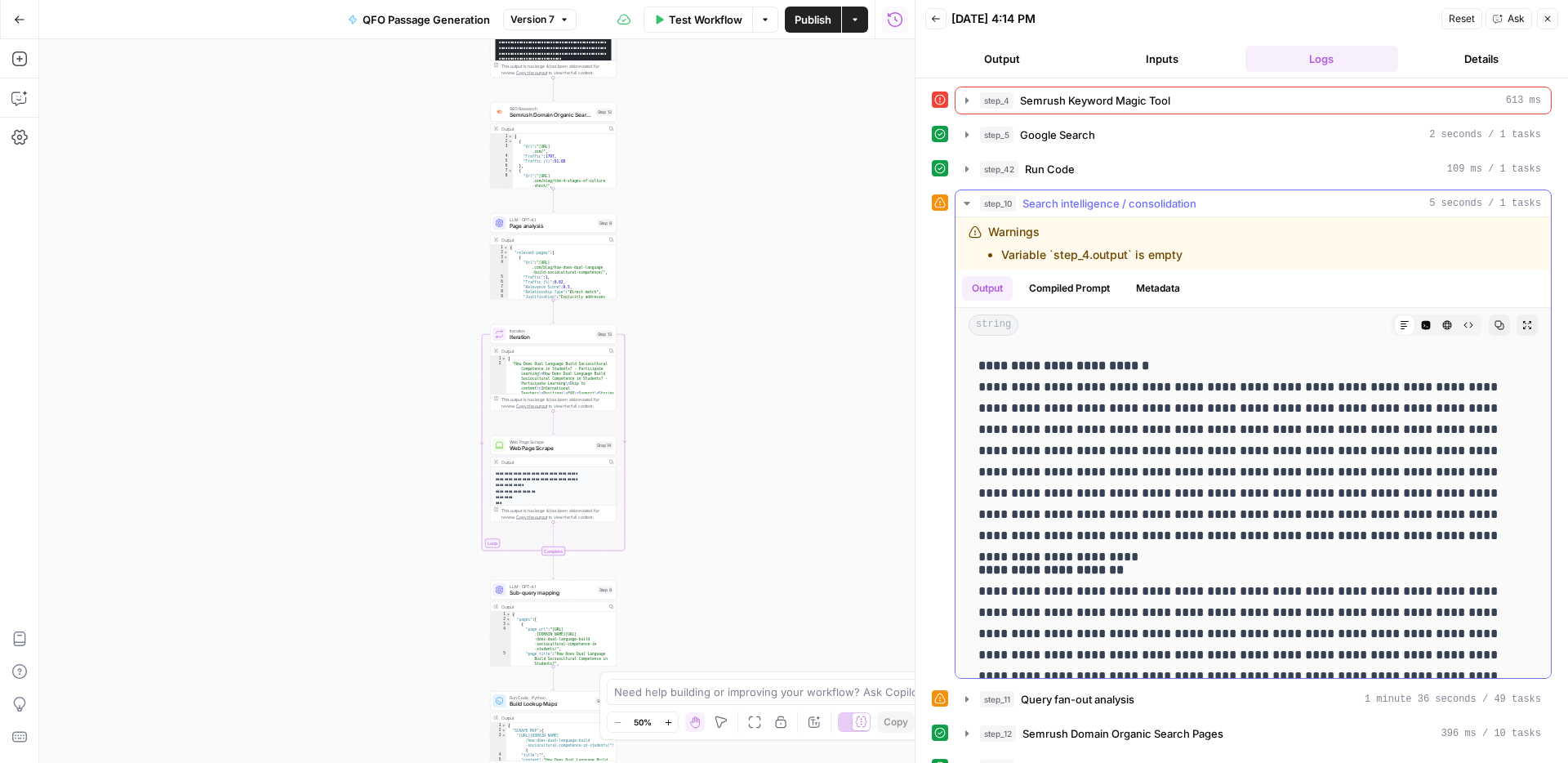
click at [961, 204] on icon "button" at bounding box center [966, 202] width 13 height 13
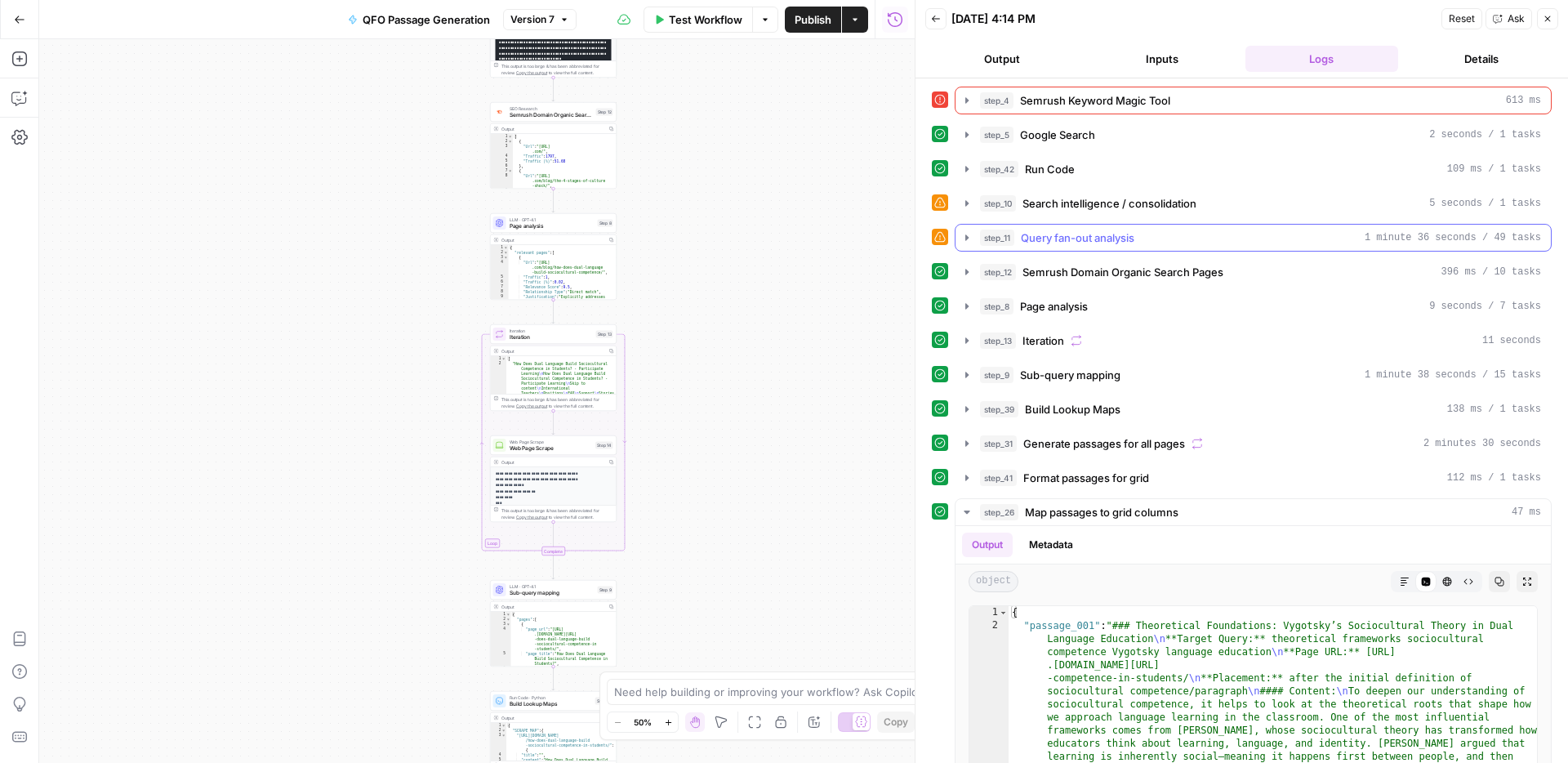
click at [969, 241] on icon "button" at bounding box center [966, 237] width 13 height 13
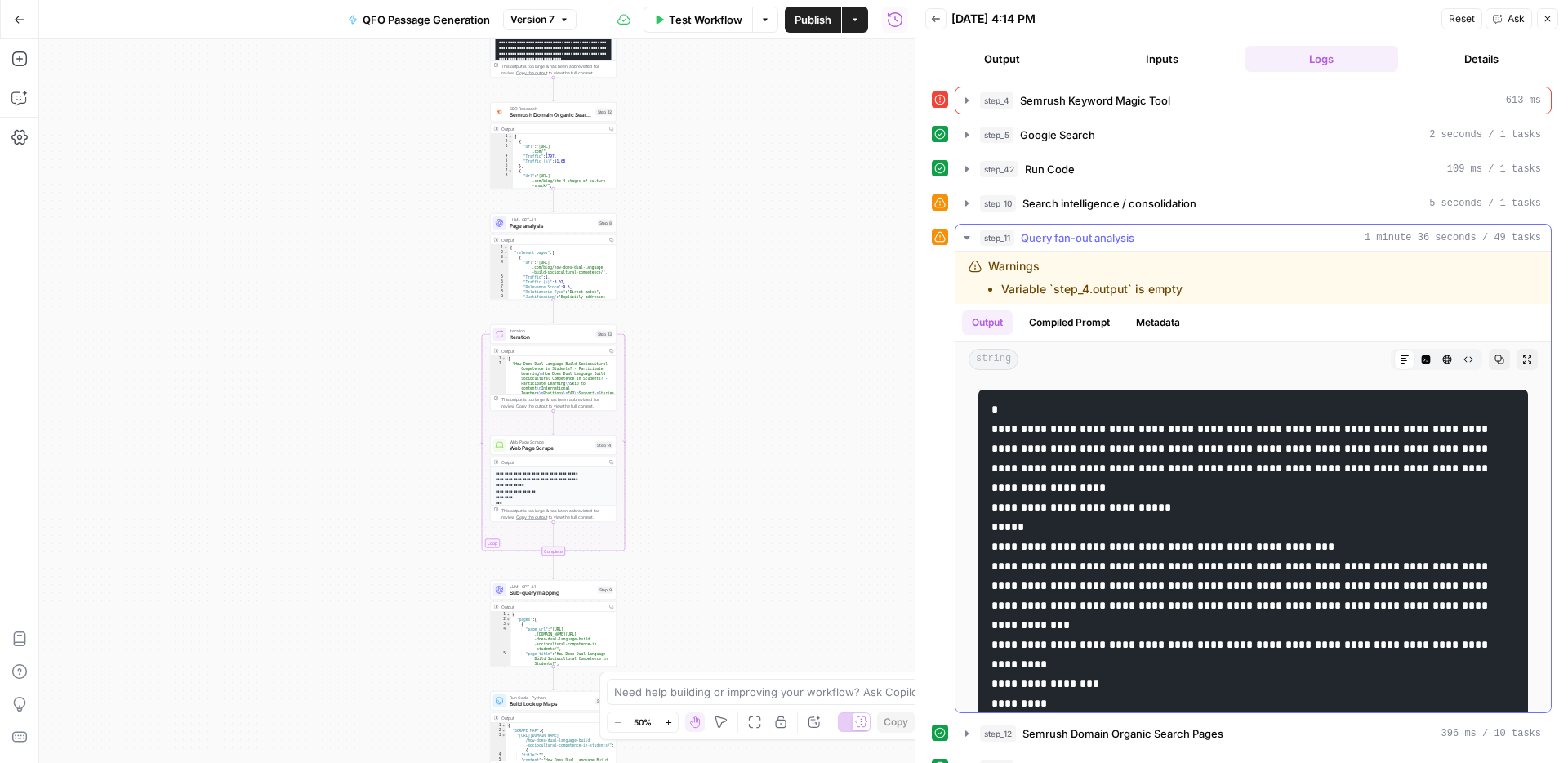
click at [969, 241] on icon "button" at bounding box center [966, 237] width 13 height 13
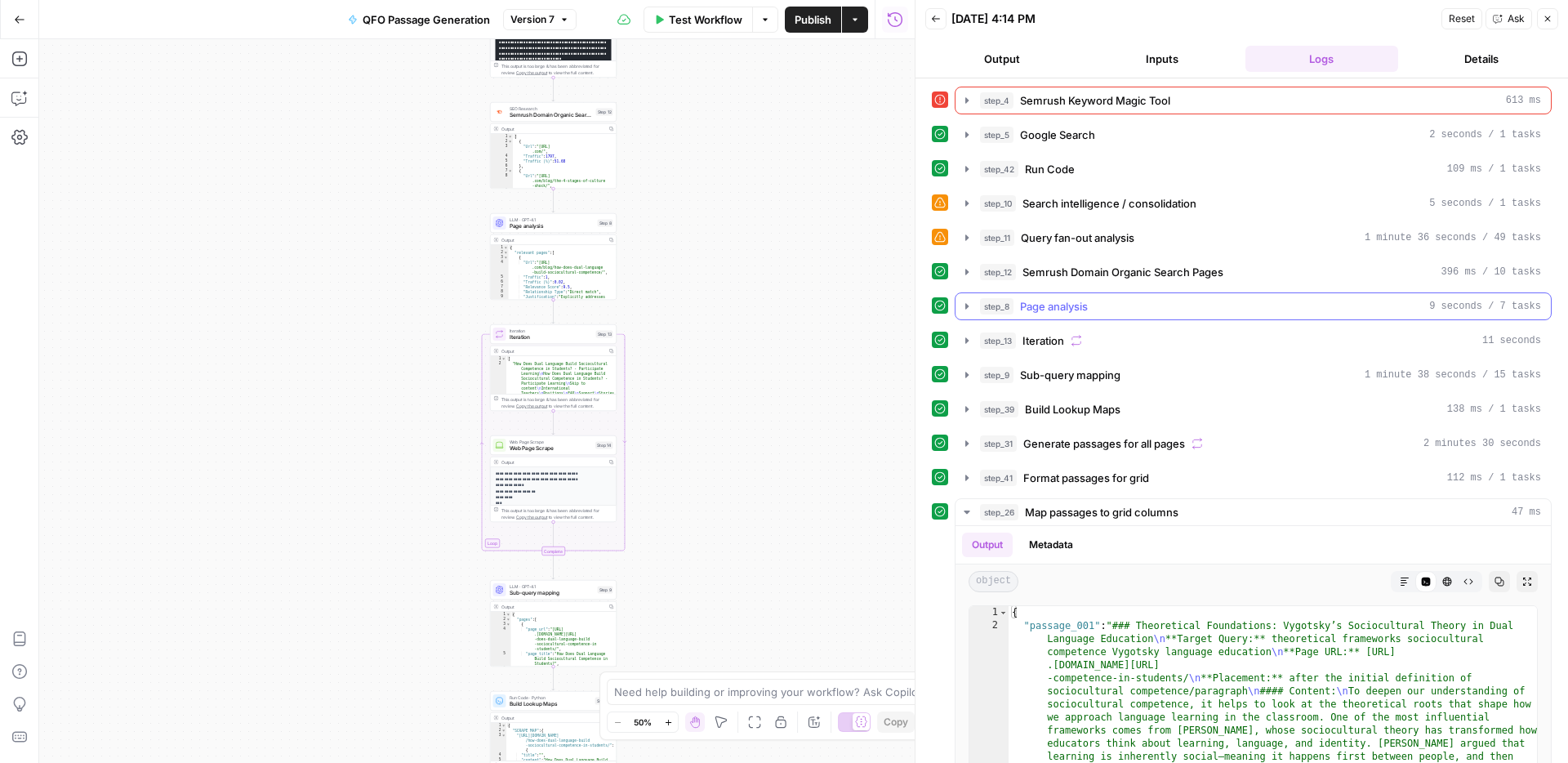
scroll to position [180, 0]
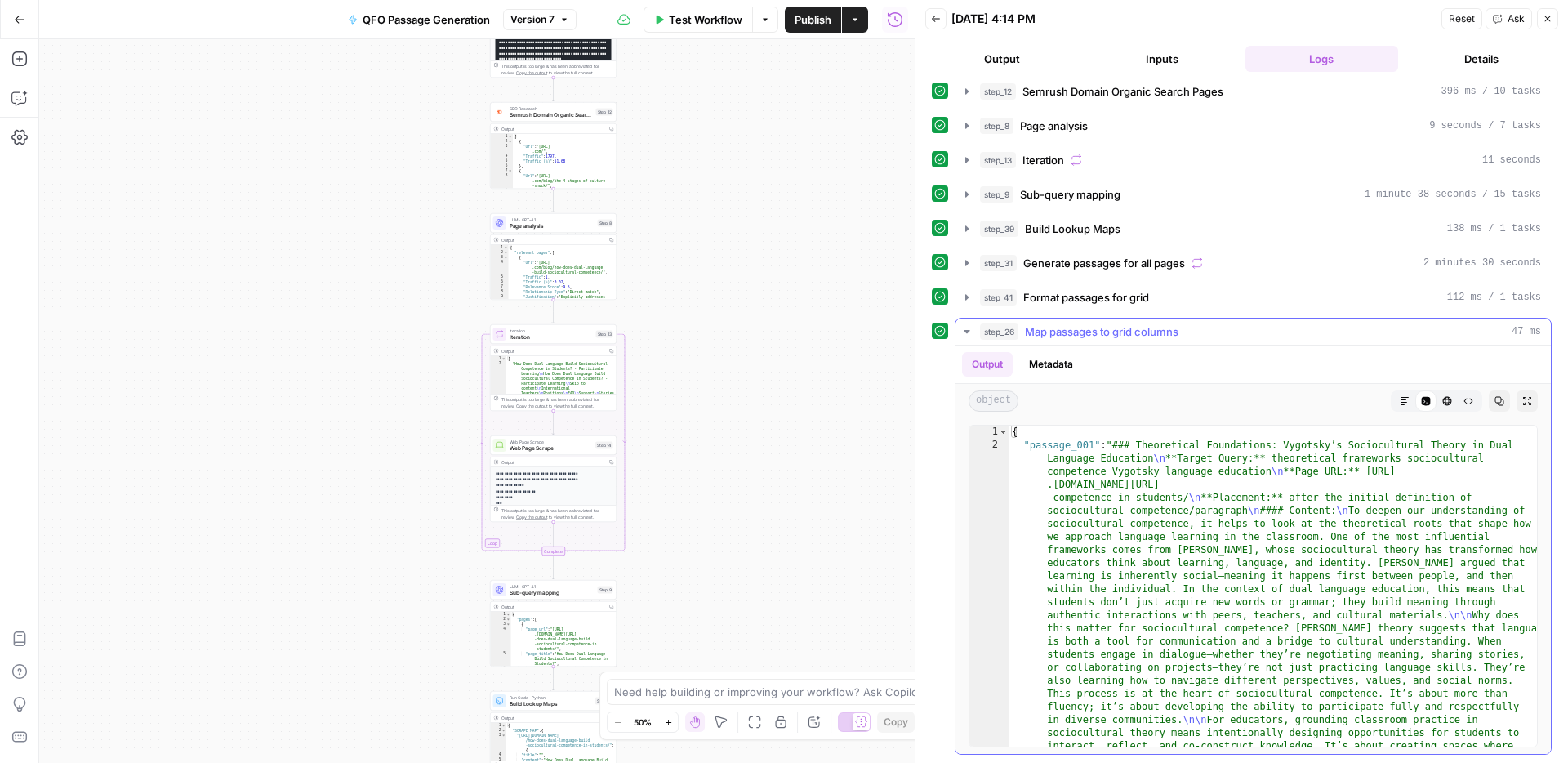
click at [1400, 402] on icon "button" at bounding box center [1405, 401] width 10 height 10
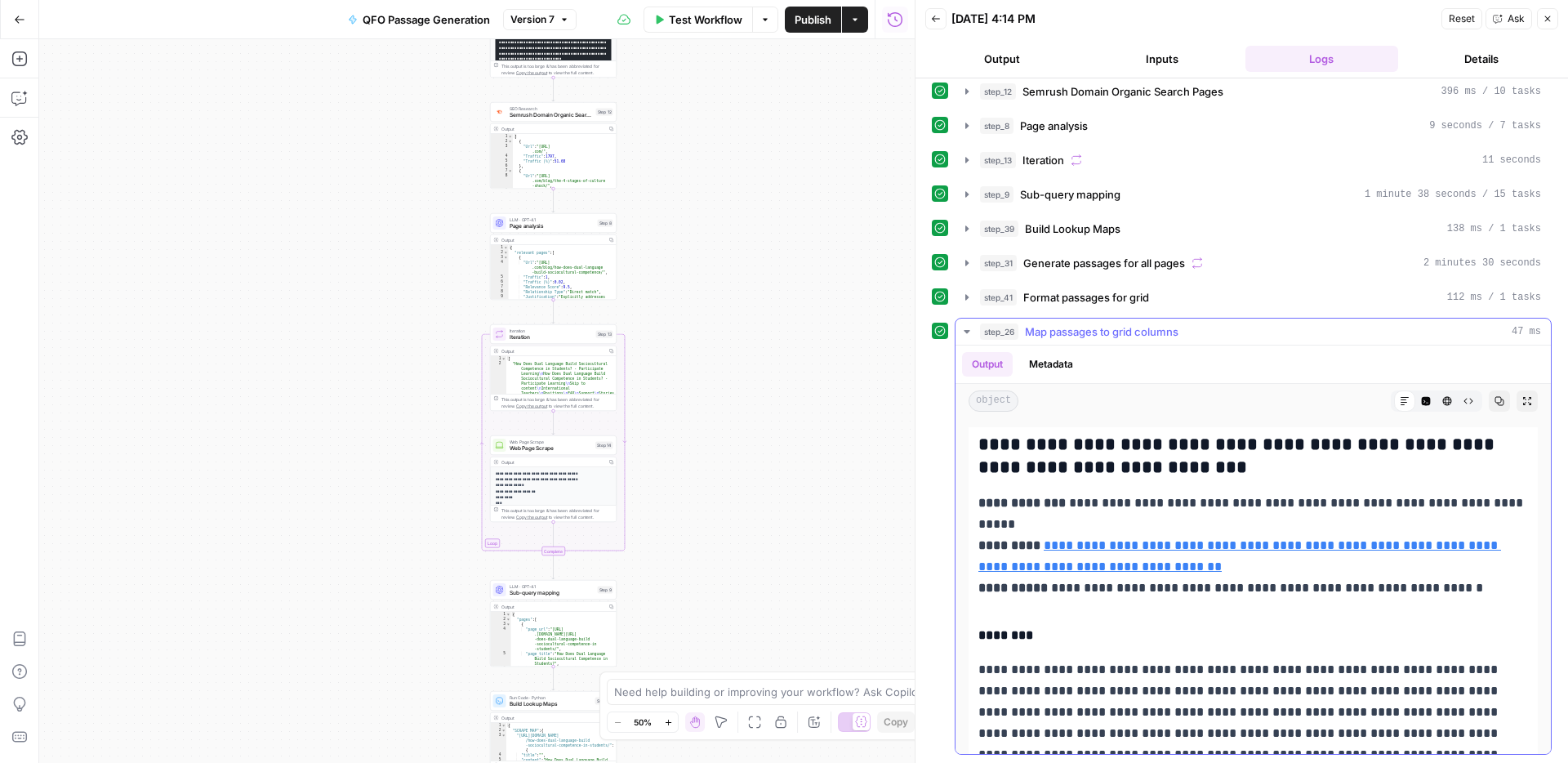
scroll to position [0, 0]
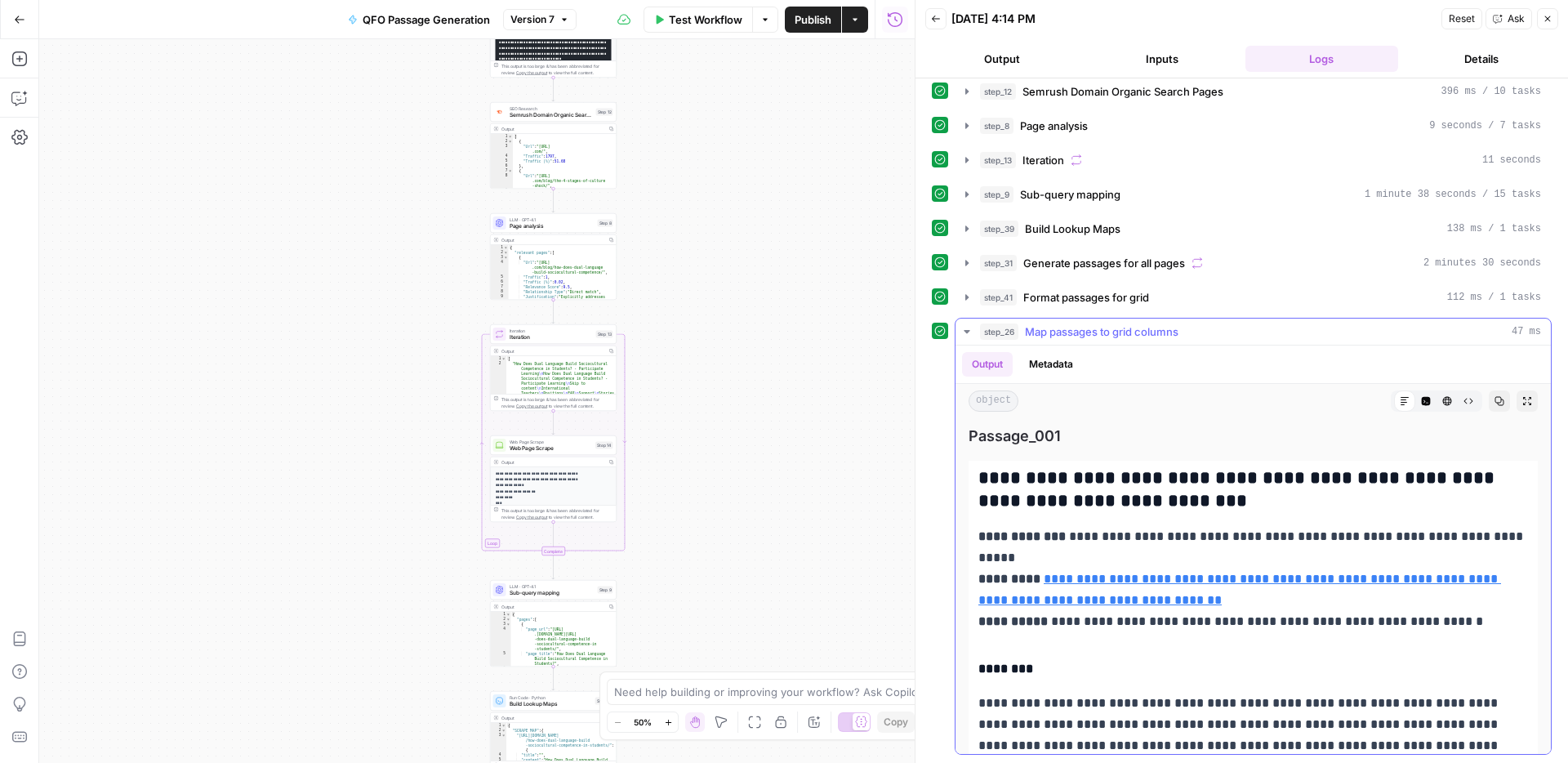
click at [1533, 400] on button "Expand Output" at bounding box center [1526, 401] width 21 height 21
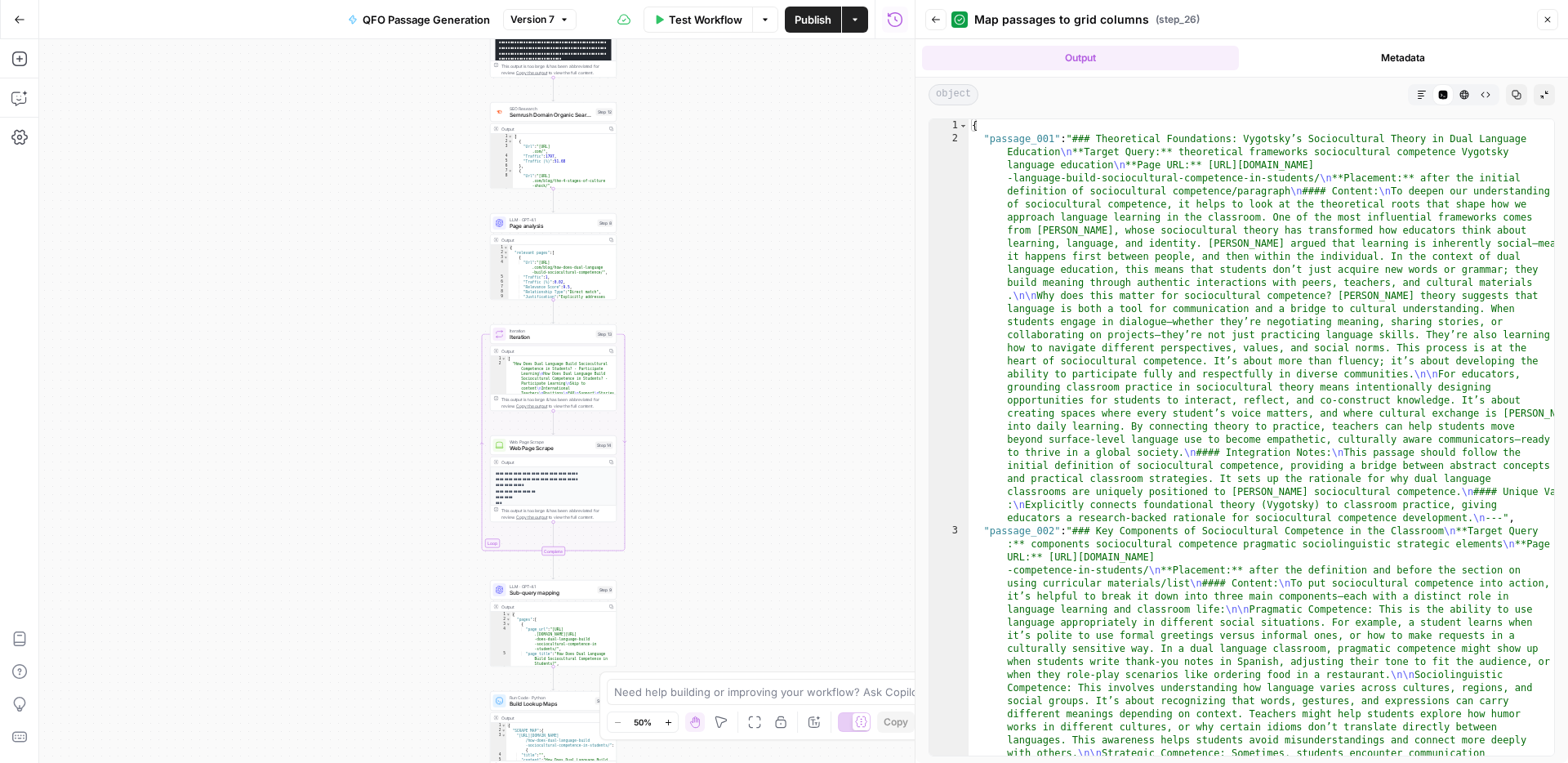
click at [1415, 95] on button "Markdown" at bounding box center [1421, 94] width 21 height 21
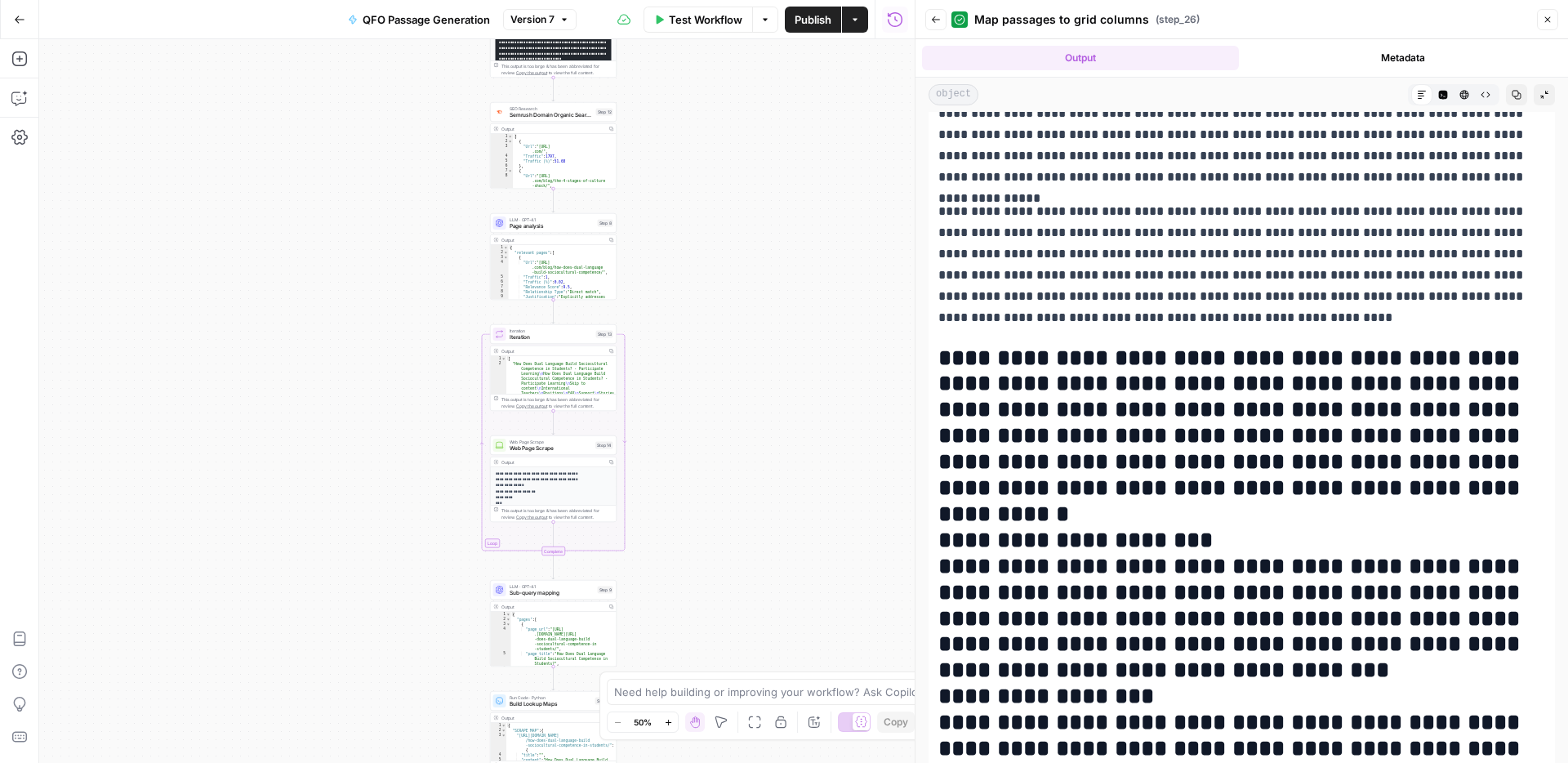
scroll to position [10340, 0]
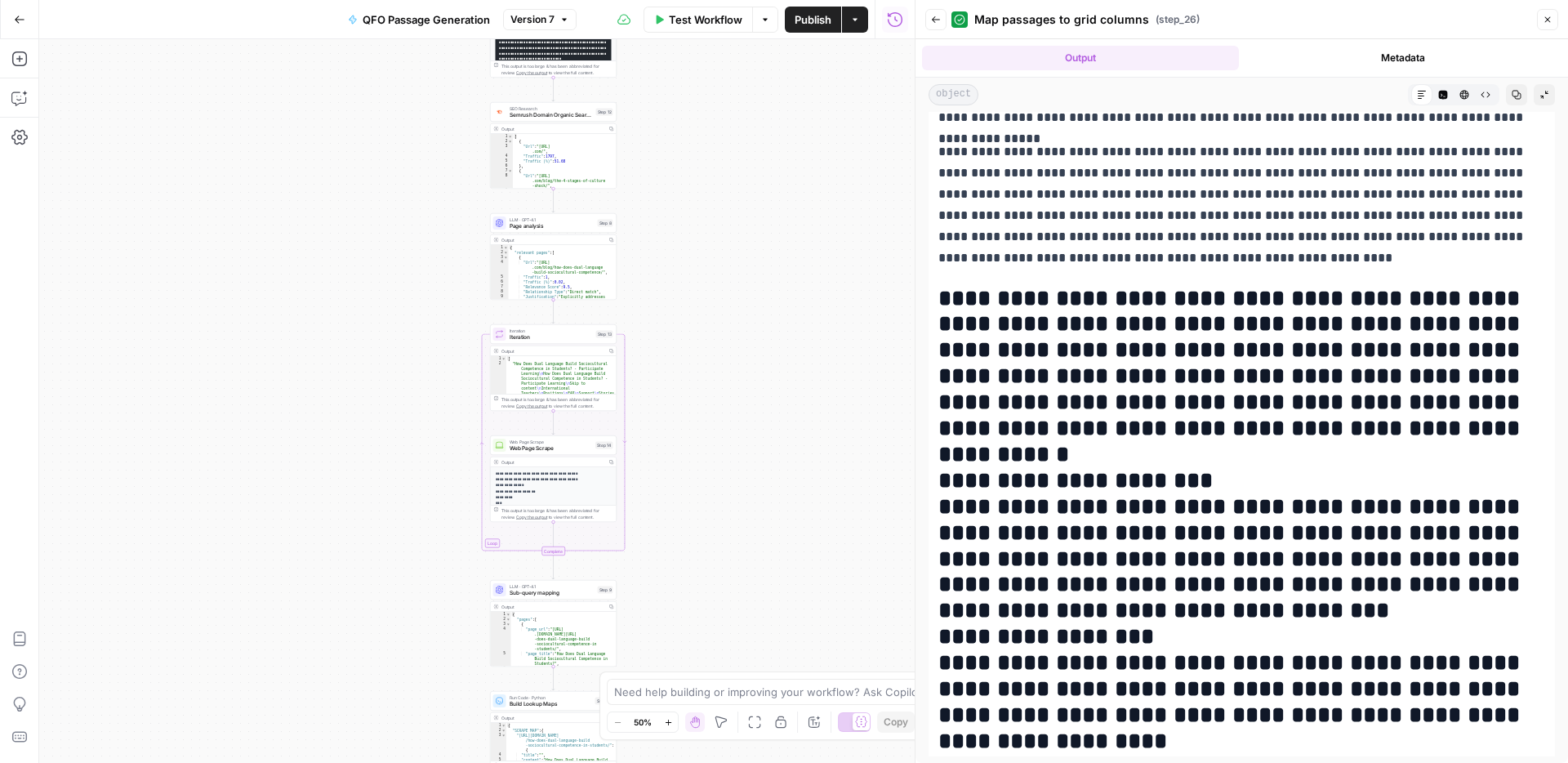
click at [26, 19] on button "Go Back" at bounding box center [20, 20] width 30 height 30
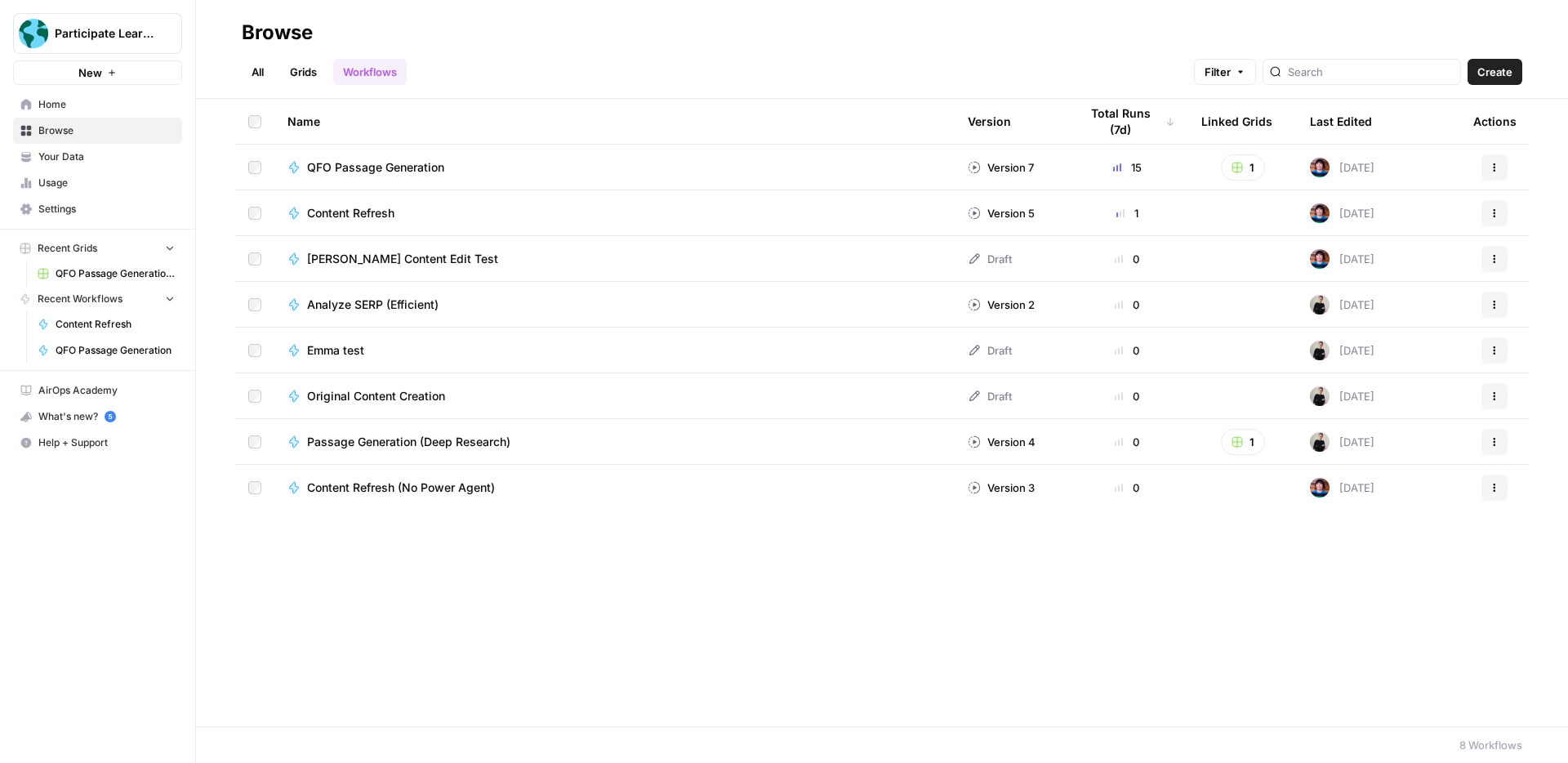
click at [103, 272] on span "QFO Passage Generation Grid" at bounding box center [115, 273] width 119 height 14
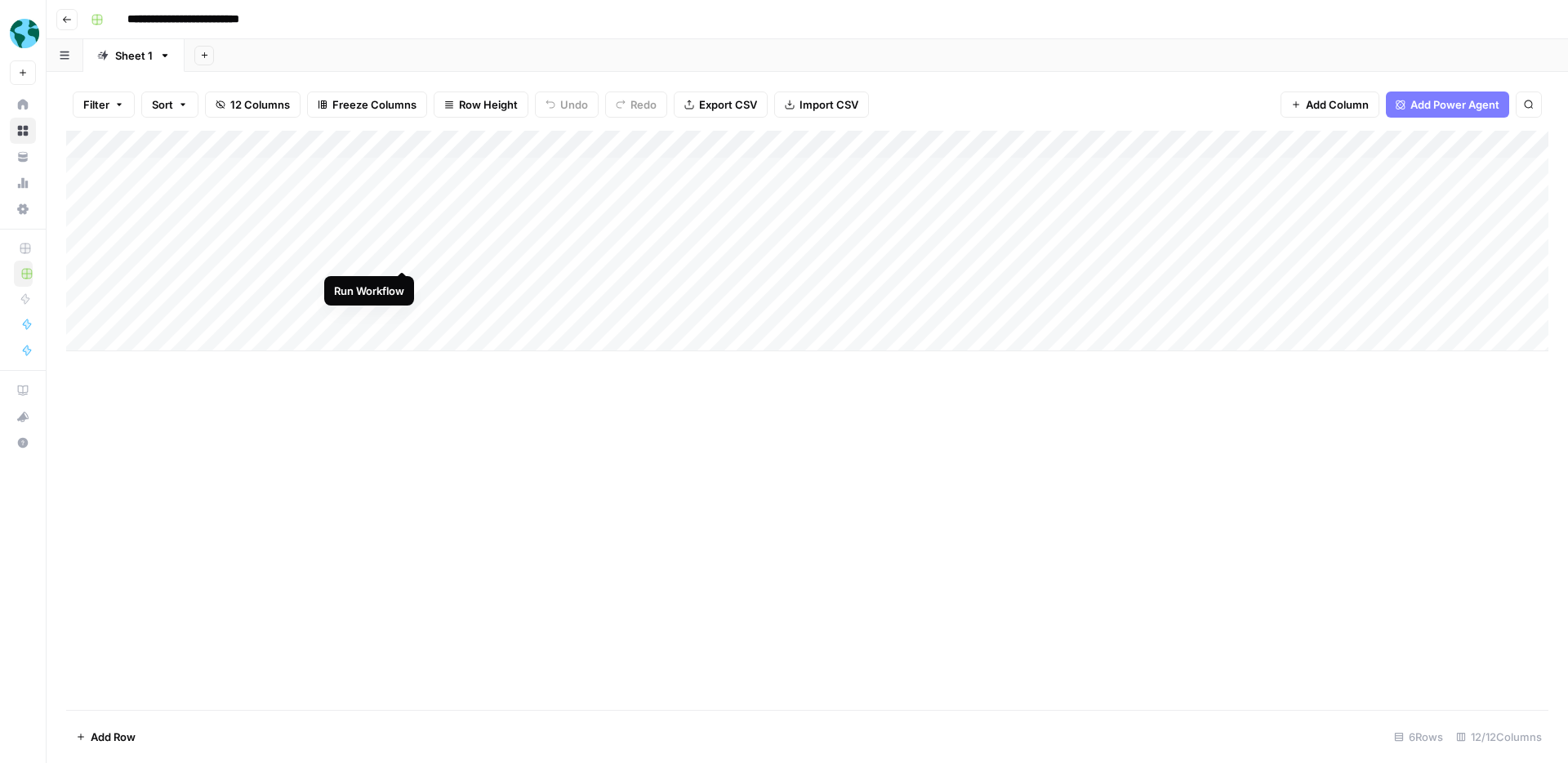
click at [399, 253] on div "Add Column" at bounding box center [807, 241] width 1482 height 220
